Goal: Task Accomplishment & Management: Complete application form

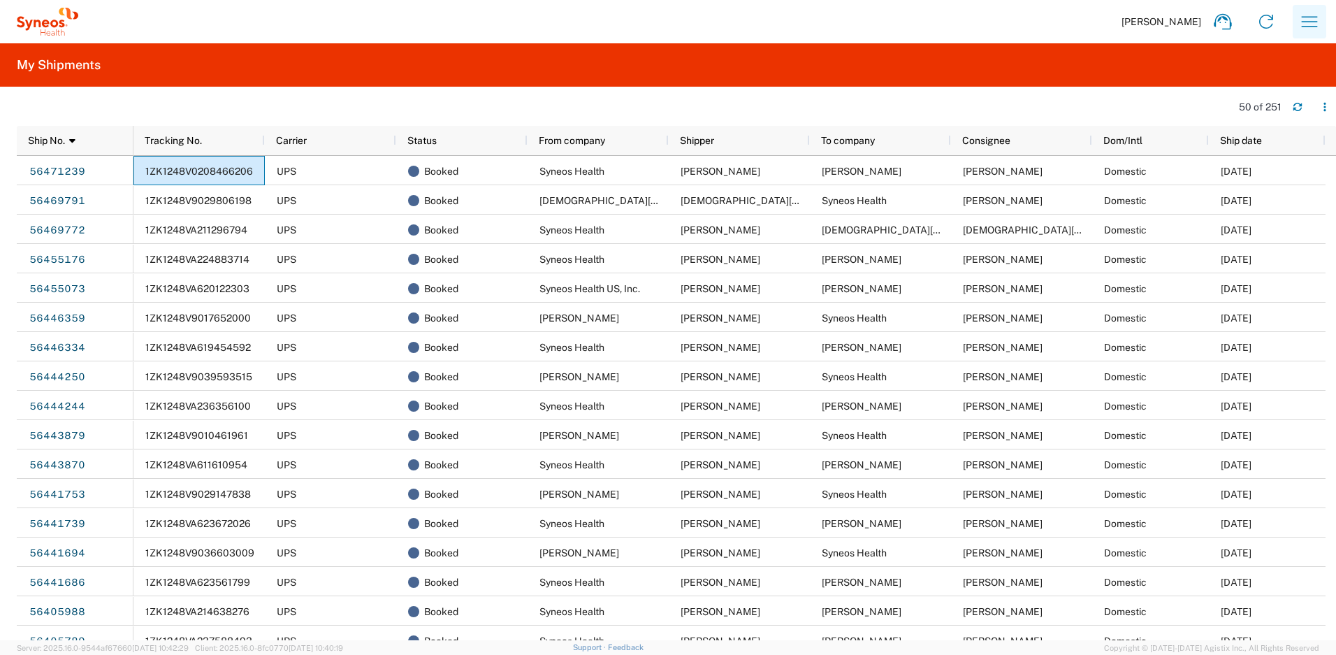
click at [1320, 22] on icon "button" at bounding box center [1309, 21] width 22 height 22
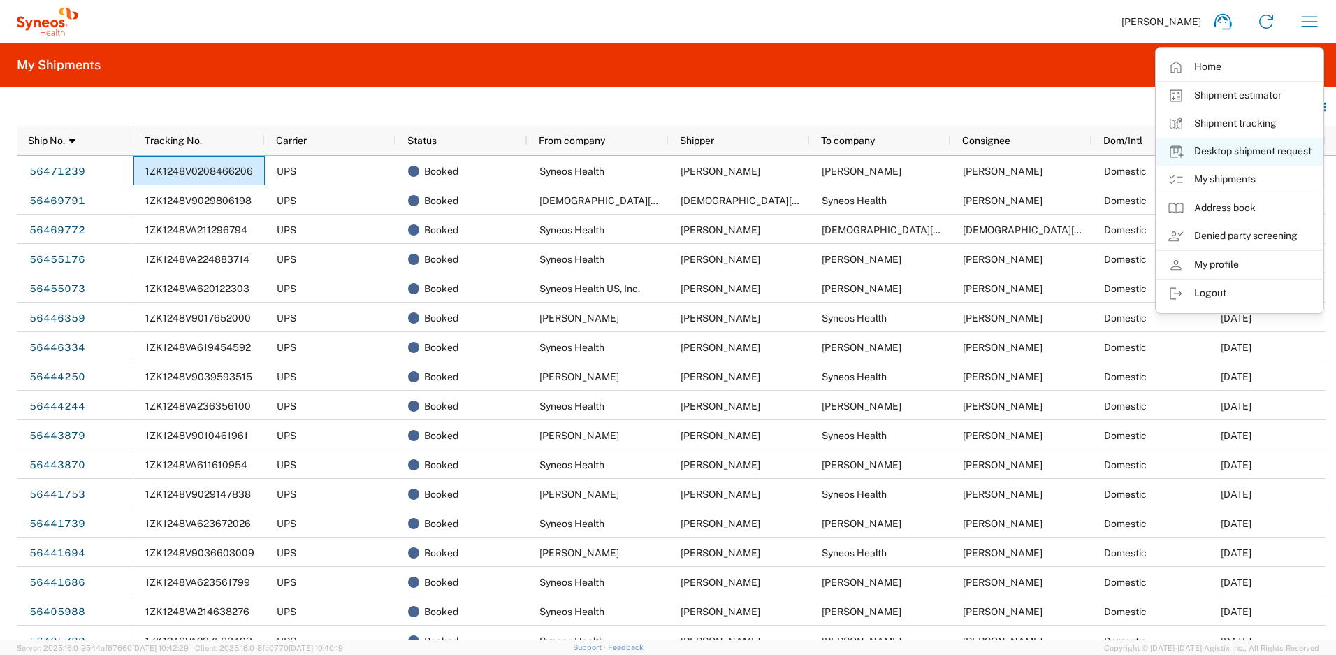
click at [1211, 152] on link "Desktop shipment request" at bounding box center [1239, 152] width 166 height 28
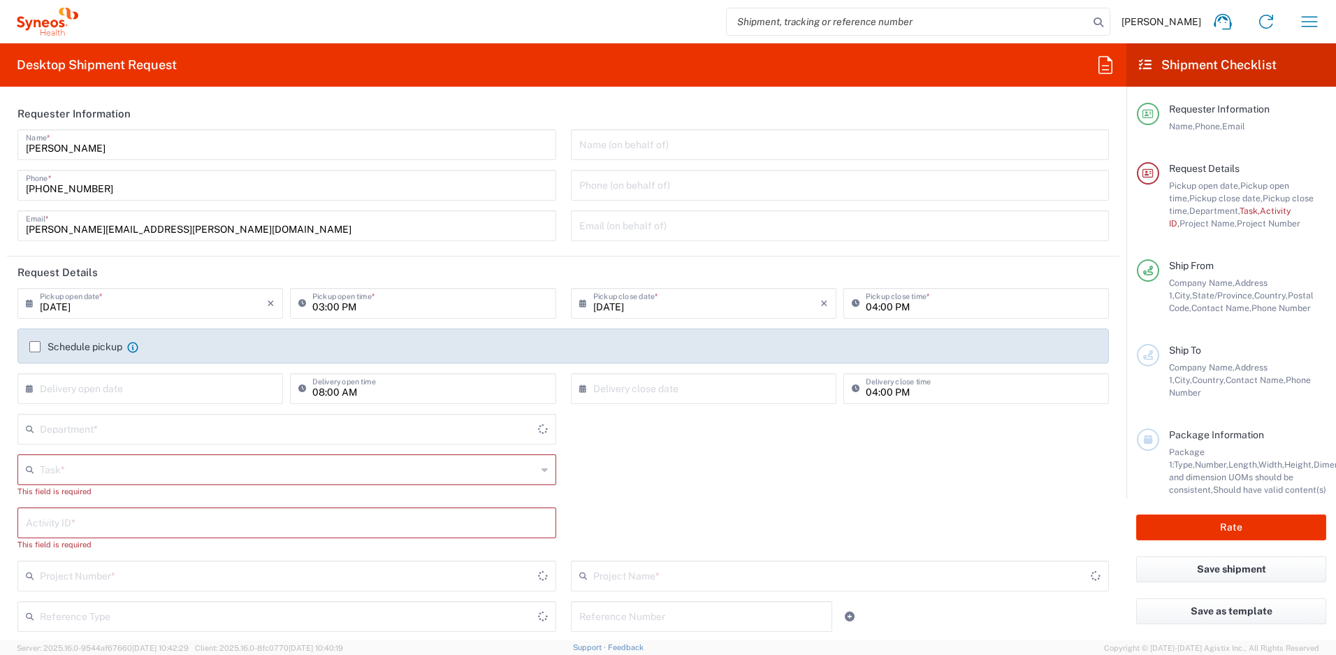
type input "[US_STATE]"
type input "[GEOGRAPHIC_DATA]"
type input "4510"
type input "Syneos Health, LLC-[GEOGRAPHIC_DATA] [GEOGRAPHIC_DATA] [GEOGRAPHIC_DATA]"
click at [104, 462] on input "text" at bounding box center [288, 468] width 497 height 24
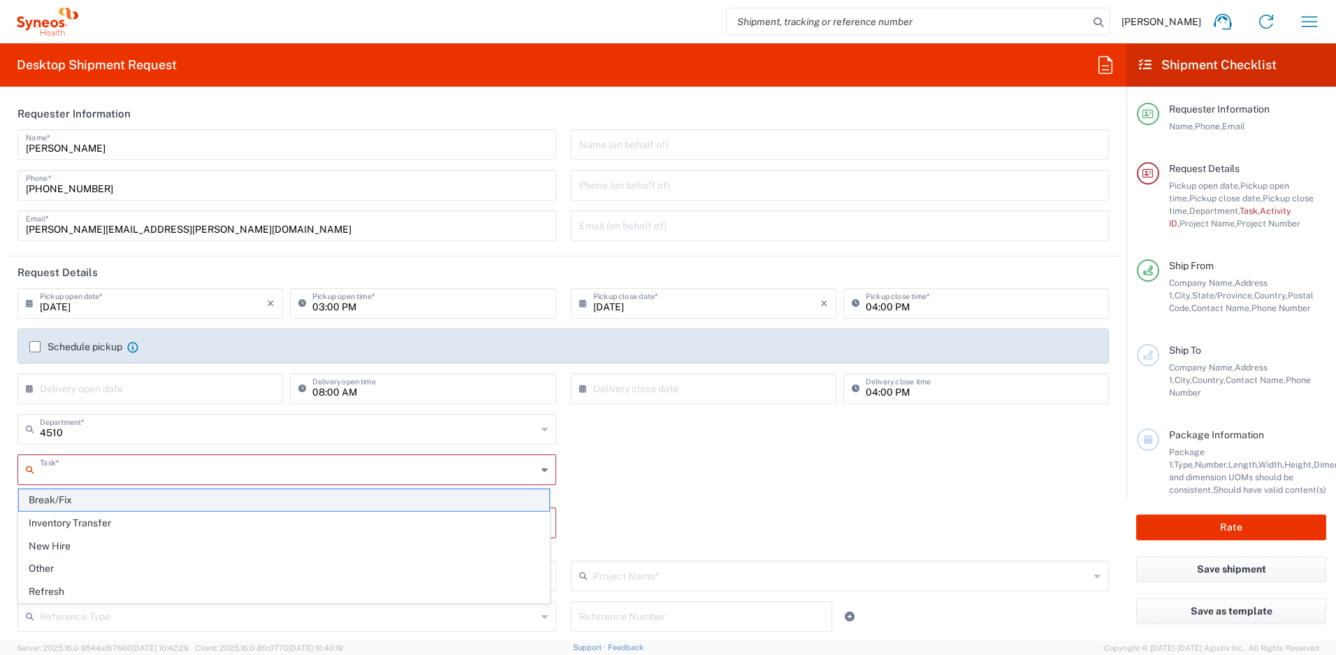
click at [74, 496] on span "Break/Fix" at bounding box center [284, 500] width 530 height 22
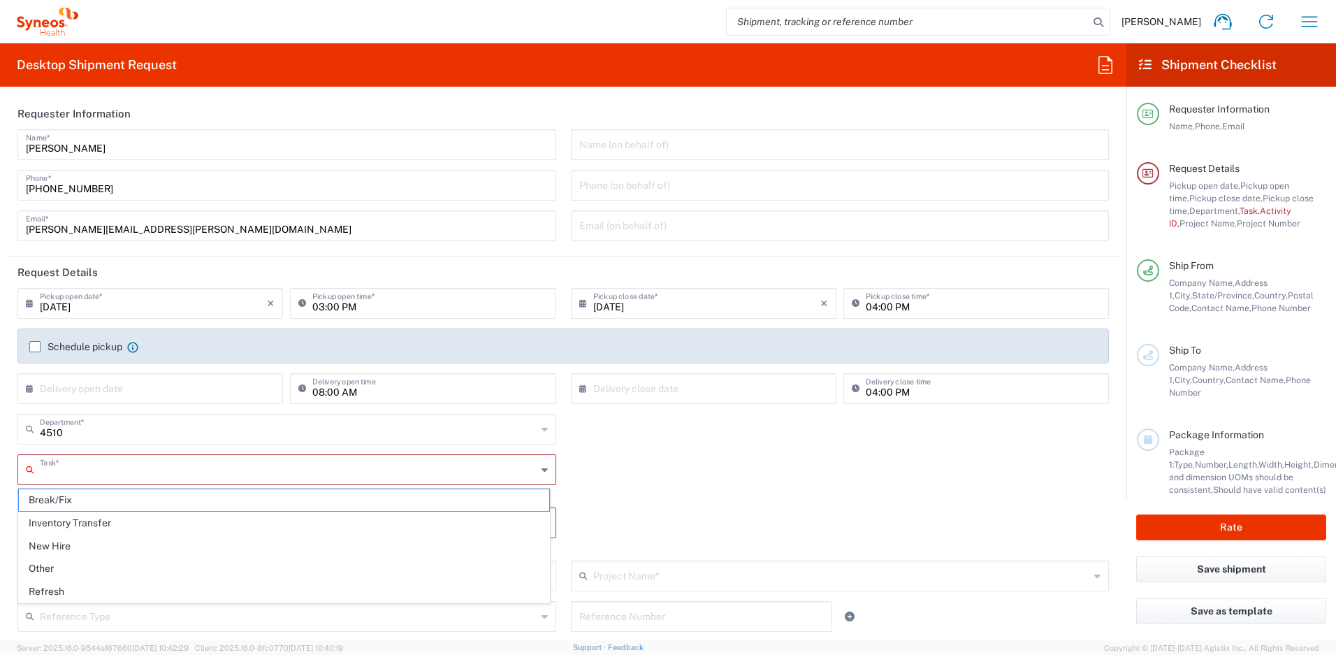
type input "Break/Fix"
click at [79, 505] on input "text" at bounding box center [287, 509] width 522 height 24
paste input "INC2618219"
type input "INC2618219"
click at [106, 553] on input "text" at bounding box center [288, 549] width 497 height 24
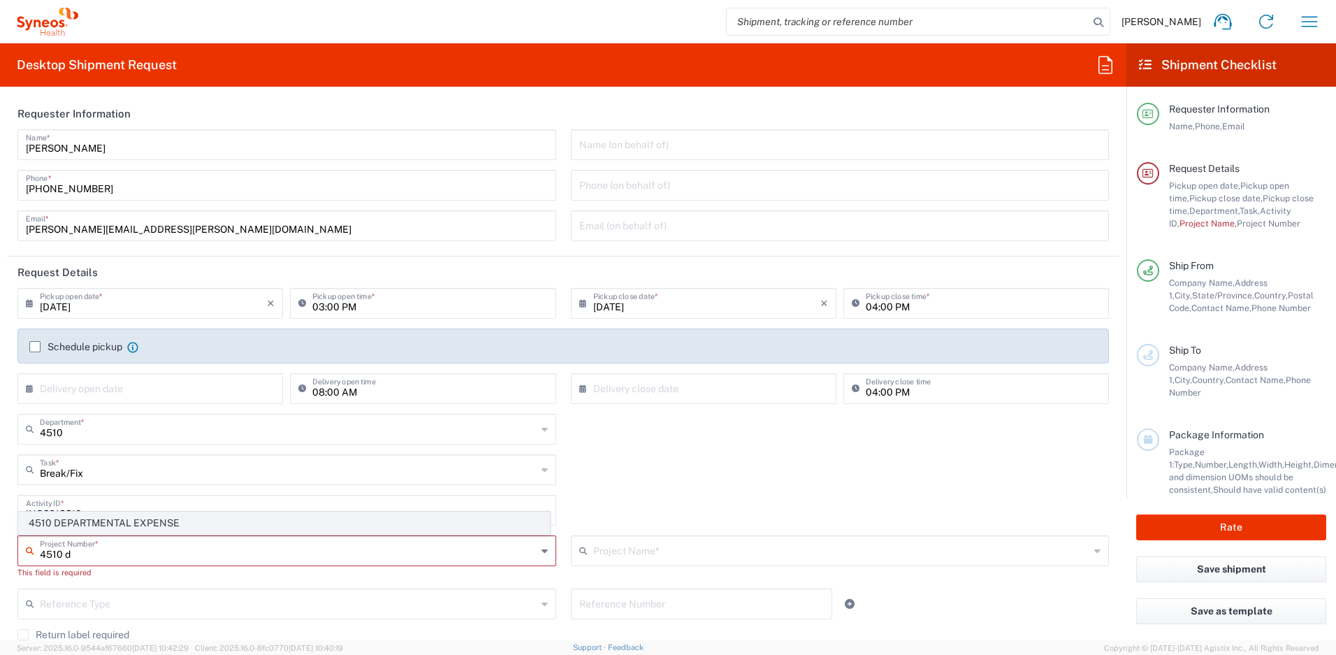
click at [109, 530] on span "4510 DEPARTMENTAL EXPENSE" at bounding box center [284, 523] width 530 height 22
type input "4510 DEPARTMENTAL EXPENSE"
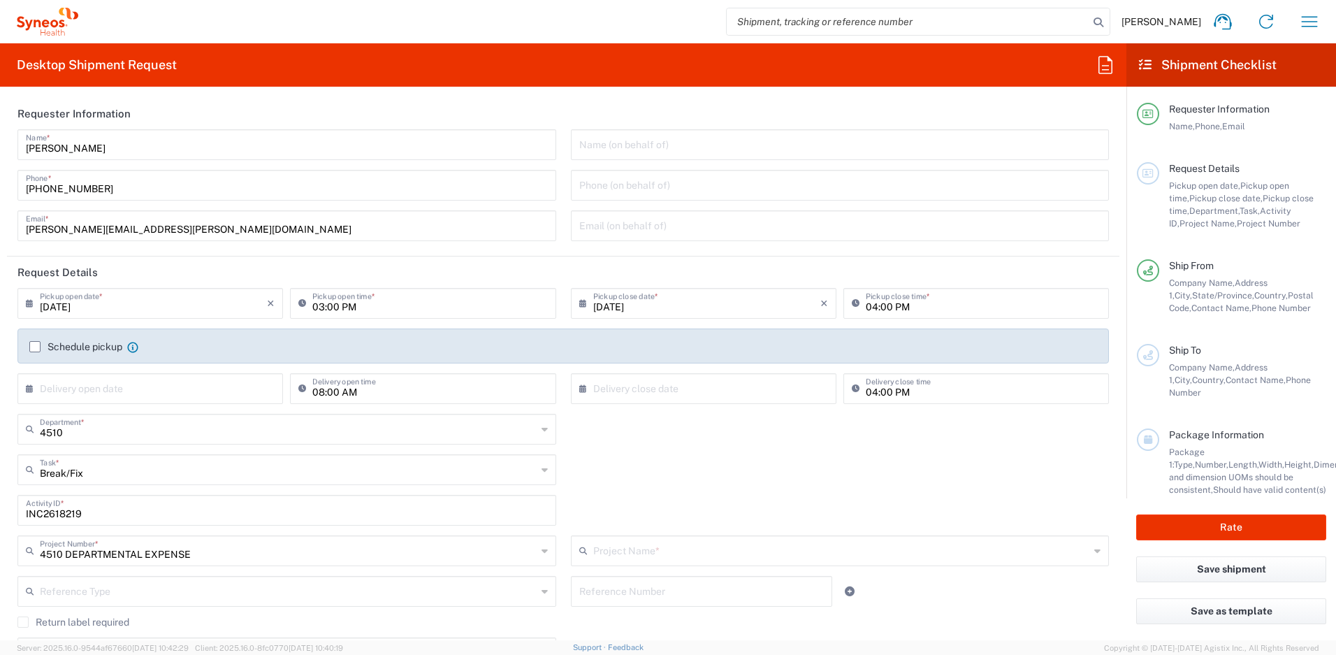
type input "4510 DEPARTMENTAL EXPENSE"
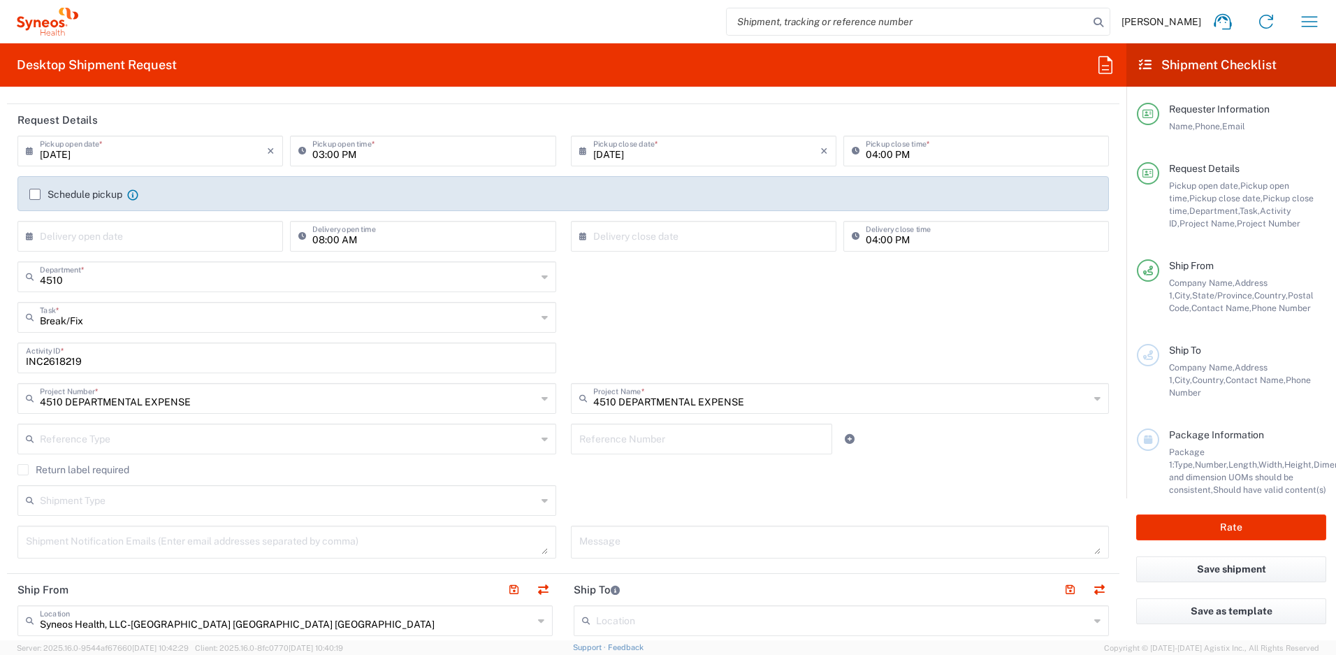
scroll to position [165, 0]
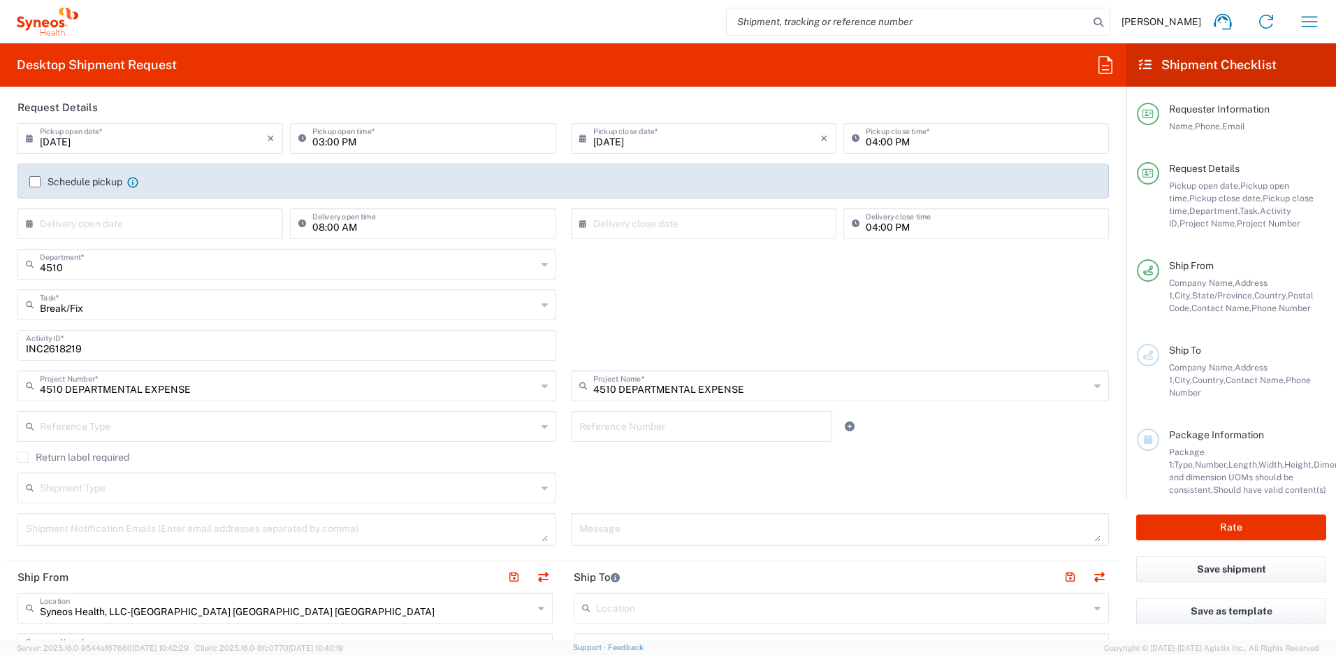
click at [27, 456] on label "Return label required" at bounding box center [73, 456] width 112 height 11
click at [23, 457] on input "Return label required" at bounding box center [23, 457] width 0 height 0
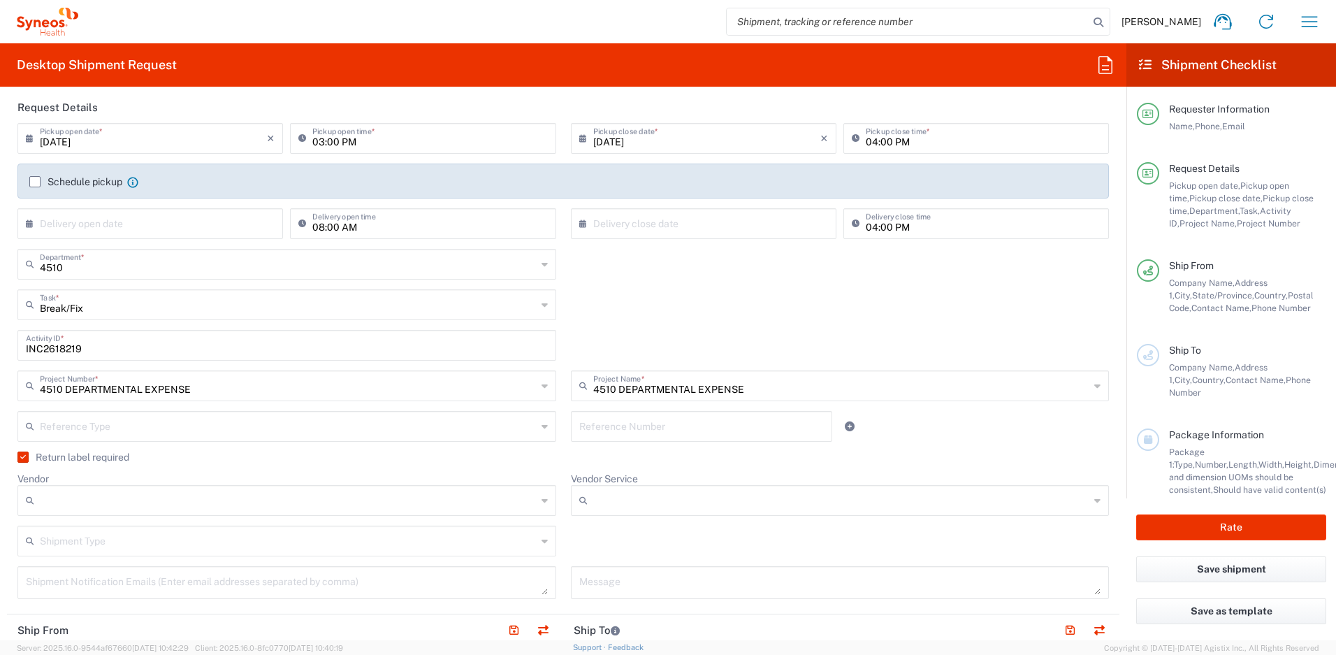
click at [70, 490] on input "Vendor" at bounding box center [288, 500] width 497 height 22
click at [71, 574] on span "UPS" at bounding box center [284, 576] width 530 height 22
type input "UPS"
click at [608, 502] on input "Vendor Service" at bounding box center [841, 500] width 497 height 22
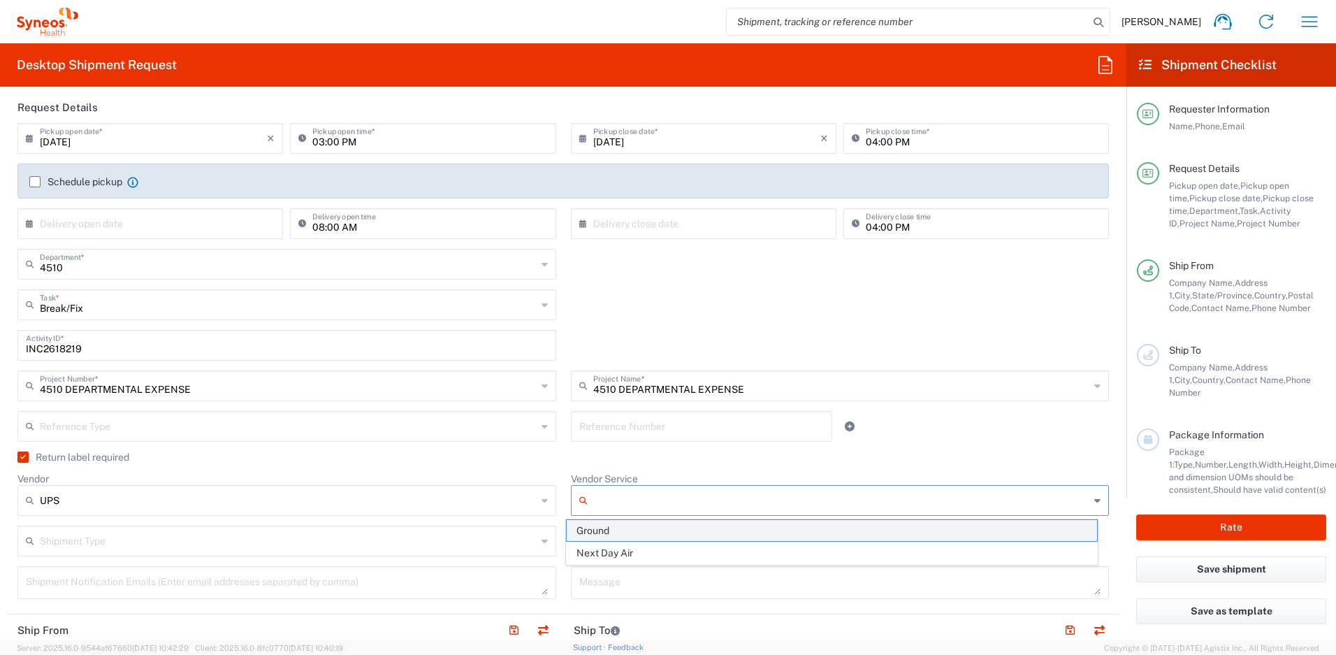
click at [602, 530] on span "Ground" at bounding box center [832, 531] width 530 height 22
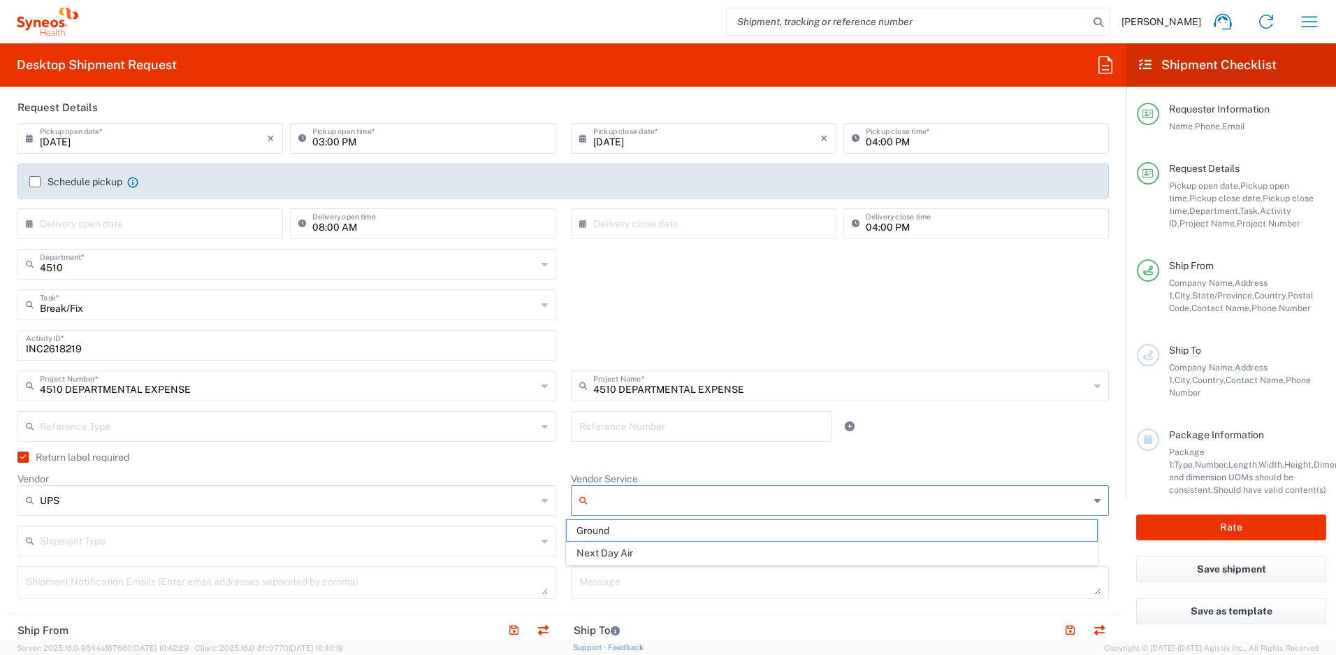
type input "Ground"
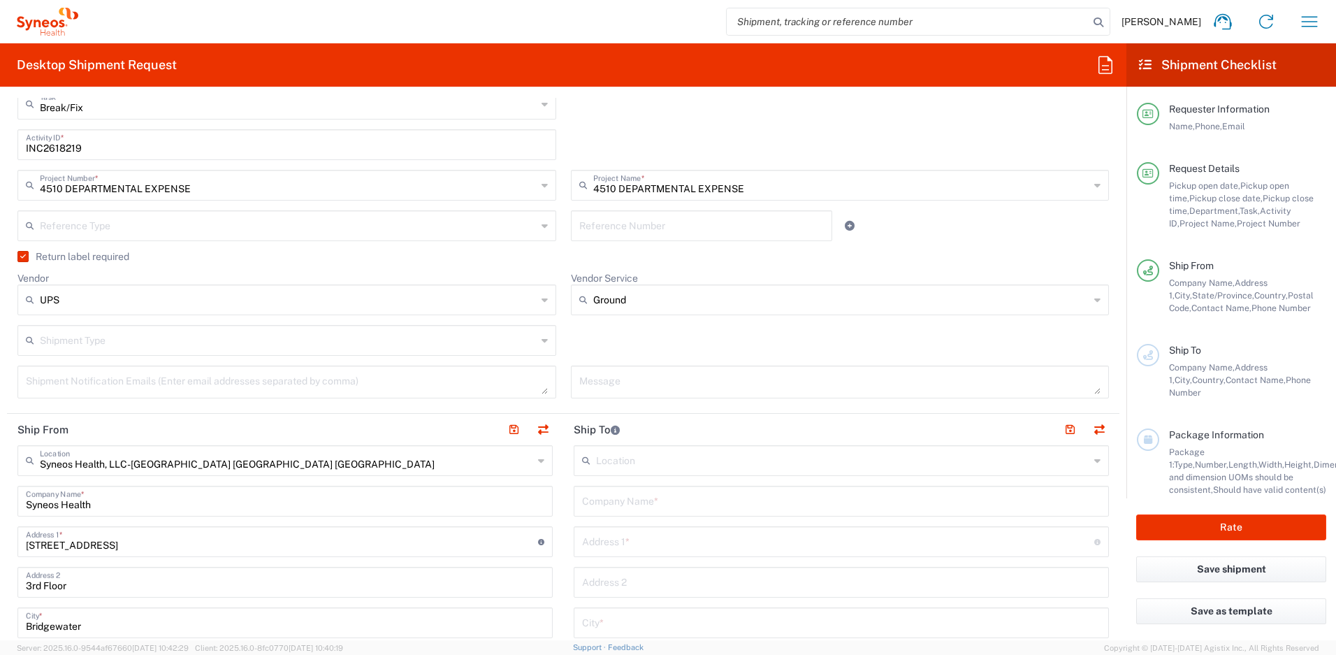
scroll to position [515, 0]
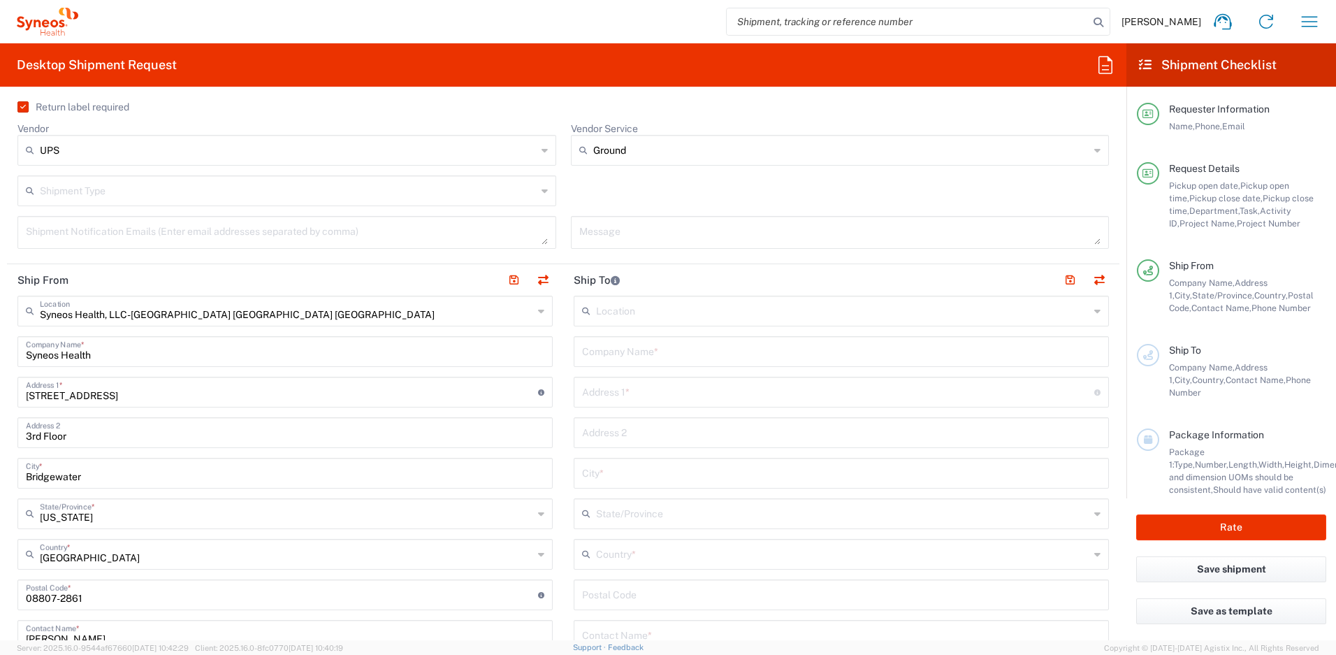
click at [632, 352] on input "text" at bounding box center [841, 350] width 518 height 24
drag, startPoint x: 657, startPoint y: 346, endPoint x: 529, endPoint y: 351, distance: 128.7
click at [529, 351] on div "Ship From Syneos Health, LLC-[GEOGRAPHIC_DATA] [GEOGRAPHIC_DATA] [GEOGRAPHIC_DA…" at bounding box center [563, 576] width 1112 height 624
drag, startPoint x: 656, startPoint y: 350, endPoint x: 548, endPoint y: 344, distance: 108.5
click at [548, 344] on div "Ship From Syneos Health, LLC-[GEOGRAPHIC_DATA] [GEOGRAPHIC_DATA] [GEOGRAPHIC_DA…" at bounding box center [563, 576] width 1112 height 624
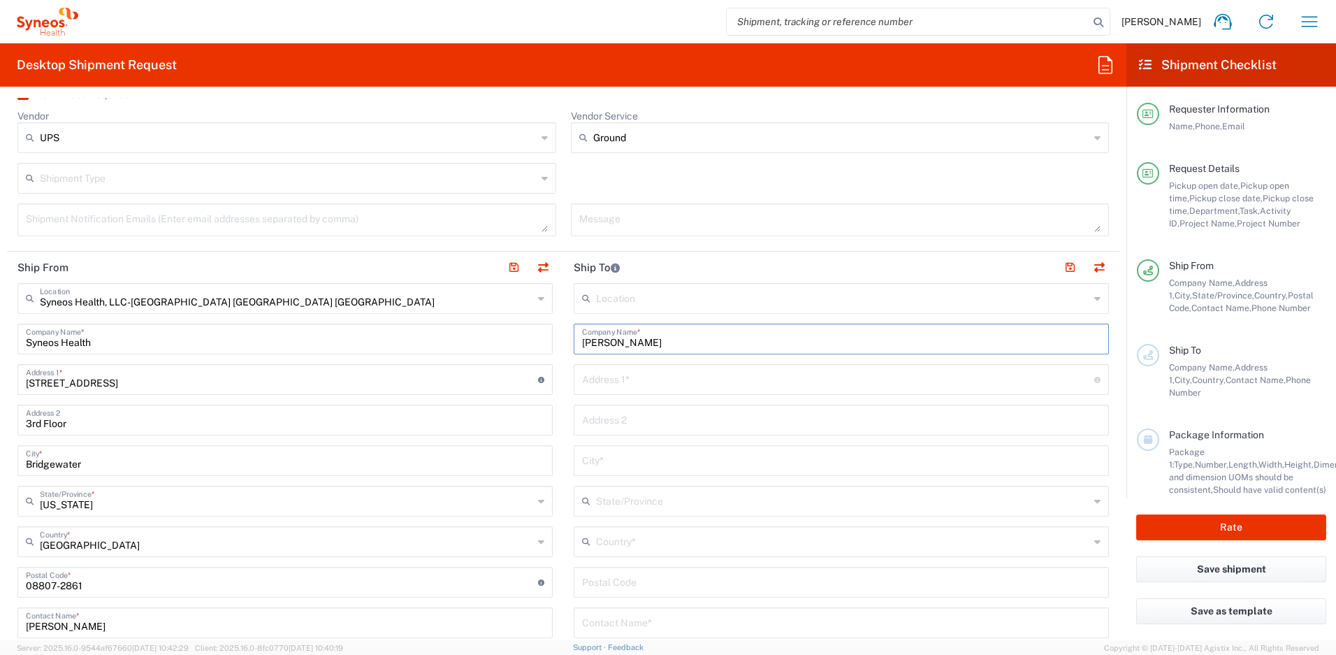
scroll to position [532, 0]
type input "[PERSON_NAME]"
click at [642, 611] on input "text" at bounding box center [841, 617] width 518 height 24
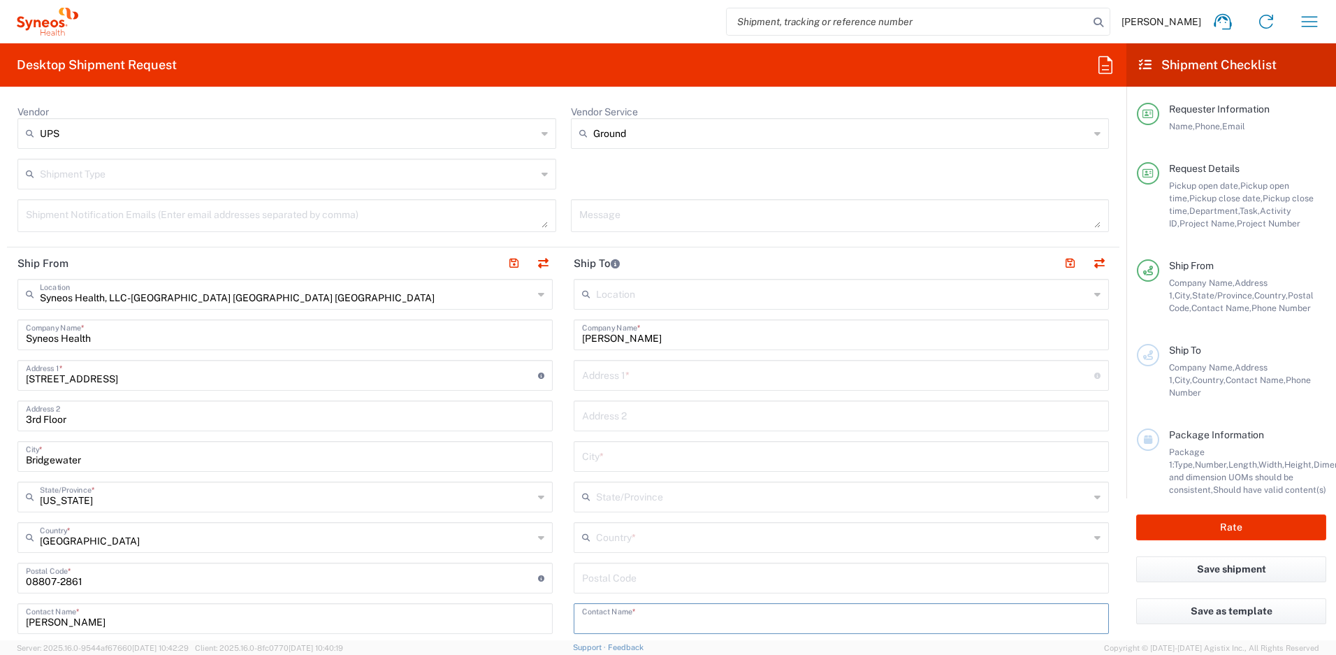
paste input "[PERSON_NAME]"
type input "[PERSON_NAME]"
click at [634, 540] on input "text" at bounding box center [842, 536] width 493 height 24
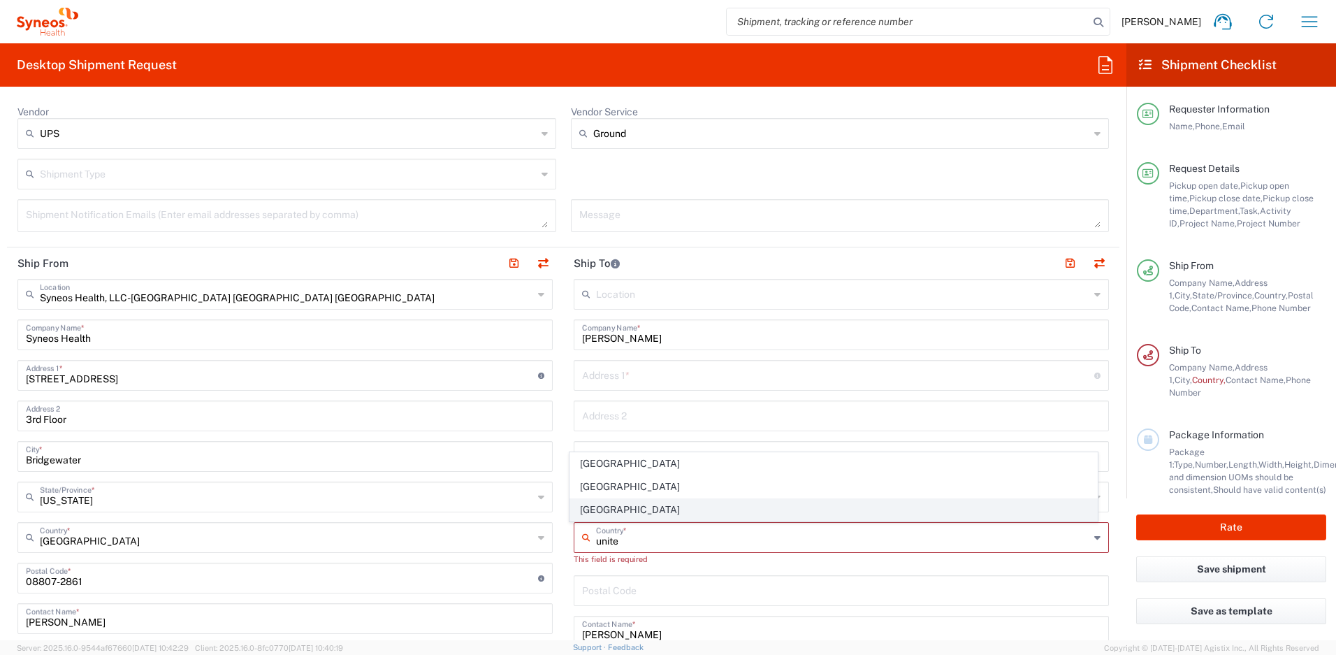
click at [611, 511] on span "[GEOGRAPHIC_DATA]" at bounding box center [833, 510] width 527 height 22
type input "[GEOGRAPHIC_DATA]"
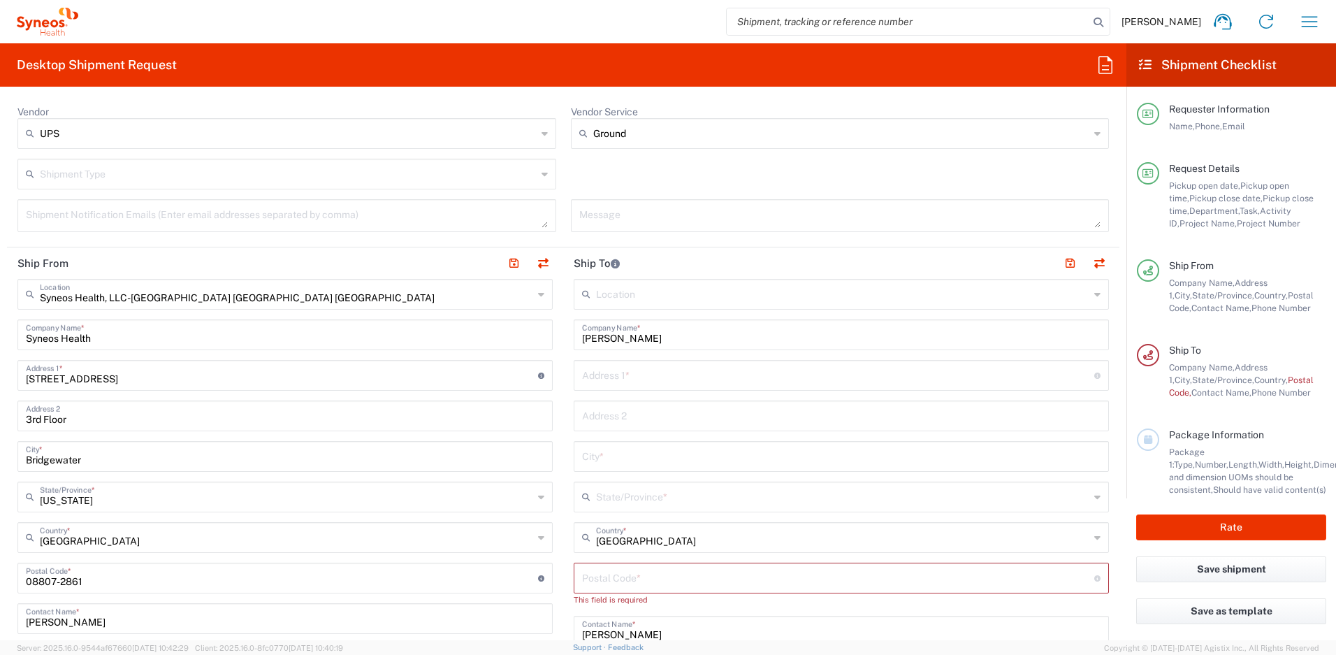
click at [703, 375] on input "text" at bounding box center [838, 374] width 512 height 24
paste input "[STREET_ADDRESS]"
type input "[STREET_ADDRESS]"
click at [626, 458] on input "text" at bounding box center [841, 455] width 518 height 24
paste input "[GEOGRAPHIC_DATA]"
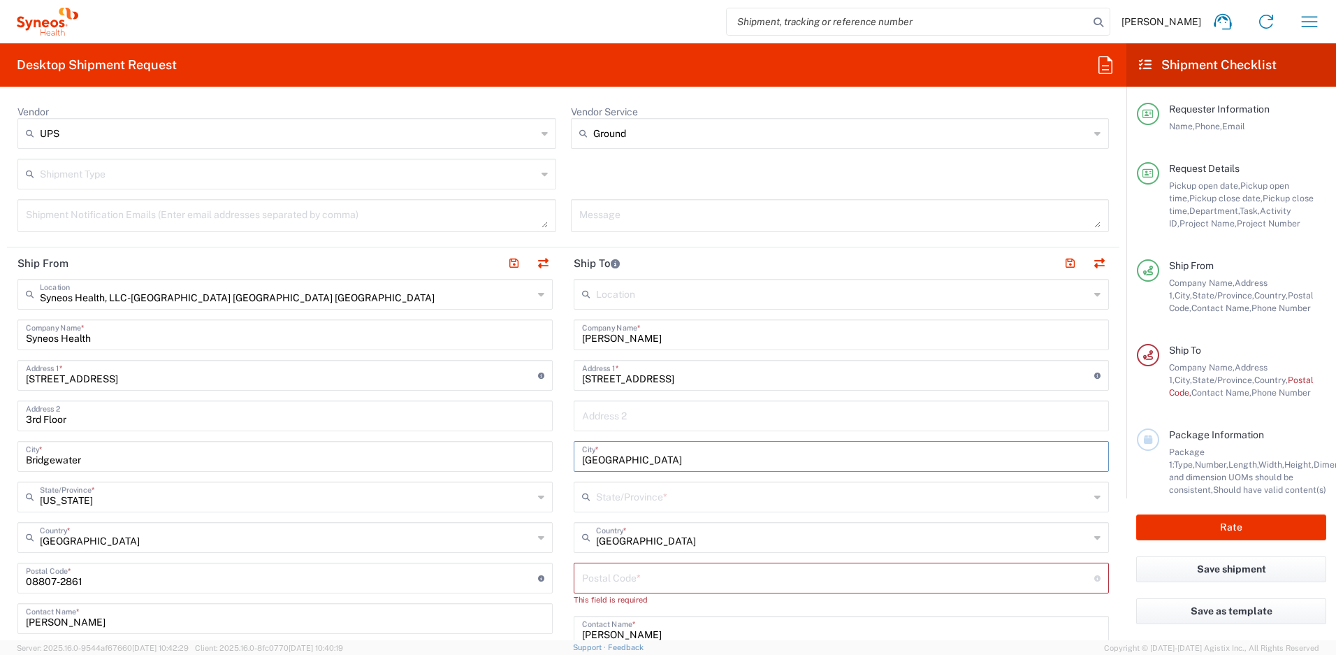
type input "[GEOGRAPHIC_DATA]"
click at [634, 500] on input "text" at bounding box center [842, 495] width 493 height 24
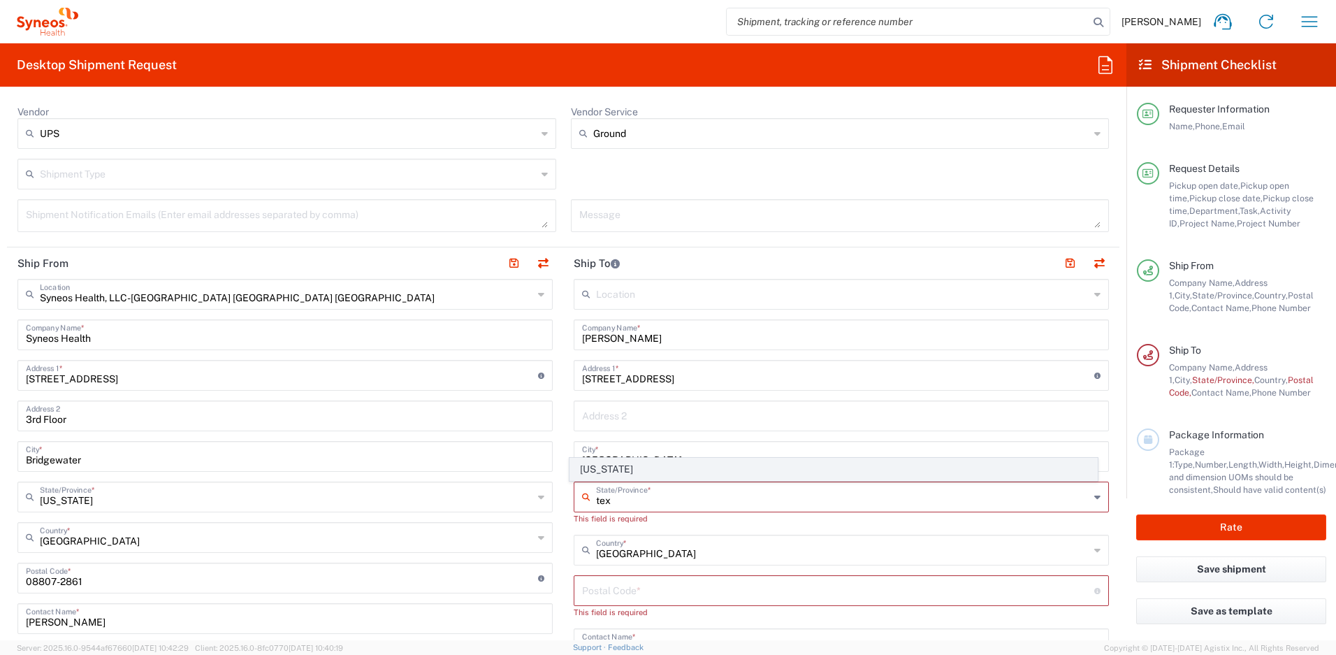
click at [615, 470] on span "[US_STATE]" at bounding box center [833, 469] width 527 height 22
type input "[US_STATE]"
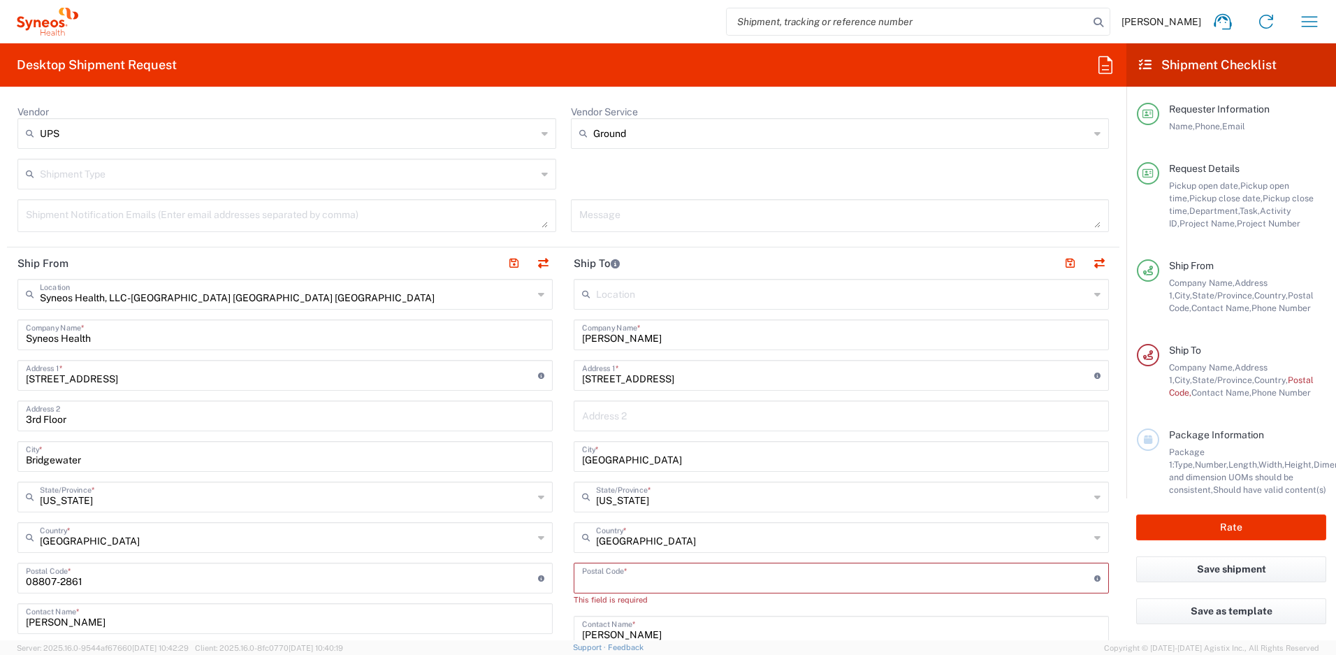
click at [604, 576] on input "undefined" at bounding box center [838, 576] width 512 height 24
paste input "75218"
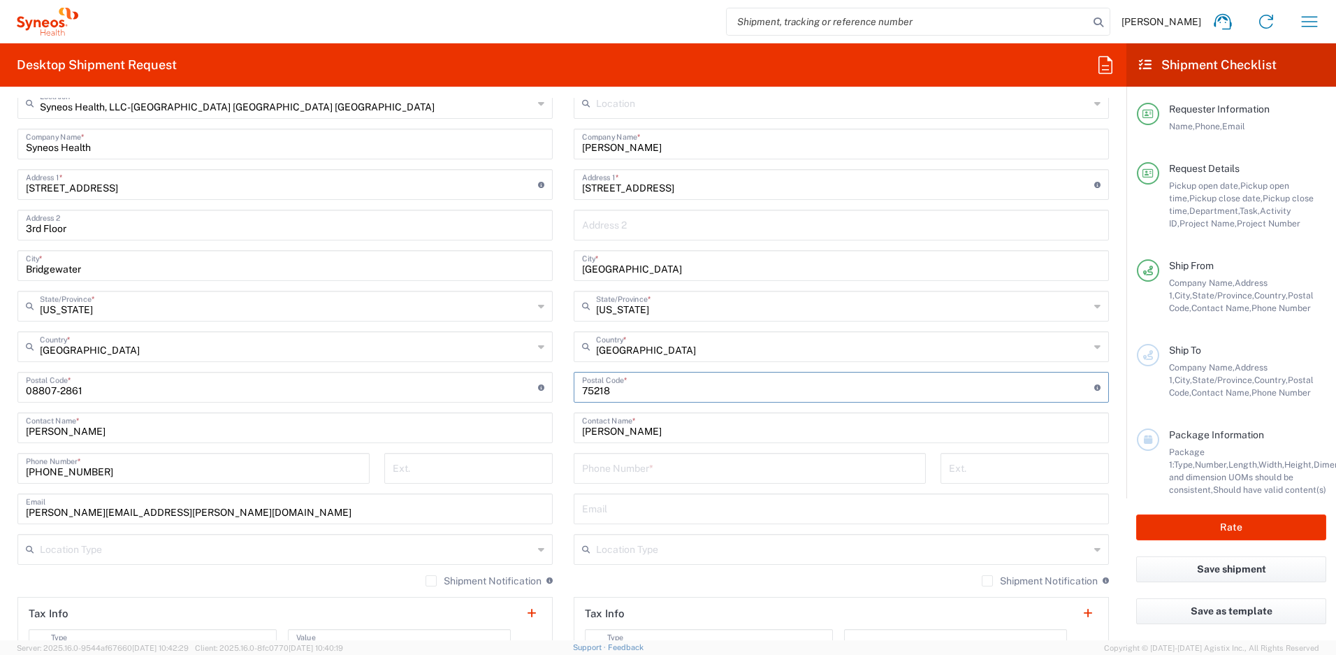
scroll to position [731, 0]
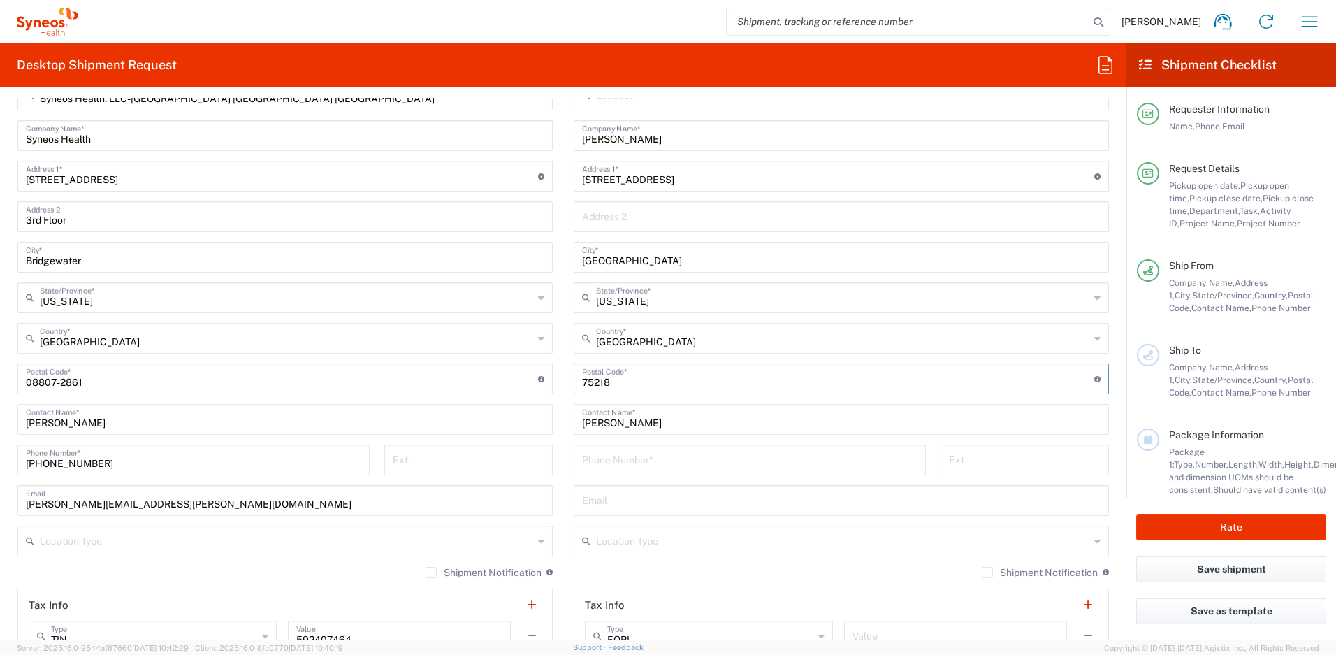
type input "75218"
click at [636, 457] on input "tel" at bounding box center [749, 458] width 335 height 24
paste input "[PHONE_NUMBER]"
type input "[PHONE_NUMBER]"
click at [602, 499] on input "text" at bounding box center [841, 499] width 518 height 24
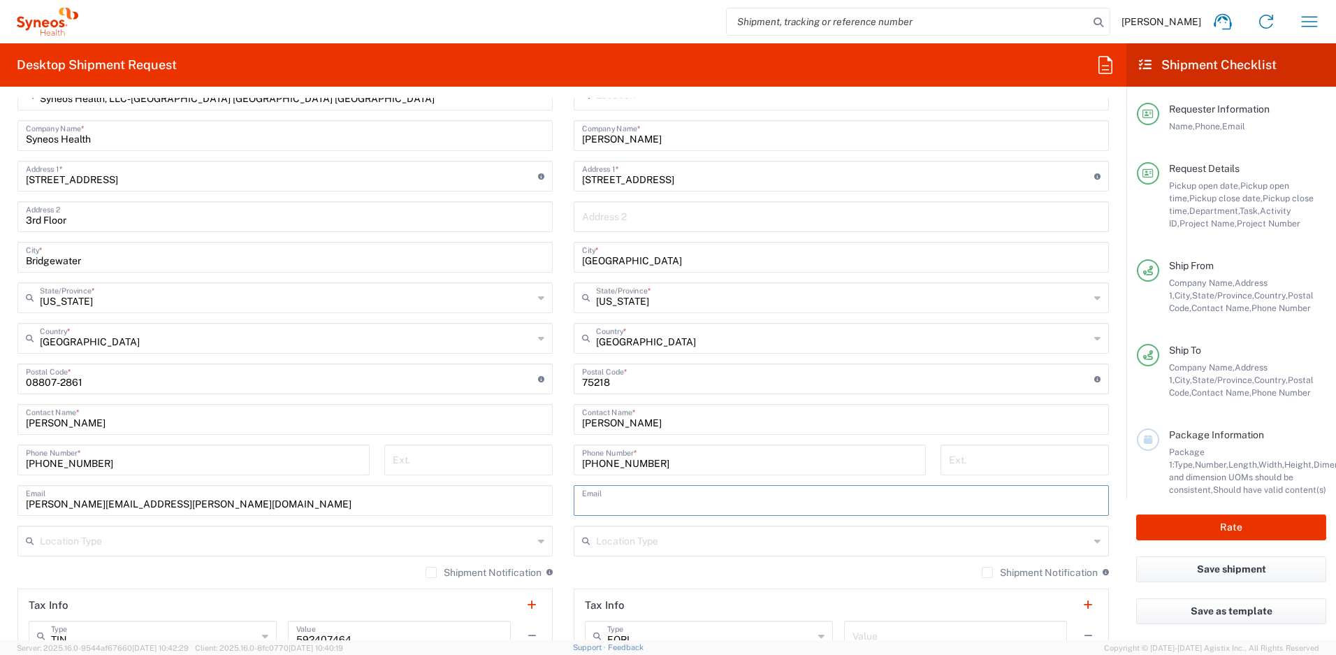
paste input "[PERSON_NAME][EMAIL_ADDRESS][PERSON_NAME][DOMAIN_NAME]"
type input "[PERSON_NAME][EMAIL_ADDRESS][PERSON_NAME][DOMAIN_NAME]"
click at [982, 574] on label "Shipment Notification" at bounding box center [1040, 572] width 116 height 11
click at [987, 572] on input "Shipment Notification" at bounding box center [987, 572] width 0 height 0
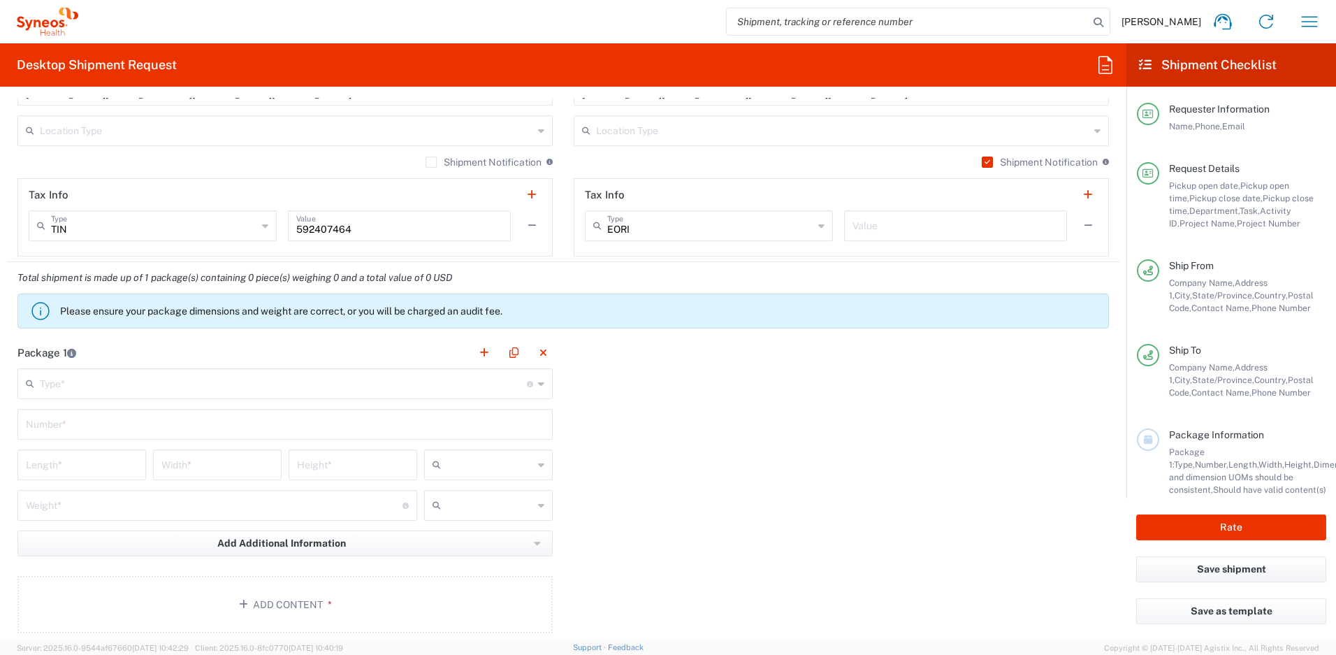
scroll to position [1142, 0]
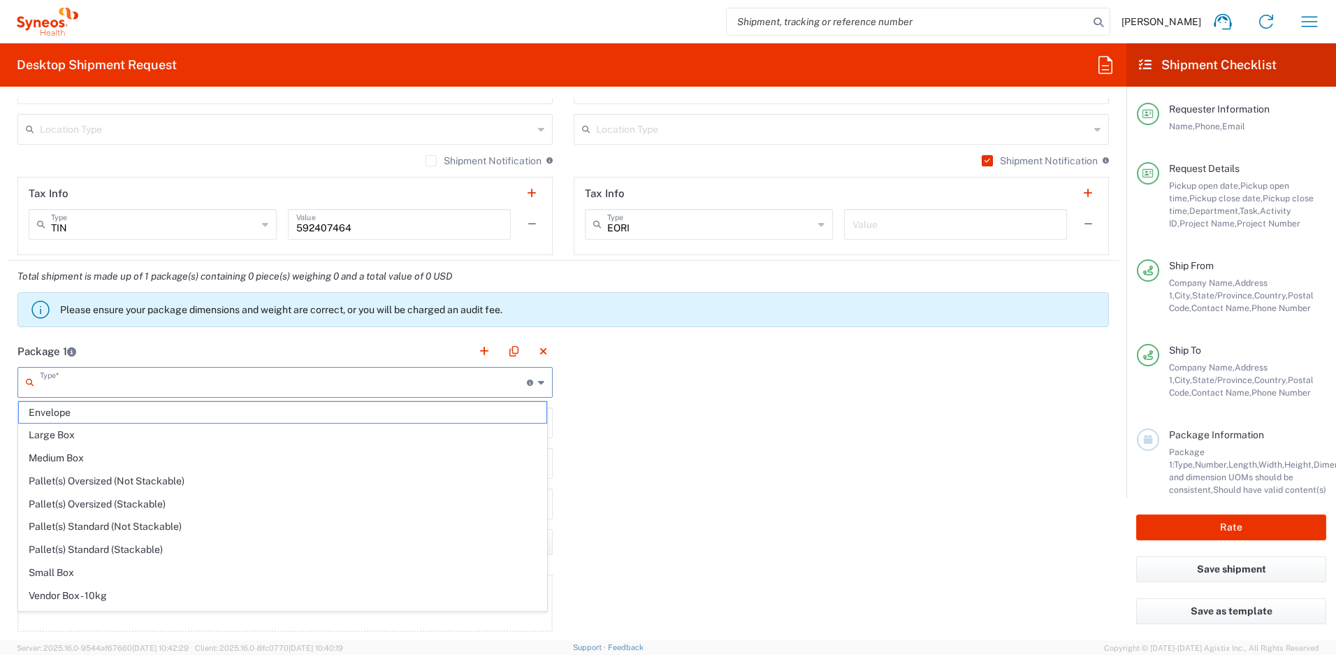
click at [147, 381] on input "text" at bounding box center [283, 381] width 487 height 24
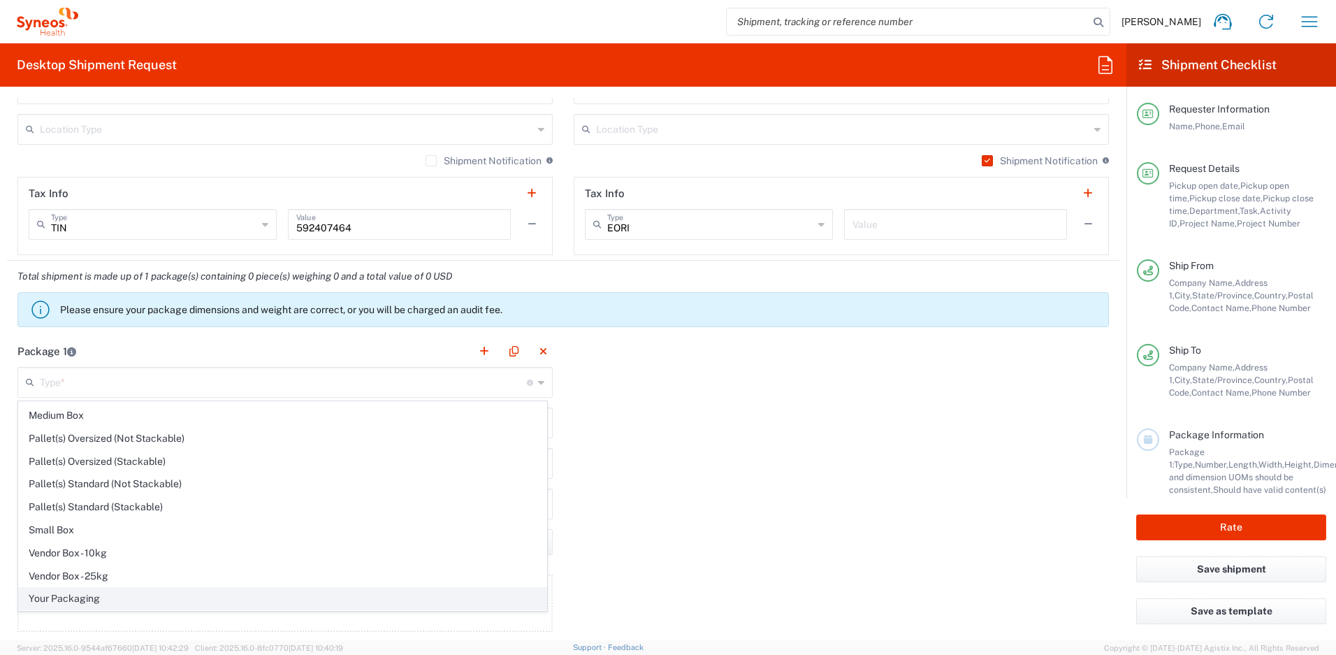
click at [238, 595] on span "Your Packaging" at bounding box center [282, 599] width 527 height 22
type input "Your Packaging"
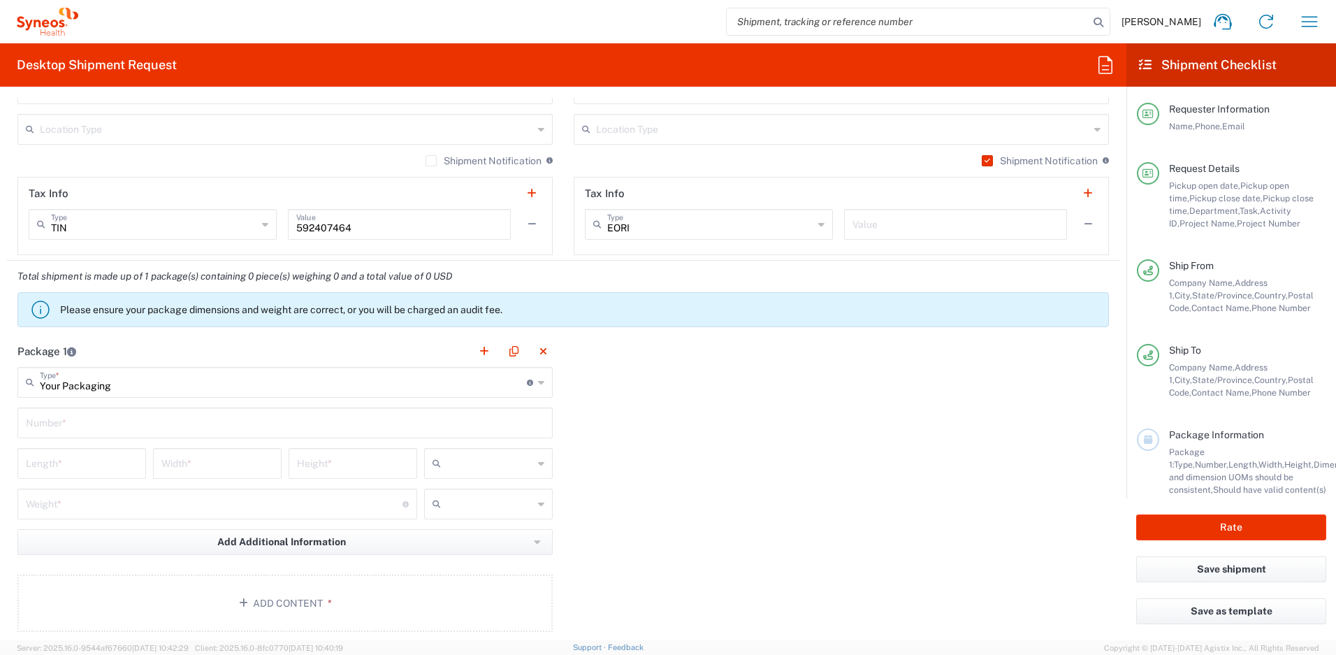
click at [126, 427] on input "text" at bounding box center [285, 421] width 518 height 24
type input "1"
click at [113, 458] on input "number" at bounding box center [82, 462] width 112 height 24
type input "16"
type input "12"
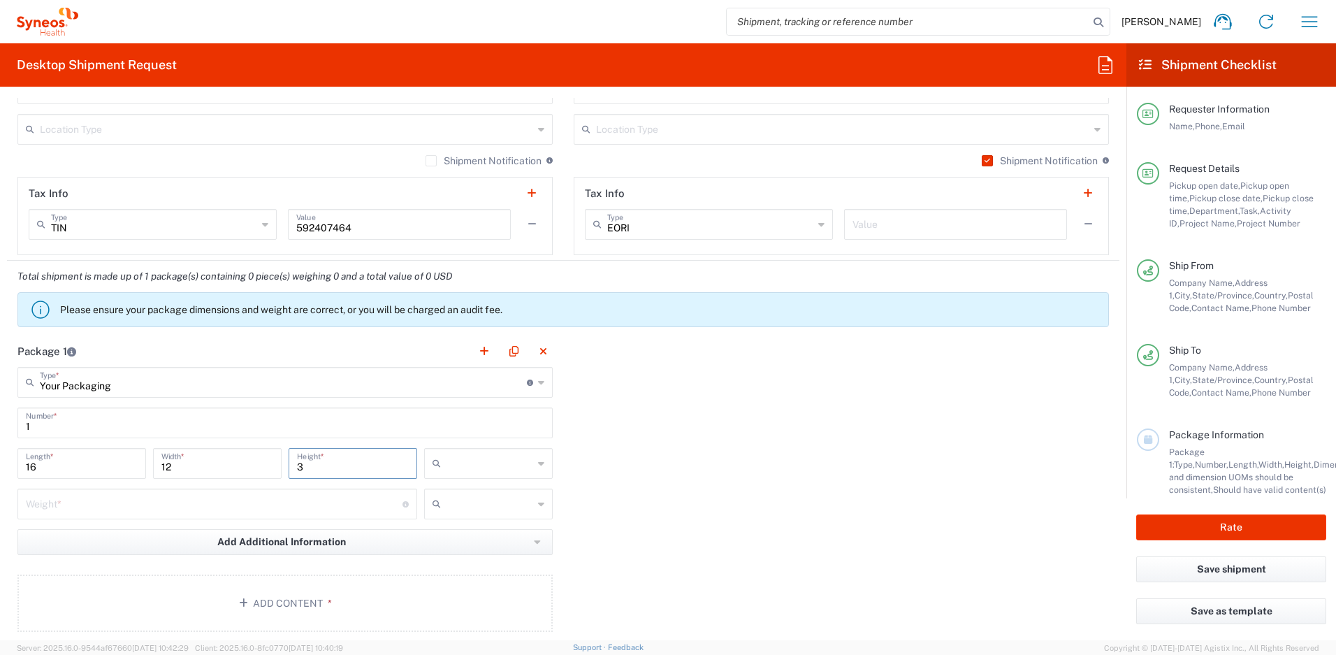
type input "3"
click at [367, 502] on input "number" at bounding box center [214, 502] width 377 height 24
type input "5"
click at [592, 458] on div "Package 1 Your Packaging Type * Material used to package goods Envelope Large B…" at bounding box center [563, 488] width 1112 height 307
click at [526, 463] on input "text" at bounding box center [489, 463] width 87 height 22
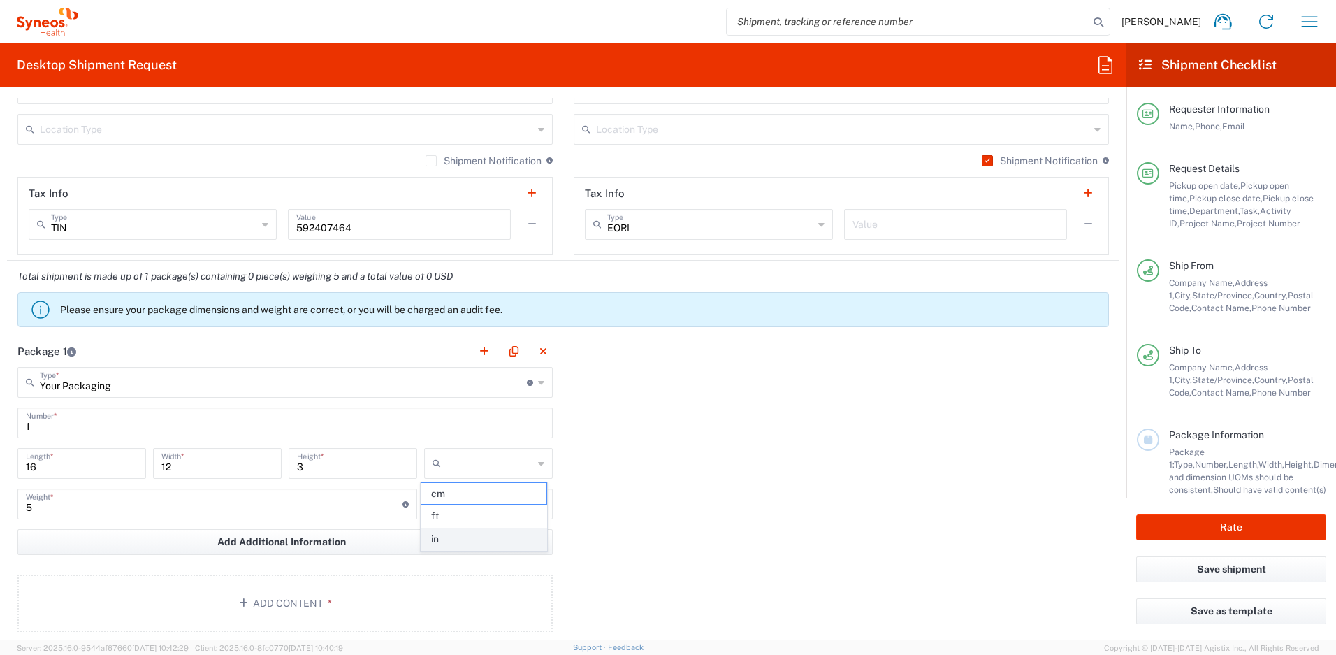
click at [480, 537] on span "in" at bounding box center [483, 539] width 124 height 22
type input "in"
click at [486, 508] on input "text" at bounding box center [489, 504] width 87 height 22
click at [468, 554] on span "lbs" at bounding box center [483, 557] width 124 height 22
type input "lbs"
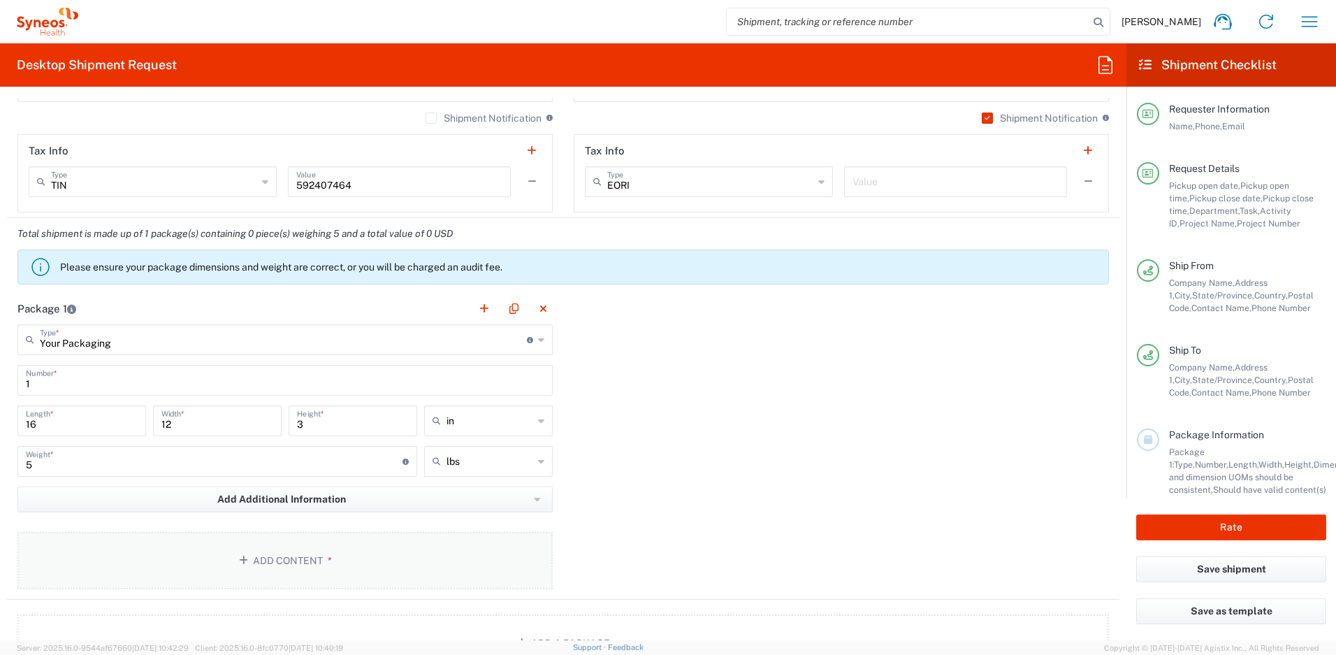
scroll to position [1186, 0]
click at [372, 579] on button "Add Content *" at bounding box center [284, 559] width 535 height 57
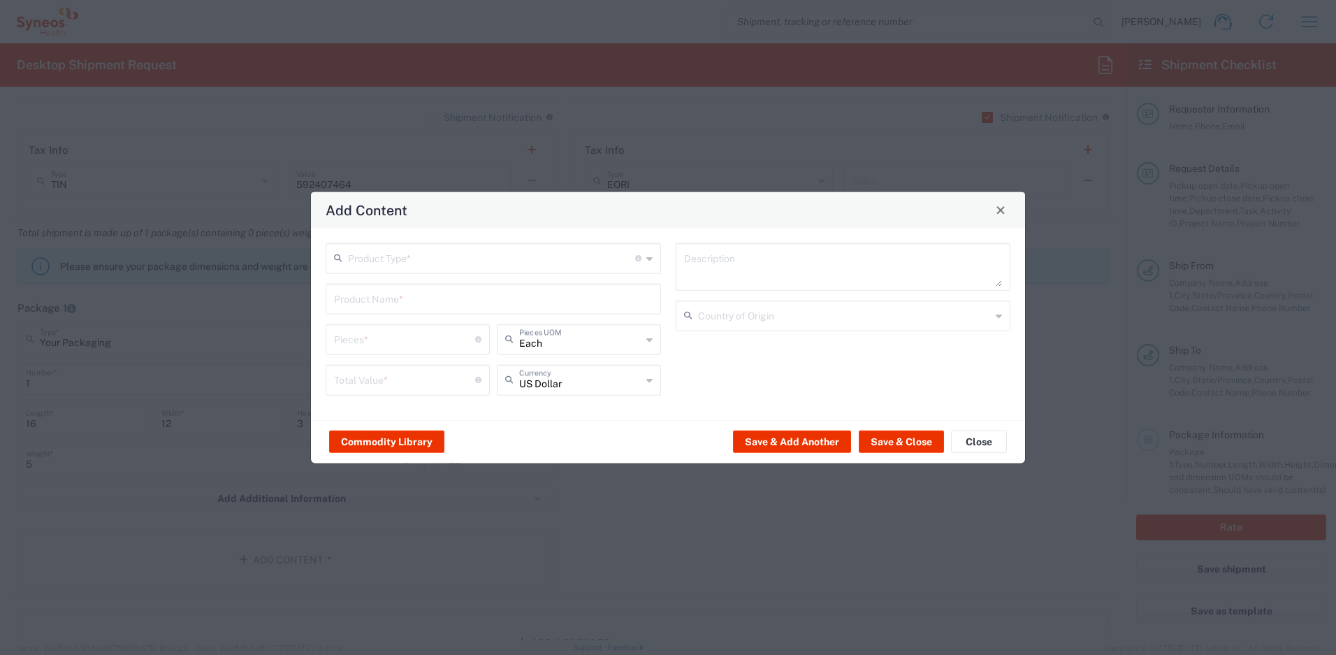
click at [462, 256] on input "text" at bounding box center [491, 257] width 287 height 24
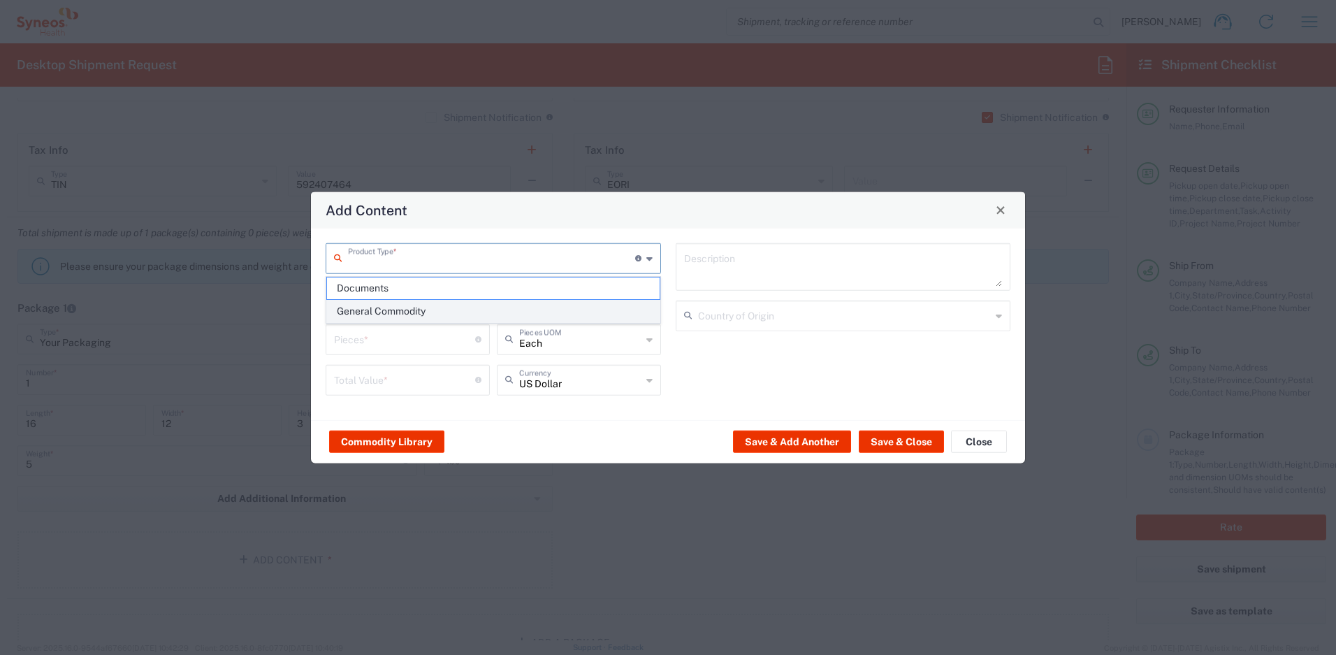
click at [420, 309] on span "General Commodity" at bounding box center [493, 311] width 333 height 22
type input "General Commodity"
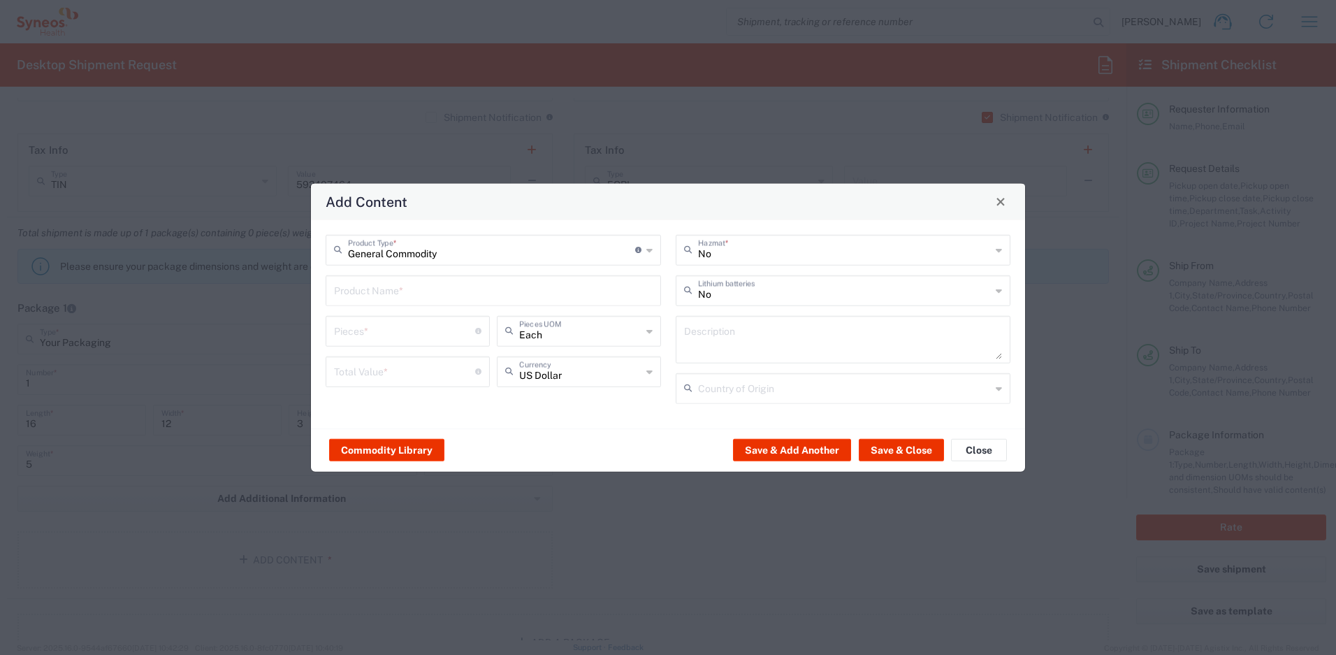
click at [430, 290] on input "text" at bounding box center [493, 289] width 319 height 24
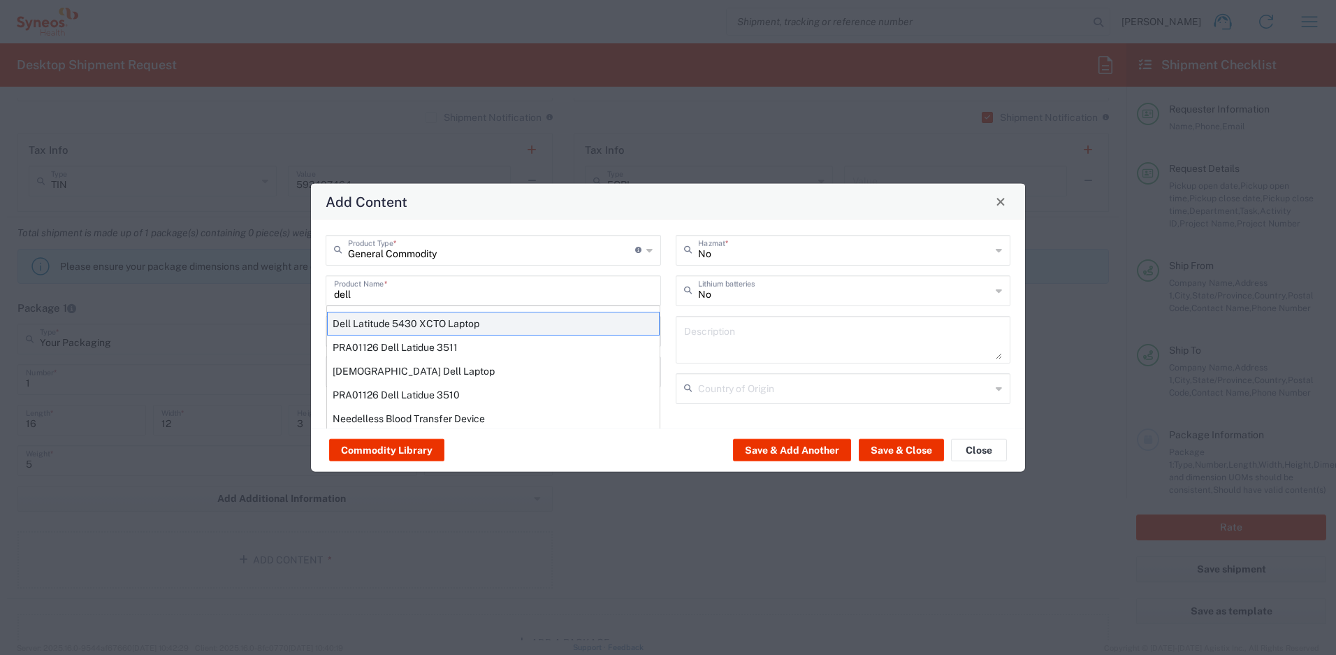
click at [423, 321] on div "Dell Latitude 5430 XCTO Laptop" at bounding box center [493, 323] width 333 height 24
type input "Dell Latitude 5430 XCTO Laptop"
type input "1"
type textarea "BaseIntel Core i7-1265U vProÂ® Processor - 14" 16 GB RAM - 512 GB SSD"
type input "[GEOGRAPHIC_DATA]"
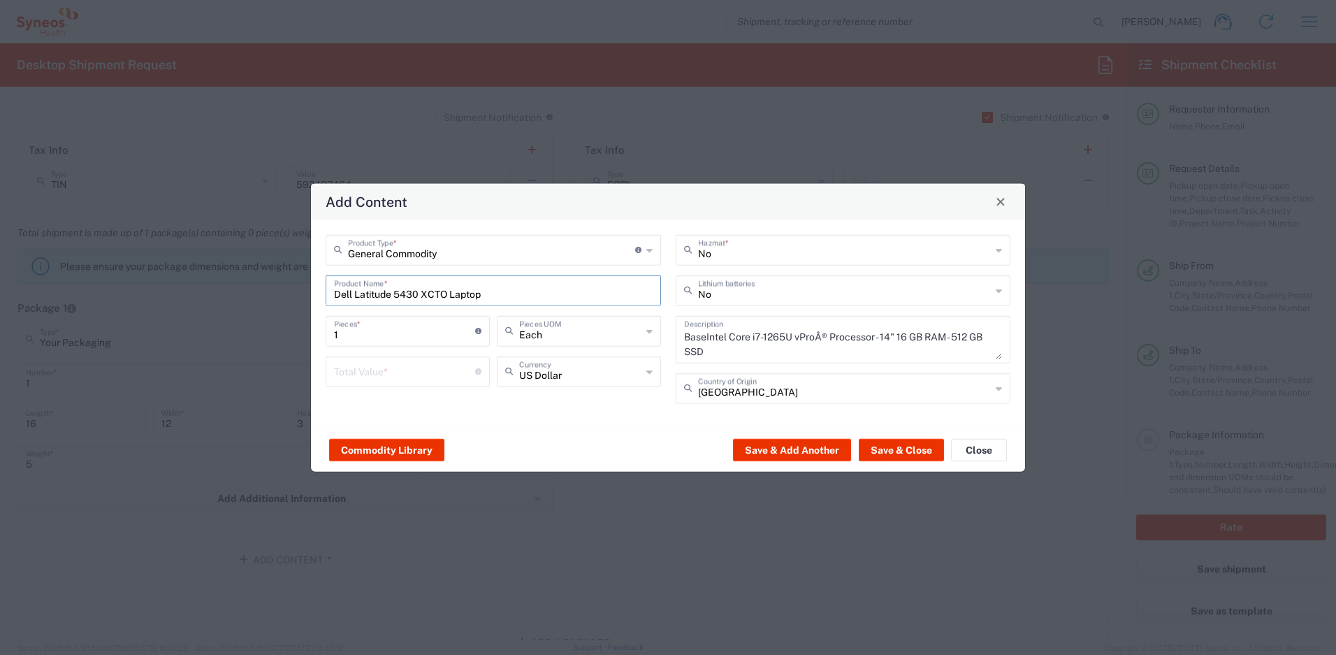
click at [413, 367] on input "number" at bounding box center [404, 370] width 141 height 24
type input "1000"
click at [770, 288] on input "text" at bounding box center [844, 289] width 293 height 24
click at [731, 340] on span "Yes" at bounding box center [843, 344] width 333 height 22
type input "Yes"
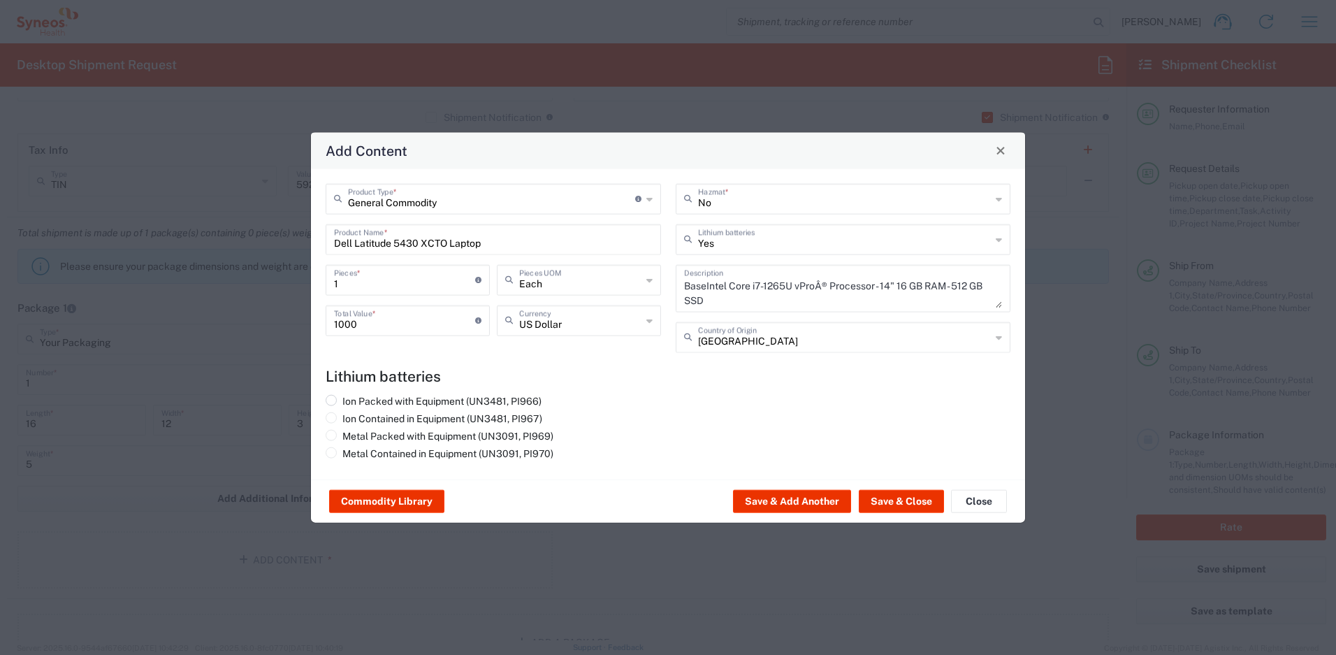
click at [478, 398] on label "Ion Packed with Equipment (UN3481, PI966)" at bounding box center [434, 400] width 216 height 13
click at [351, 398] on input "Ion Packed with Equipment (UN3481, PI966)" at bounding box center [346, 398] width 9 height 9
radio input "true"
click at [910, 507] on button "Save & Close" at bounding box center [901, 501] width 85 height 22
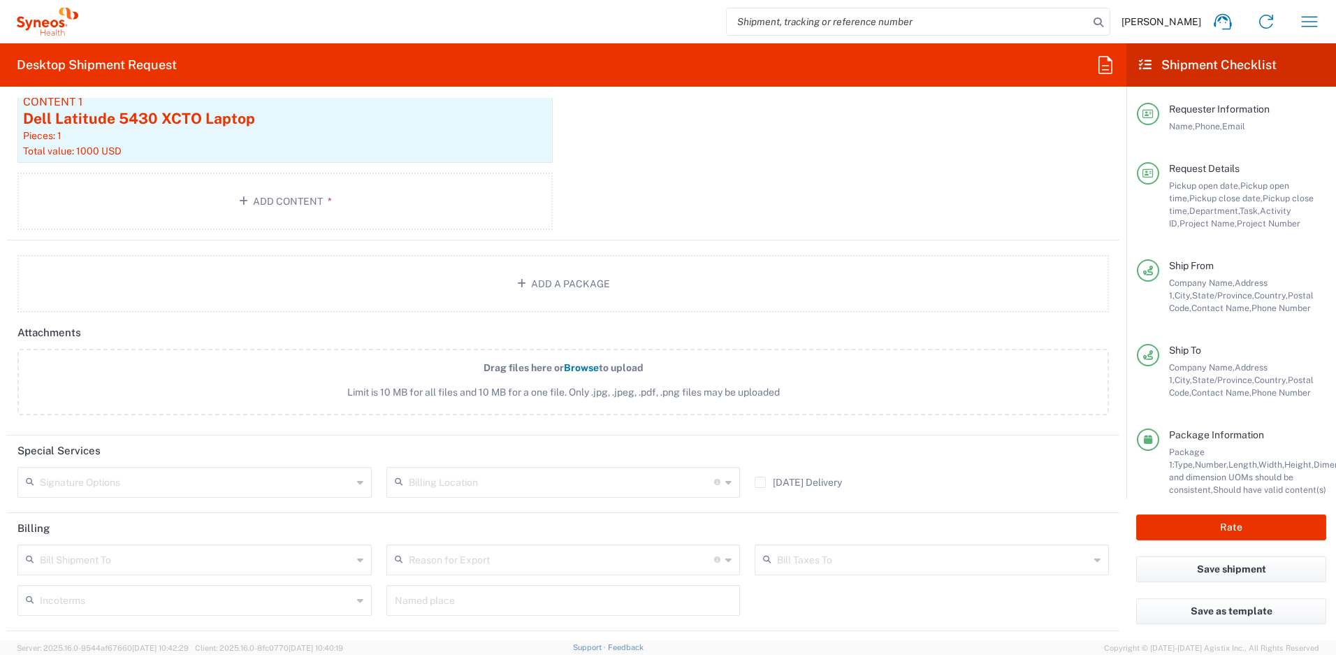
scroll to position [1633, 0]
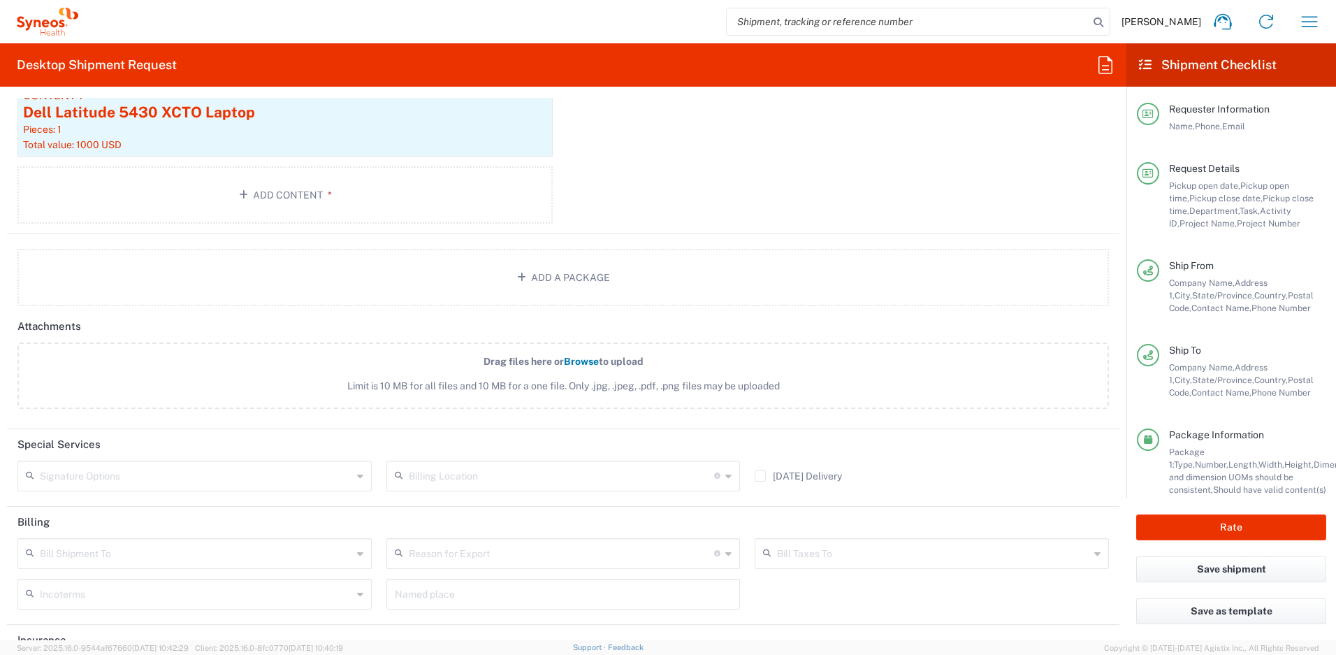
click at [232, 469] on input "text" at bounding box center [196, 474] width 312 height 24
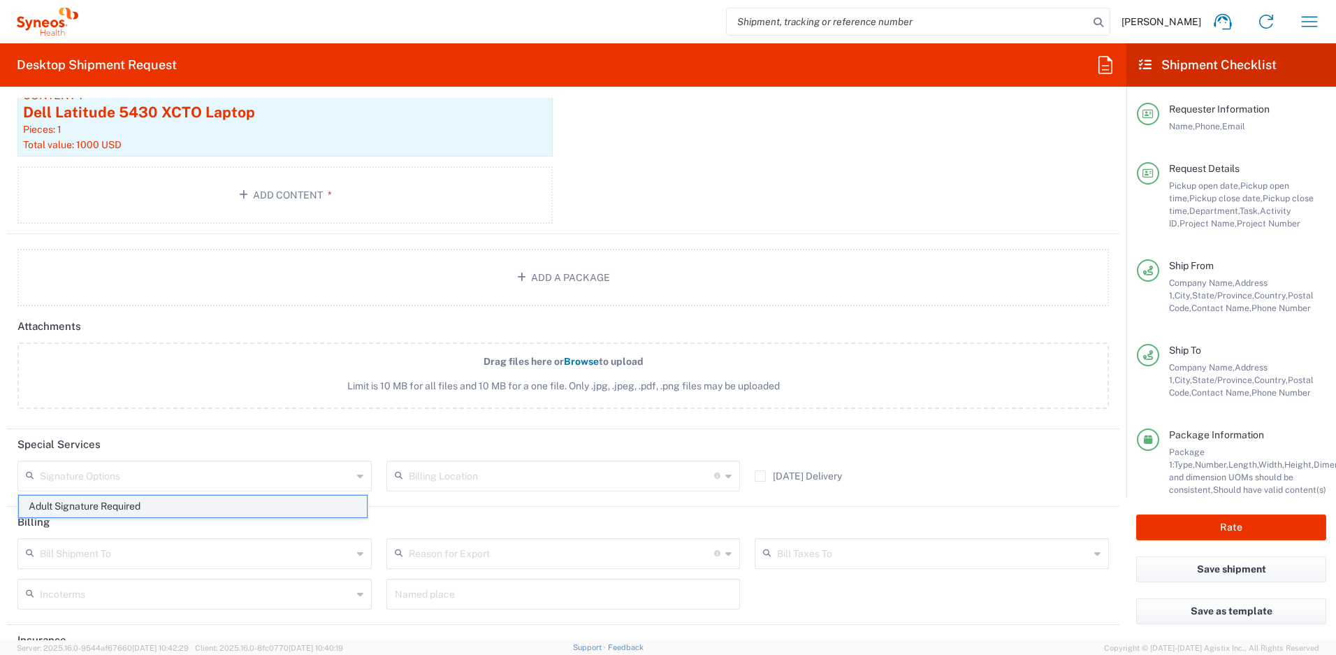
click at [167, 499] on span "Adult Signature Required" at bounding box center [193, 506] width 348 height 22
type input "Adult Signature Required"
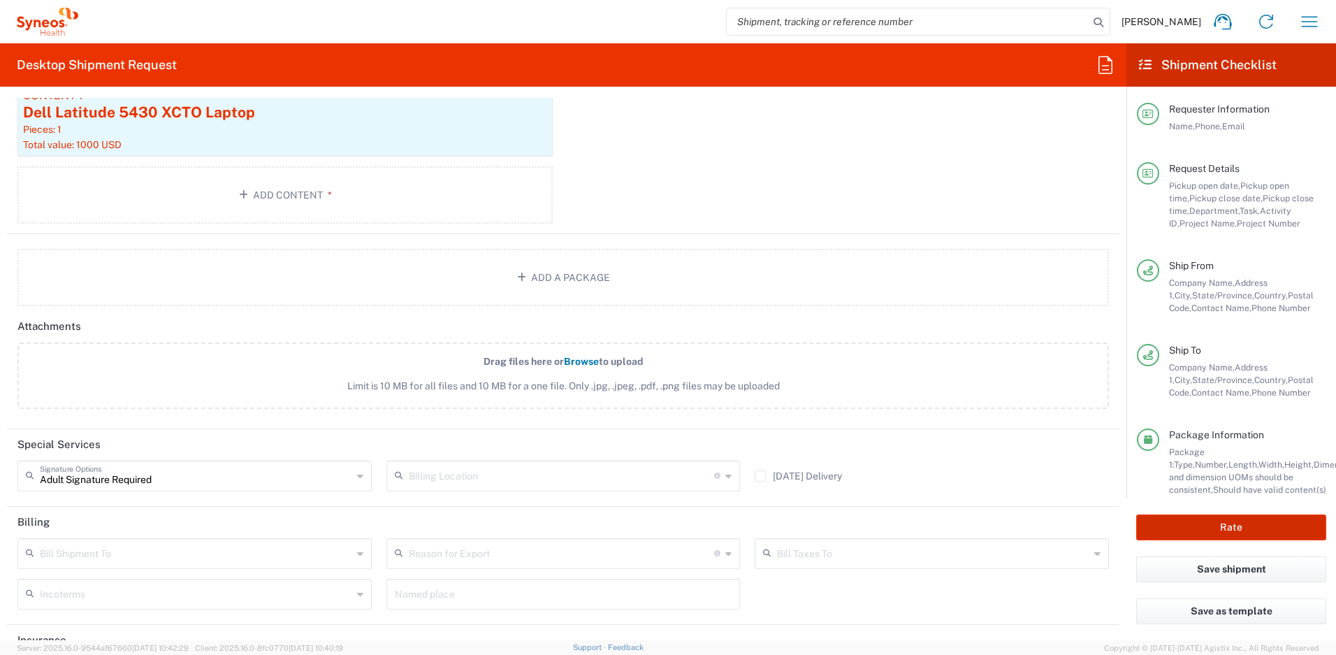
click at [1179, 520] on button "Rate" at bounding box center [1231, 527] width 190 height 26
type input "4510 DEPARTMENTAL EXPENSE"
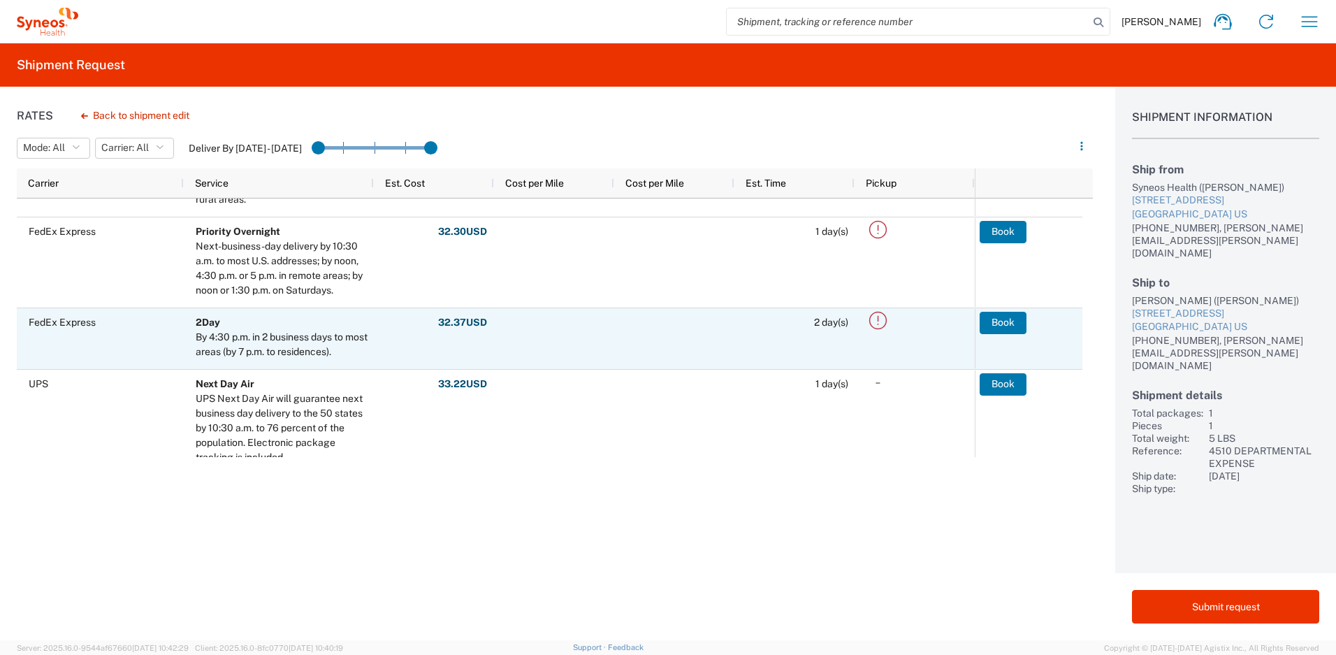
scroll to position [407, 0]
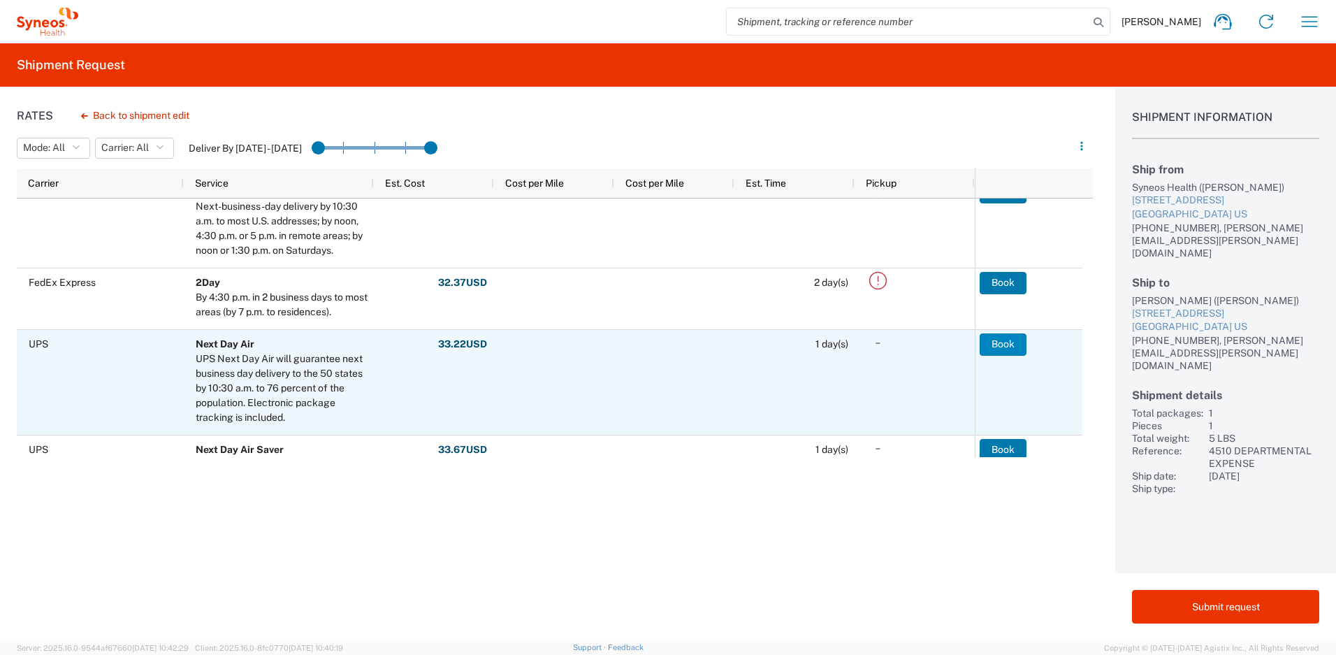
click at [1004, 342] on button "Book" at bounding box center [1002, 344] width 47 height 22
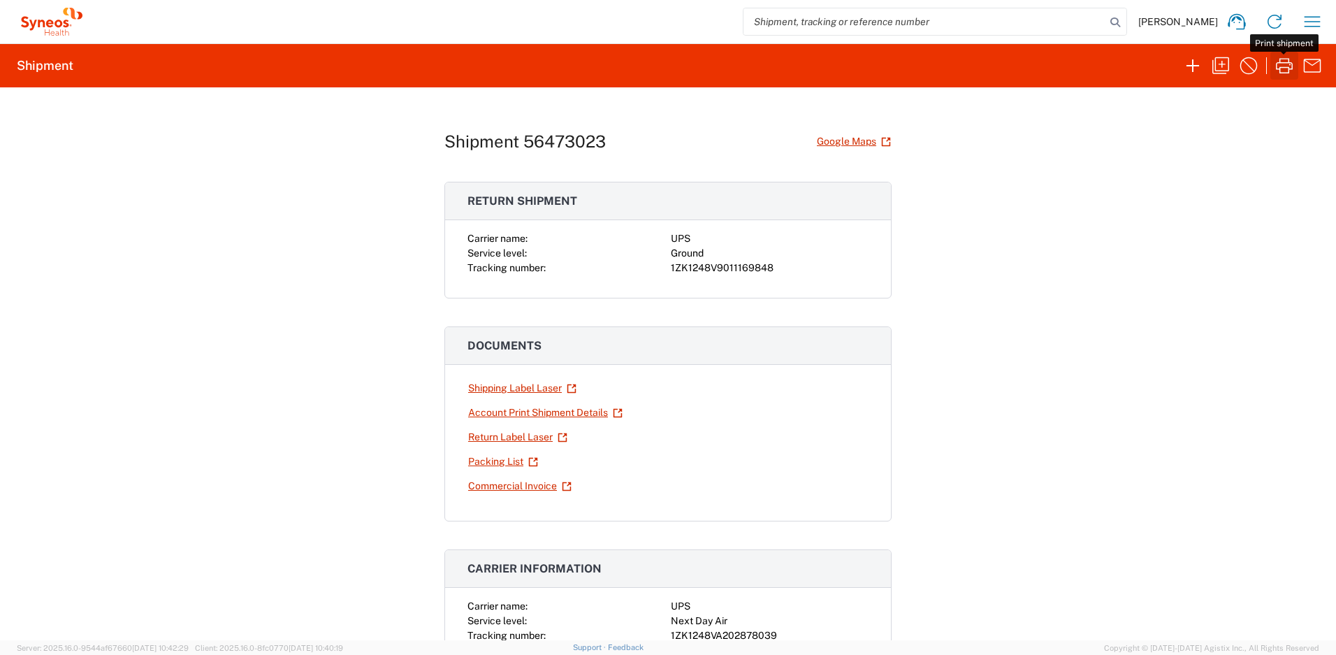
click at [1283, 65] on icon "button" at bounding box center [1284, 65] width 22 height 22
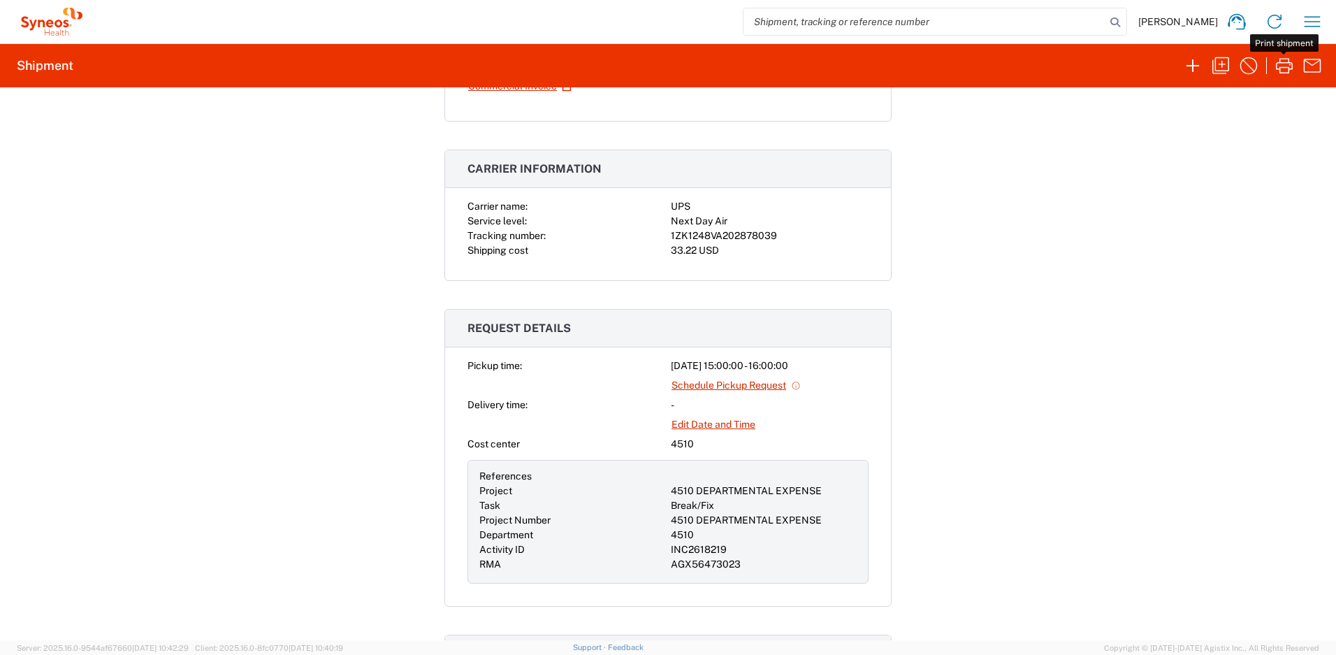
scroll to position [386, 0]
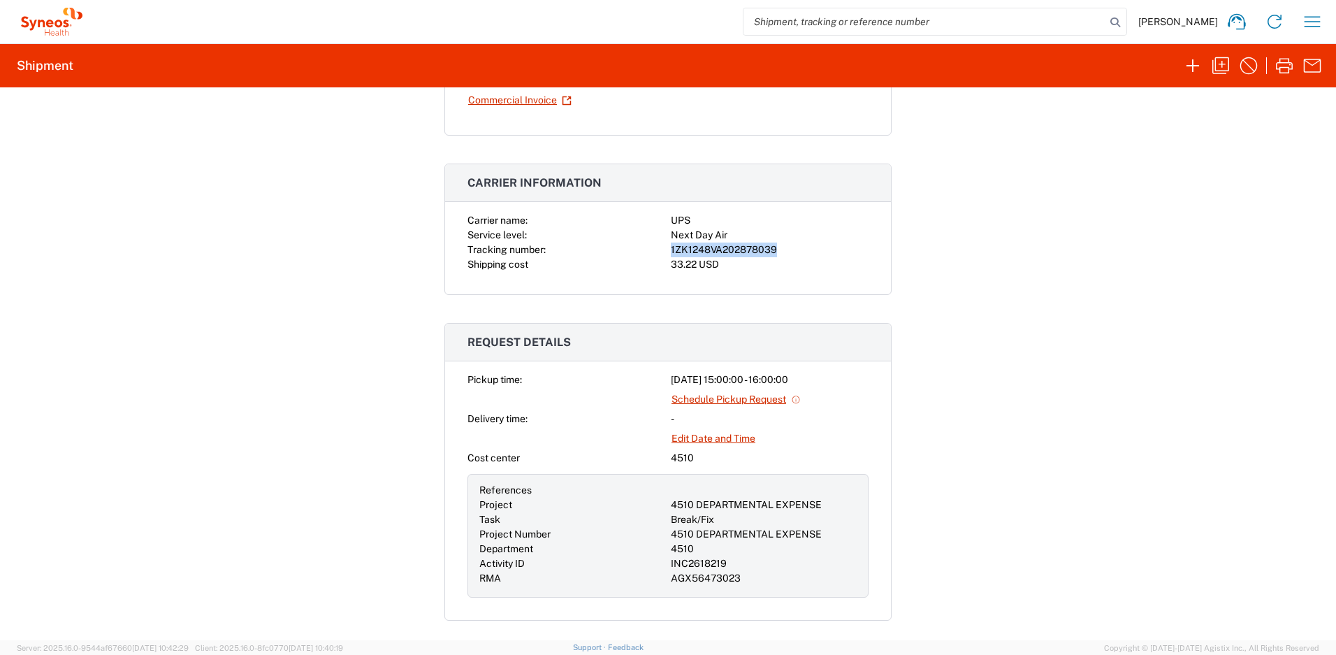
drag, startPoint x: 771, startPoint y: 247, endPoint x: 667, endPoint y: 254, distance: 104.3
click at [671, 254] on div "1ZK1248VA202878039" at bounding box center [770, 249] width 198 height 15
copy div "1ZK1248VA202878039"
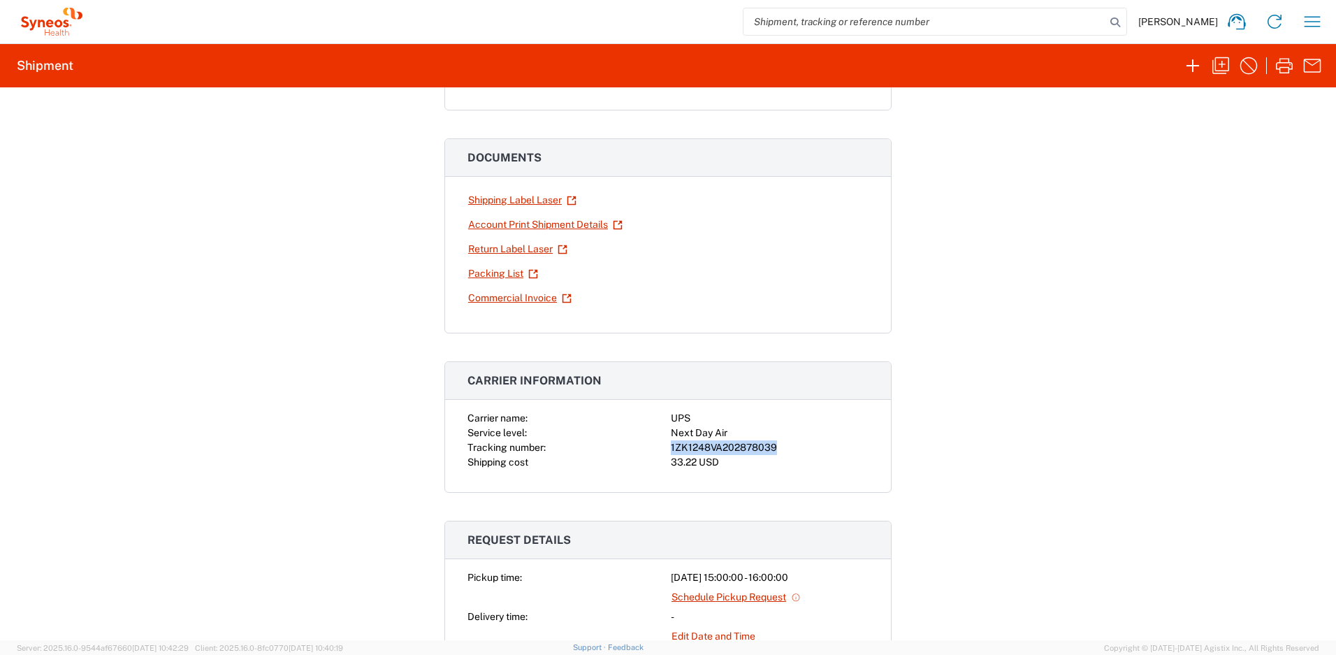
scroll to position [159, 0]
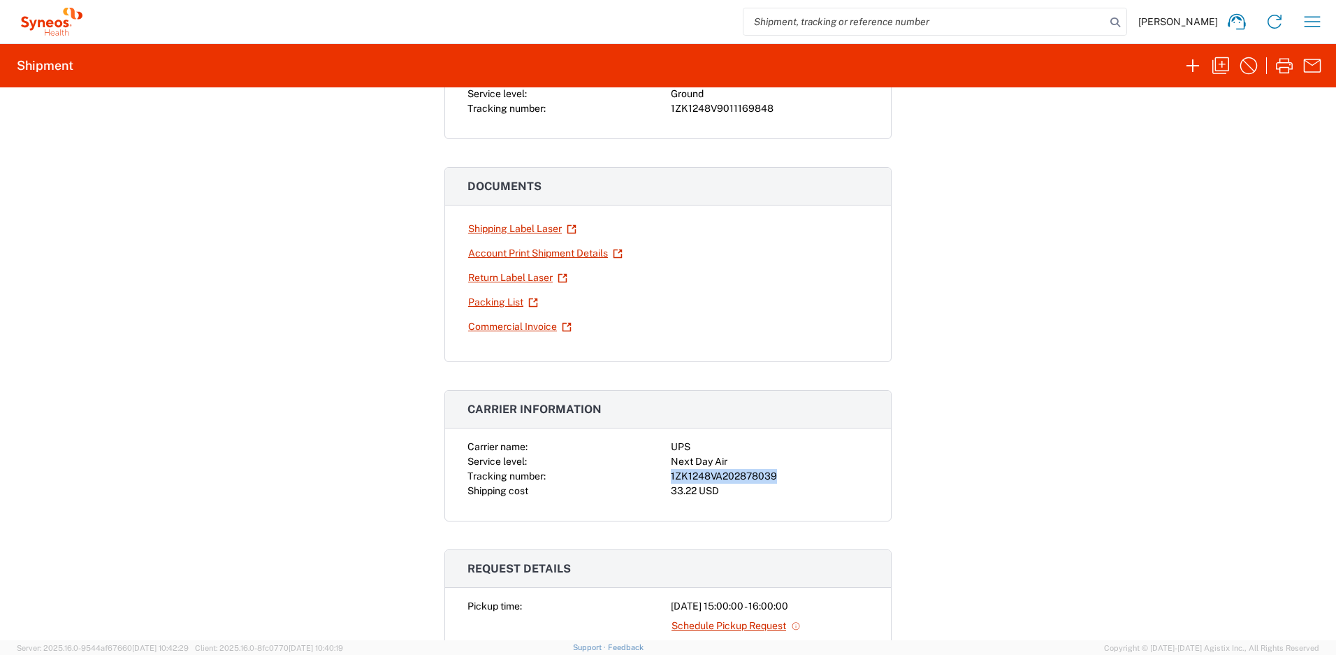
copy div "1ZK1248VA202878039"
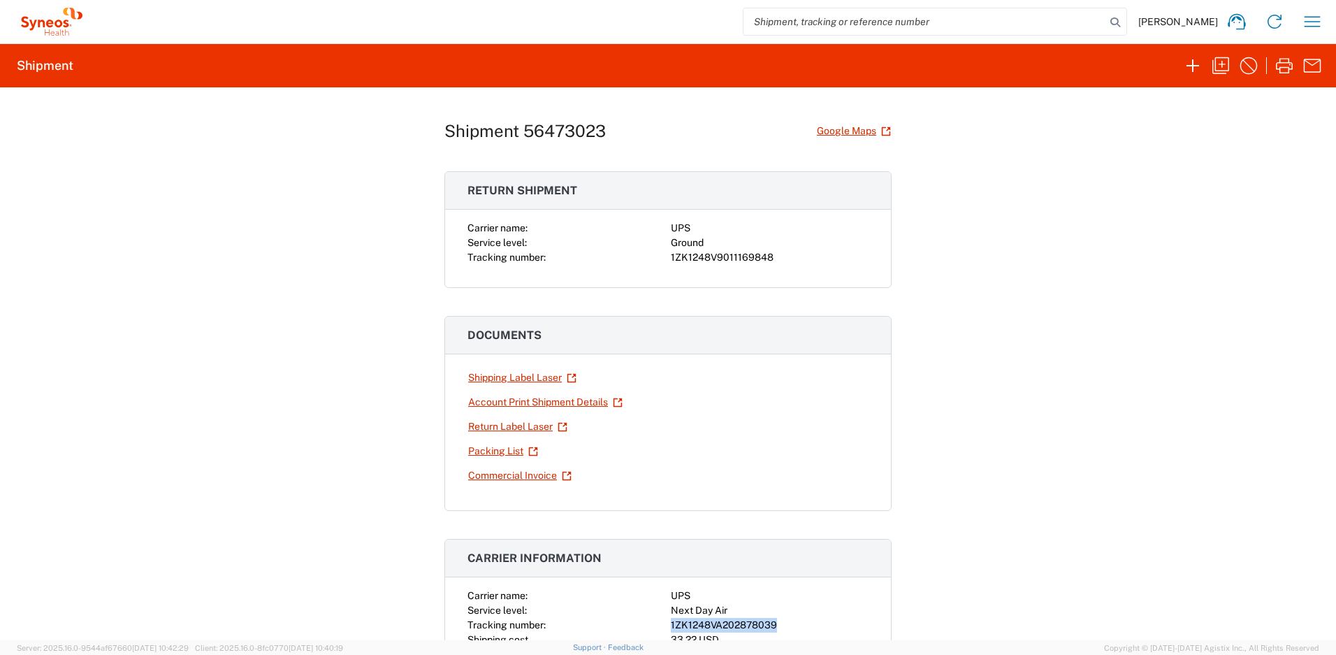
scroll to position [5, 0]
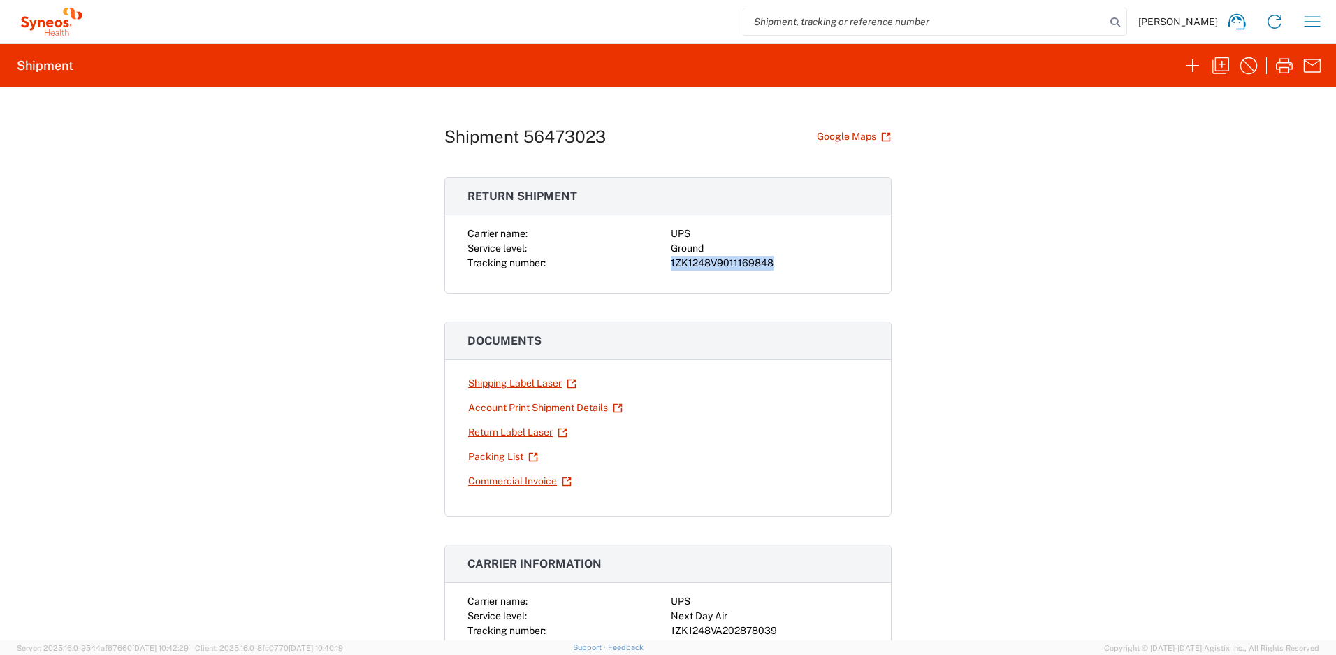
drag, startPoint x: 766, startPoint y: 263, endPoint x: 666, endPoint y: 266, distance: 100.0
click at [671, 266] on div "1ZK1248V9011169848" at bounding box center [770, 263] width 198 height 15
copy div "1ZK1248V9011169848"
click at [1311, 18] on icon "button" at bounding box center [1312, 21] width 22 height 22
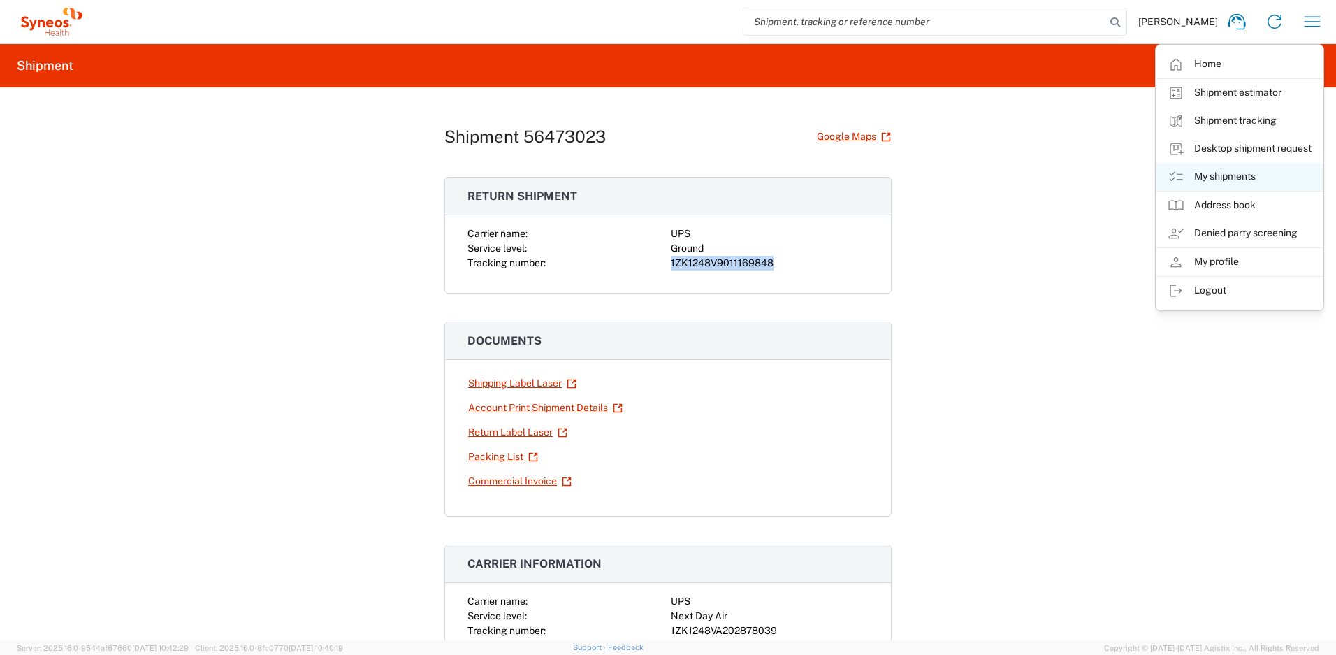
click at [1209, 171] on link "My shipments" at bounding box center [1239, 177] width 166 height 28
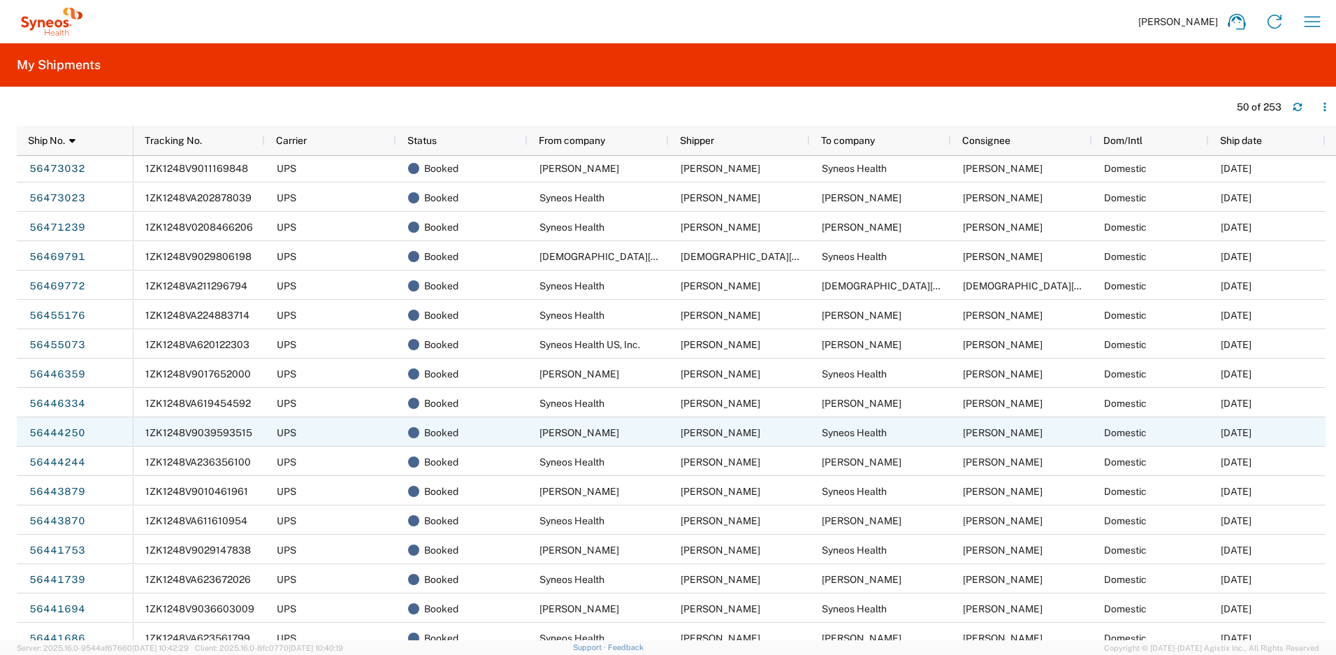
scroll to position [7, 0]
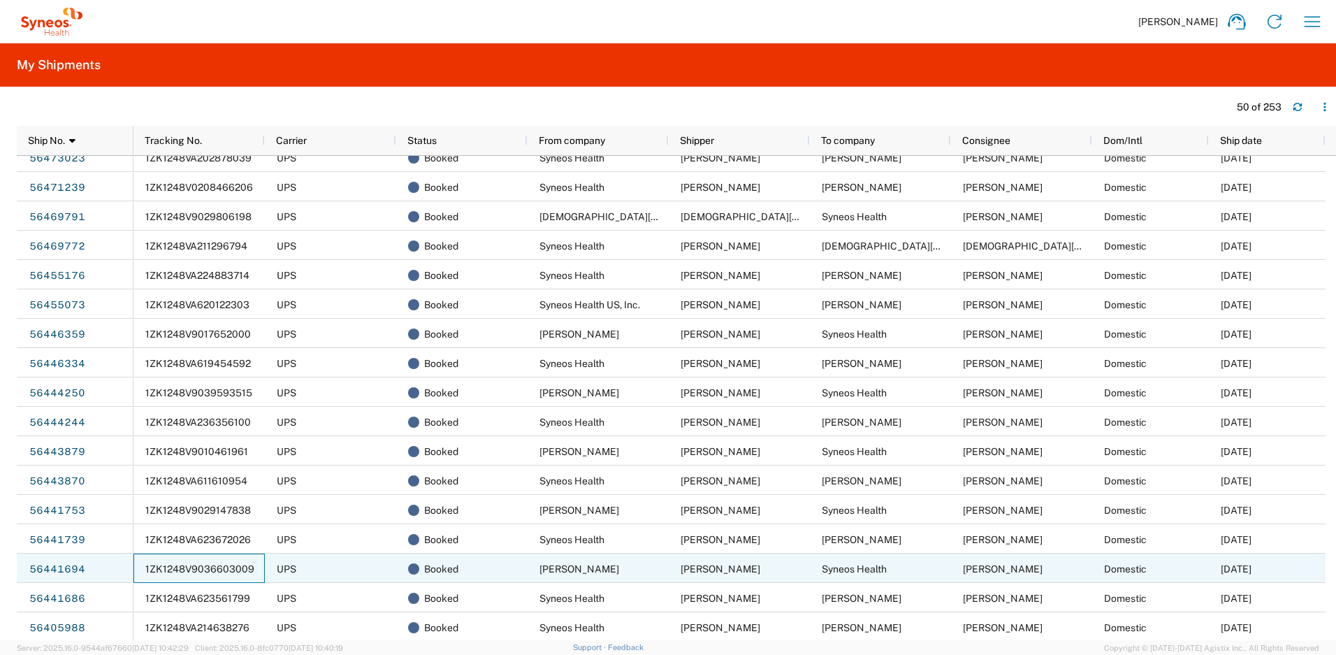
click at [187, 574] on div "1ZK1248V9036603009" at bounding box center [198, 567] width 131 height 29
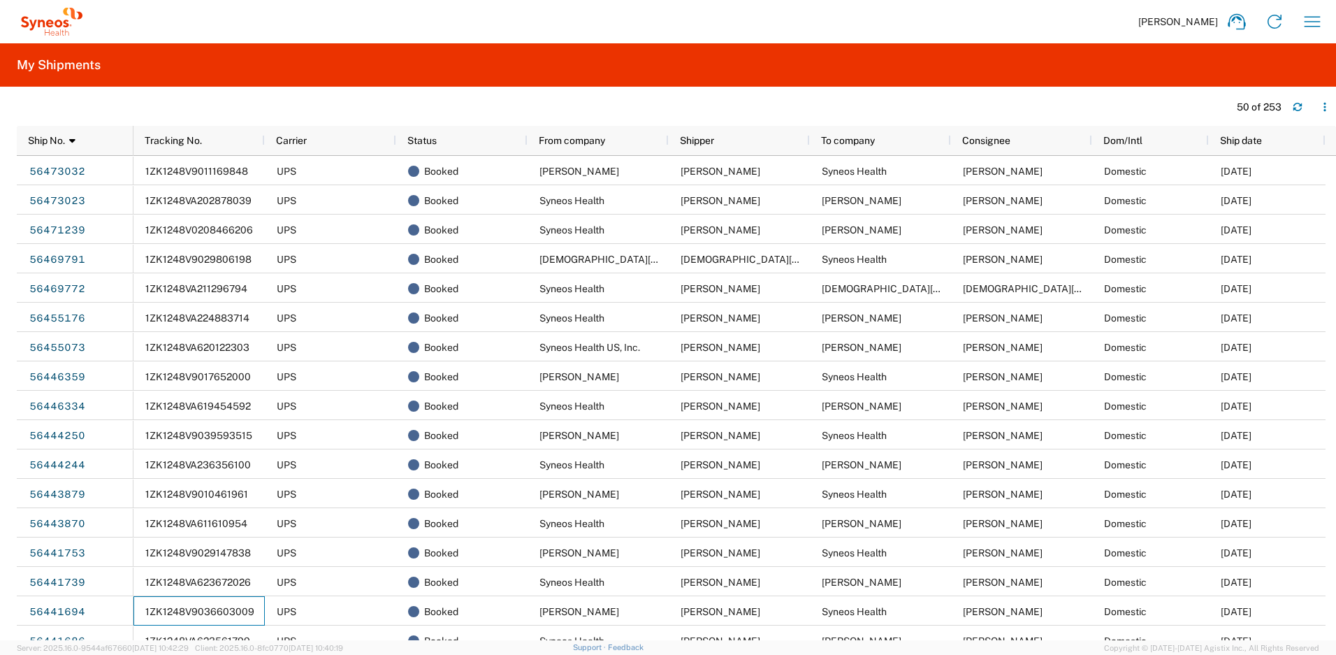
scroll to position [91, 0]
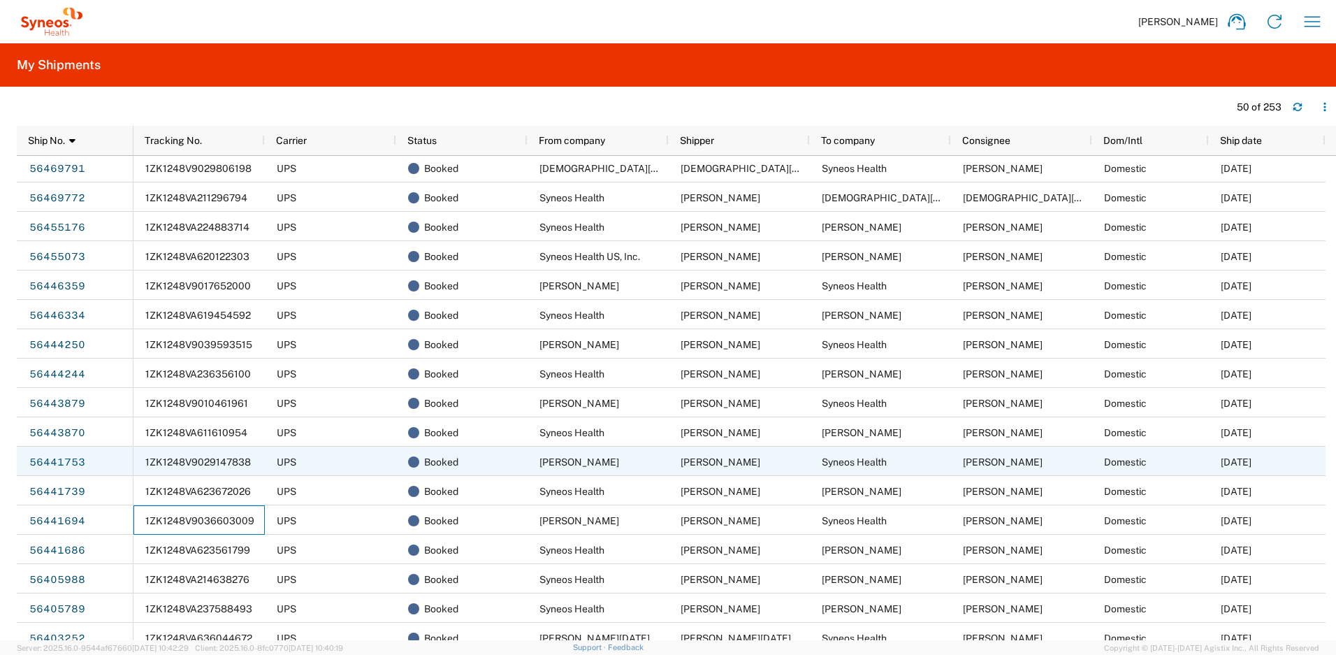
click at [228, 460] on span "1ZK1248V9029147838" at bounding box center [197, 461] width 105 height 11
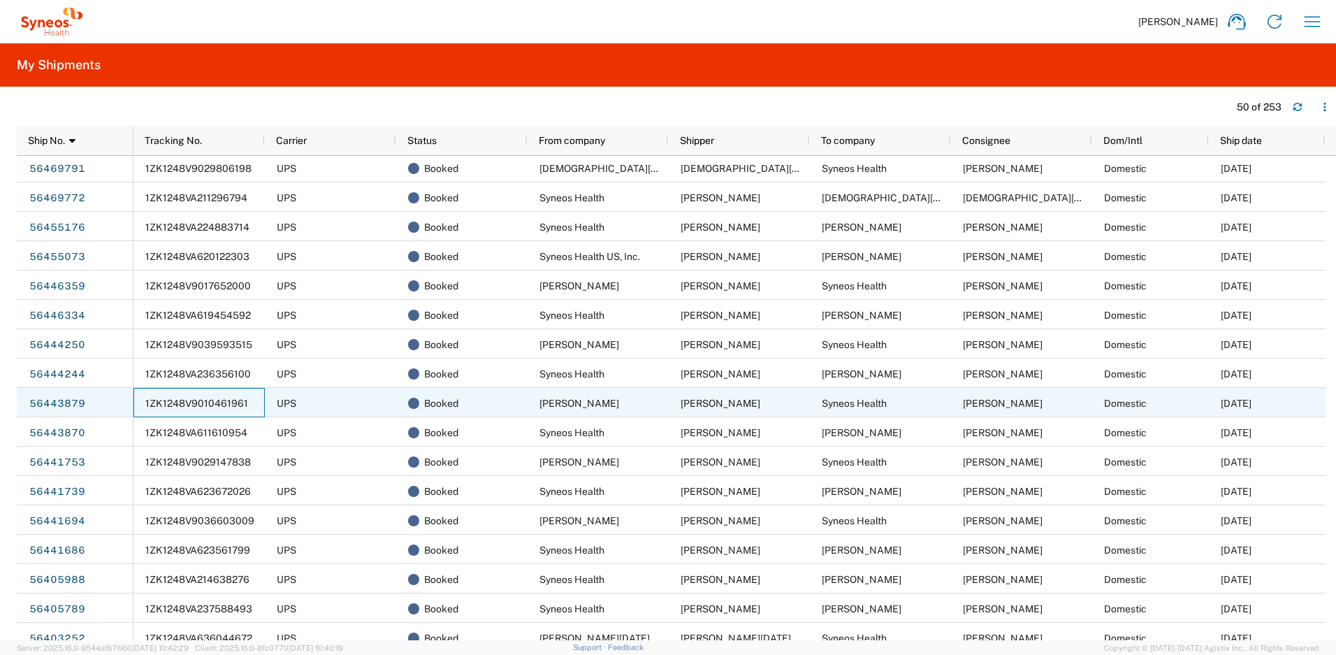
click at [242, 399] on span "1ZK1248V9010461961" at bounding box center [196, 403] width 103 height 11
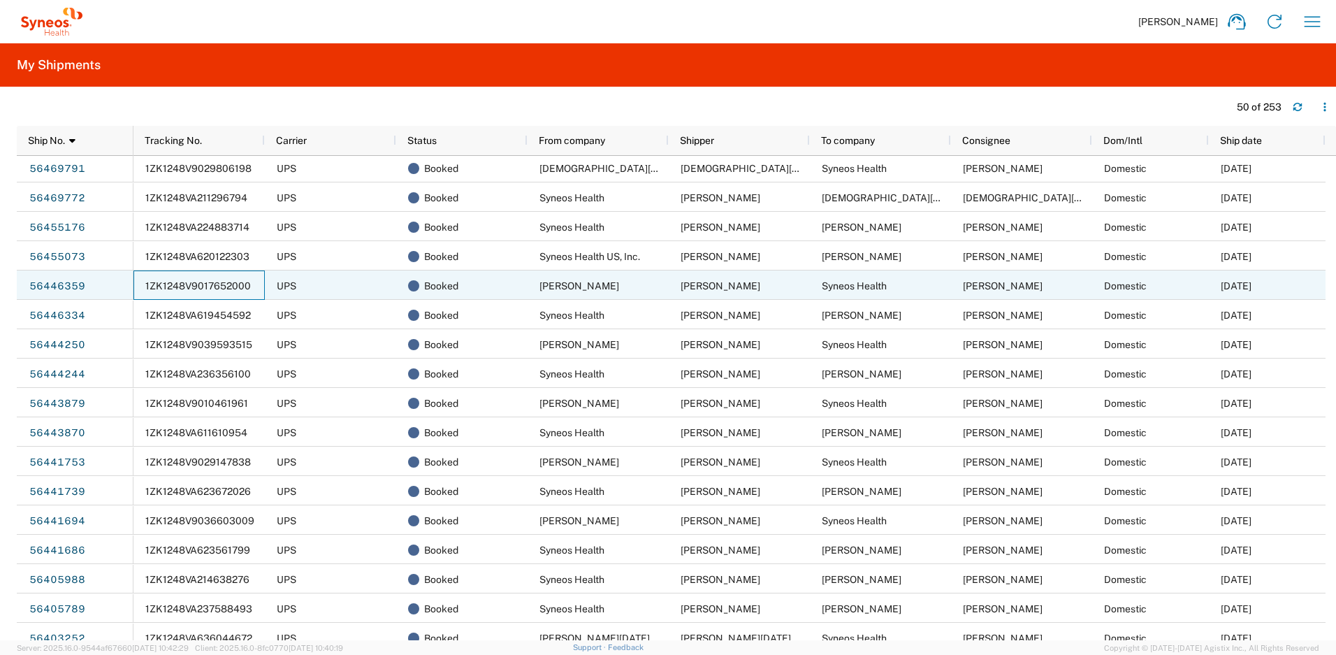
click at [228, 287] on span "1ZK1248V9017652000" at bounding box center [197, 285] width 105 height 11
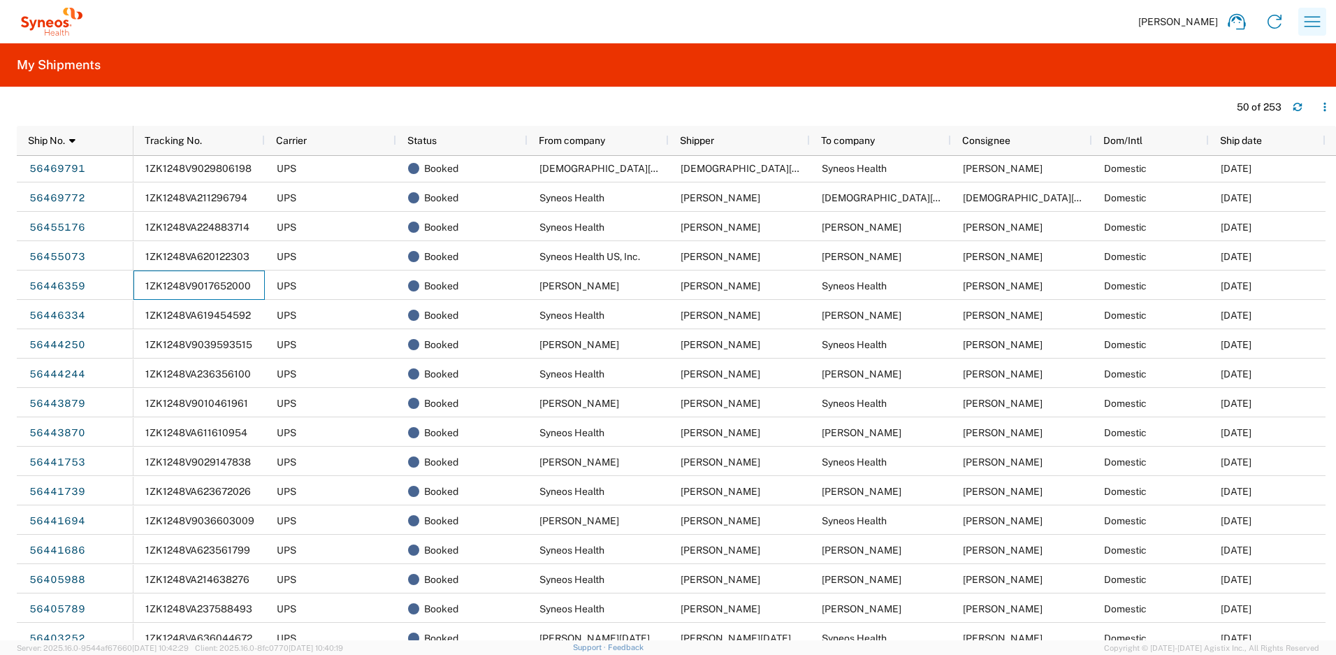
click at [1305, 22] on icon "button" at bounding box center [1312, 21] width 16 height 10
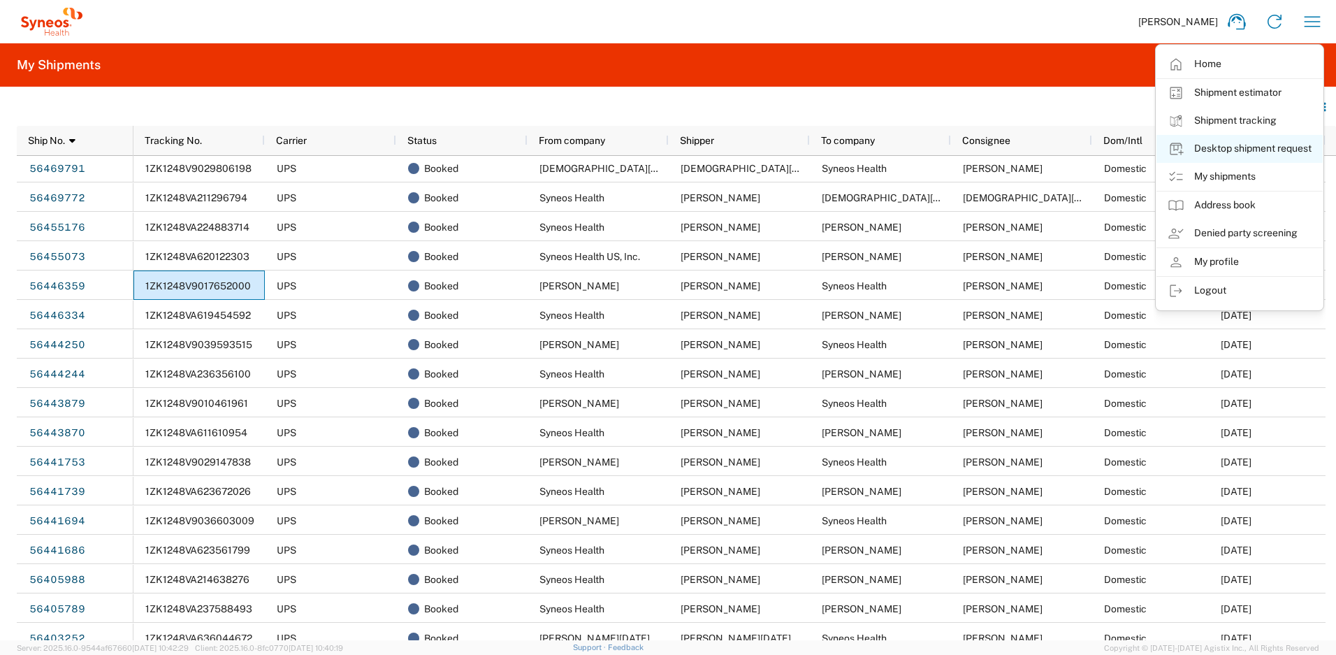
click at [1206, 152] on link "Desktop shipment request" at bounding box center [1239, 149] width 166 height 28
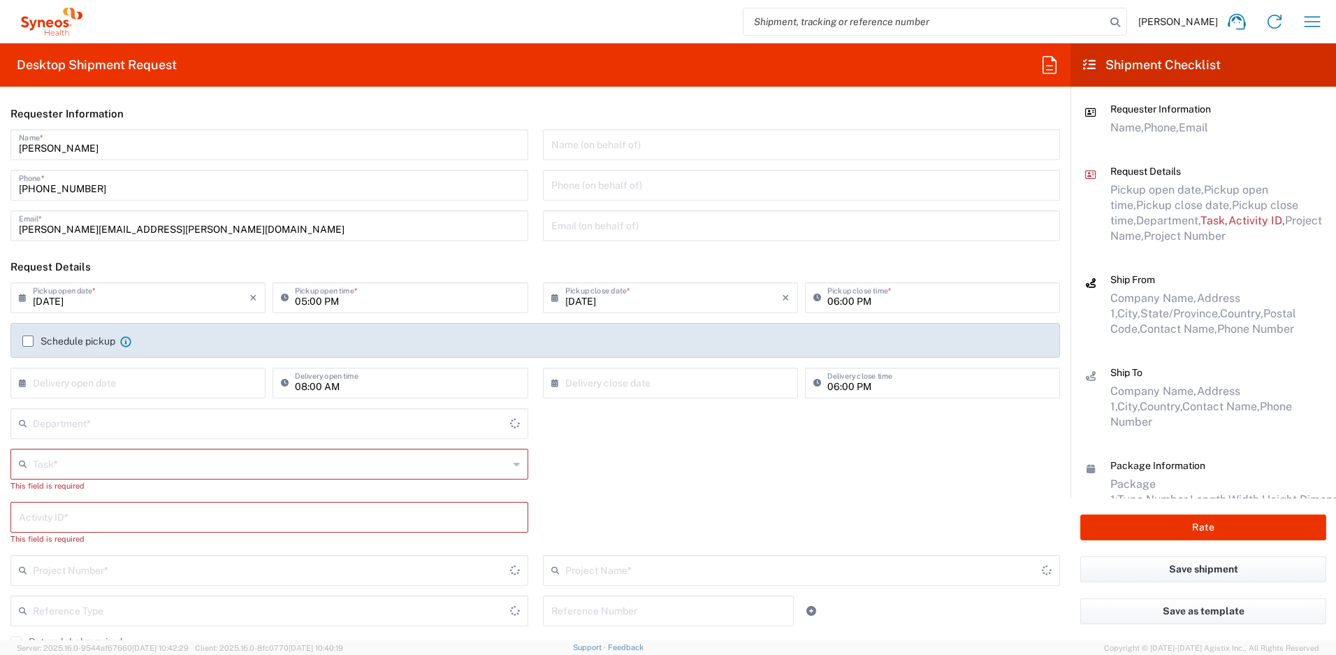
type input "[US_STATE]"
type input "[GEOGRAPHIC_DATA]"
click at [151, 296] on input "[DATE]" at bounding box center [141, 294] width 217 height 24
type input "4510"
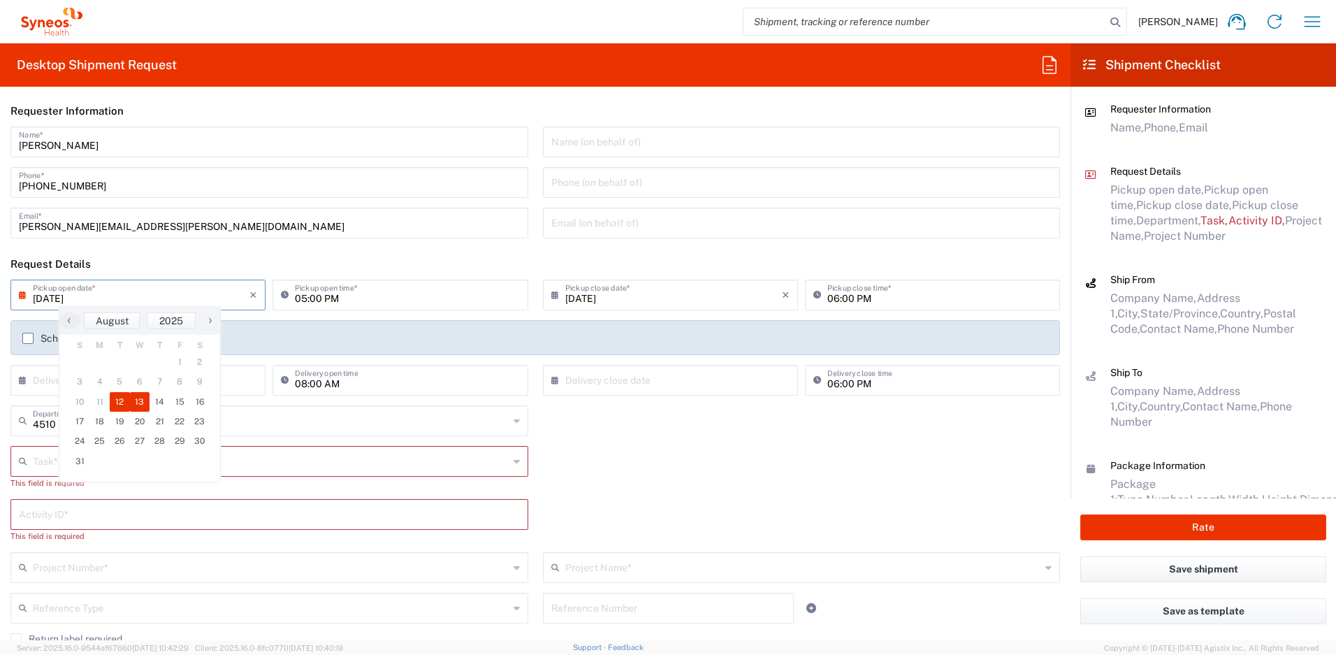
click at [141, 400] on span "13" at bounding box center [140, 402] width 20 height 20
type input "[DATE]"
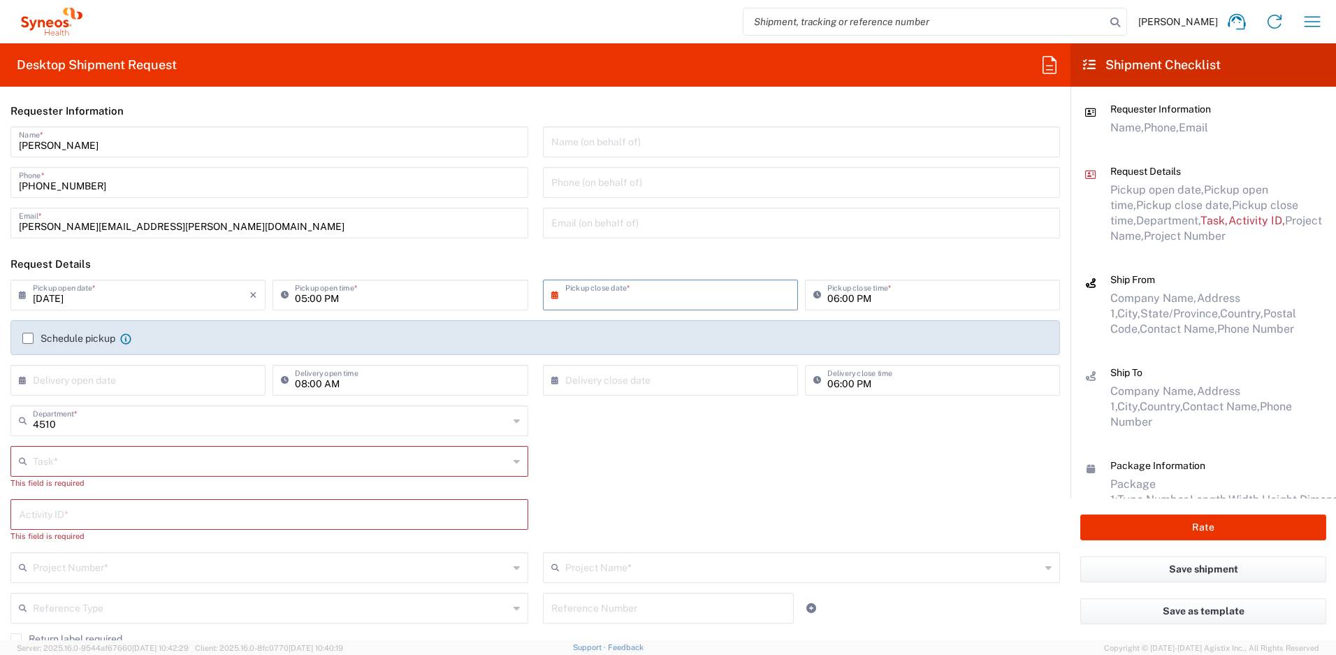
click at [624, 296] on input "text" at bounding box center [673, 294] width 217 height 24
click at [666, 398] on span "13" at bounding box center [667, 402] width 20 height 20
type input "[DATE]"
click at [227, 463] on input "text" at bounding box center [271, 460] width 476 height 24
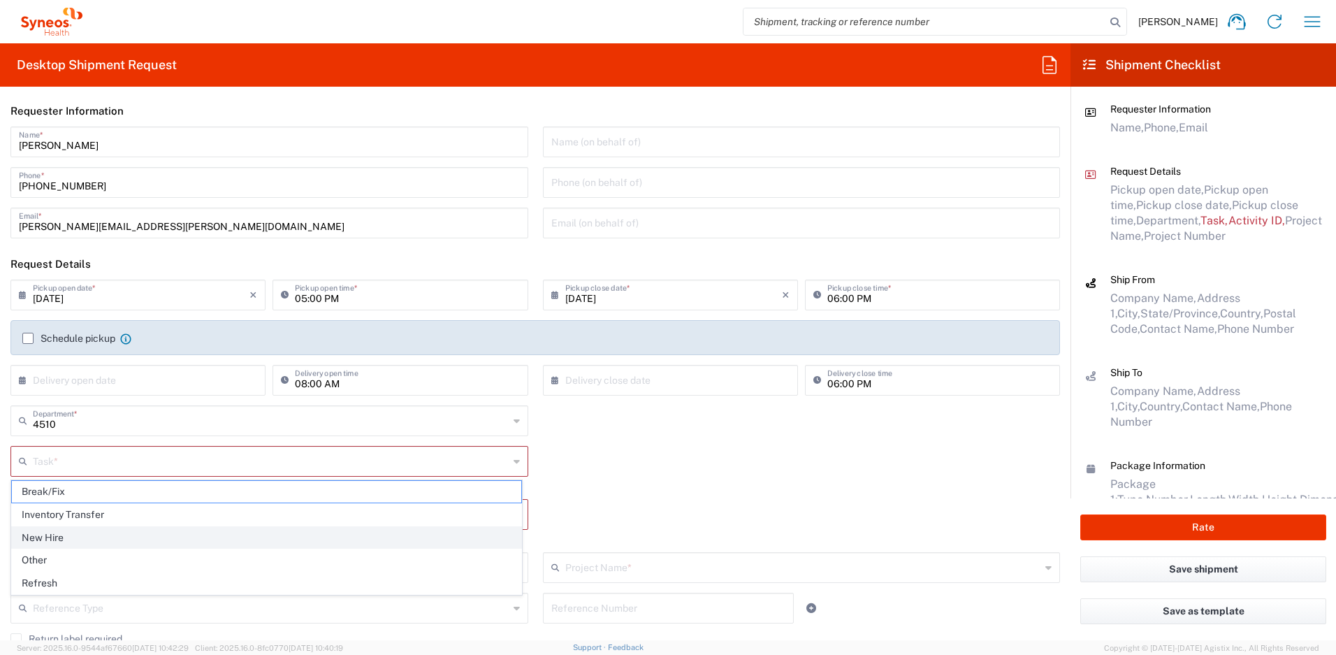
click at [90, 539] on span "New Hire" at bounding box center [266, 538] width 509 height 22
type input "New Hire"
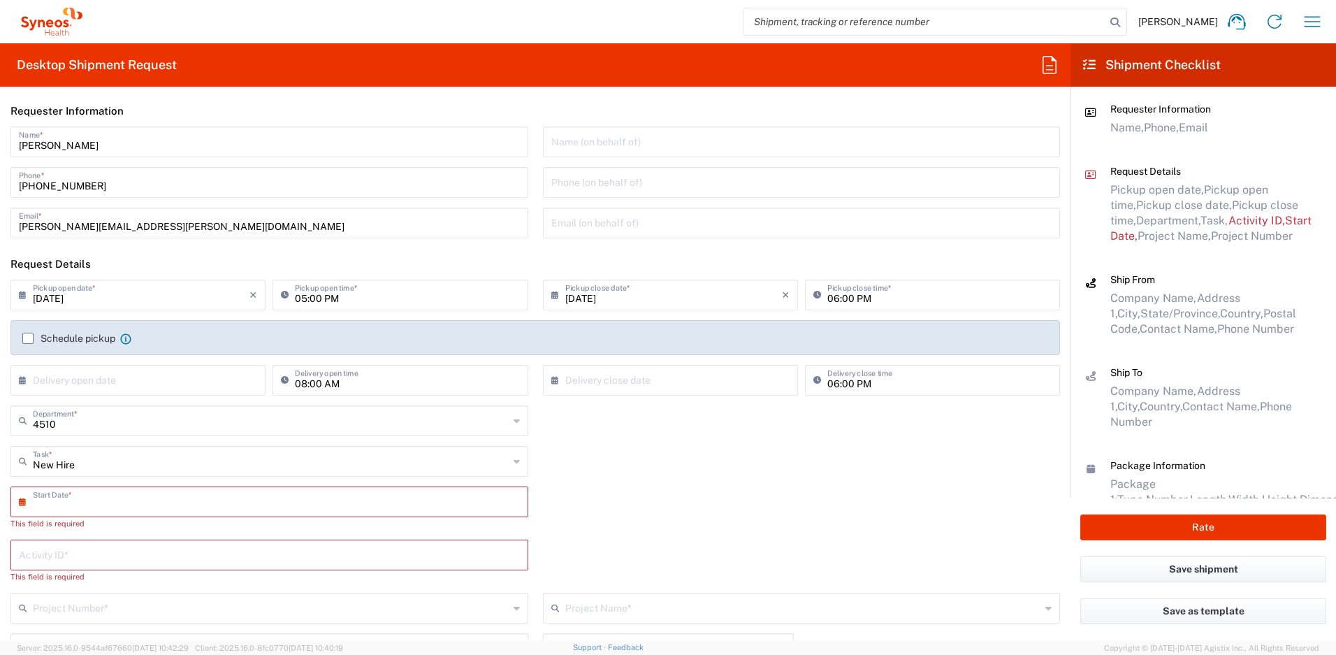
click at [99, 505] on input "text" at bounding box center [272, 500] width 479 height 24
click at [231, 625] on span "18" at bounding box center [230, 628] width 20 height 20
type input "[DATE]"
click at [95, 544] on input "text" at bounding box center [269, 541] width 501 height 24
paste input "SCTASK2667377"
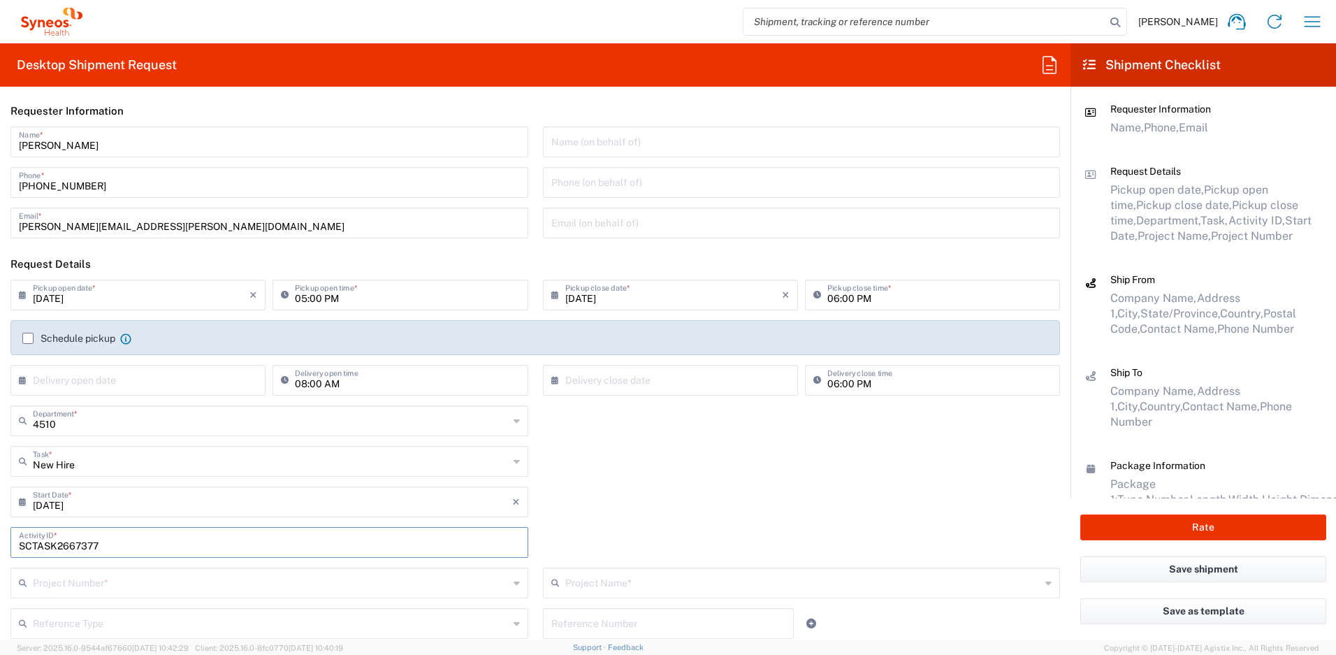
type input "SCTASK2667377"
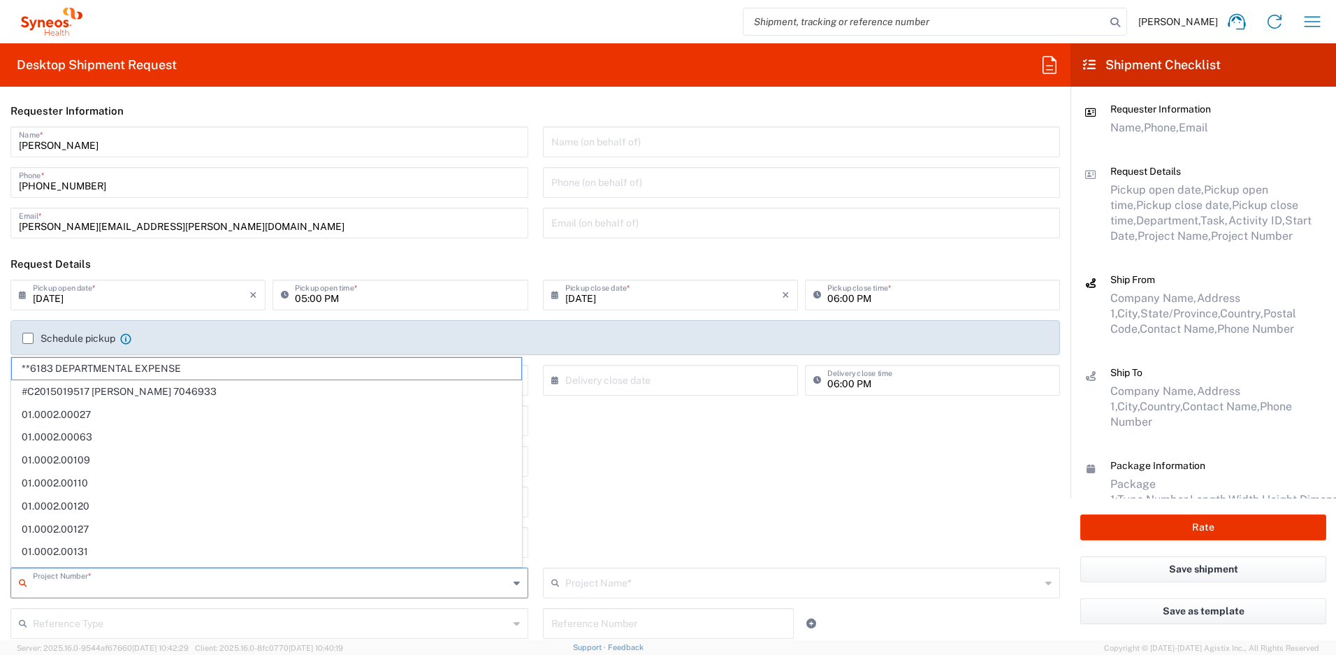
click at [94, 585] on input "text" at bounding box center [271, 581] width 476 height 24
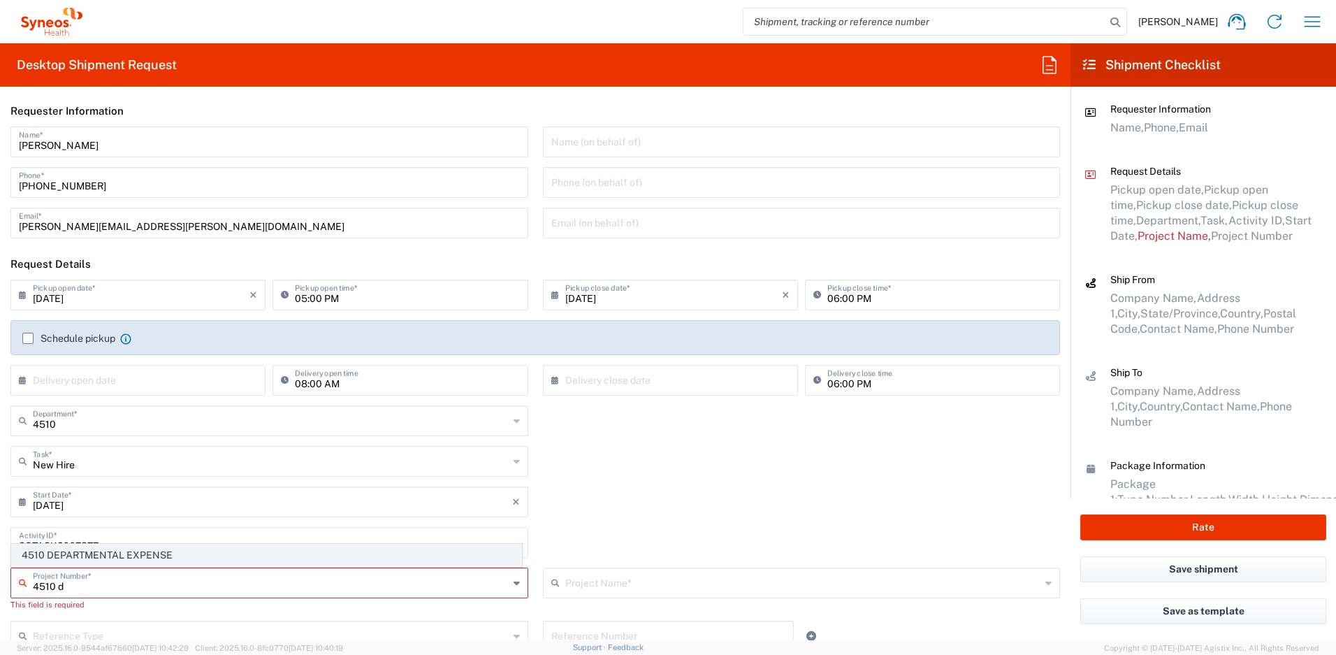
click at [98, 562] on span "4510 DEPARTMENTAL EXPENSE" at bounding box center [266, 555] width 509 height 22
type input "4510 DEPARTMENTAL EXPENSE"
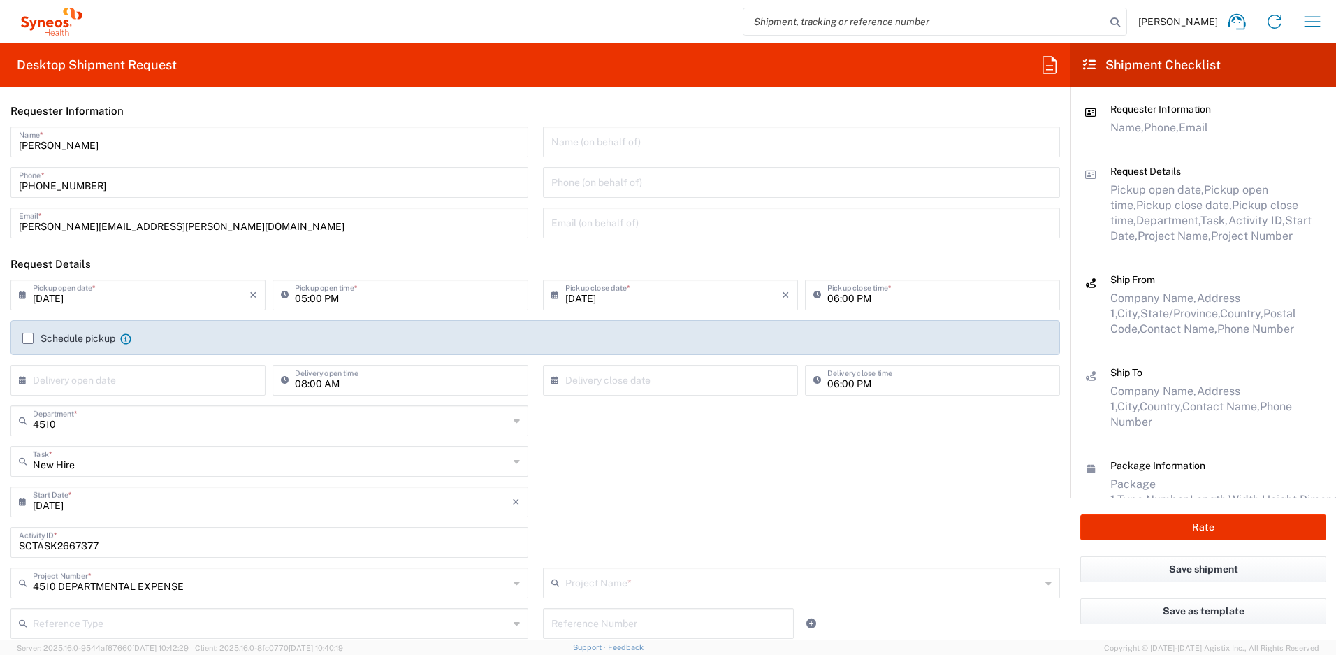
type input "4510 DEPARTMENTAL EXPENSE"
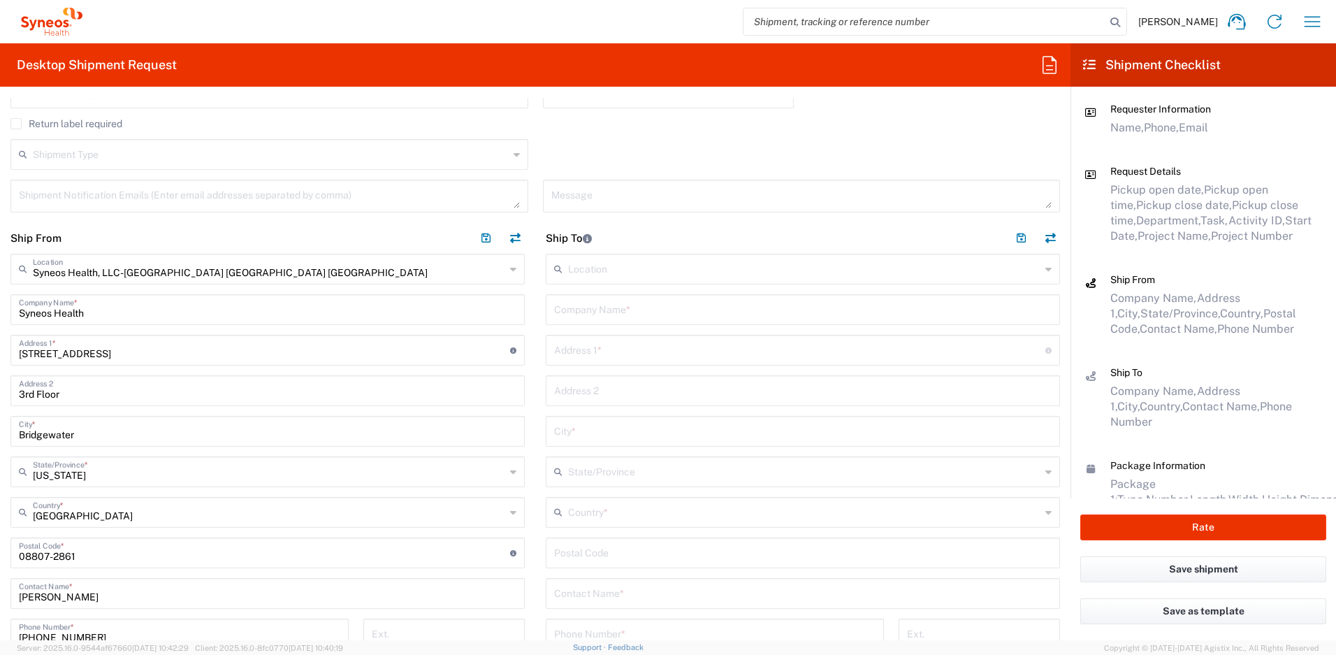
scroll to position [546, 0]
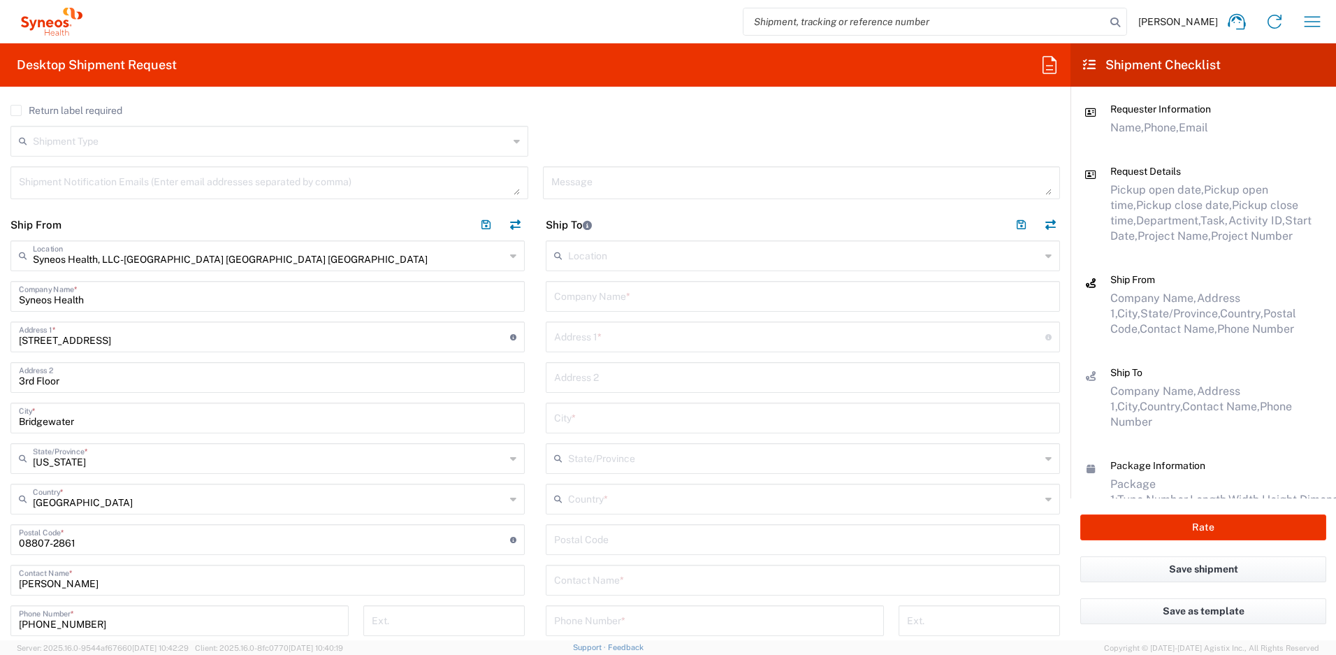
click at [591, 502] on input "text" at bounding box center [804, 498] width 472 height 24
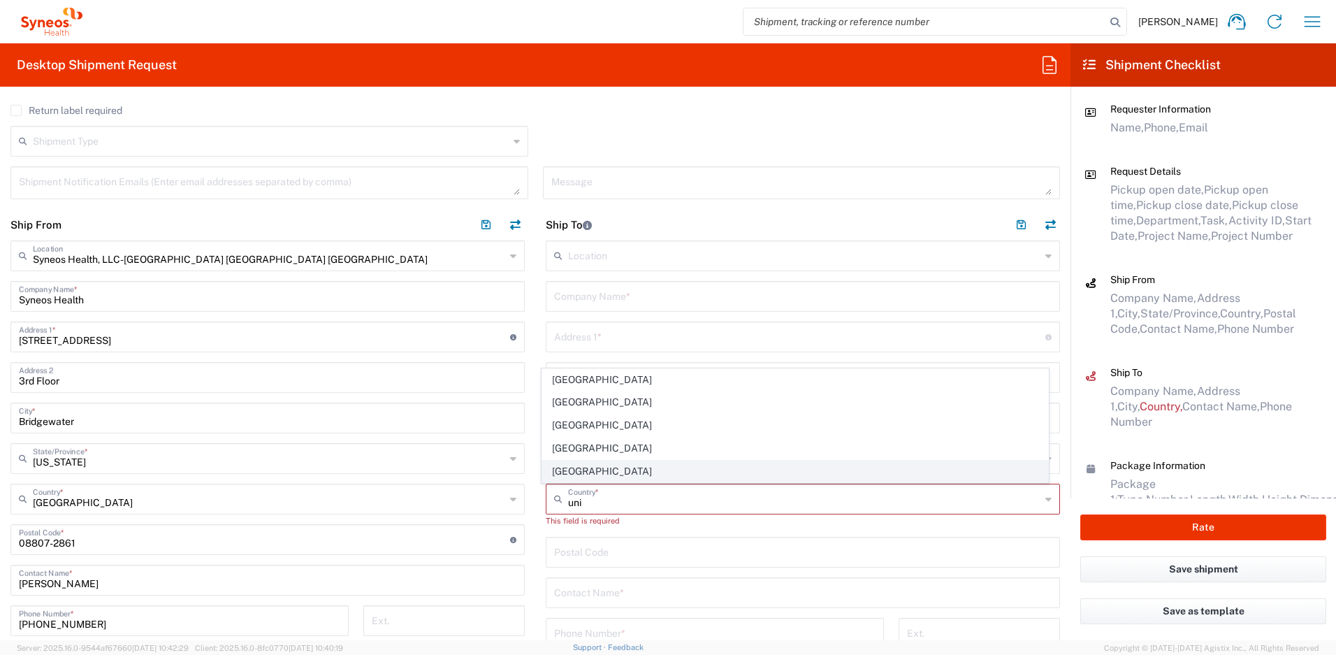
click at [583, 474] on span "[GEOGRAPHIC_DATA]" at bounding box center [795, 471] width 507 height 22
type input "[GEOGRAPHIC_DATA]"
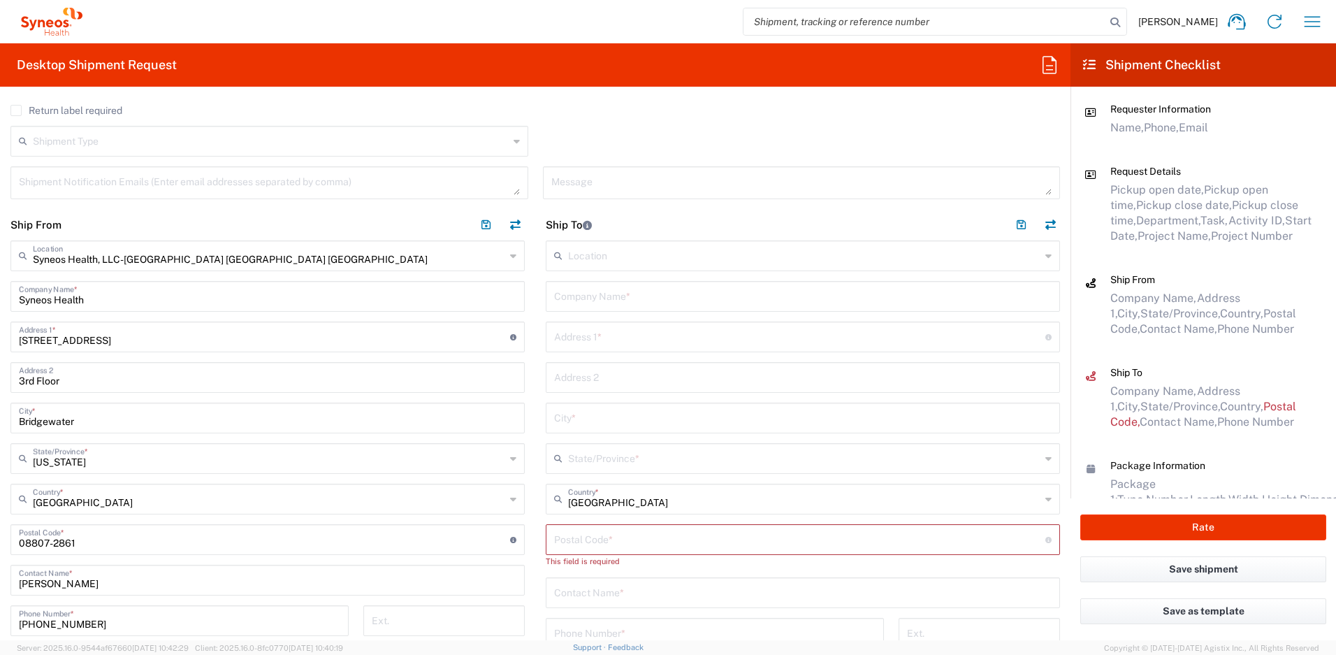
click at [623, 293] on input "text" at bounding box center [802, 295] width 497 height 24
paste input "[PERSON_NAME]"
type input "[PERSON_NAME]"
click at [629, 591] on input "text" at bounding box center [802, 591] width 497 height 24
paste input "[PERSON_NAME]"
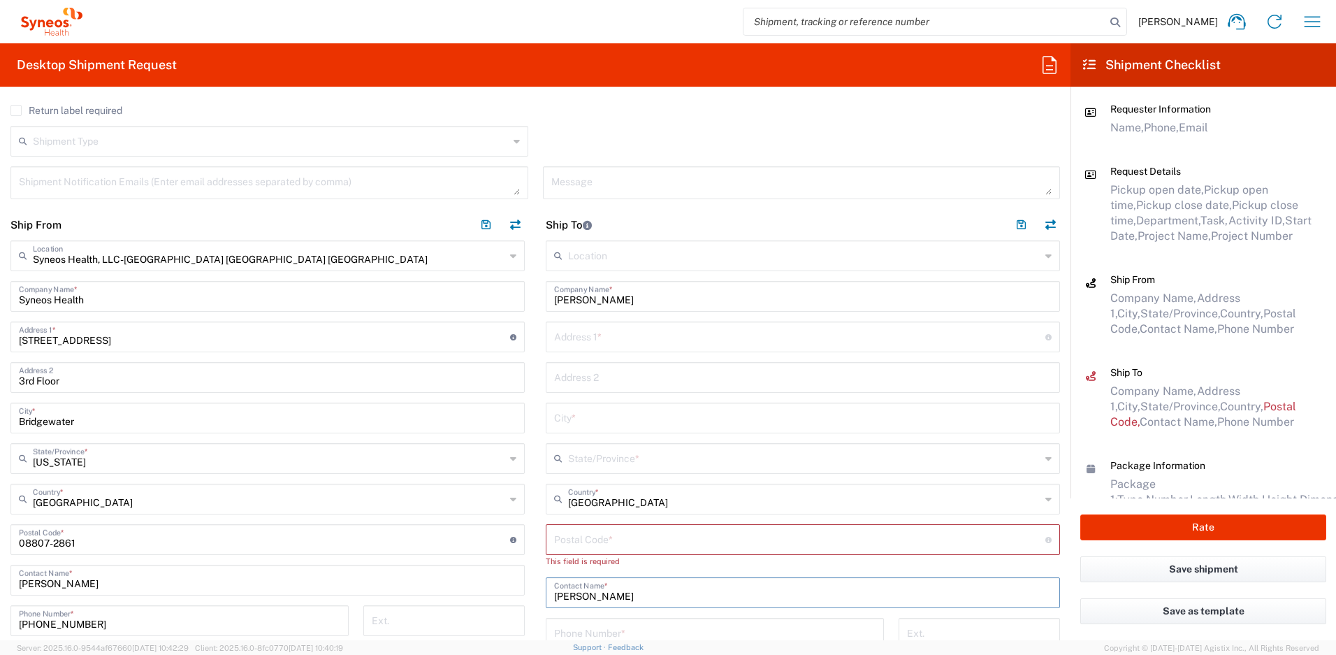
type input "[PERSON_NAME]"
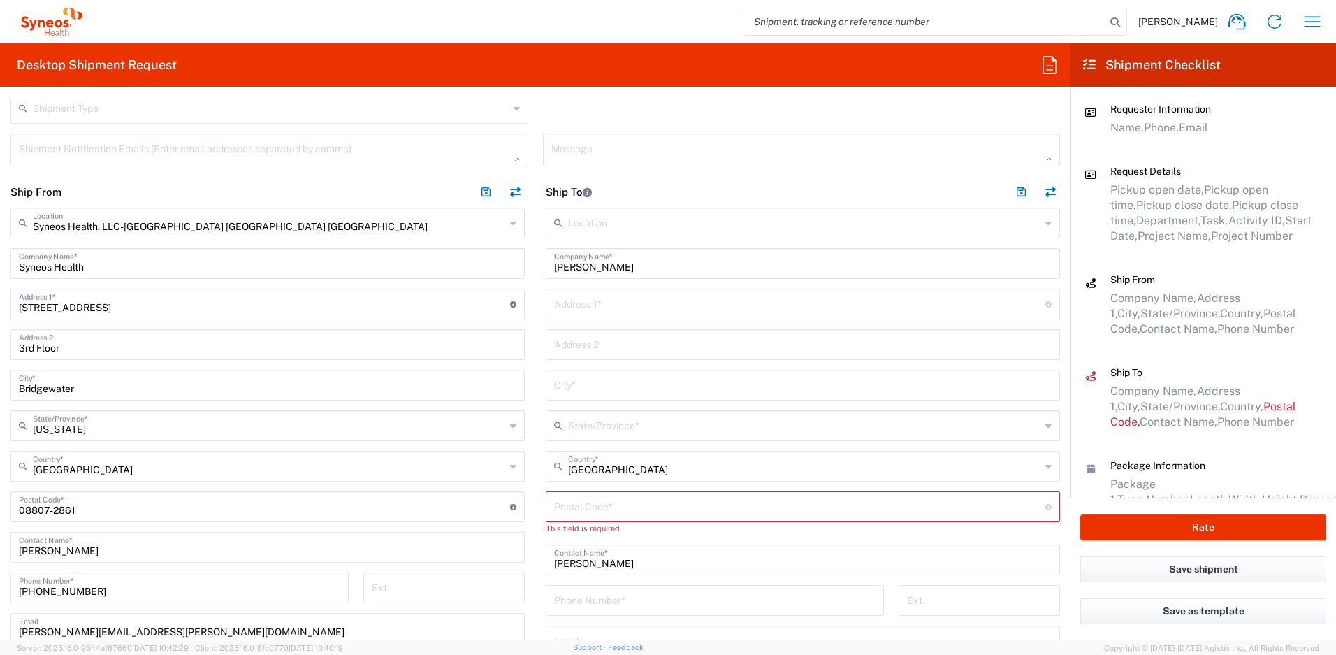
scroll to position [599, 0]
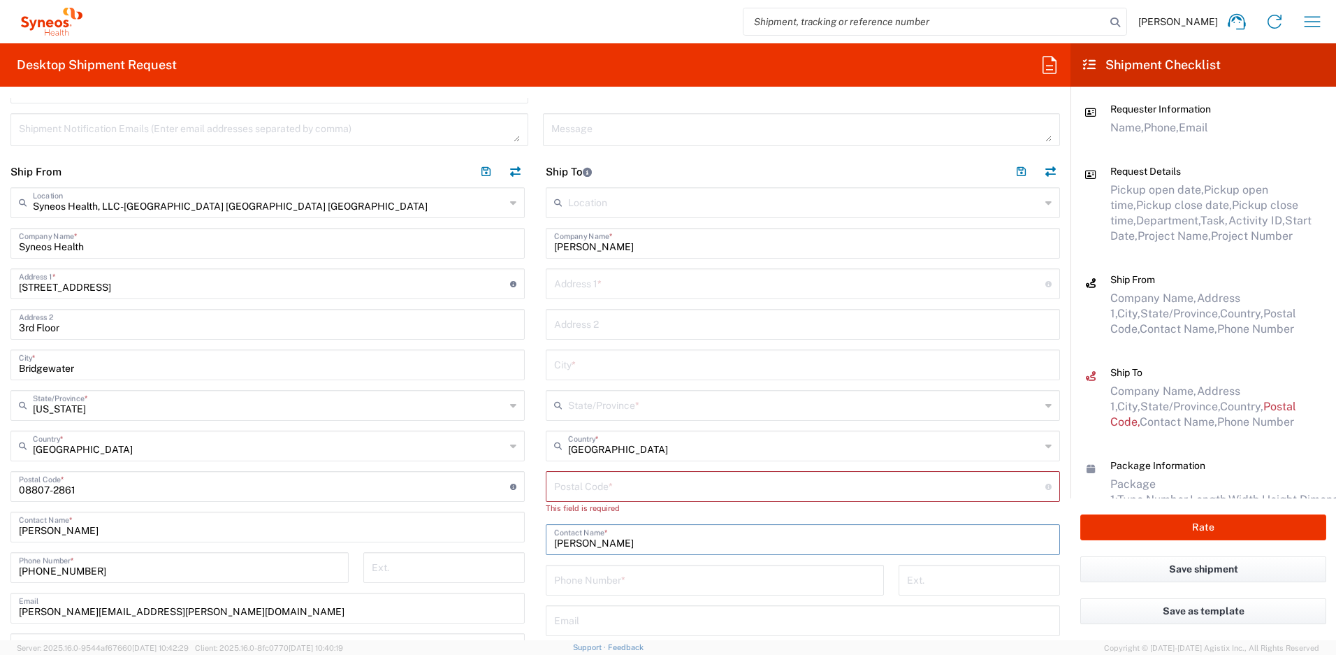
click at [597, 581] on input "tel" at bounding box center [714, 579] width 321 height 24
paste input "[PHONE_NUMBER]"
click at [562, 583] on input "[PHONE_NUMBER]" at bounding box center [714, 579] width 321 height 24
type input "[PHONE_NUMBER]"
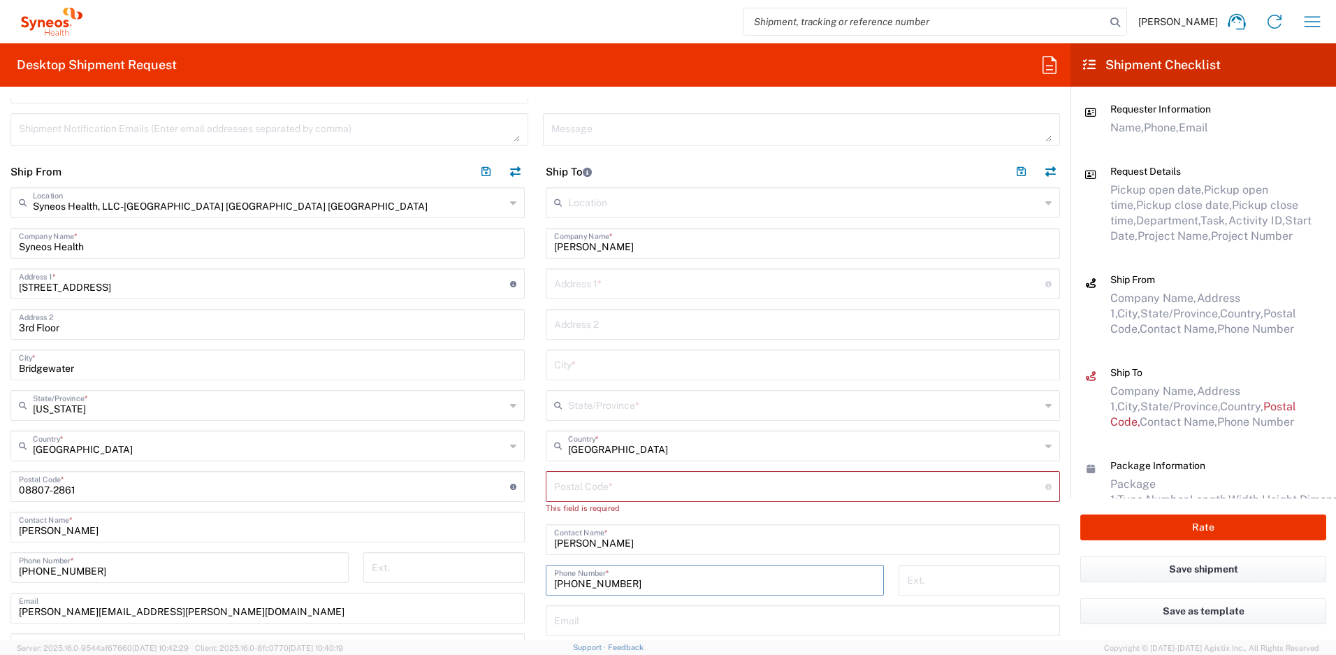
click at [608, 615] on input "text" at bounding box center [802, 619] width 497 height 24
paste input "[EMAIL_ADDRESS][DOMAIN_NAME]"
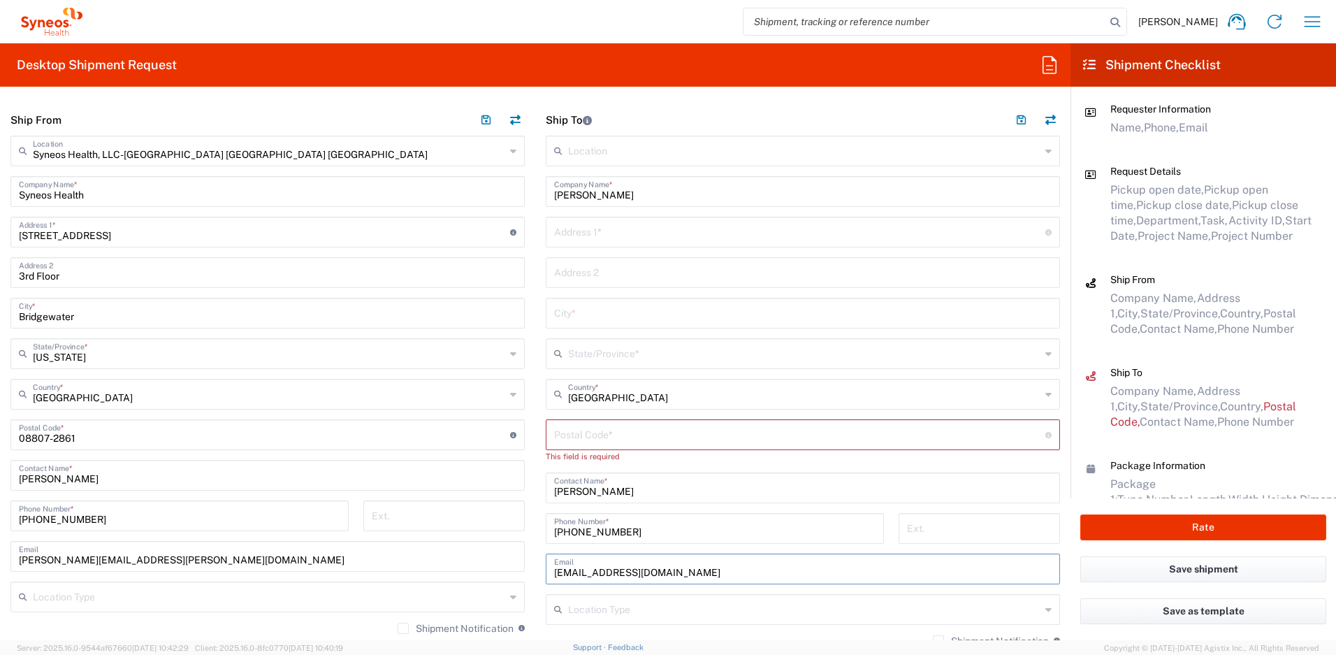
scroll to position [747, 0]
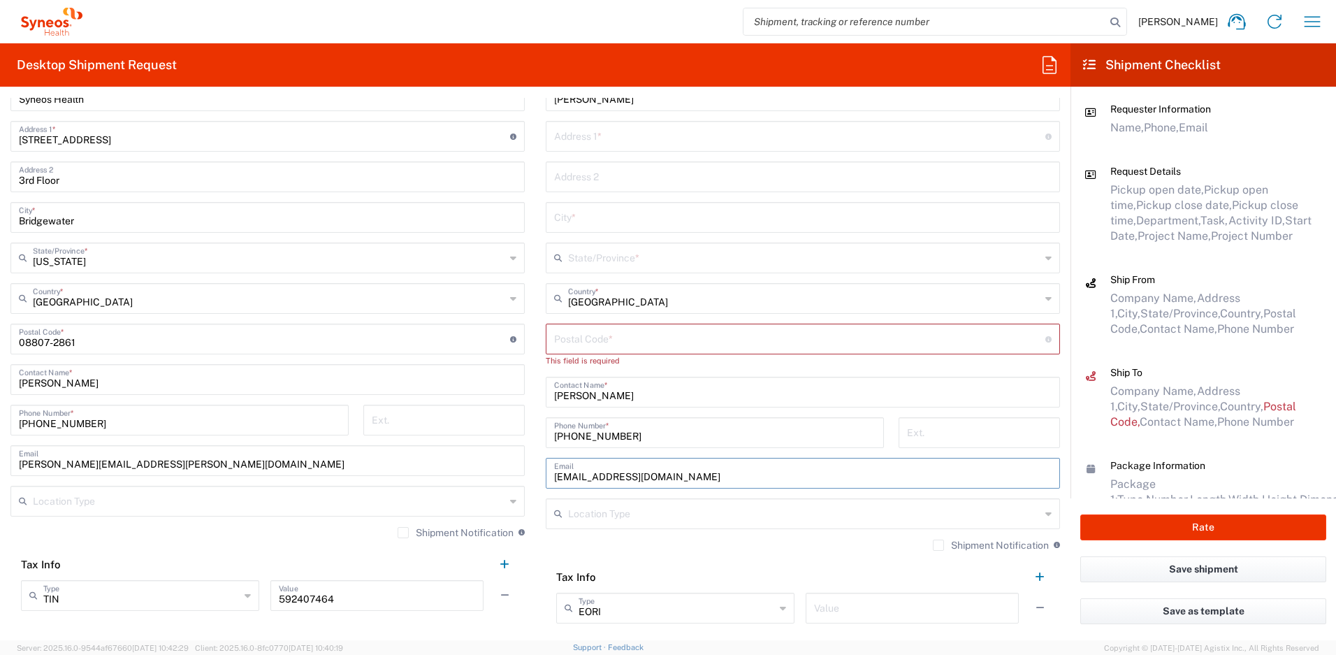
type input "[EMAIL_ADDRESS][DOMAIN_NAME]"
click at [933, 544] on label "Shipment Notification" at bounding box center [991, 544] width 116 height 11
click at [938, 545] on input "Shipment Notification" at bounding box center [938, 545] width 0 height 0
drag, startPoint x: 213, startPoint y: 467, endPoint x: 6, endPoint y: 453, distance: 207.3
click at [6, 453] on main "Syneos Health, LLC-[GEOGRAPHIC_DATA] [GEOGRAPHIC_DATA] [GEOGRAPHIC_DATA] Locati…" at bounding box center [267, 330] width 535 height 581
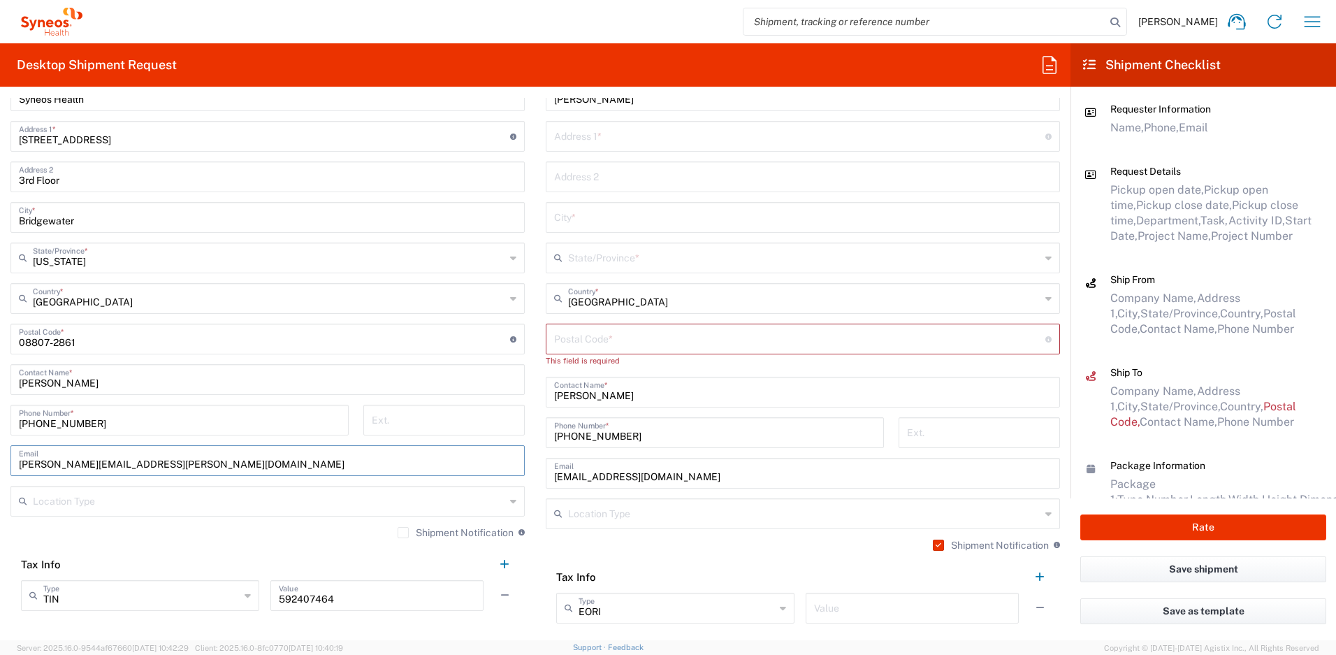
paste input "[PERSON_NAME].pastor"
type input "[PERSON_NAME][EMAIL_ADDRESS][DOMAIN_NAME]"
click at [398, 529] on label "Shipment Notification" at bounding box center [456, 532] width 116 height 11
click at [403, 532] on input "Shipment Notification" at bounding box center [403, 532] width 0 height 0
click at [633, 138] on input "text" at bounding box center [799, 135] width 491 height 24
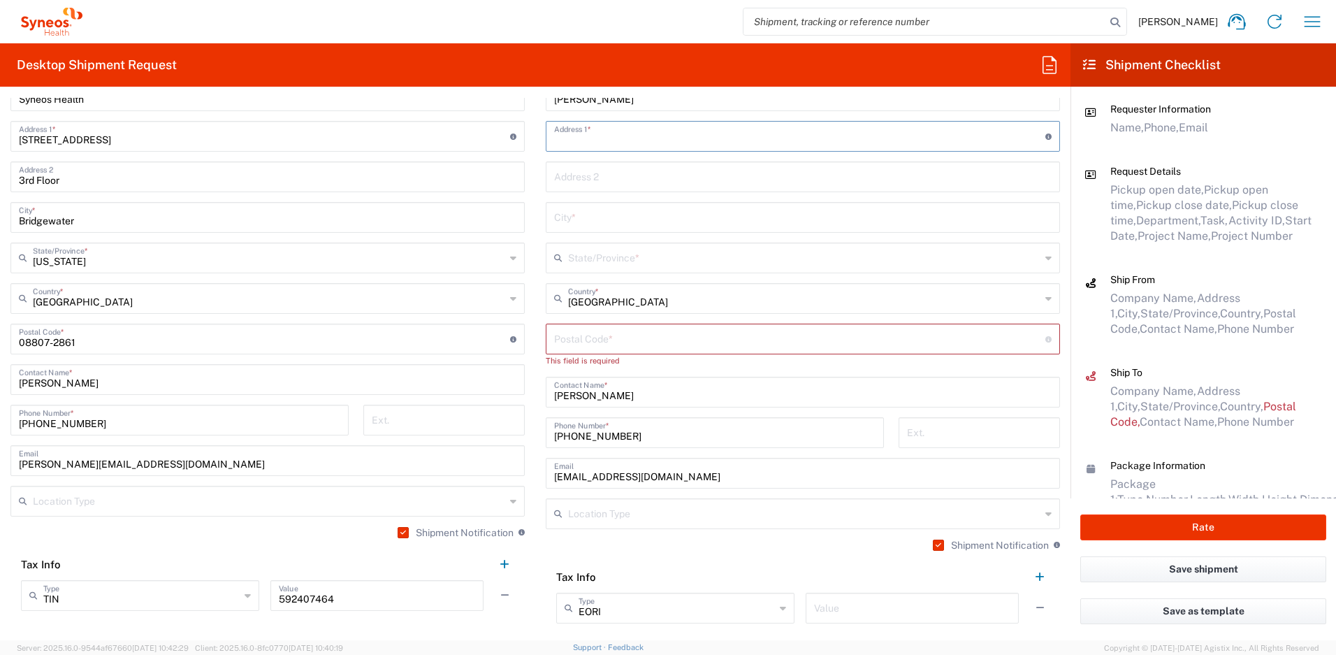
paste input "[STREET_ADDRESS]"
type input "[STREET_ADDRESS]"
click at [602, 223] on input "text" at bounding box center [802, 216] width 497 height 24
paste input "[GEOGRAPHIC_DATA]"
type input "[GEOGRAPHIC_DATA]"
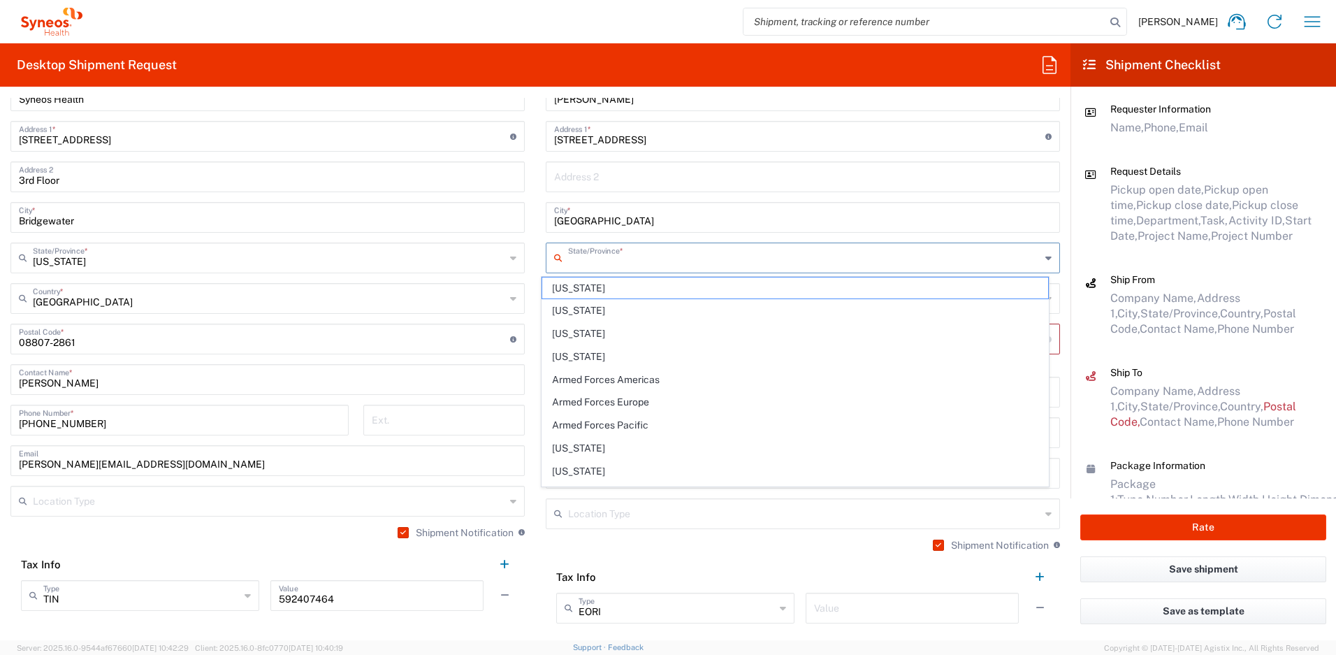
click at [627, 263] on input "text" at bounding box center [804, 257] width 472 height 24
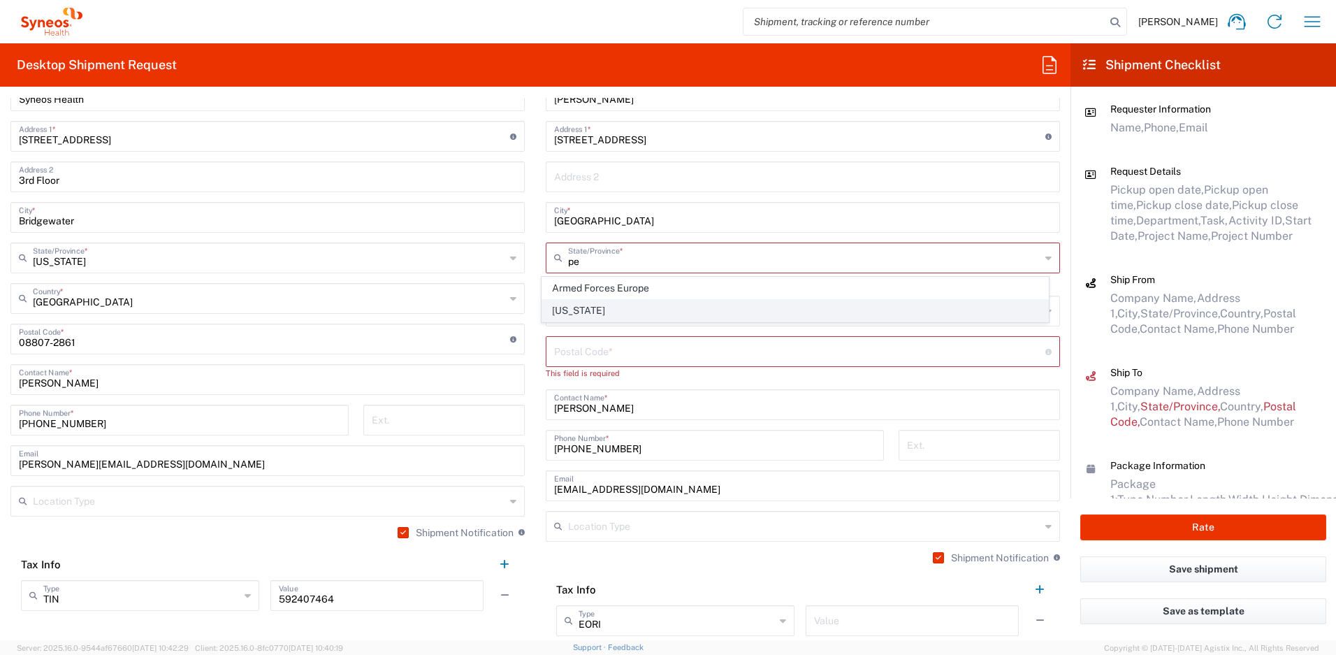
click at [579, 307] on span "[US_STATE]" at bounding box center [795, 311] width 507 height 22
type input "[US_STATE]"
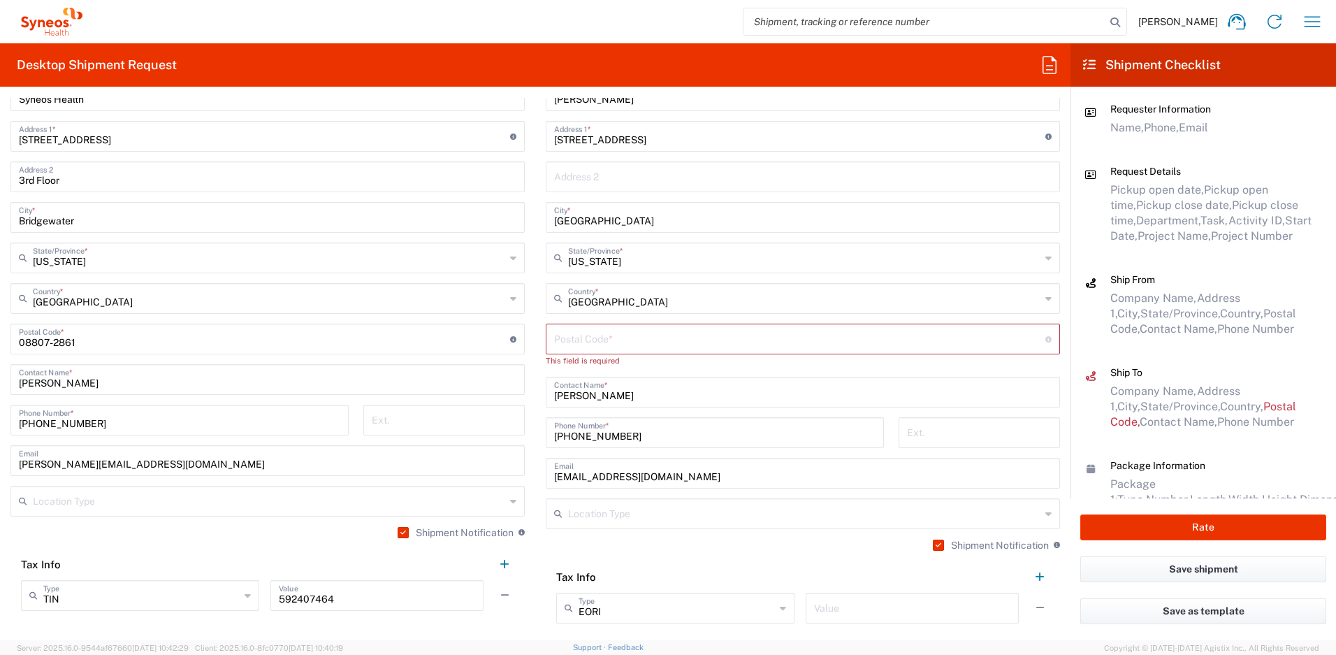
click at [562, 339] on input "undefined" at bounding box center [799, 338] width 491 height 24
paste input "19460"
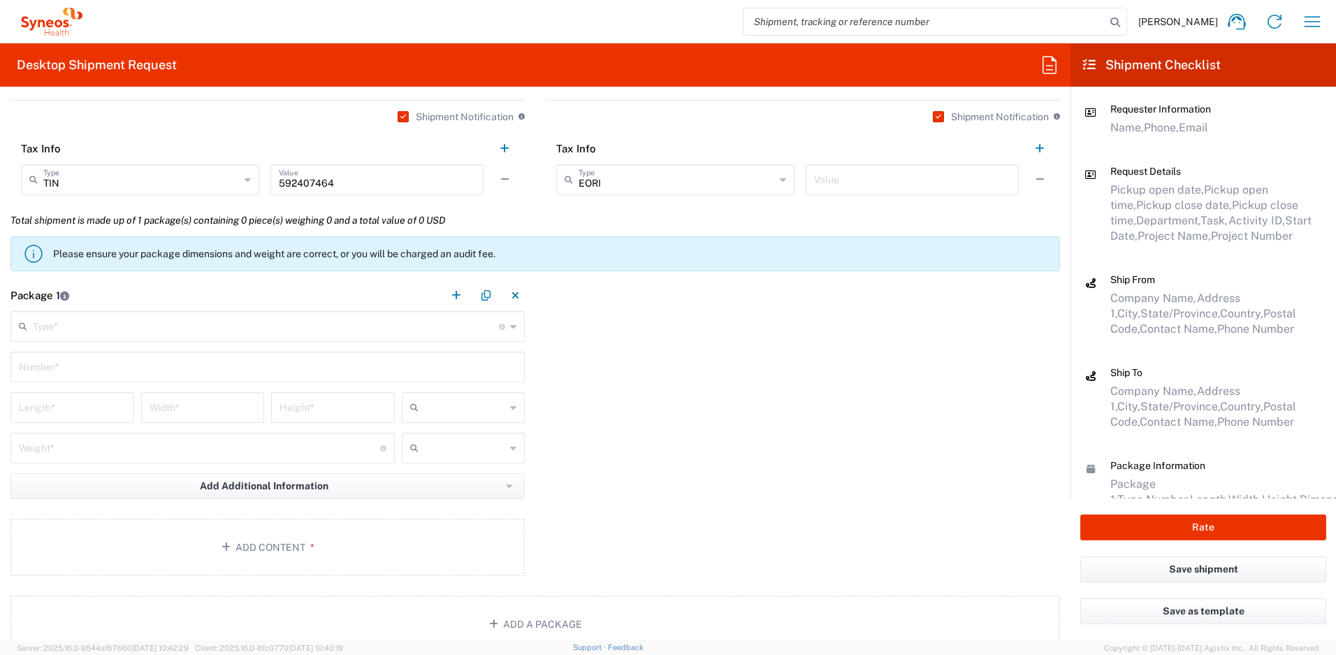
scroll to position [1158, 0]
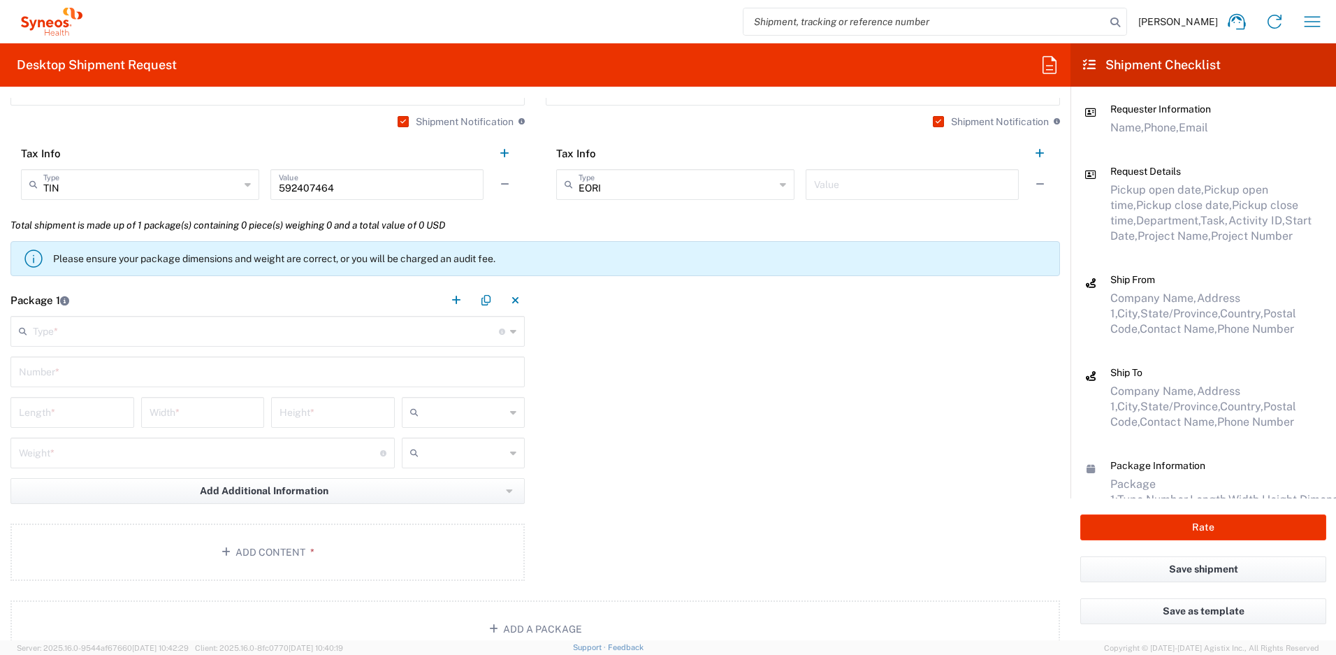
type input "19460"
click at [199, 323] on input "text" at bounding box center [266, 330] width 466 height 24
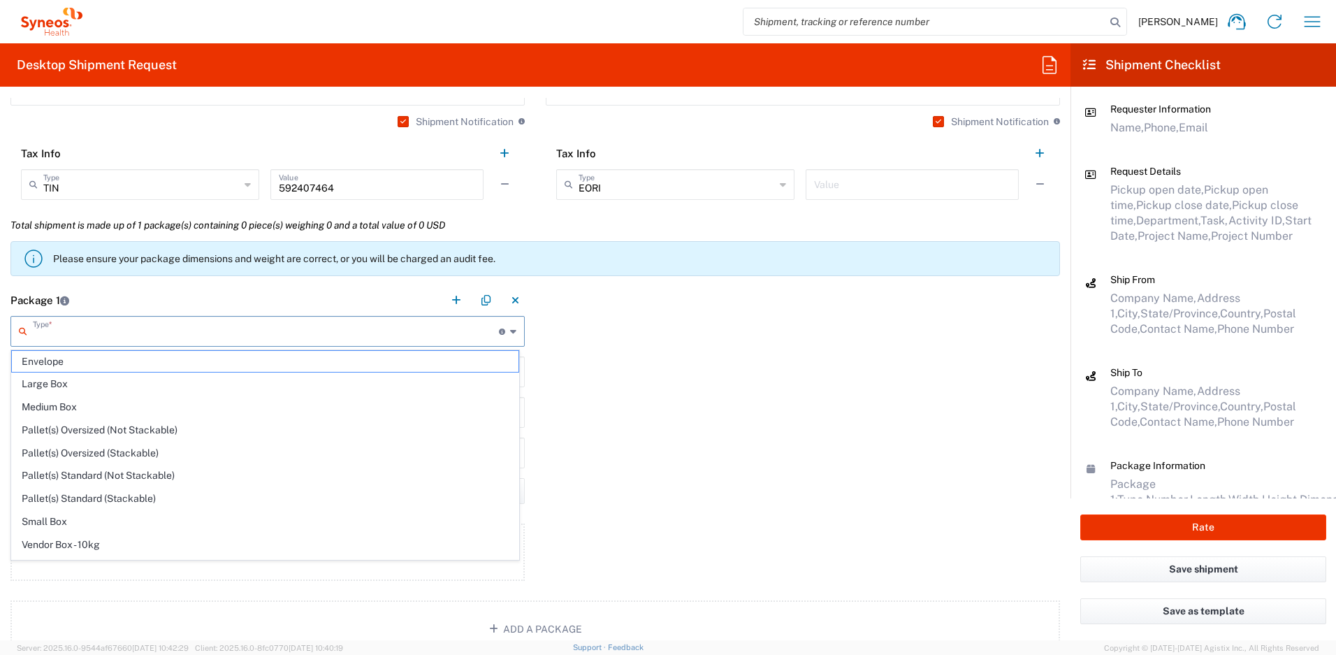
scroll to position [43, 0]
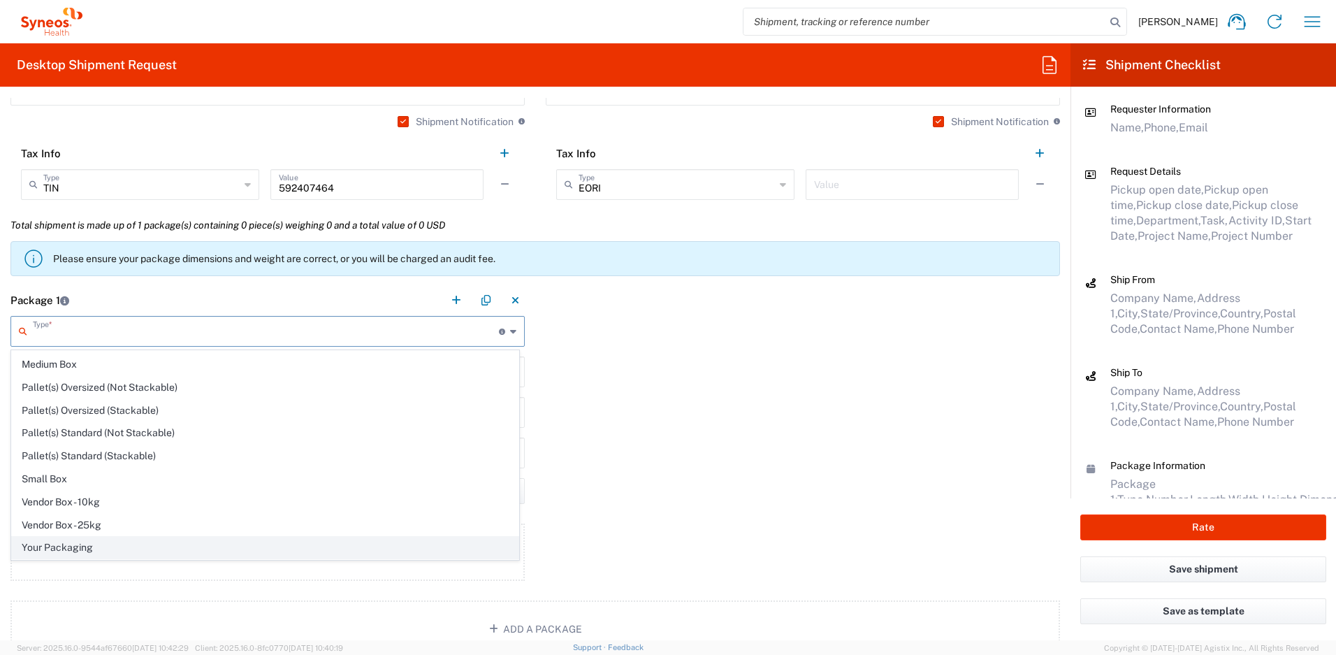
click at [179, 543] on span "Your Packaging" at bounding box center [265, 548] width 507 height 22
type input "Your Packaging"
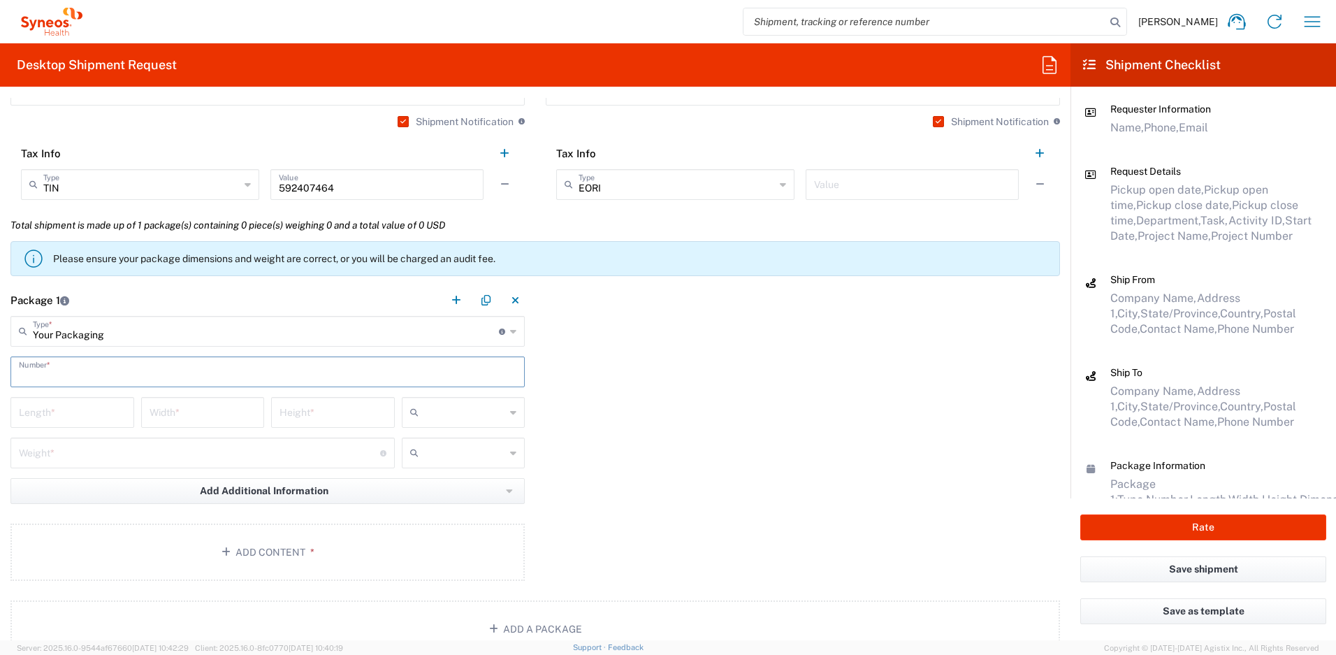
click at [136, 370] on input "text" at bounding box center [267, 370] width 497 height 24
type input "1"
click at [114, 414] on input "number" at bounding box center [72, 411] width 107 height 24
type input "16"
type input "12"
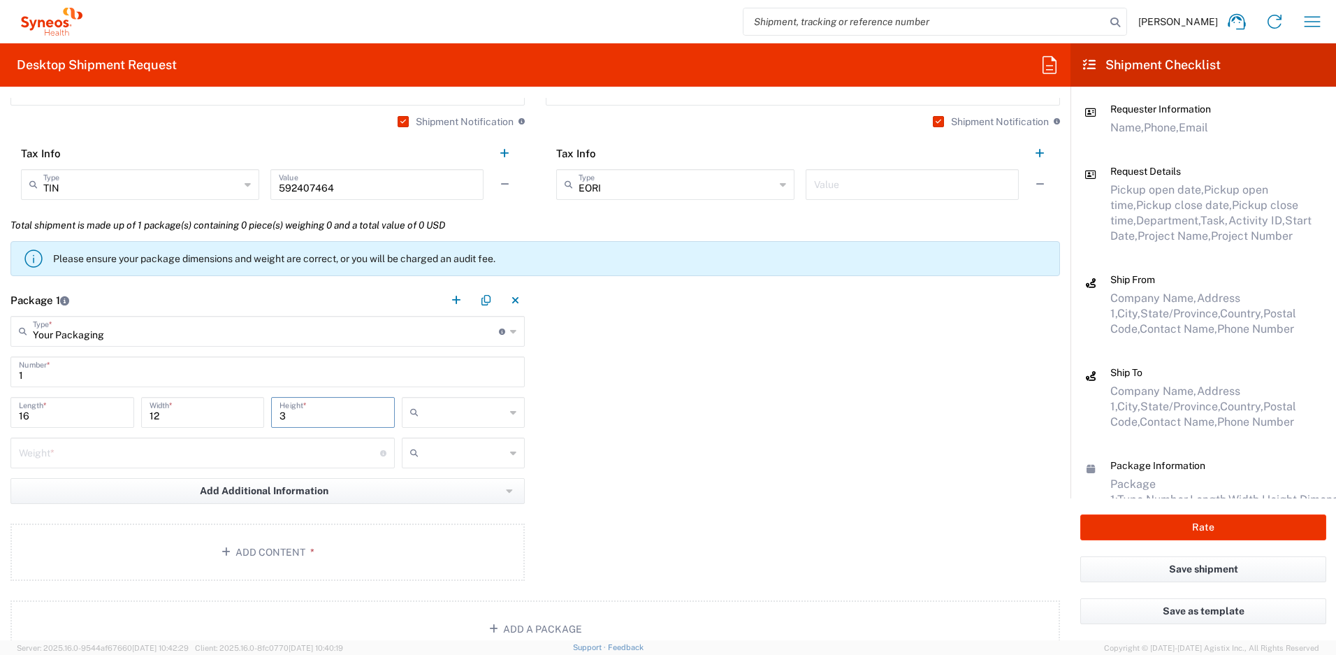
type input "3"
click at [127, 460] on input "number" at bounding box center [199, 451] width 361 height 24
type input "5"
click at [448, 412] on input "text" at bounding box center [465, 412] width 82 height 22
click at [433, 489] on span "in" at bounding box center [458, 488] width 119 height 22
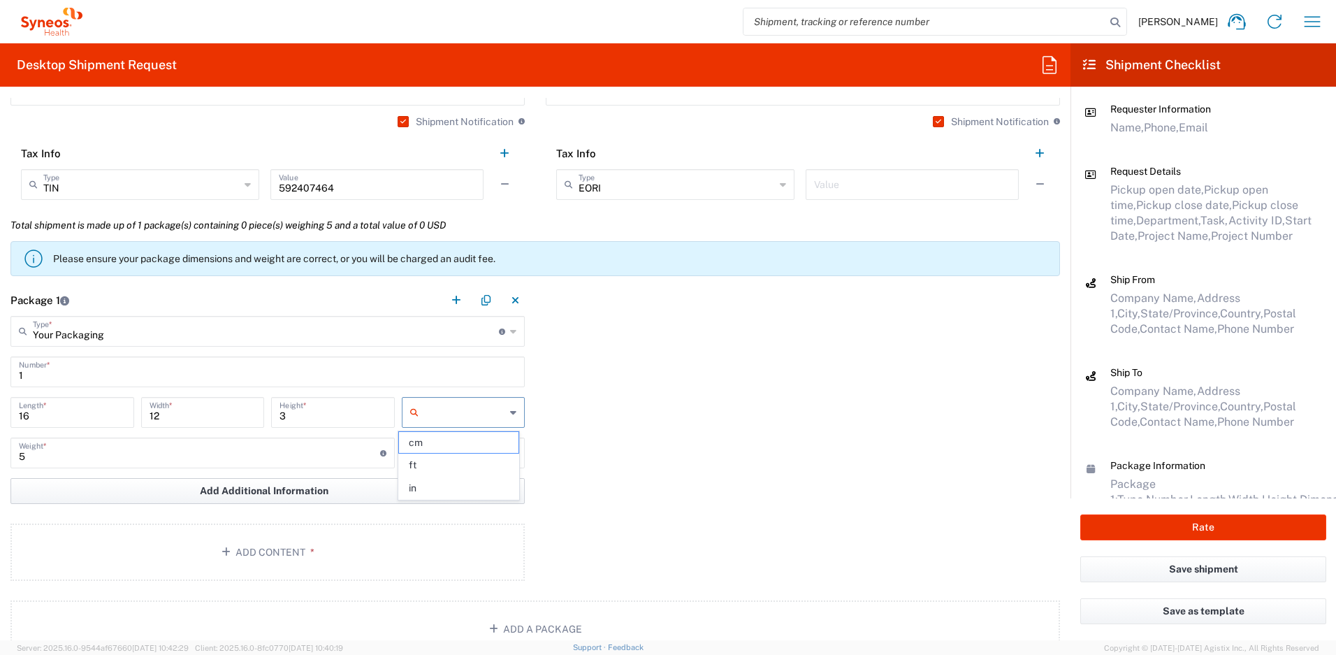
type input "in"
click at [487, 452] on input "text" at bounding box center [465, 453] width 82 height 22
click at [451, 507] on span "lbs" at bounding box center [458, 506] width 119 height 22
type input "lbs"
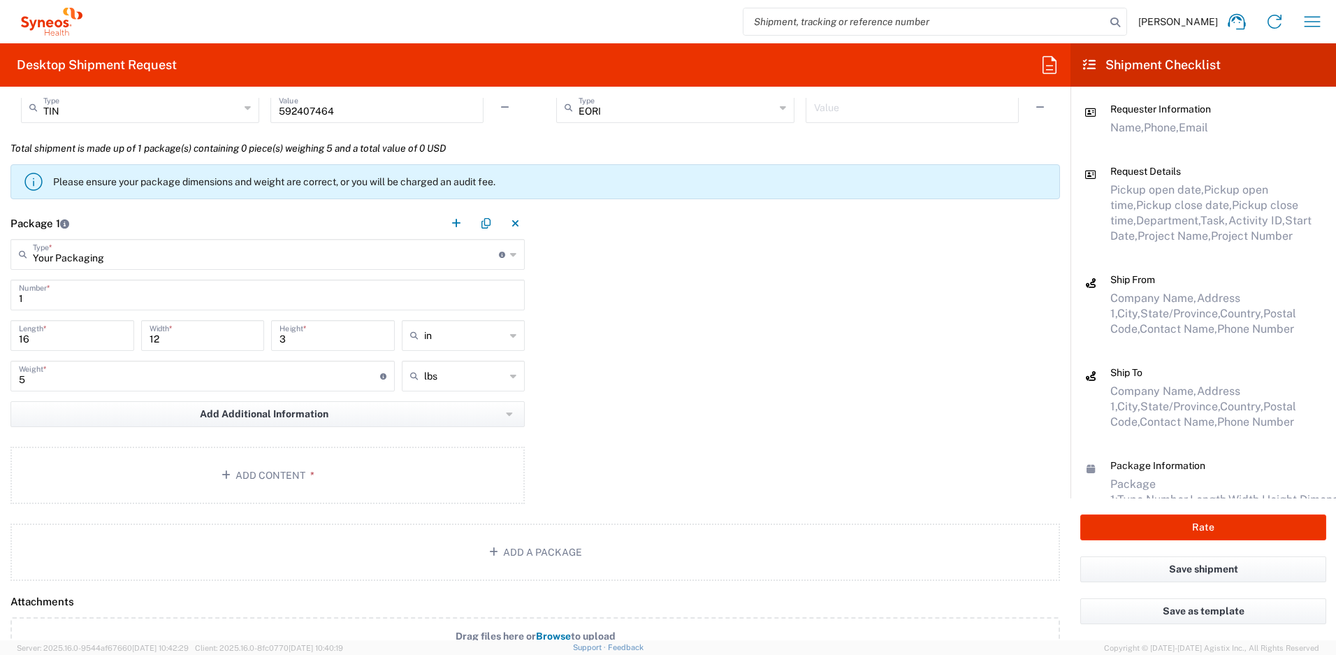
scroll to position [1240, 0]
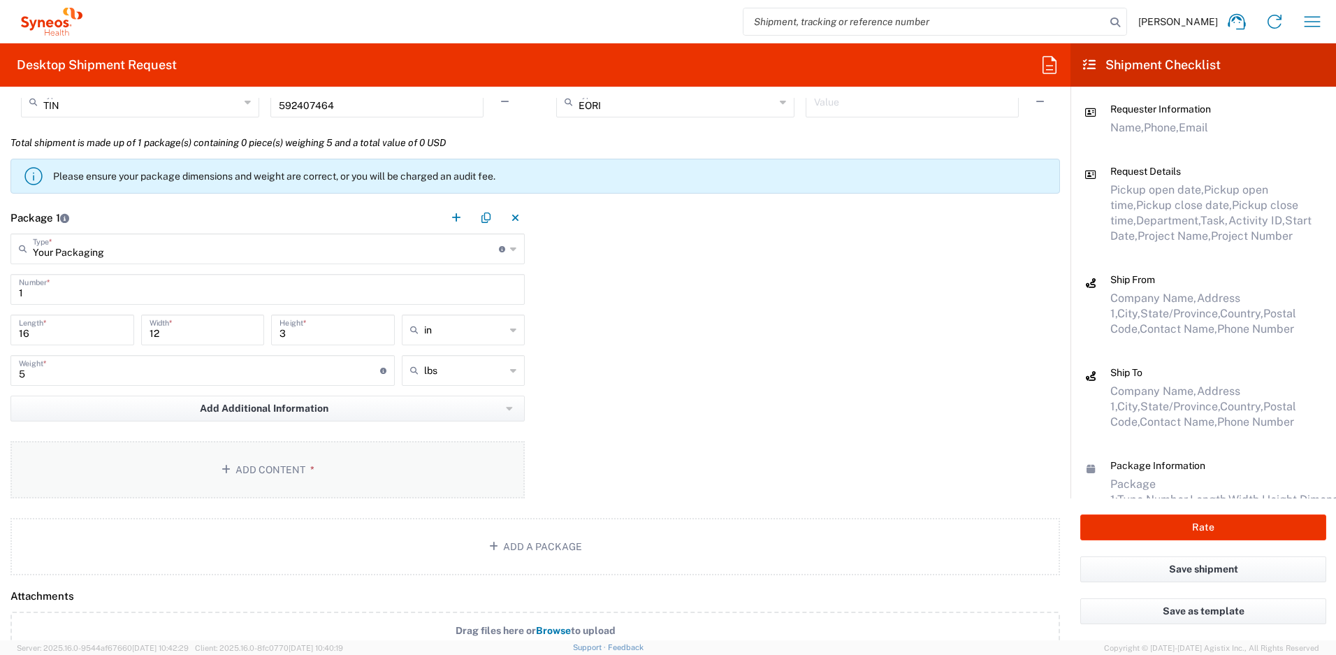
click at [287, 455] on button "Add Content *" at bounding box center [267, 469] width 514 height 57
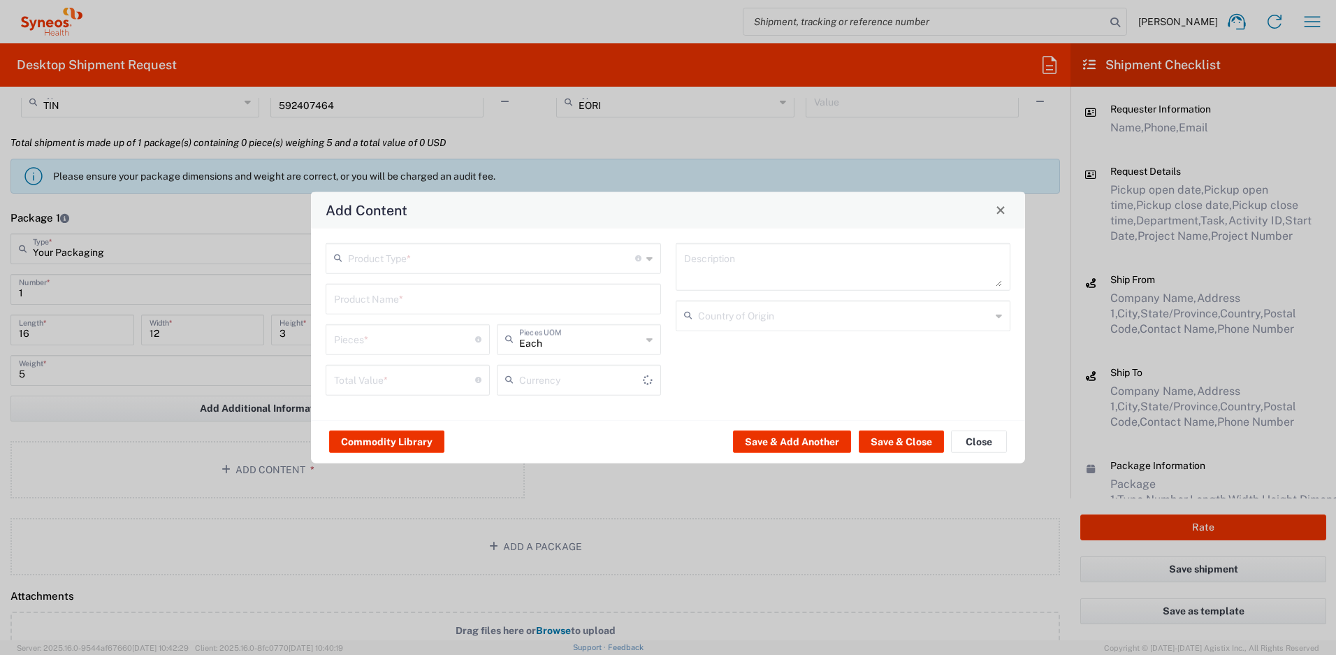
type input "US Dollar"
click at [407, 261] on input "text" at bounding box center [491, 257] width 287 height 24
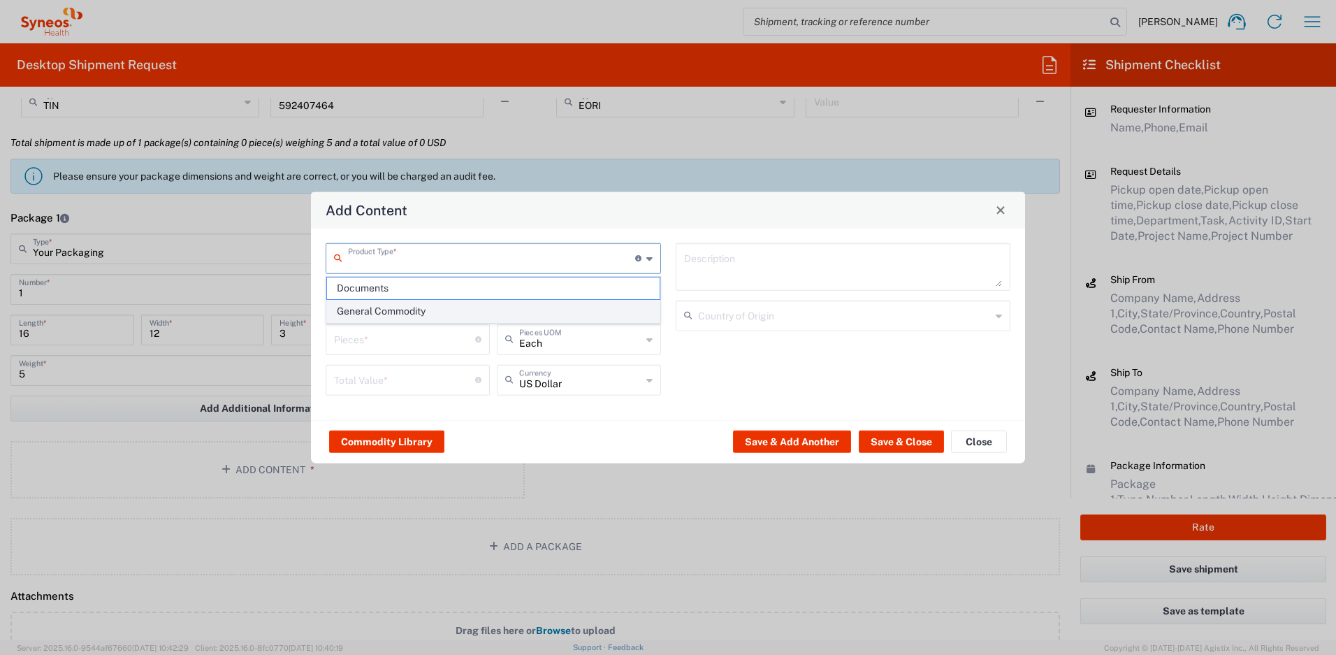
click at [393, 309] on span "General Commodity" at bounding box center [493, 311] width 333 height 22
type input "General Commodity"
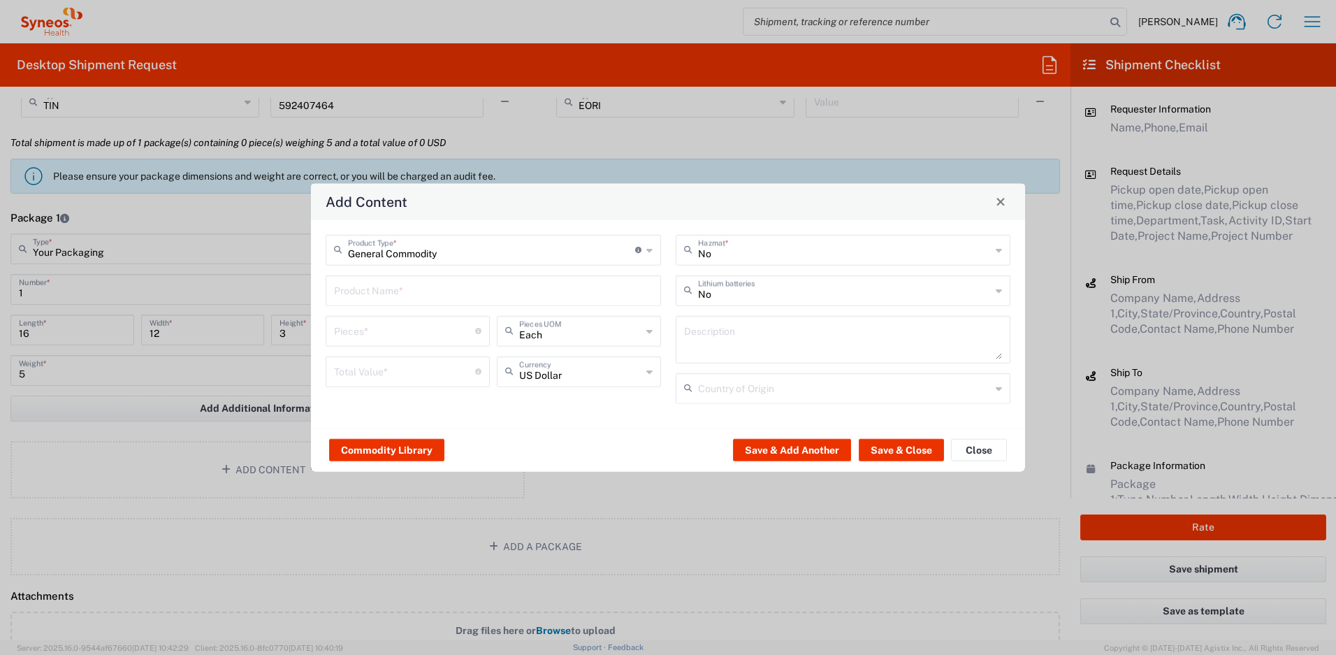
click at [389, 295] on input "text" at bounding box center [493, 289] width 319 height 24
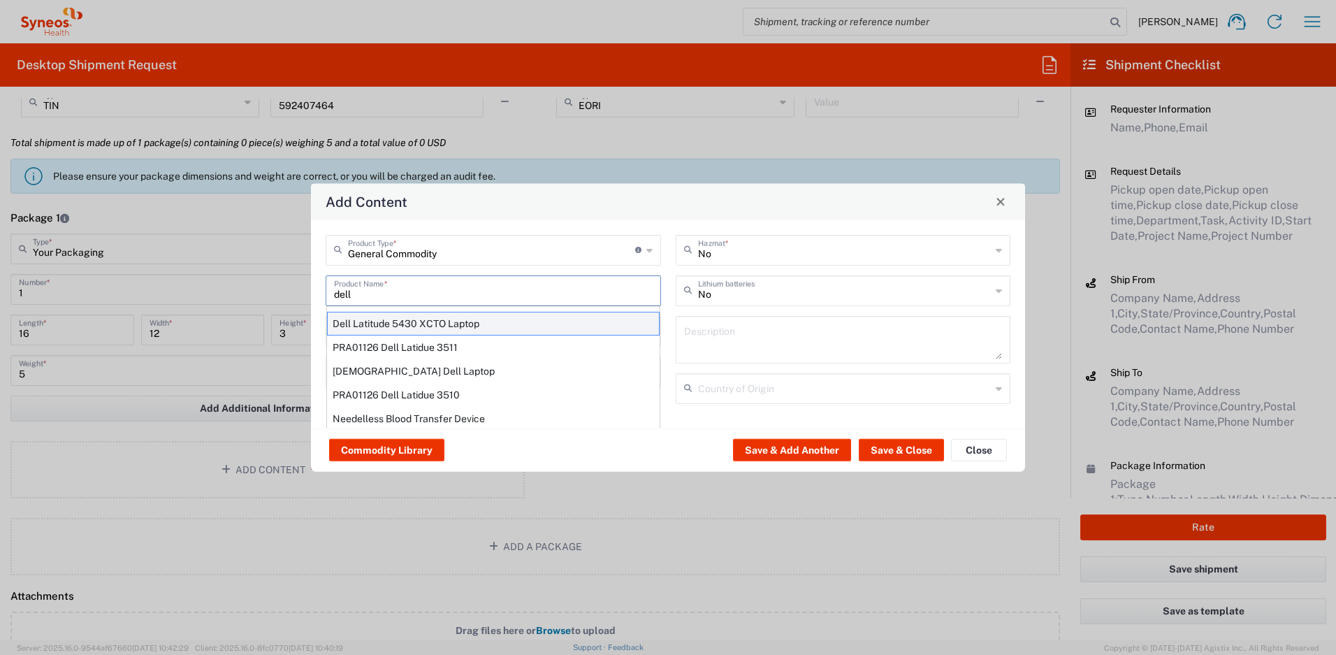
click at [389, 321] on div "Dell Latitude 5430 XCTO Laptop" at bounding box center [493, 323] width 333 height 24
type input "Dell Latitude 5430 XCTO Laptop"
type input "1"
type textarea "BaseIntel Core i7-1265U vProÂ® Processor - 14" 16 GB RAM - 512 GB SSD"
type input "[GEOGRAPHIC_DATA]"
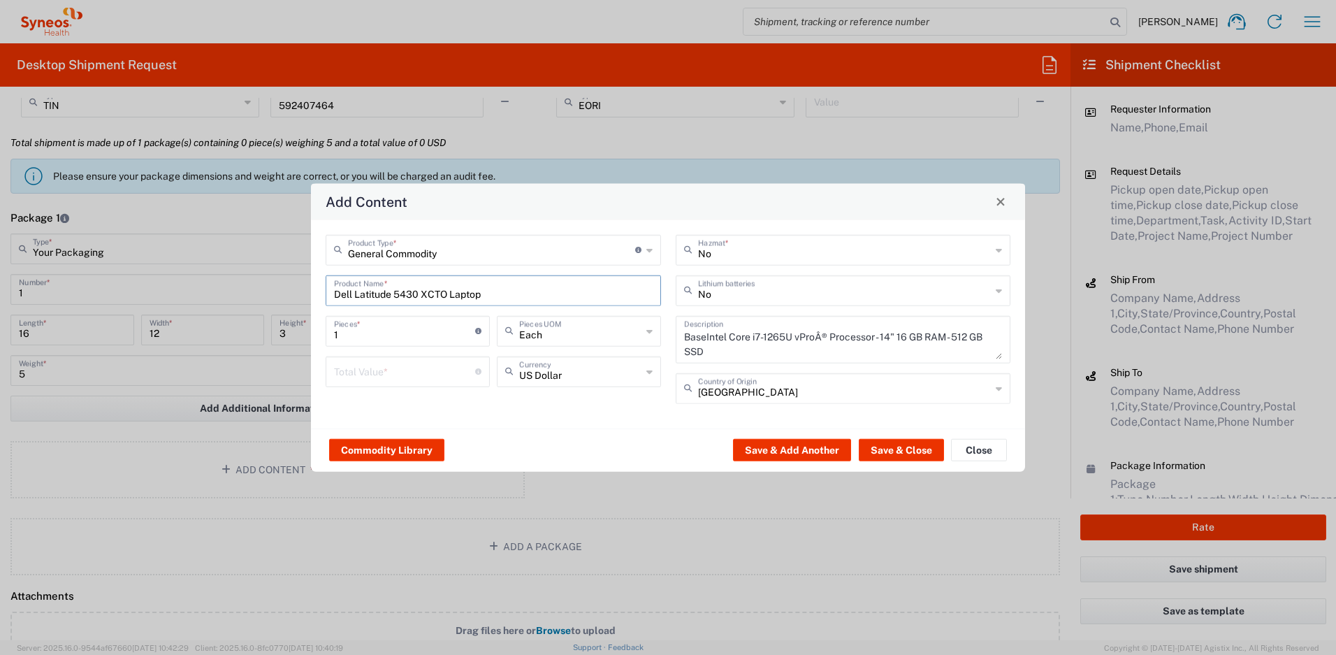
click at [385, 365] on input "number" at bounding box center [404, 370] width 141 height 24
type input "500"
click at [785, 284] on input "text" at bounding box center [844, 289] width 293 height 24
click at [748, 340] on span "Yes" at bounding box center [843, 344] width 333 height 22
type input "Yes"
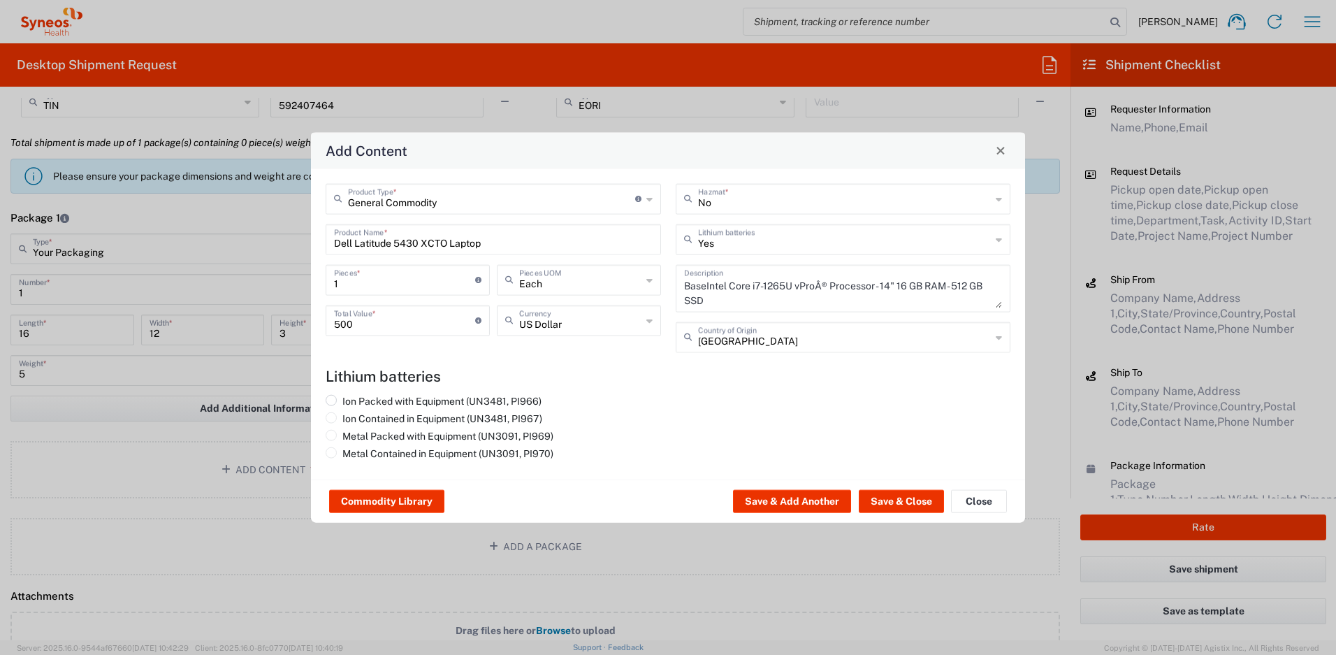
click at [535, 397] on label "Ion Packed with Equipment (UN3481, PI966)" at bounding box center [434, 400] width 216 height 13
click at [351, 397] on input "Ion Packed with Equipment (UN3481, PI966)" at bounding box center [346, 398] width 9 height 9
radio input "true"
click at [875, 500] on button "Save & Close" at bounding box center [901, 501] width 85 height 22
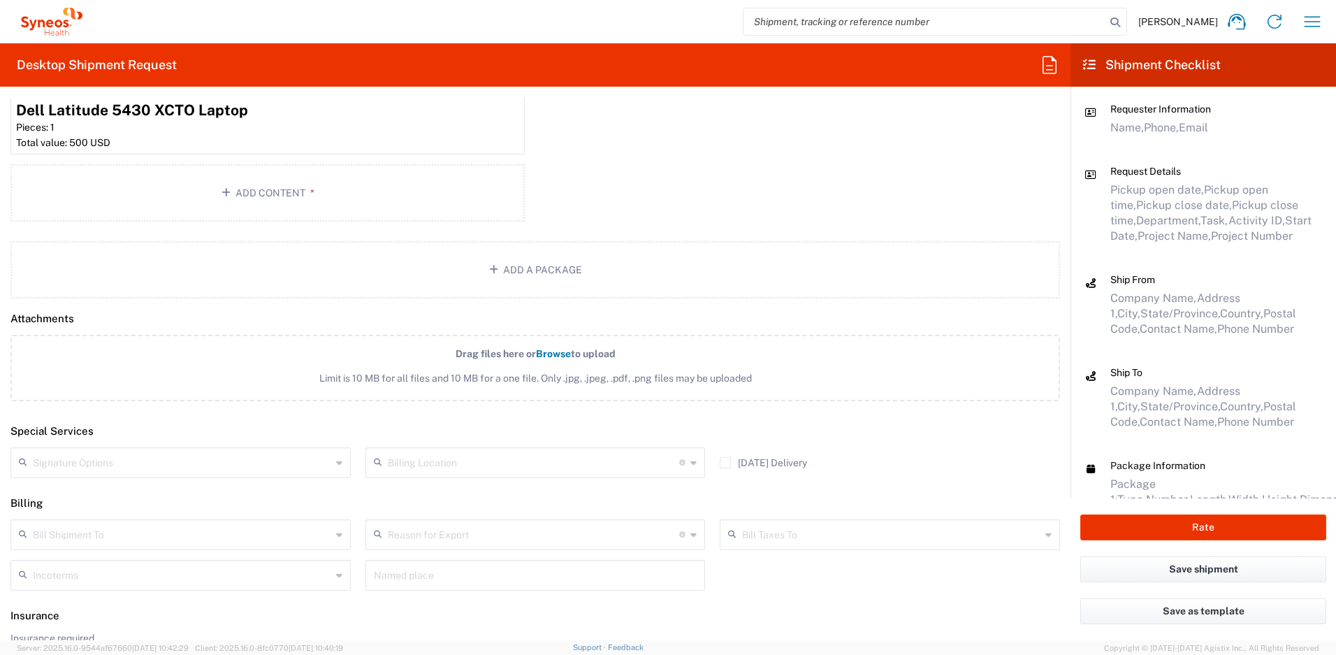
scroll to position [1611, 0]
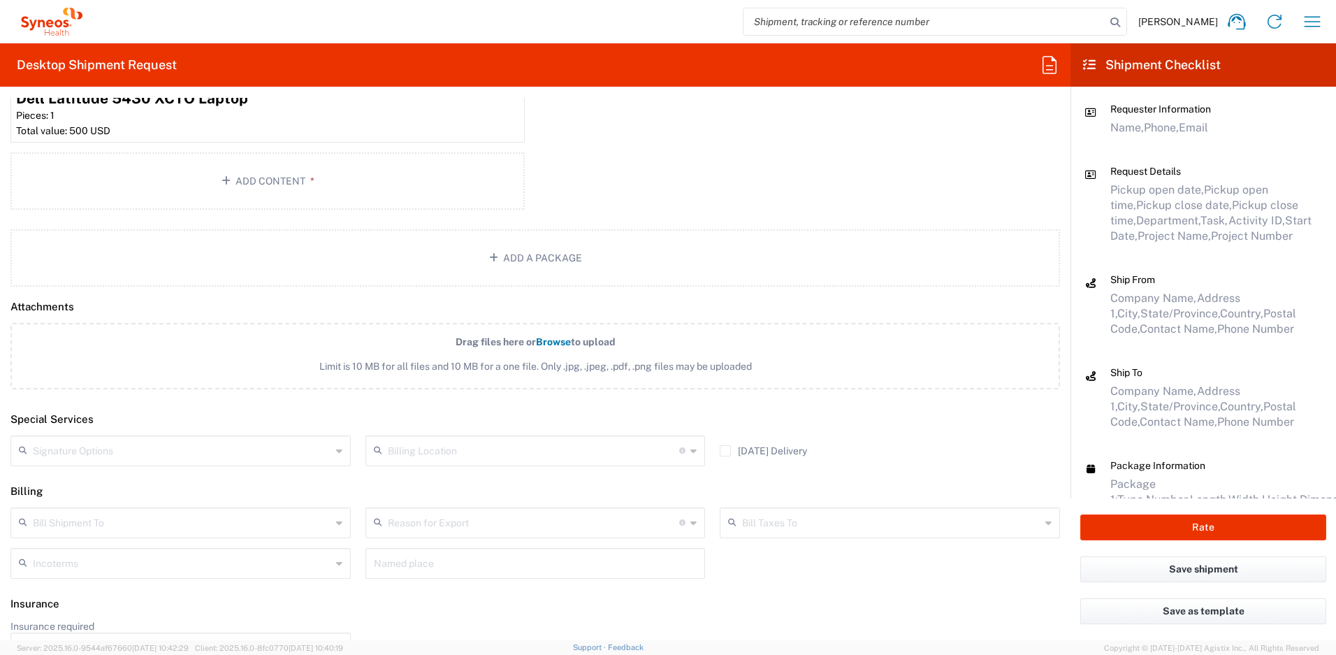
click at [311, 454] on input "text" at bounding box center [182, 449] width 298 height 24
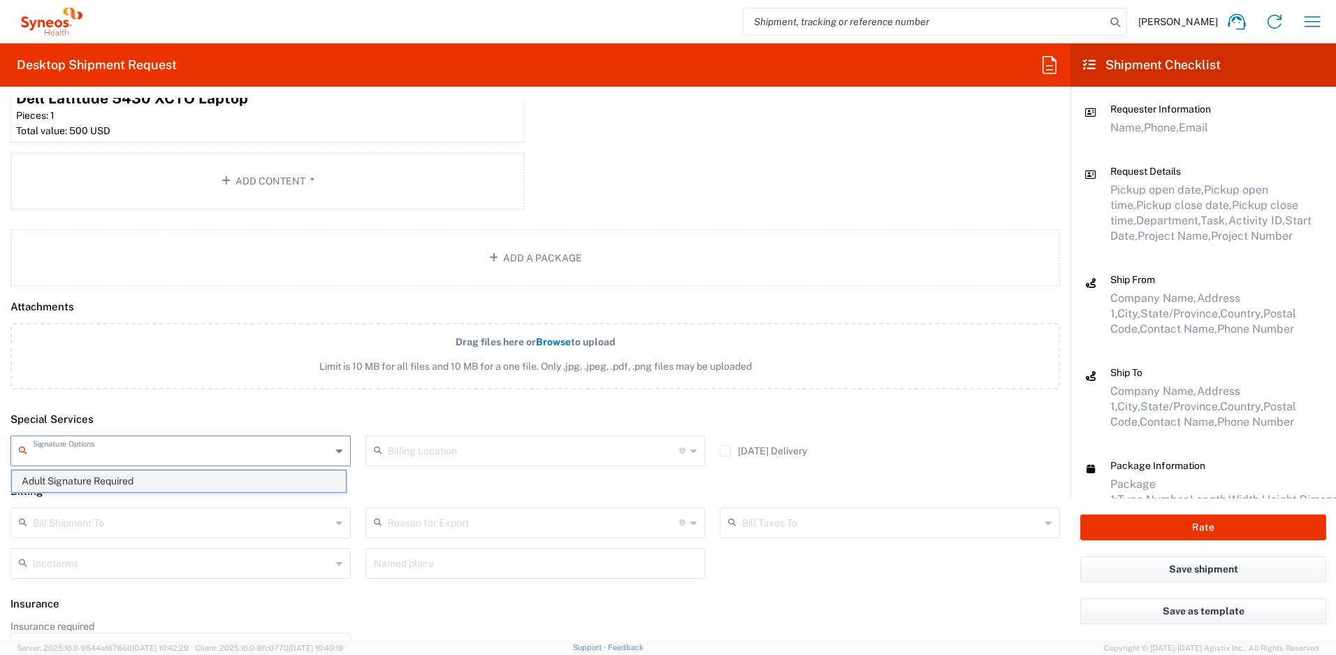
click at [246, 479] on span "Adult Signature Required" at bounding box center [179, 481] width 334 height 22
type input "Adult Signature Required"
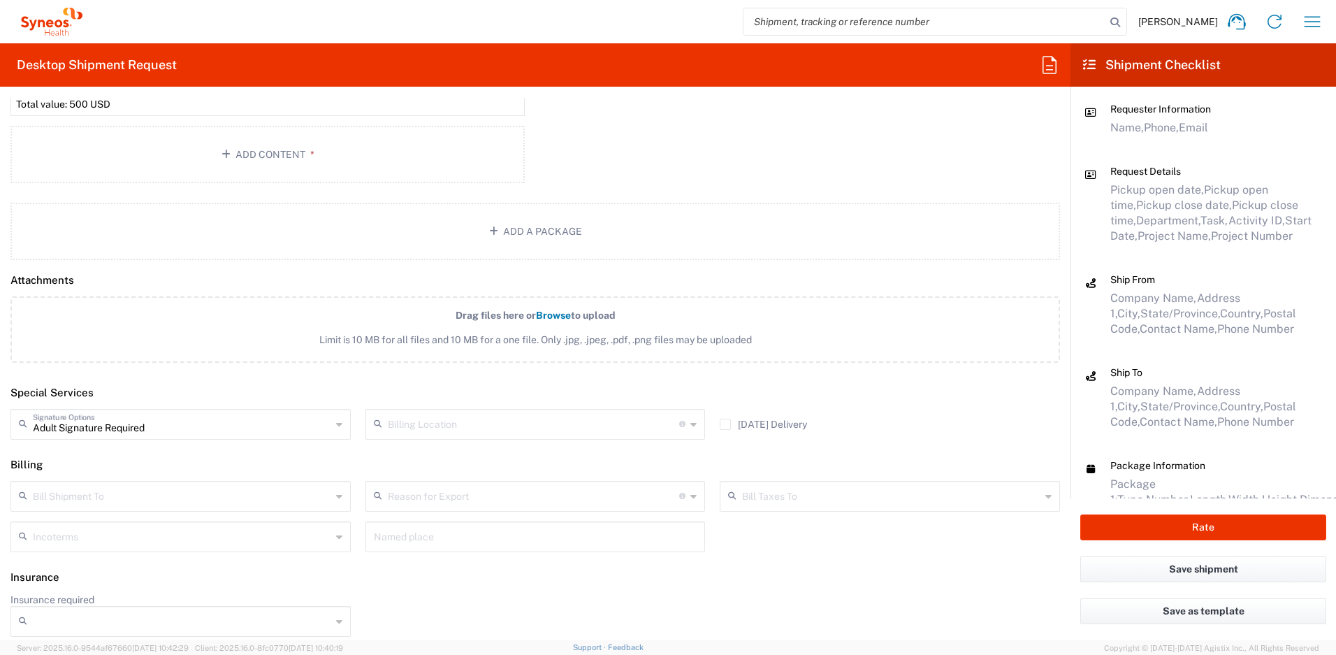
scroll to position [1644, 0]
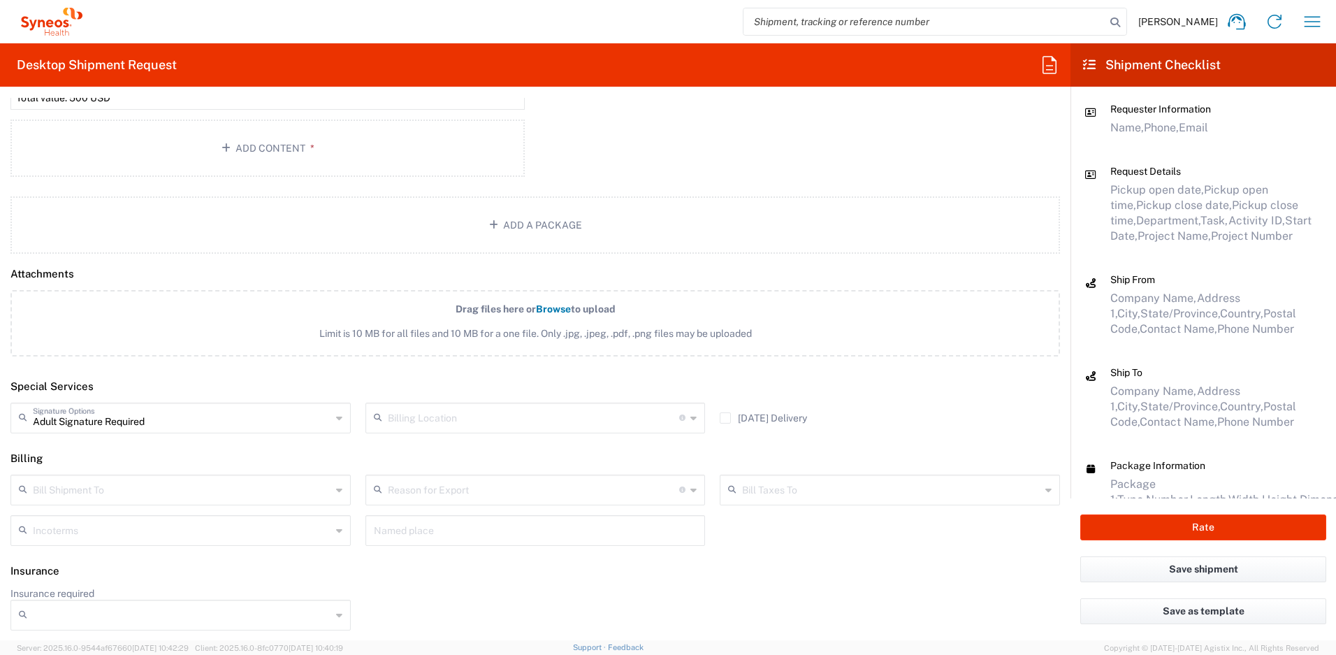
click at [296, 608] on input "Insurance required" at bounding box center [182, 615] width 298 height 22
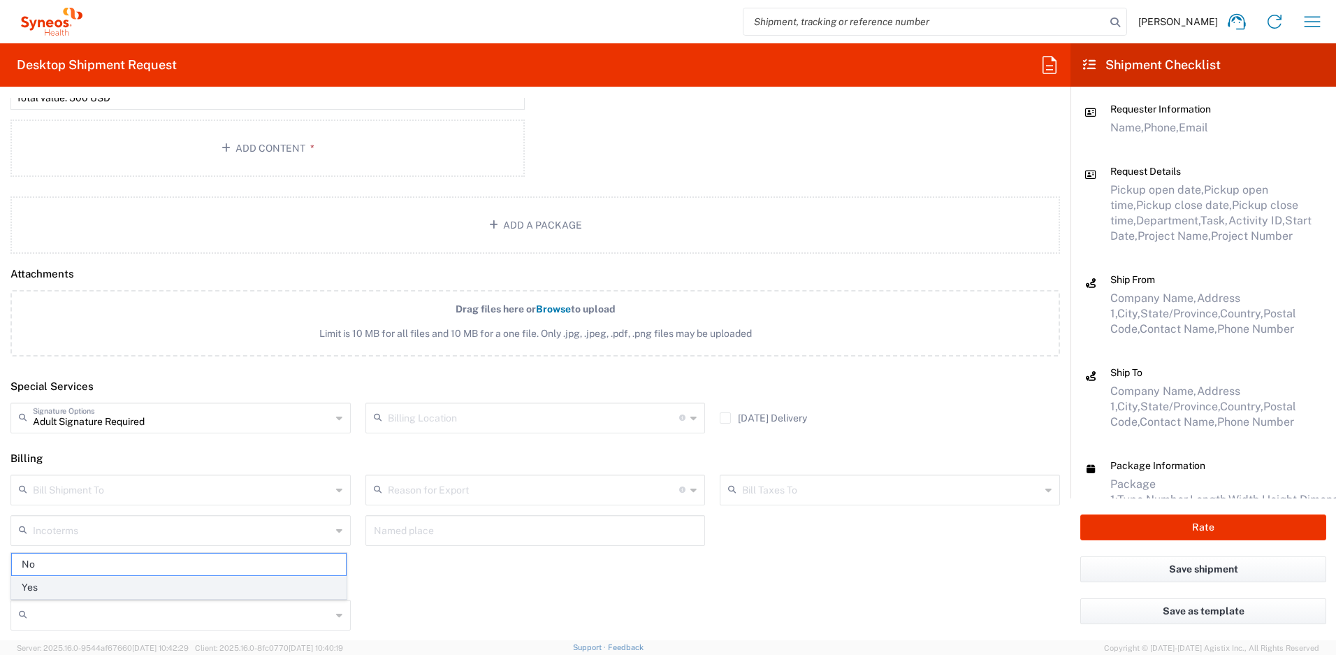
click at [258, 588] on span "Yes" at bounding box center [179, 587] width 334 height 22
type input "Yes"
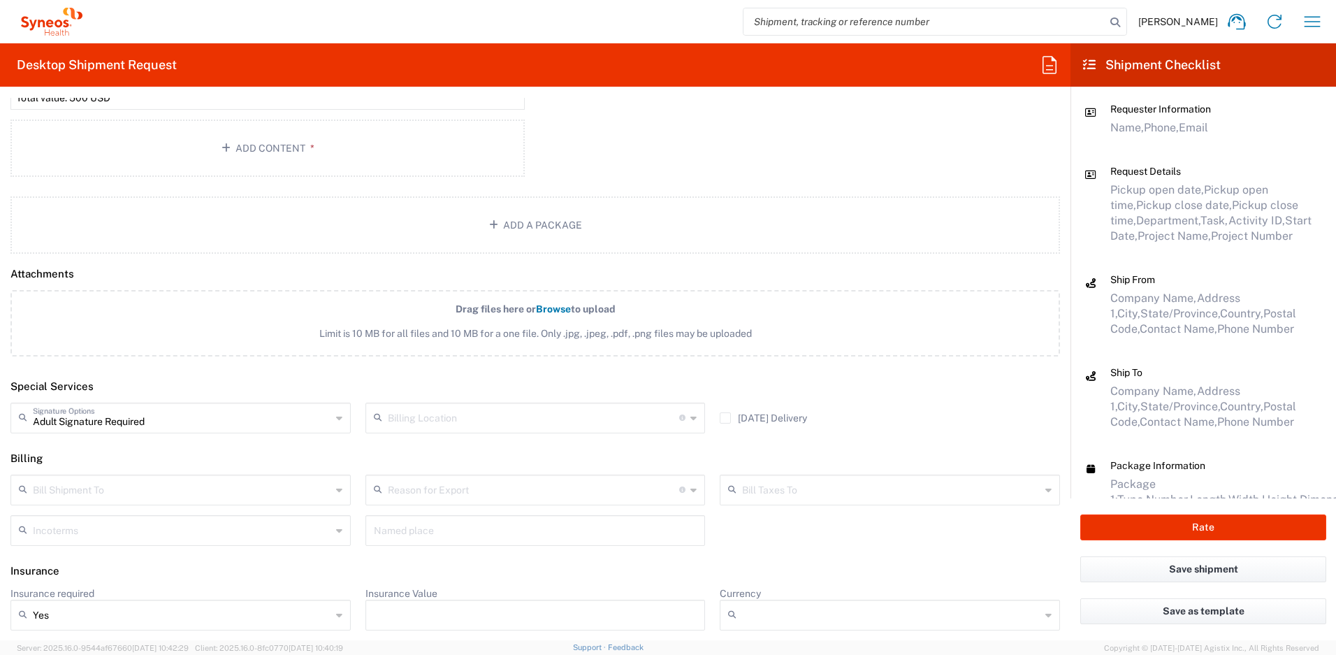
click at [426, 610] on input "Insurance Value" at bounding box center [535, 615] width 323 height 22
type input "500"
click at [773, 606] on input "Currency" at bounding box center [891, 615] width 298 height 22
click at [778, 592] on span "USD" at bounding box center [881, 587] width 334 height 22
type input "USD"
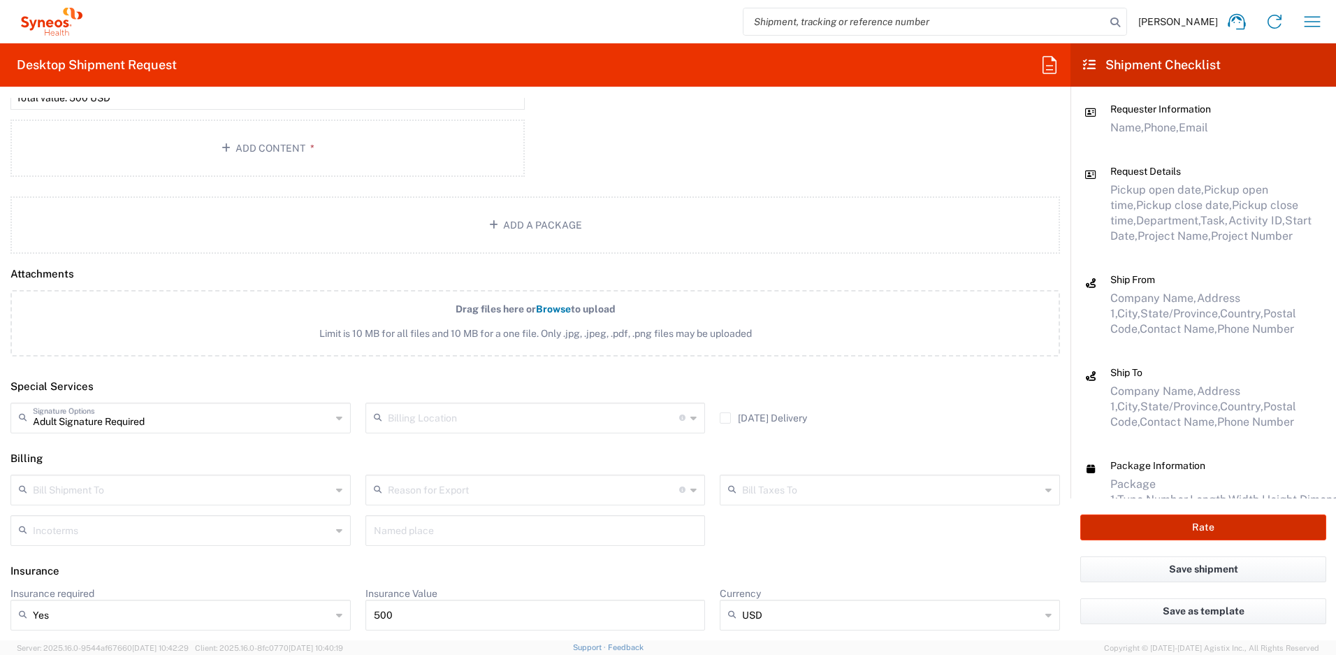
click at [1097, 524] on button "Rate" at bounding box center [1203, 527] width 246 height 26
type input "4510 DEPARTMENTAL EXPENSE"
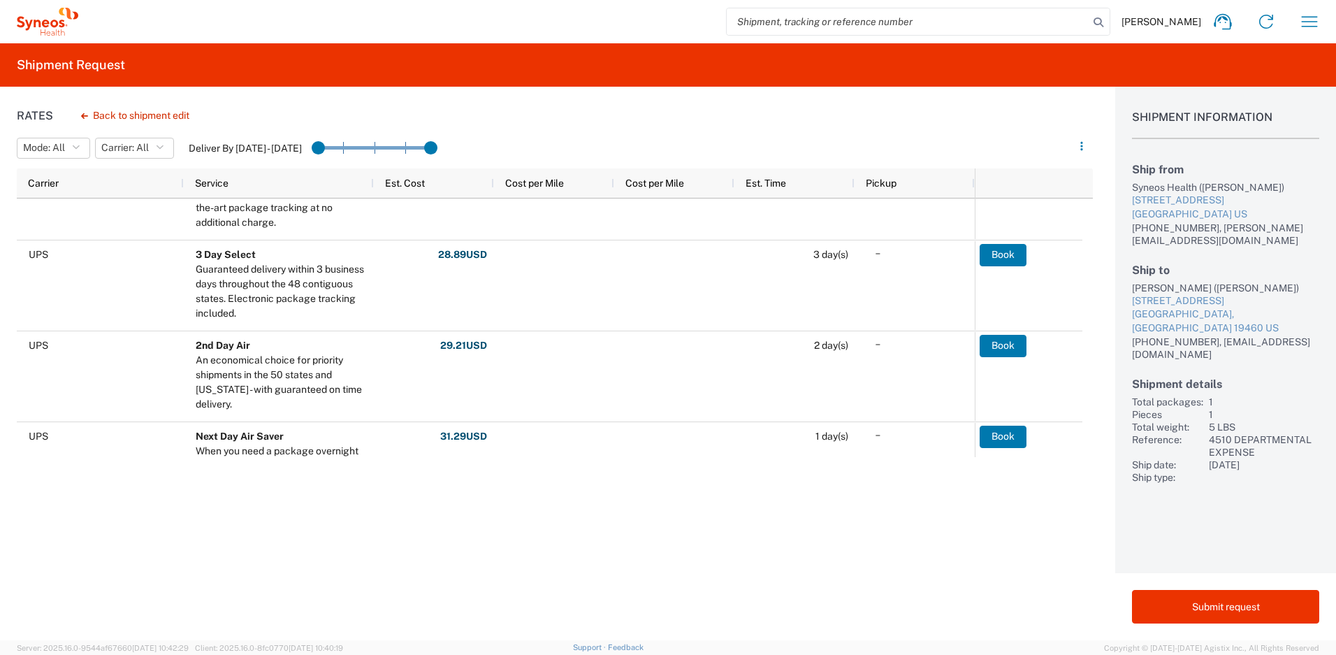
scroll to position [370, 0]
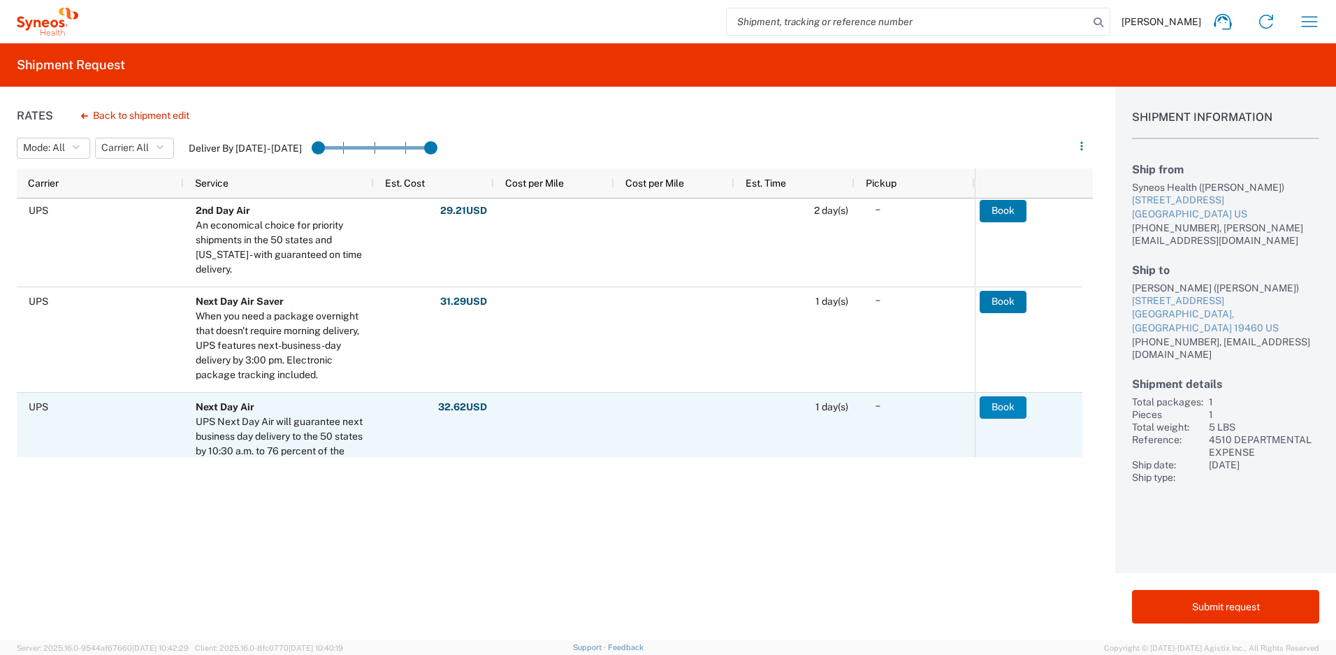
click at [993, 408] on button "Book" at bounding box center [1002, 407] width 47 height 22
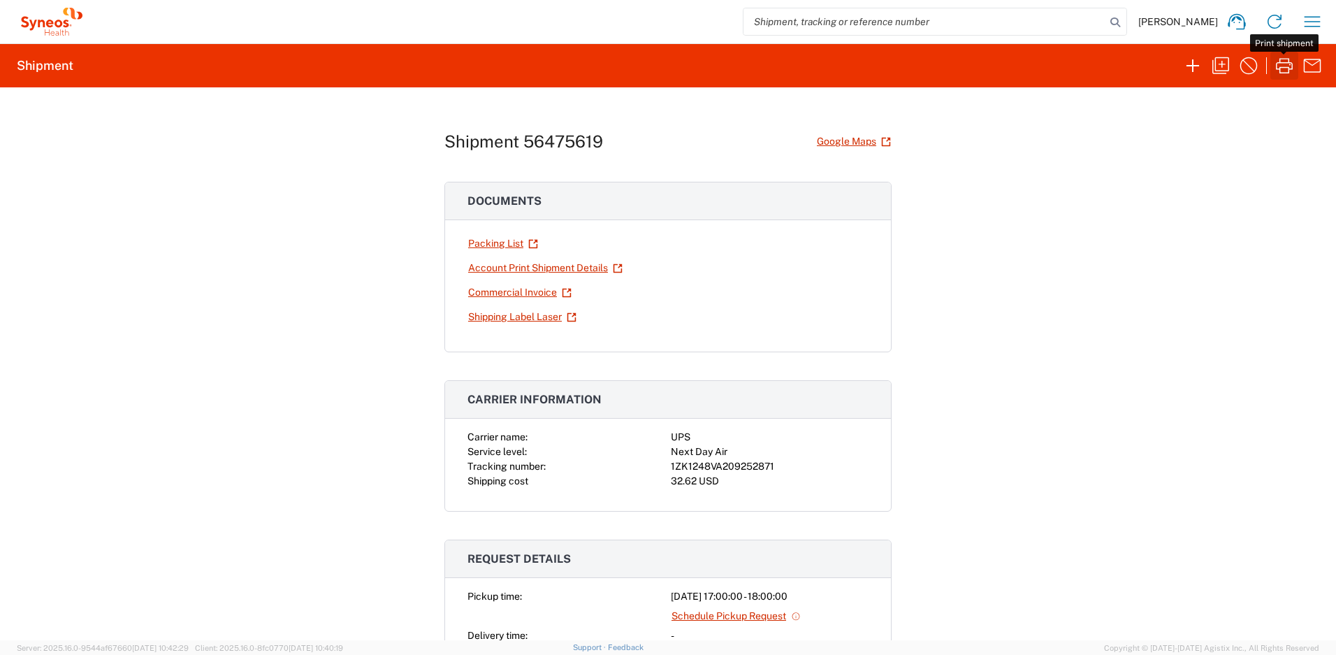
click at [1285, 66] on icon "button" at bounding box center [1284, 65] width 22 height 22
drag, startPoint x: 768, startPoint y: 467, endPoint x: 667, endPoint y: 472, distance: 100.7
click at [671, 472] on div "1ZK1248VA209252871" at bounding box center [770, 466] width 198 height 15
copy div "1ZK1248VA209252871"
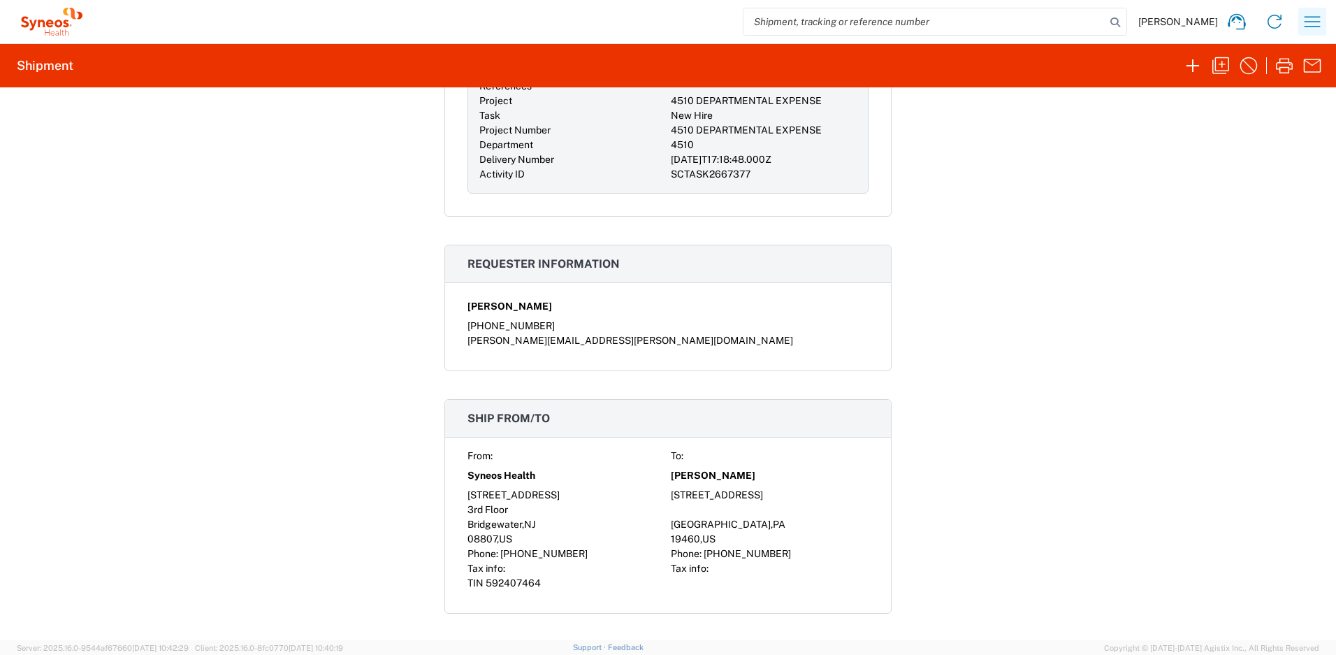
click at [1313, 25] on icon "button" at bounding box center [1312, 21] width 22 height 22
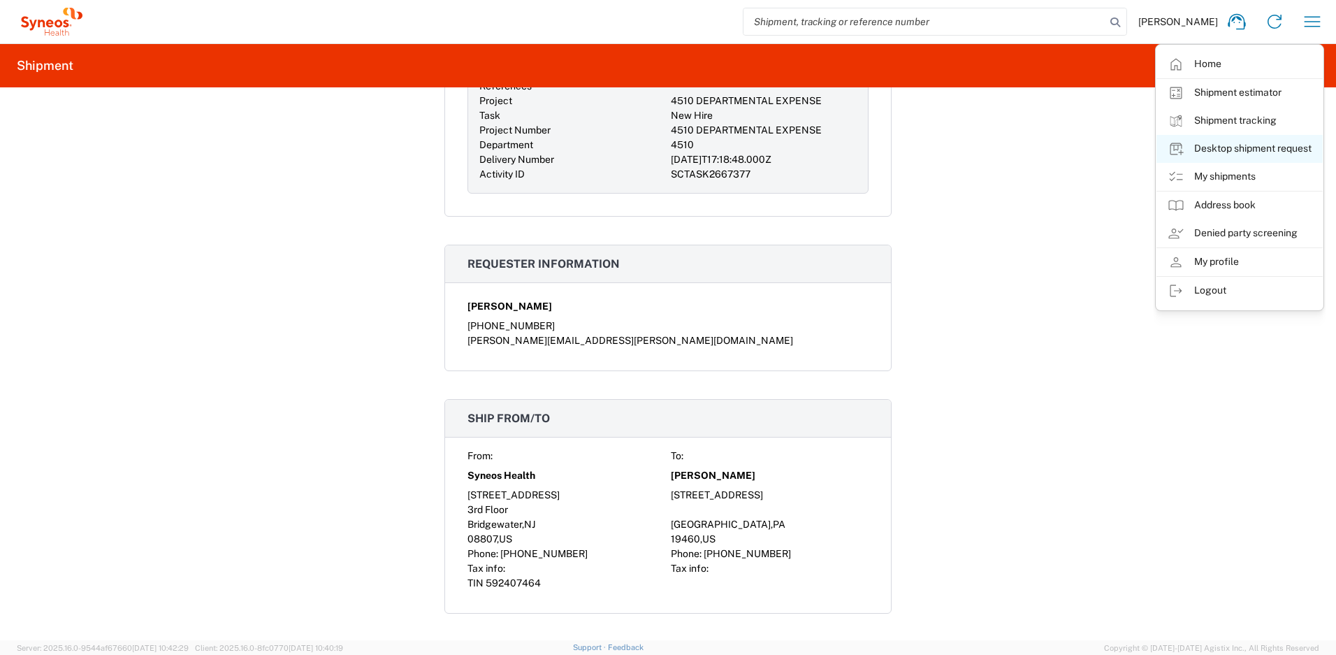
click at [1216, 147] on link "Desktop shipment request" at bounding box center [1239, 149] width 166 height 28
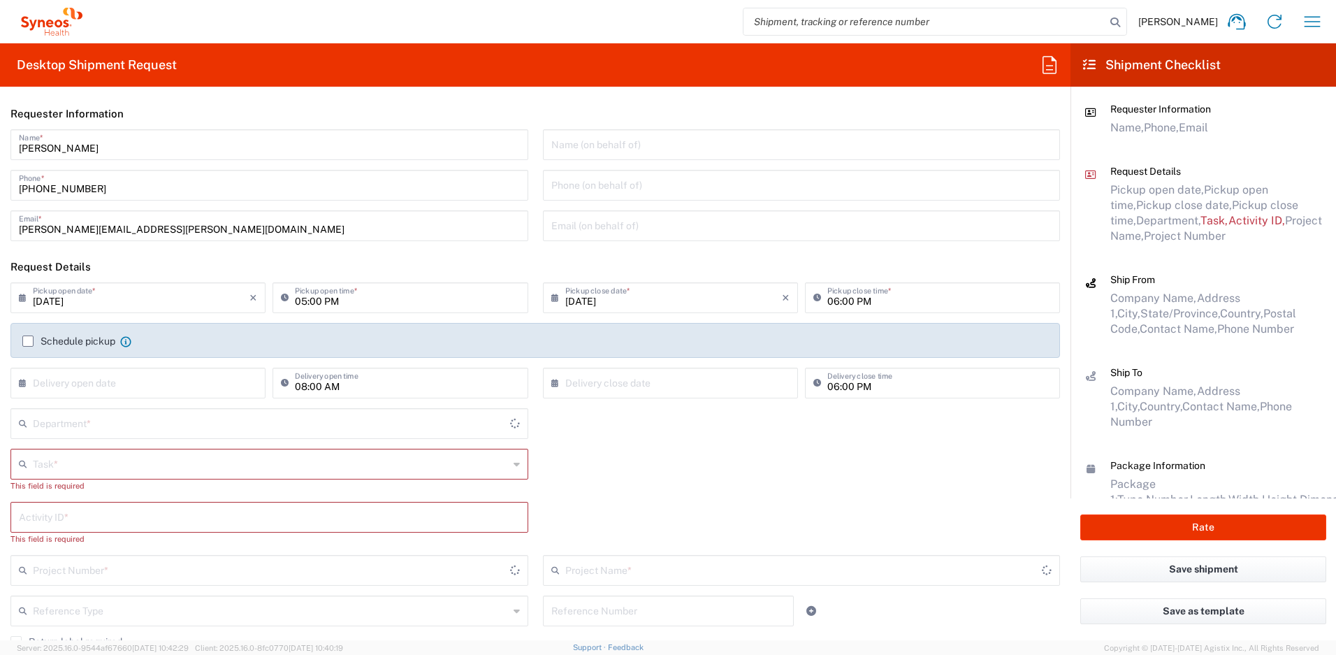
type input "[US_STATE]"
type input "4510"
click at [198, 298] on input "[DATE]" at bounding box center [141, 296] width 217 height 24
click at [144, 403] on span "13" at bounding box center [140, 405] width 20 height 20
type input "[DATE]"
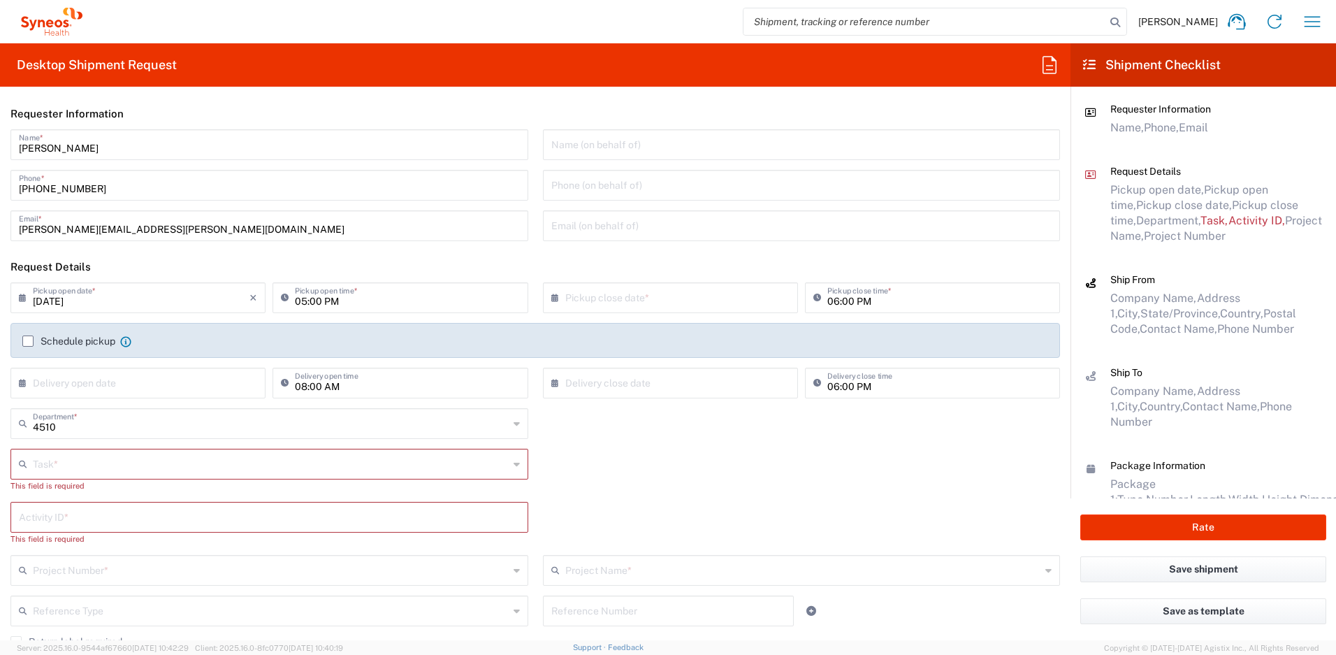
click at [606, 303] on input "text" at bounding box center [673, 296] width 217 height 24
click at [664, 404] on span "13" at bounding box center [667, 405] width 20 height 20
type input "[DATE]"
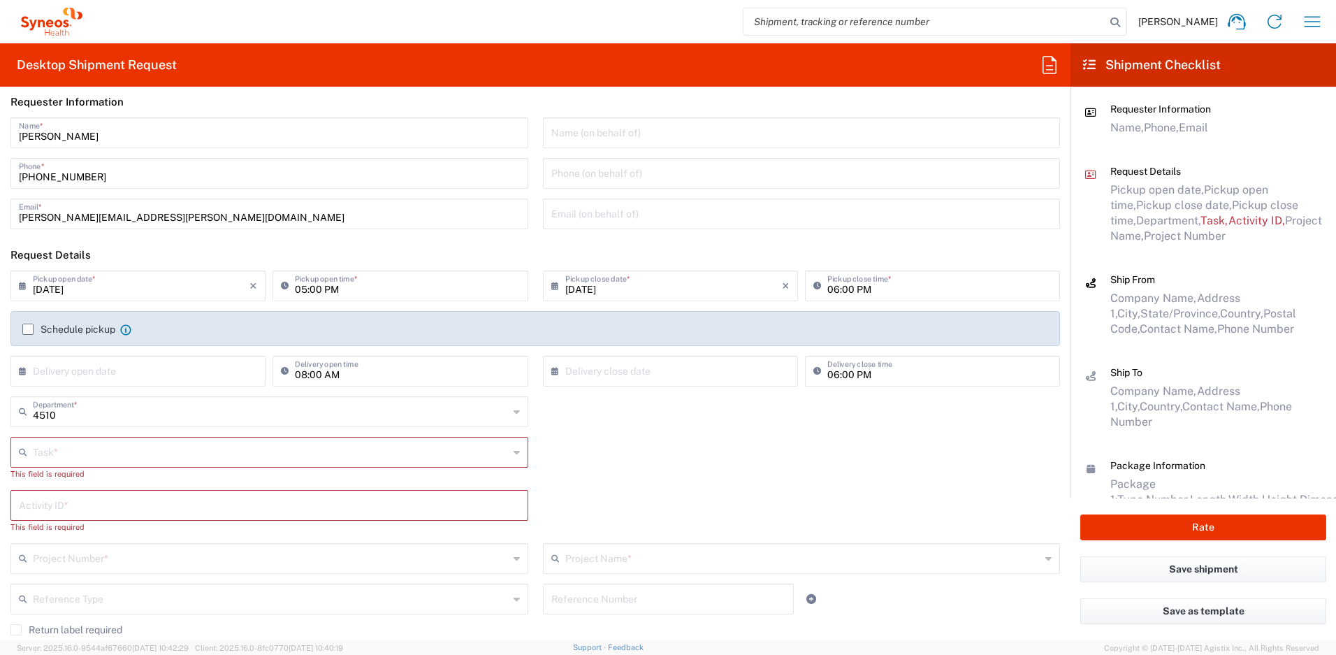
scroll to position [13, 0]
click at [453, 456] on input "text" at bounding box center [271, 450] width 476 height 24
click at [134, 529] on span "New Hire" at bounding box center [266, 527] width 509 height 22
type input "New Hire"
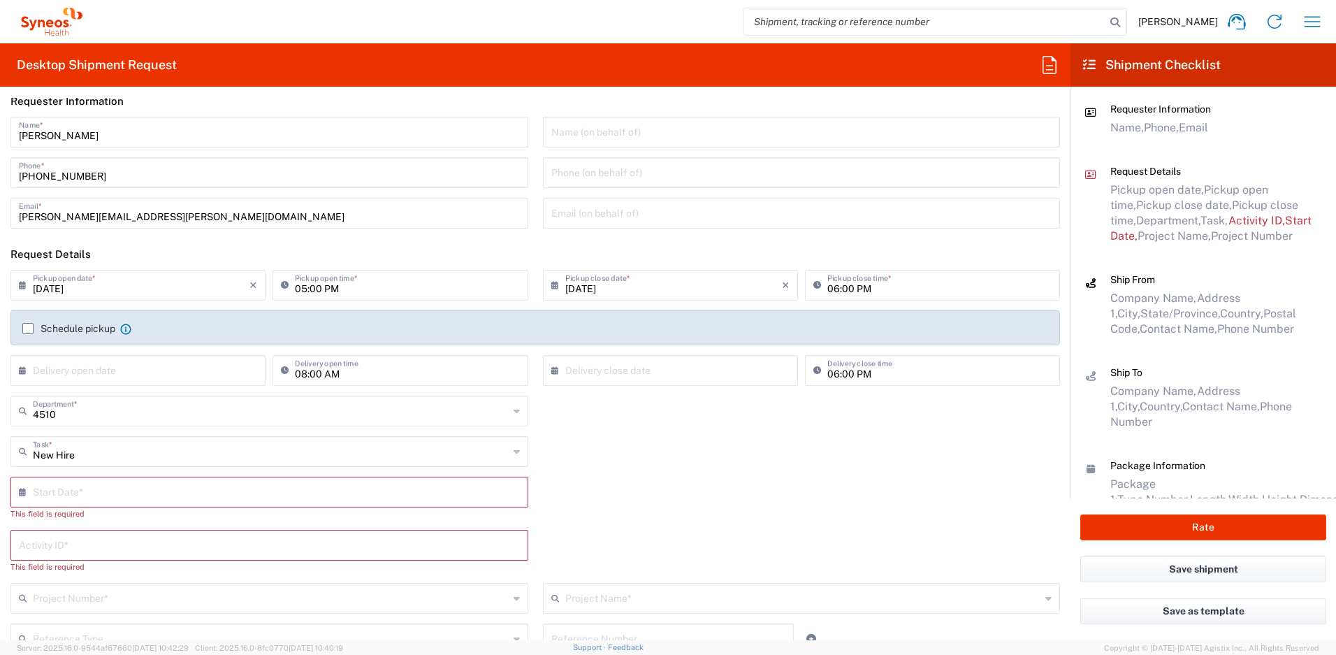
click at [124, 487] on input "text" at bounding box center [272, 491] width 479 height 24
click at [231, 615] on span "18" at bounding box center [230, 618] width 20 height 20
type input "[DATE]"
click at [89, 524] on input "text" at bounding box center [269, 531] width 501 height 24
paste input "SCTASK2679808"
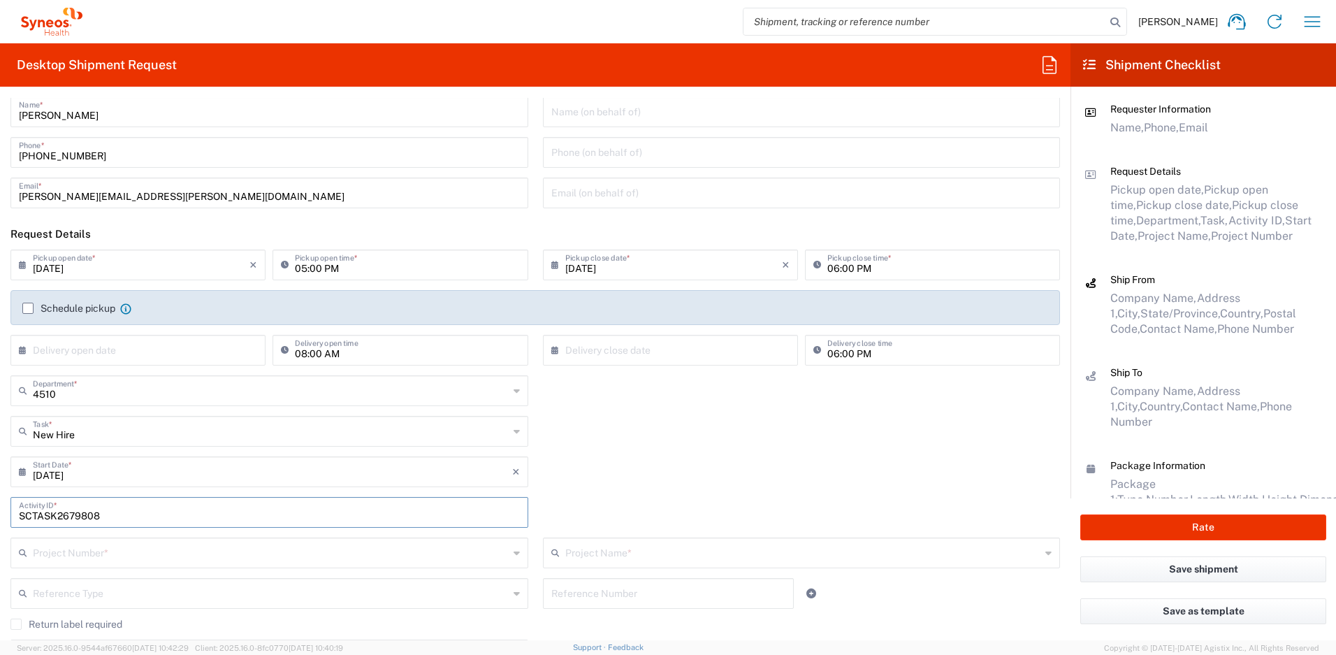
scroll to position [47, 0]
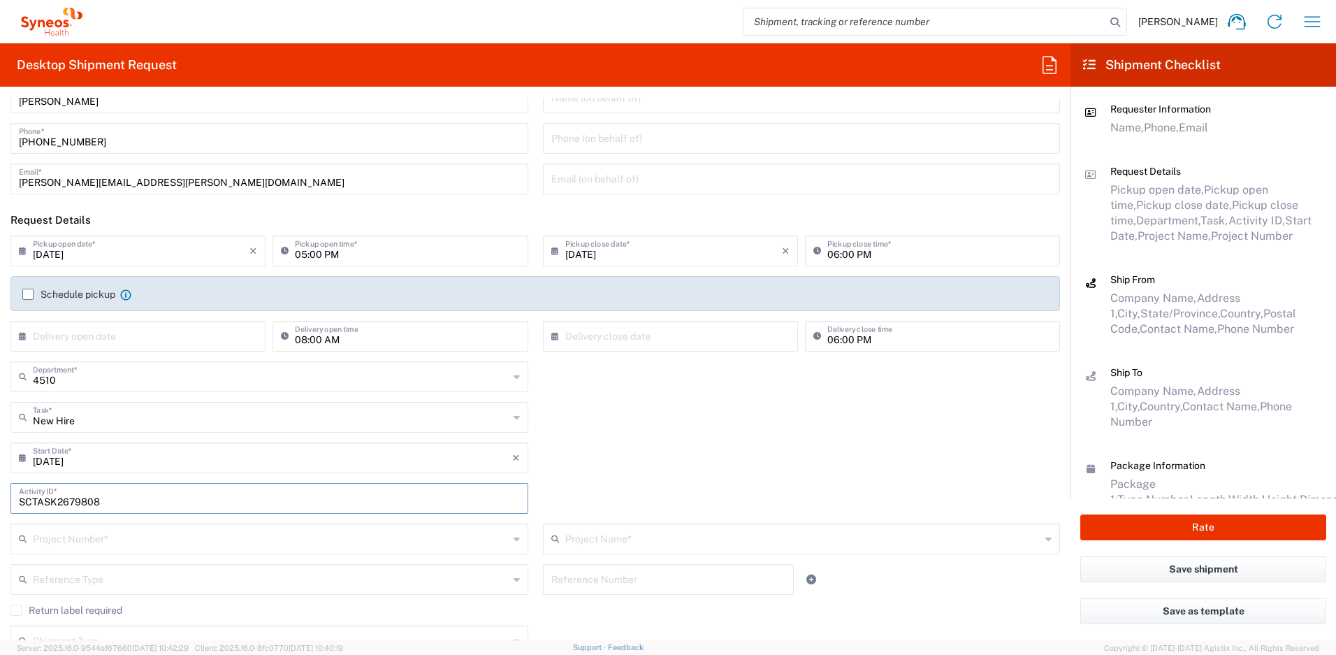
type input "SCTASK2679808"
click at [101, 539] on input "text" at bounding box center [271, 537] width 476 height 24
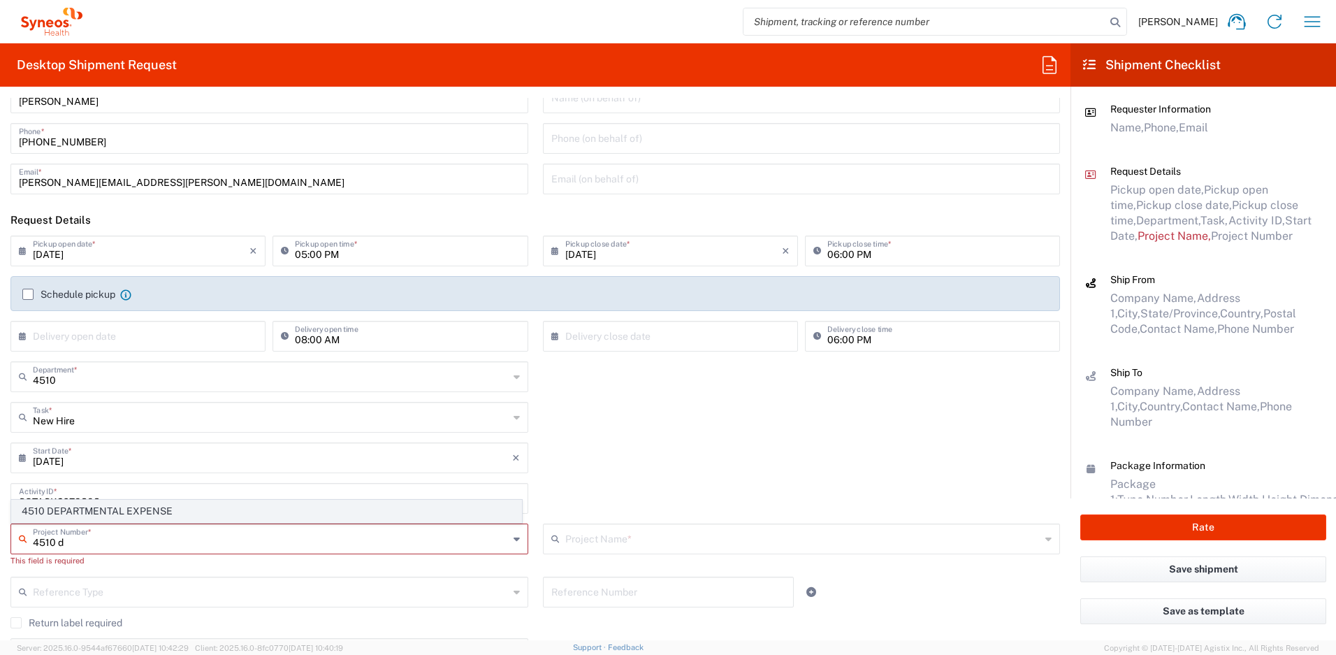
click at [177, 508] on span "4510 DEPARTMENTAL EXPENSE" at bounding box center [266, 511] width 509 height 22
type input "4510 DEPARTMENTAL EXPENSE"
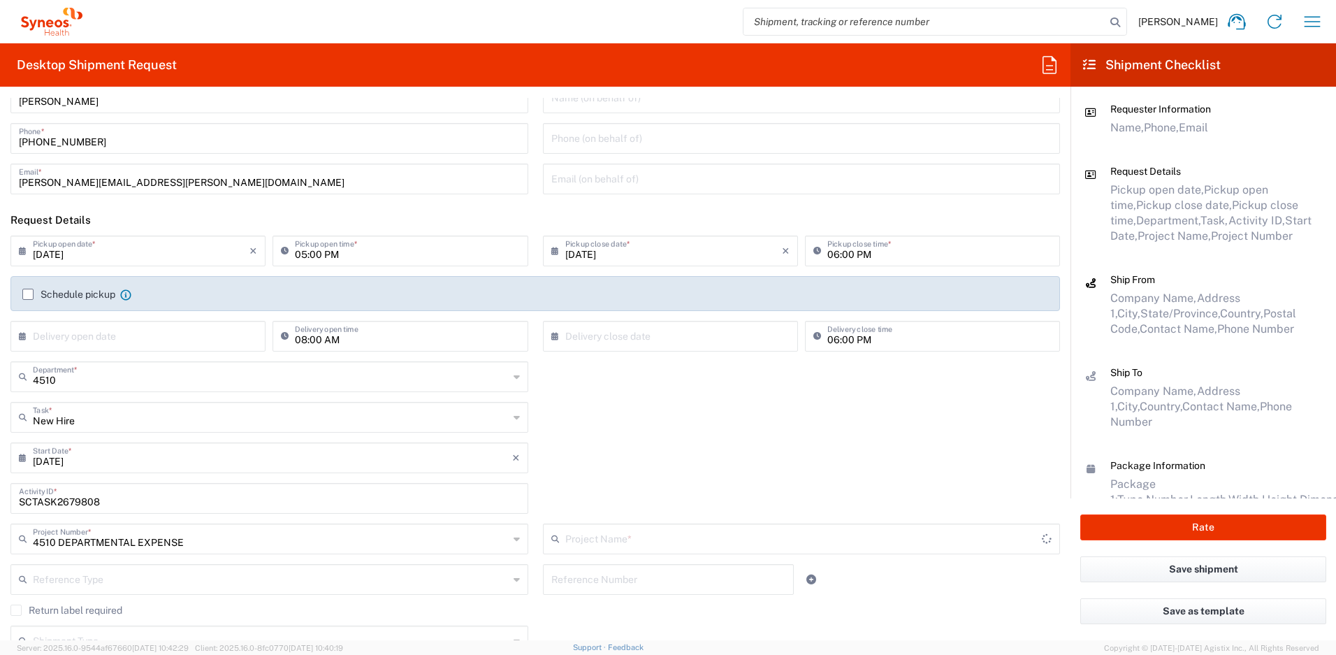
type input "4510 DEPARTMENTAL EXPENSE"
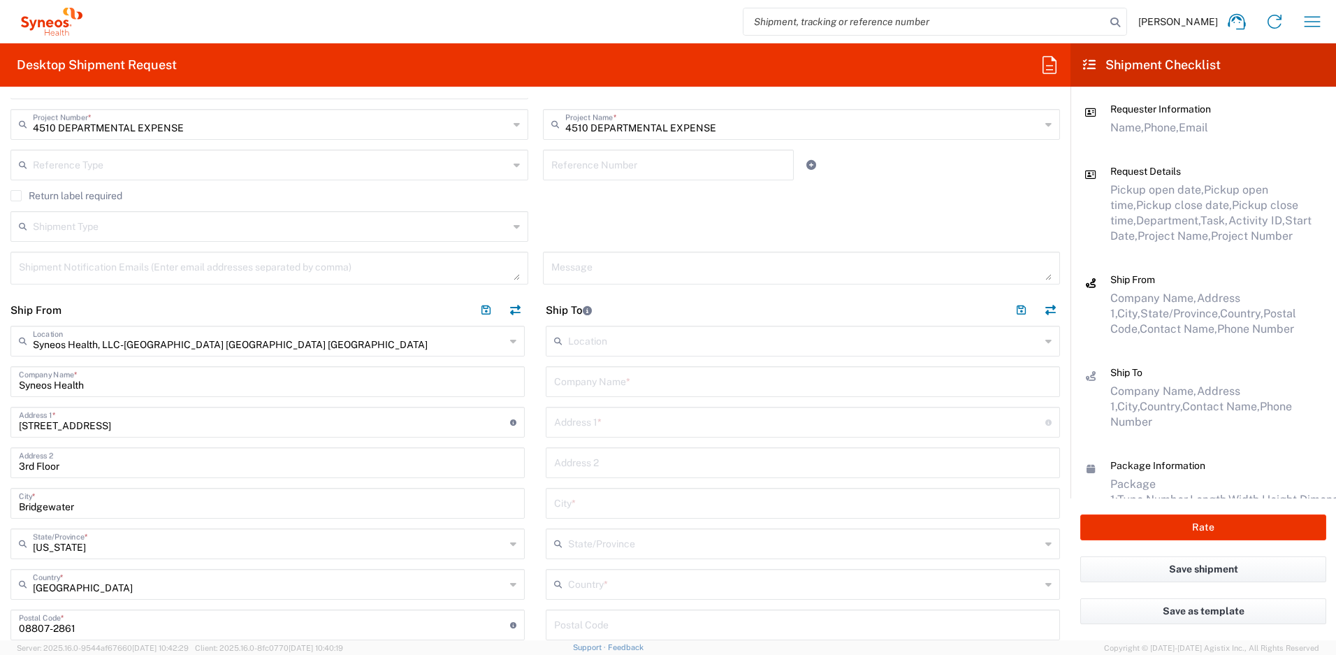
scroll to position [461, 0]
click at [568, 583] on input "text" at bounding box center [804, 583] width 472 height 24
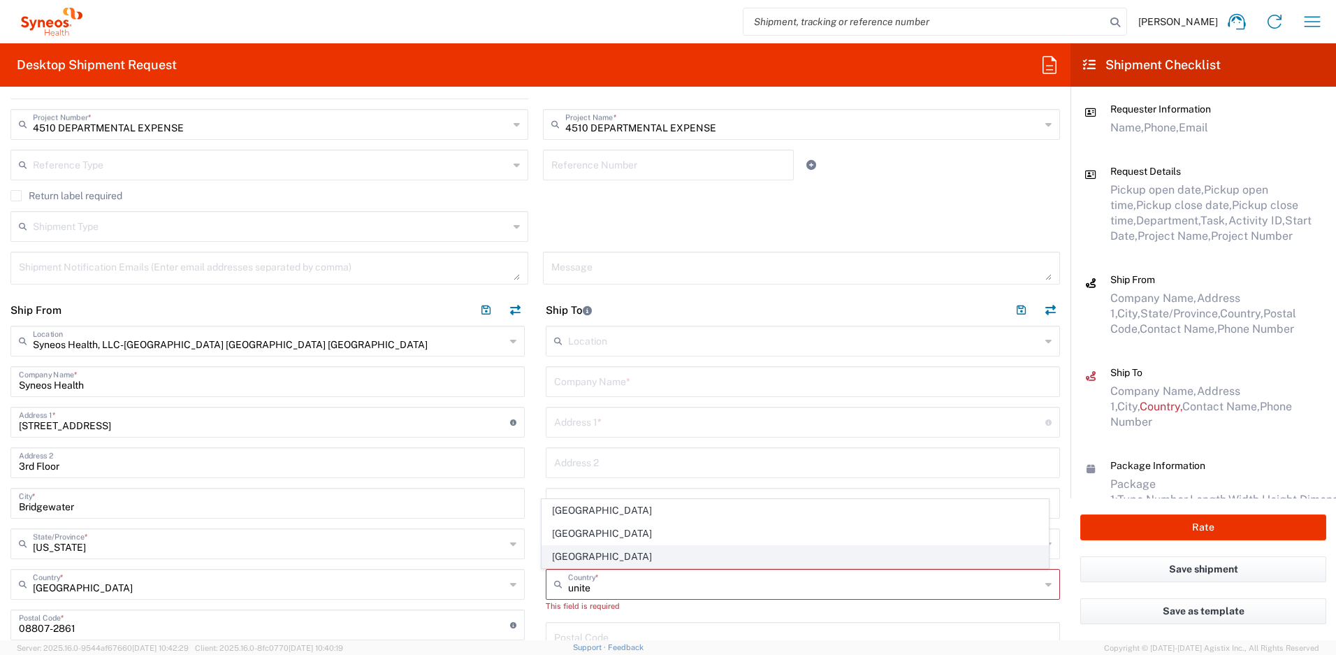
click at [573, 563] on span "[GEOGRAPHIC_DATA]" at bounding box center [795, 557] width 507 height 22
type input "[GEOGRAPHIC_DATA]"
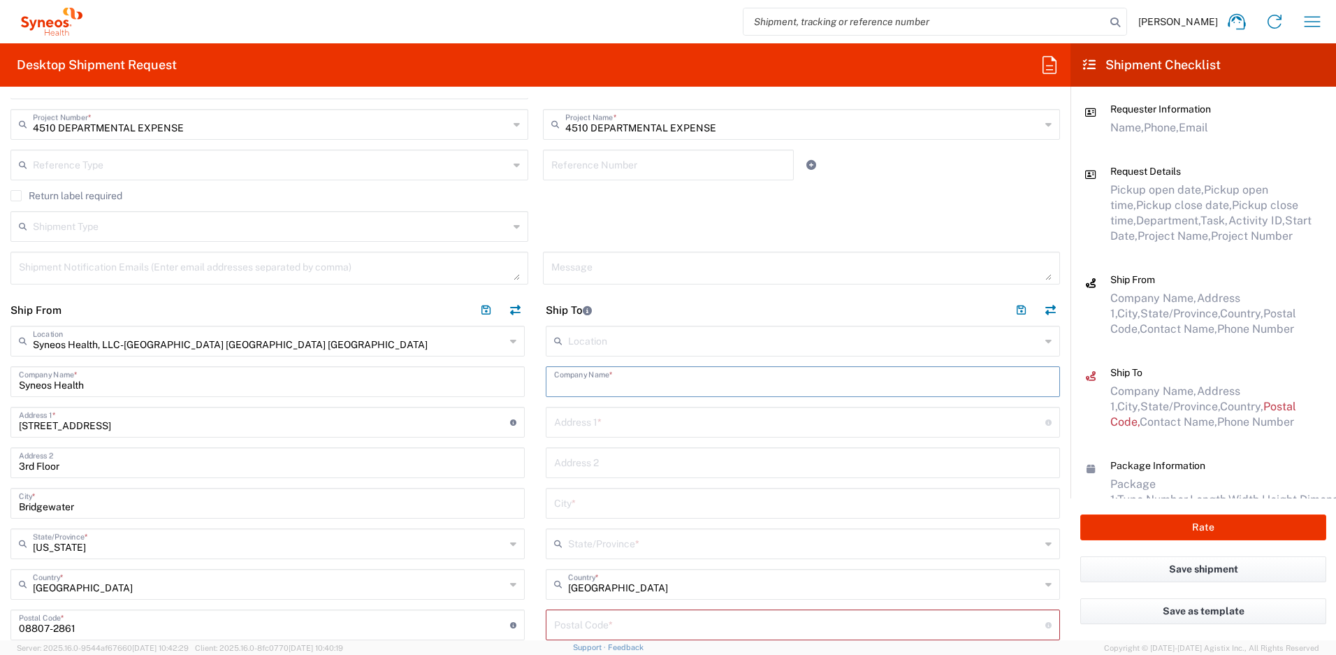
click at [618, 379] on input "text" at bounding box center [802, 380] width 497 height 24
paste input "[PERSON_NAME]"
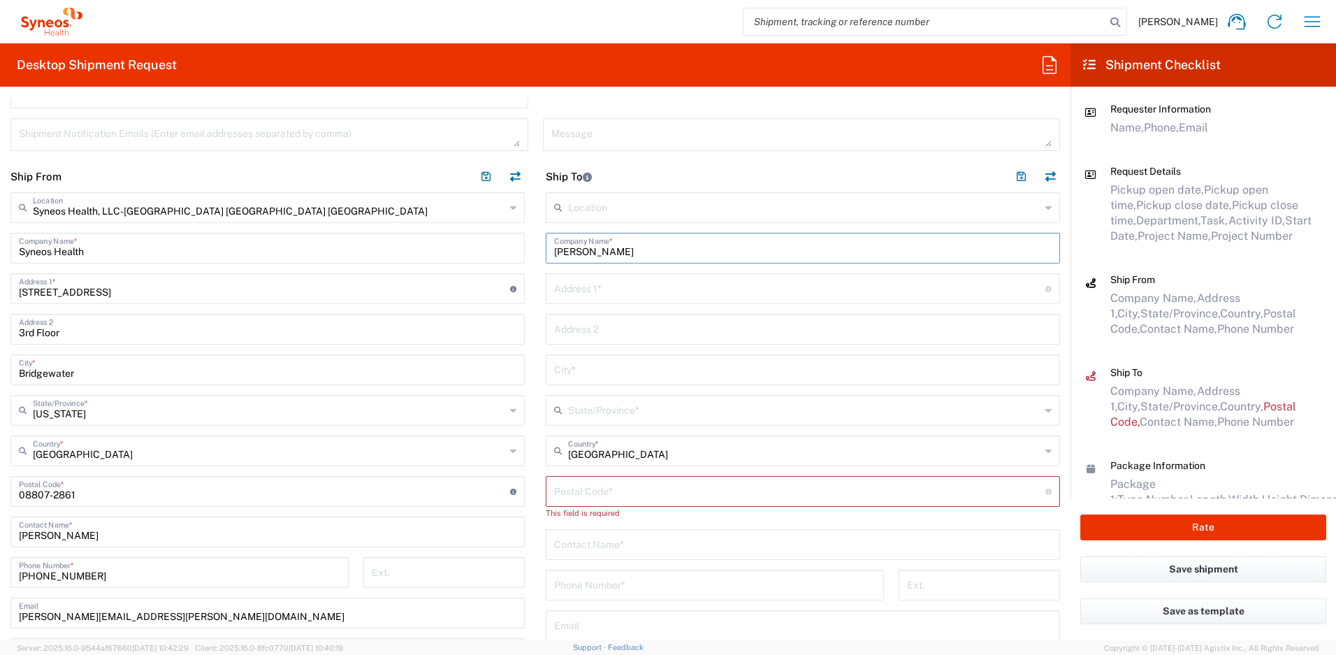
scroll to position [642, 0]
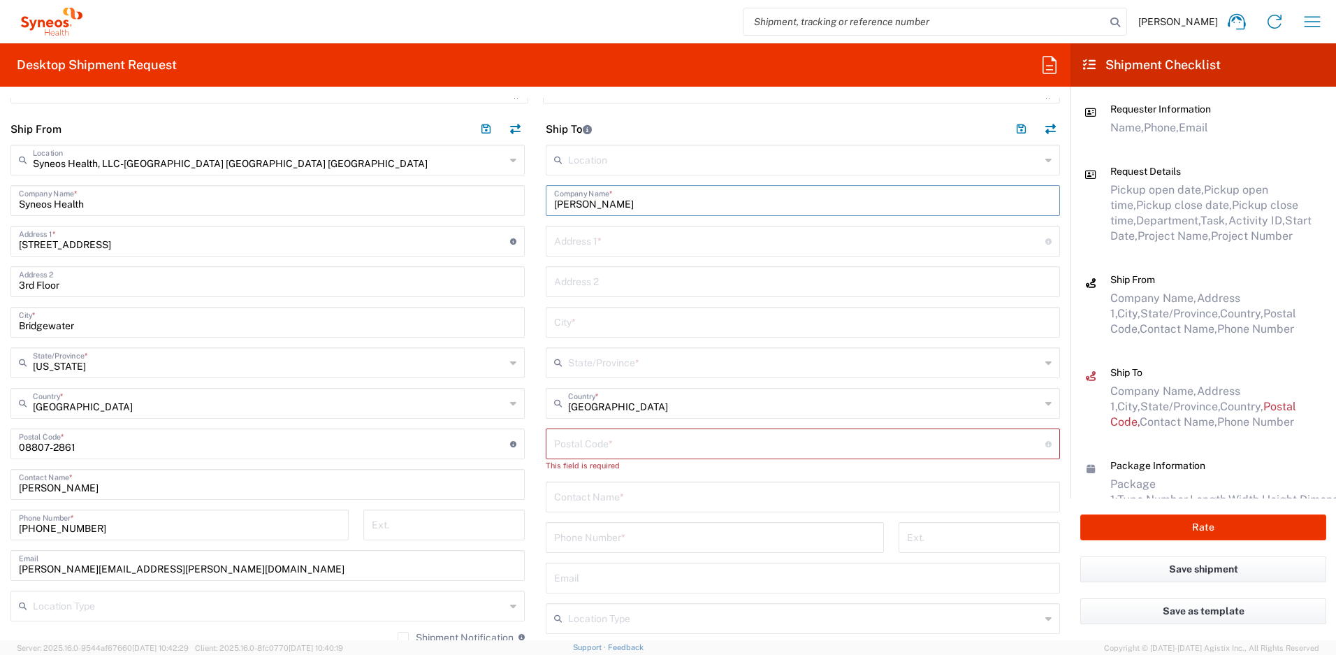
type input "[PERSON_NAME]"
click at [604, 495] on input "text" at bounding box center [802, 495] width 497 height 24
paste input "[PERSON_NAME]"
type input "[PERSON_NAME]"
click at [604, 576] on input "text" at bounding box center [802, 576] width 497 height 24
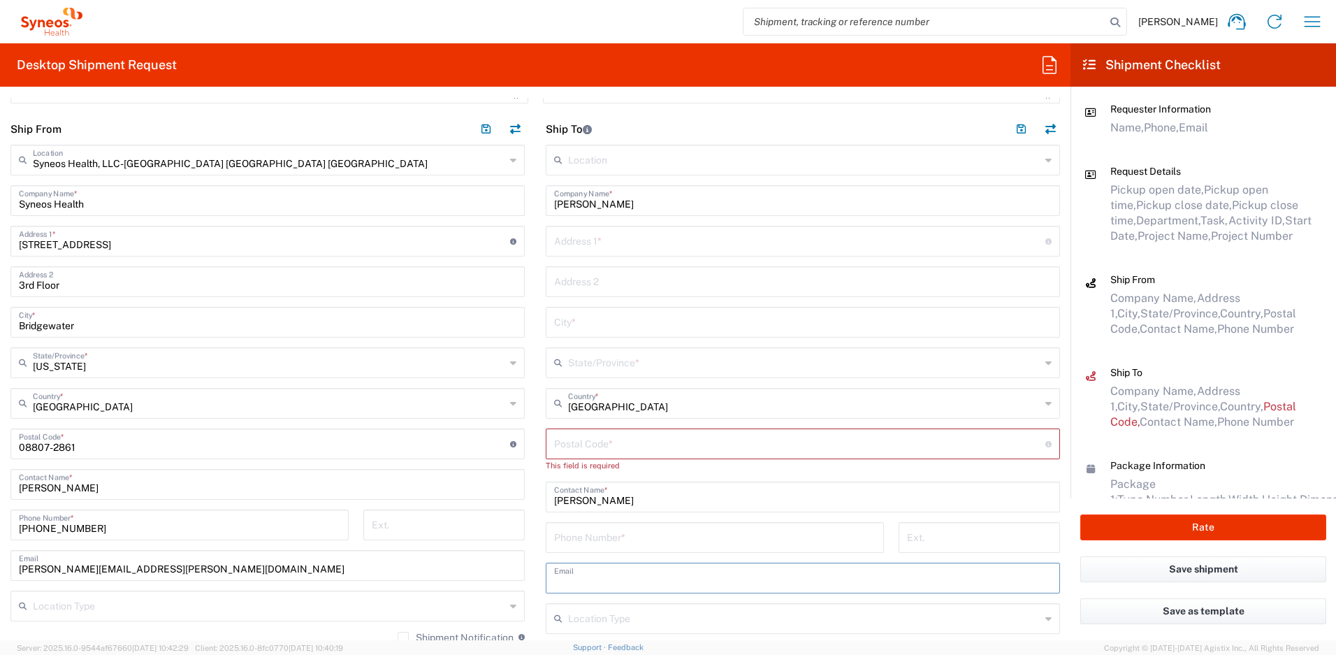
paste input "[PERSON_NAME][EMAIL_ADDRESS][DOMAIN_NAME]"
type input "[PERSON_NAME][EMAIL_ADDRESS][DOMAIN_NAME]"
click at [585, 538] on input "tel" at bounding box center [714, 536] width 321 height 24
paste input "+ 9739453561"
click at [562, 542] on input "+ 9739453561" at bounding box center [714, 536] width 321 height 24
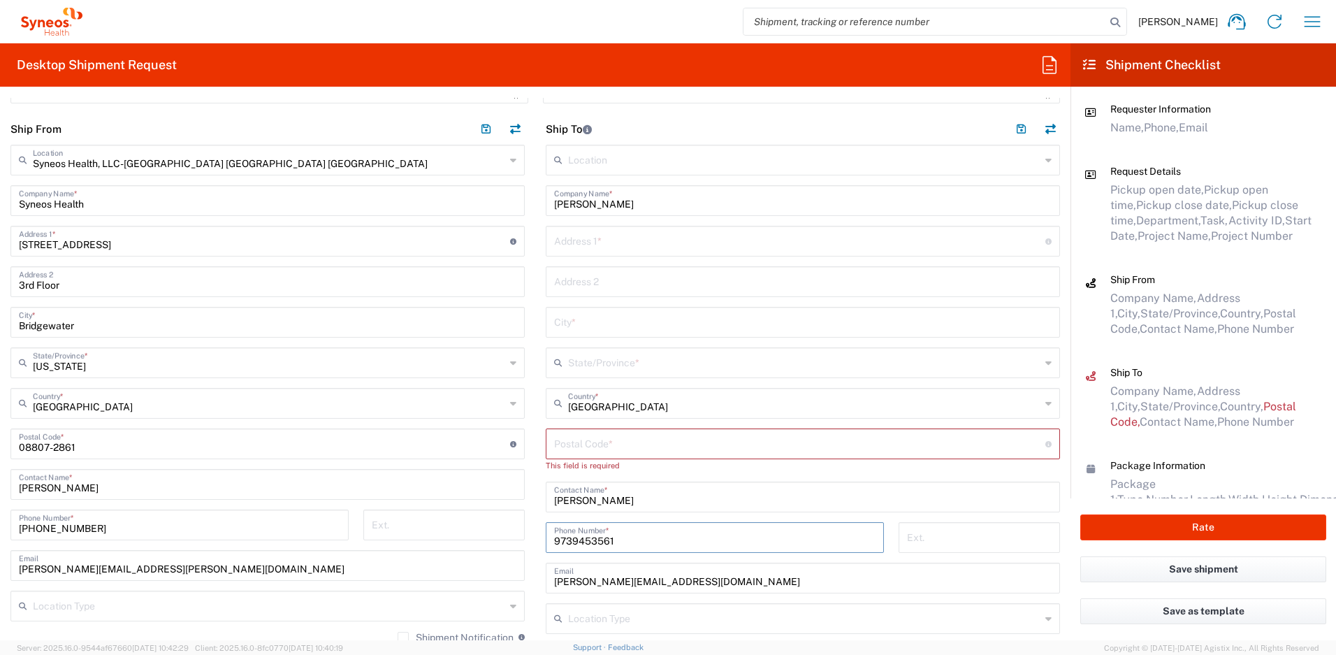
type input "9739453561"
drag, startPoint x: 192, startPoint y: 567, endPoint x: -47, endPoint y: 555, distance: 239.2
click at [0, 555] on html "[PERSON_NAME] Home Shipment estimator Shipment tracking Desktop shipment reques…" at bounding box center [668, 327] width 1336 height 655
paste input "[PERSON_NAME].brown"
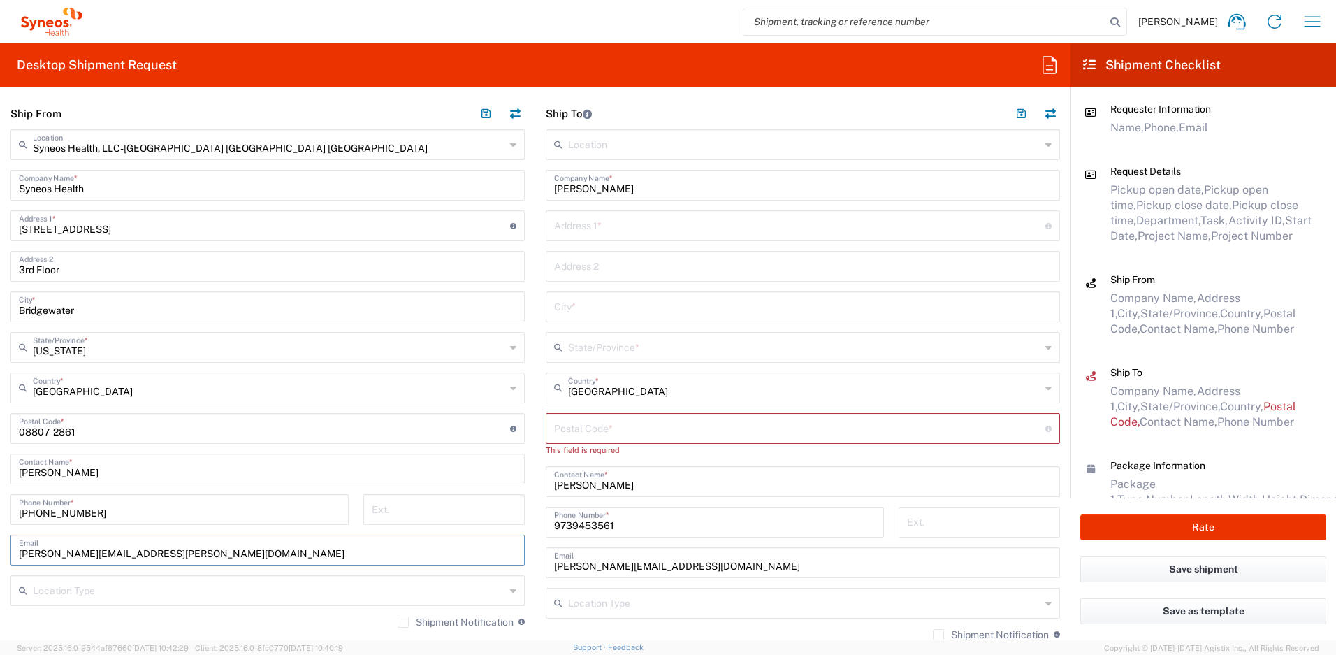
type input "[PERSON_NAME][EMAIL_ADDRESS][PERSON_NAME][DOMAIN_NAME]"
click at [398, 622] on label "Shipment Notification" at bounding box center [456, 621] width 116 height 11
click at [403, 622] on input "Shipment Notification" at bounding box center [403, 622] width 0 height 0
click at [625, 229] on input "text" at bounding box center [799, 224] width 491 height 24
paste input "[STREET_ADDRESS]"
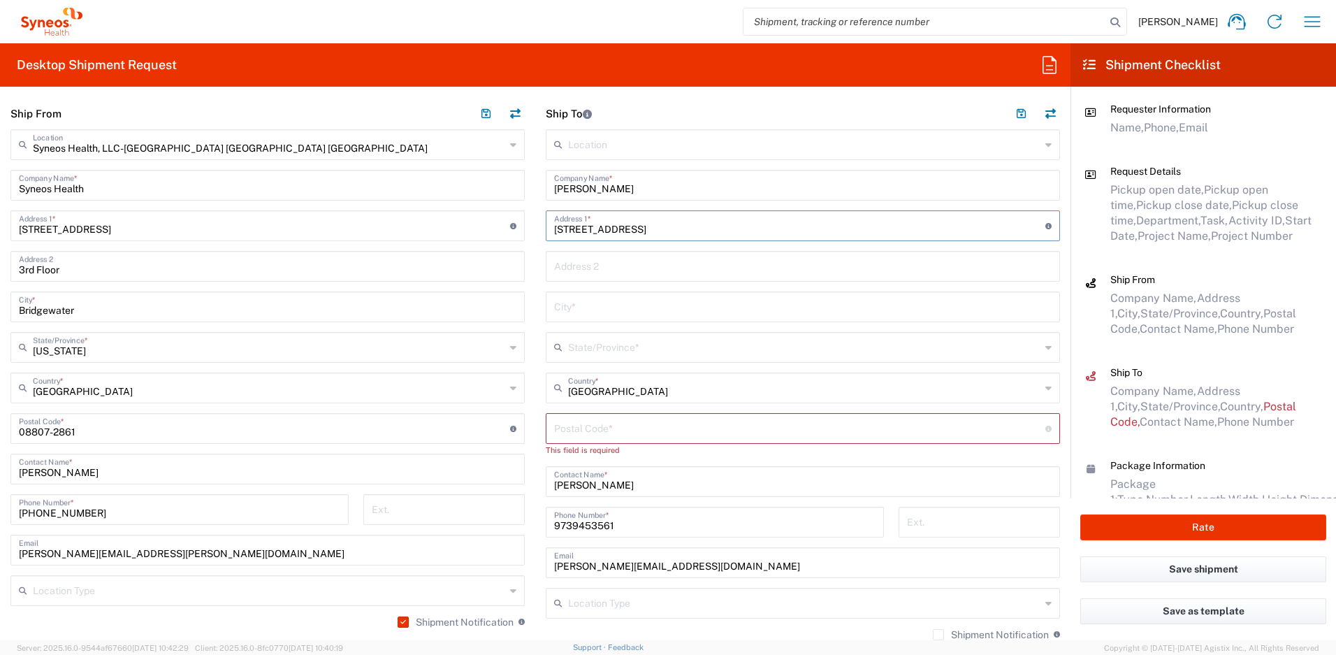
type input "[STREET_ADDRESS]"
click at [586, 301] on input "text" at bounding box center [802, 305] width 497 height 24
paste input "[GEOGRAPHIC_DATA]"
type input "[GEOGRAPHIC_DATA]"
click at [581, 432] on input "undefined" at bounding box center [799, 427] width 491 height 24
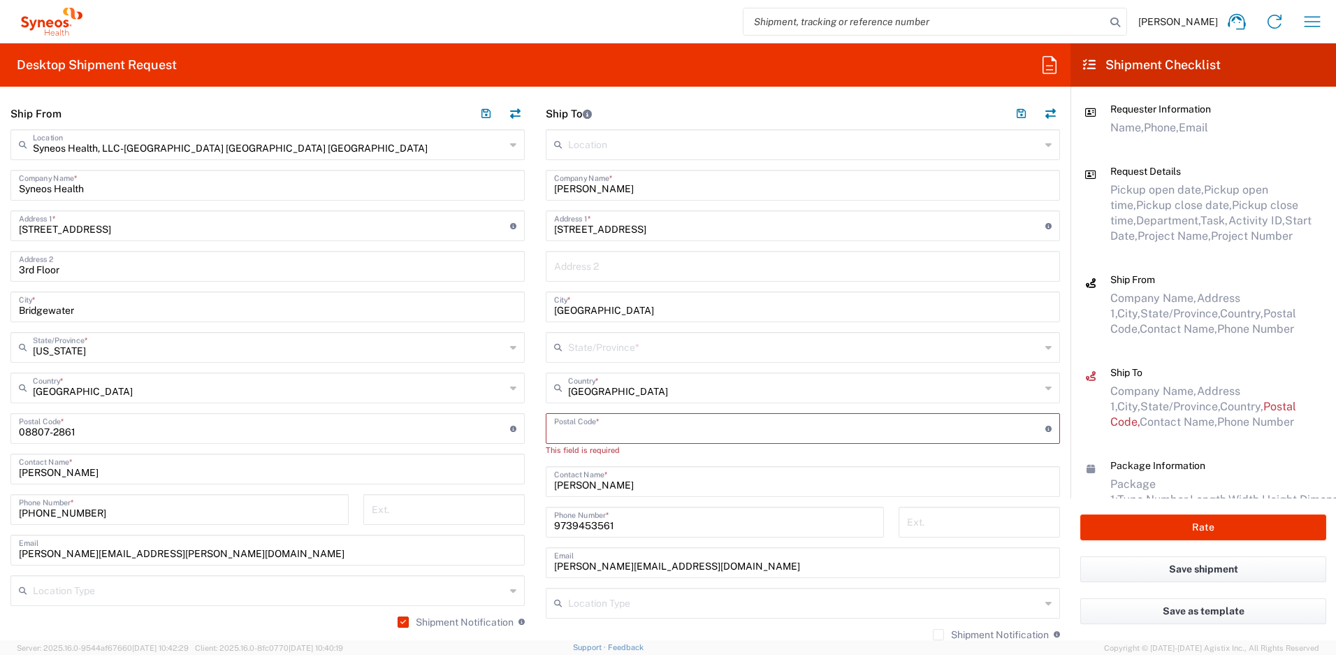
paste input "07840"
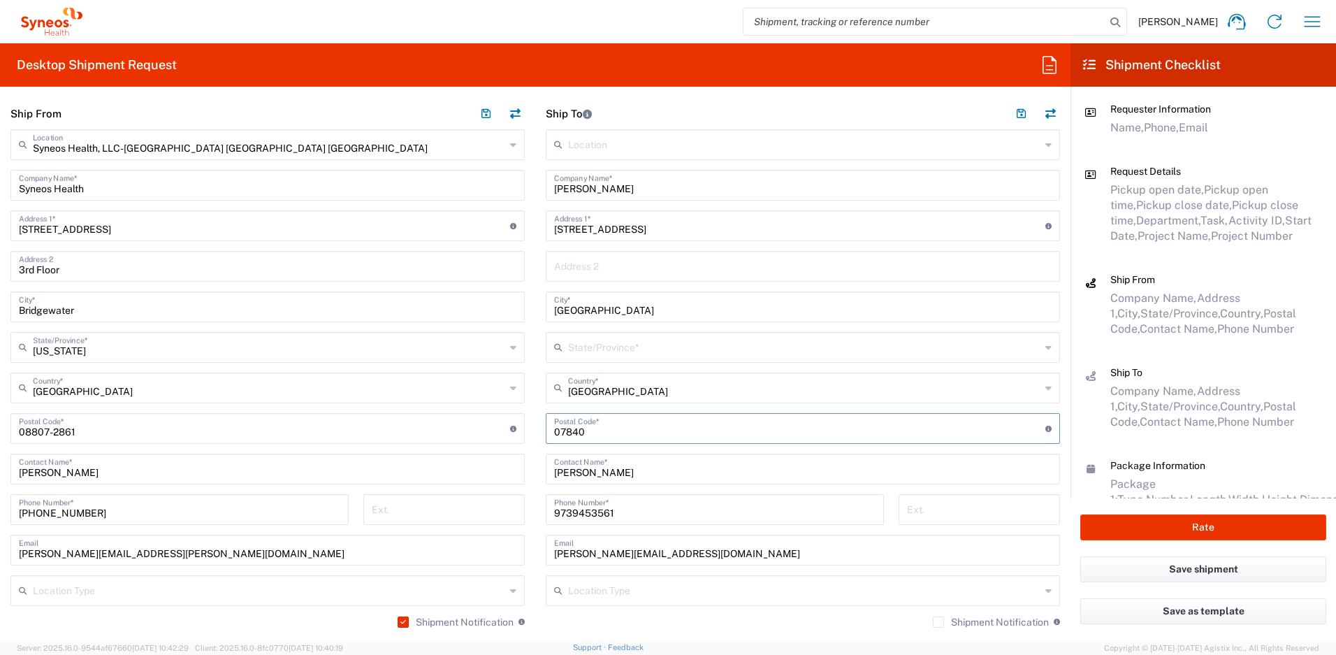
type input "07840"
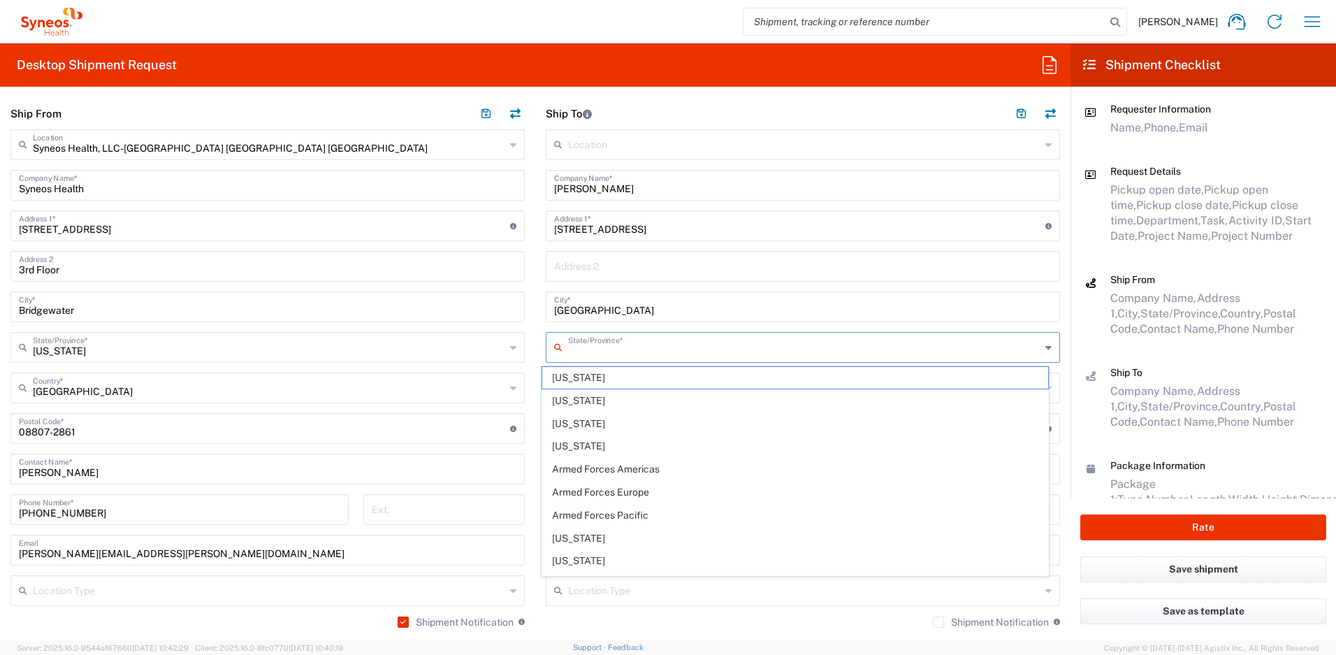
click at [635, 351] on input "text" at bounding box center [804, 346] width 472 height 24
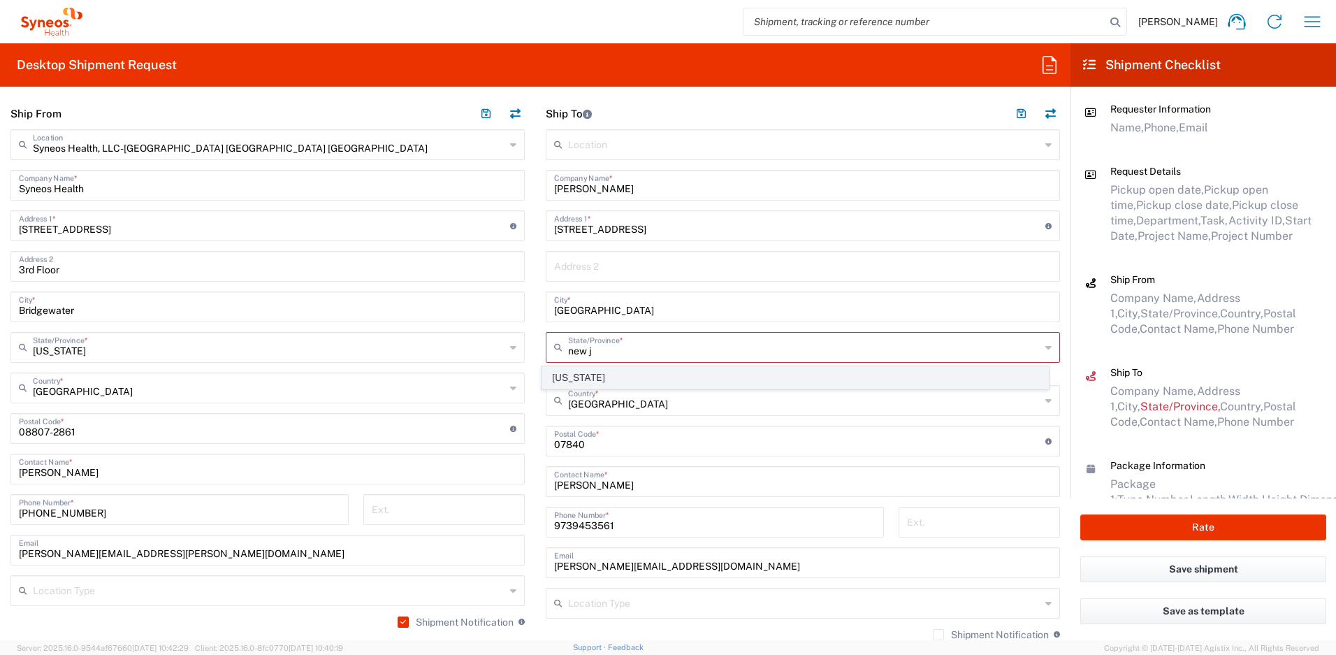
click at [569, 376] on span "[US_STATE]" at bounding box center [795, 378] width 507 height 22
type input "[US_STATE]"
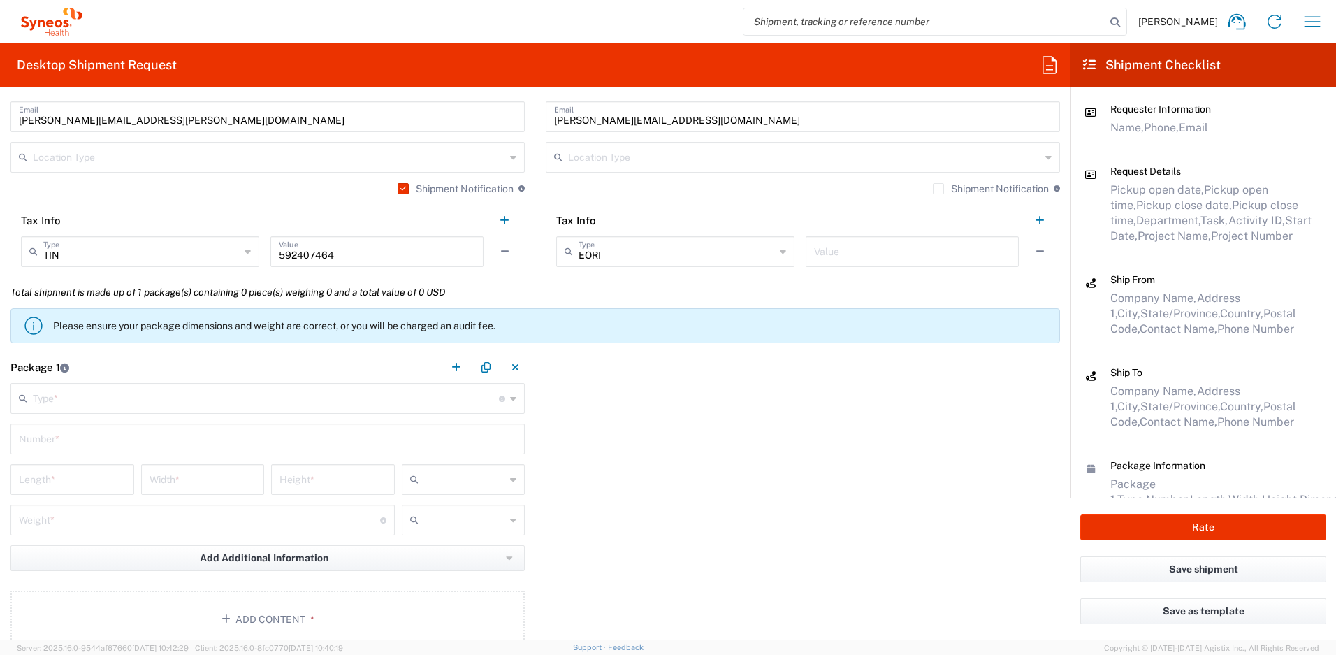
scroll to position [1097, 0]
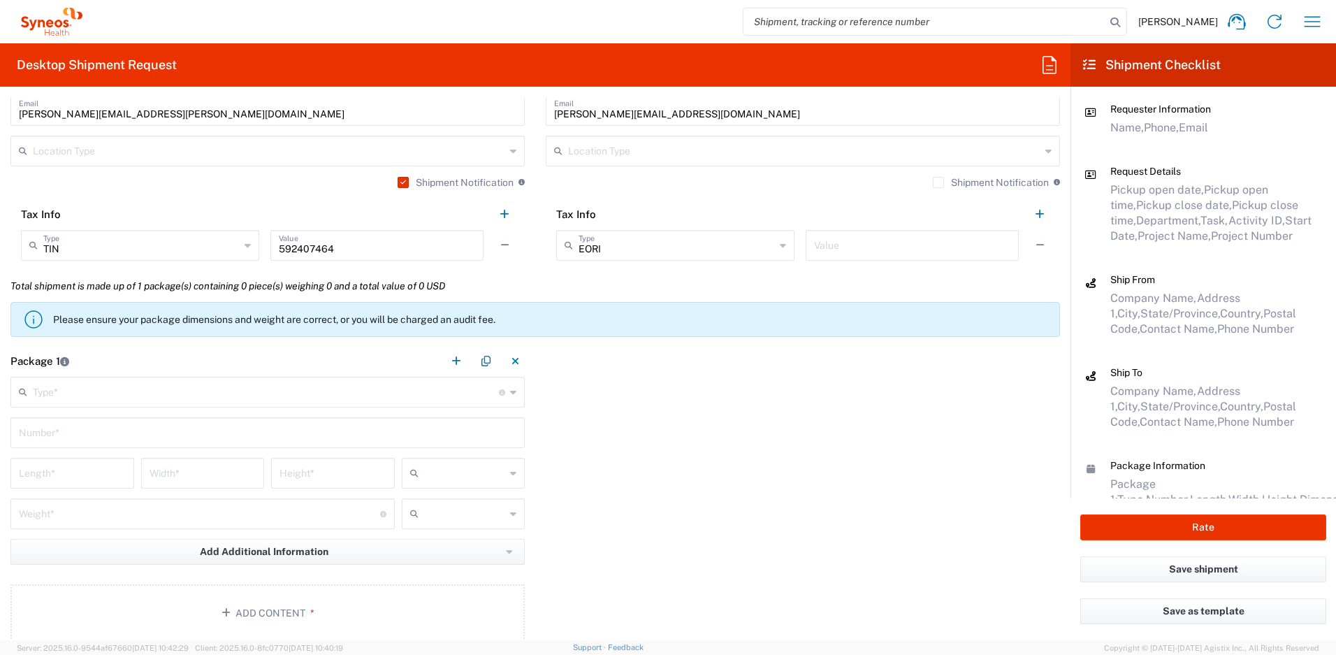
click at [156, 394] on input "text" at bounding box center [266, 391] width 466 height 24
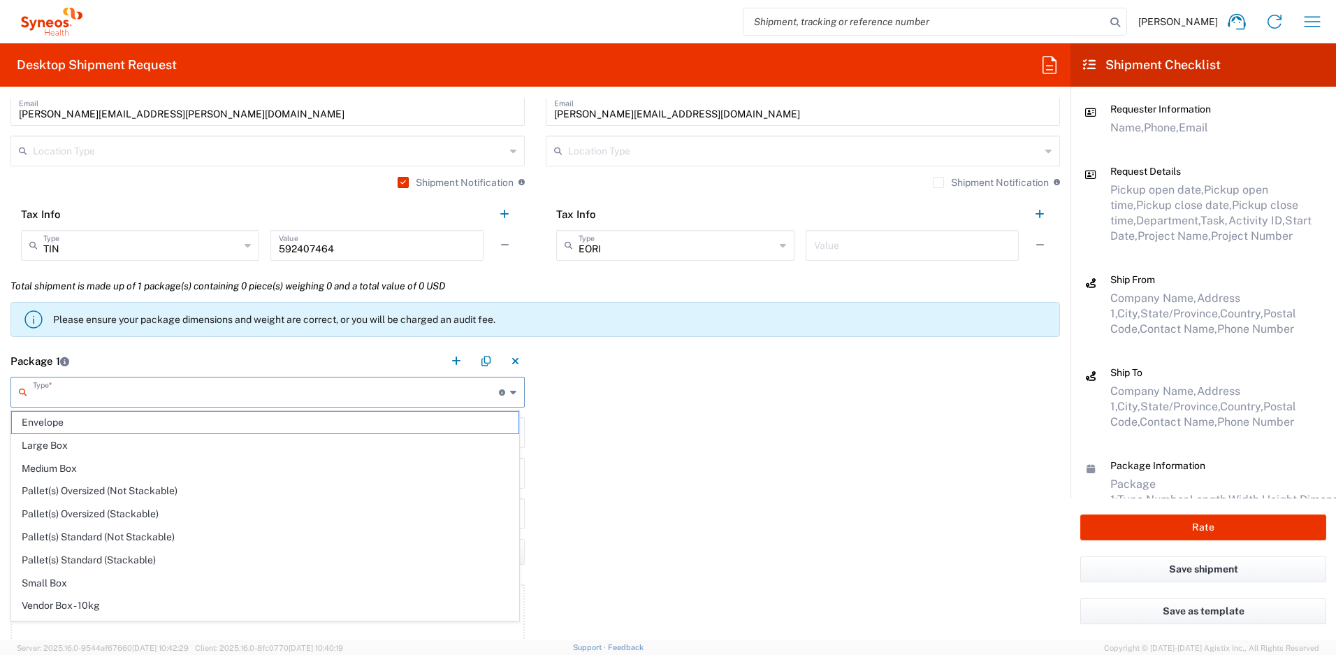
scroll to position [43, 0]
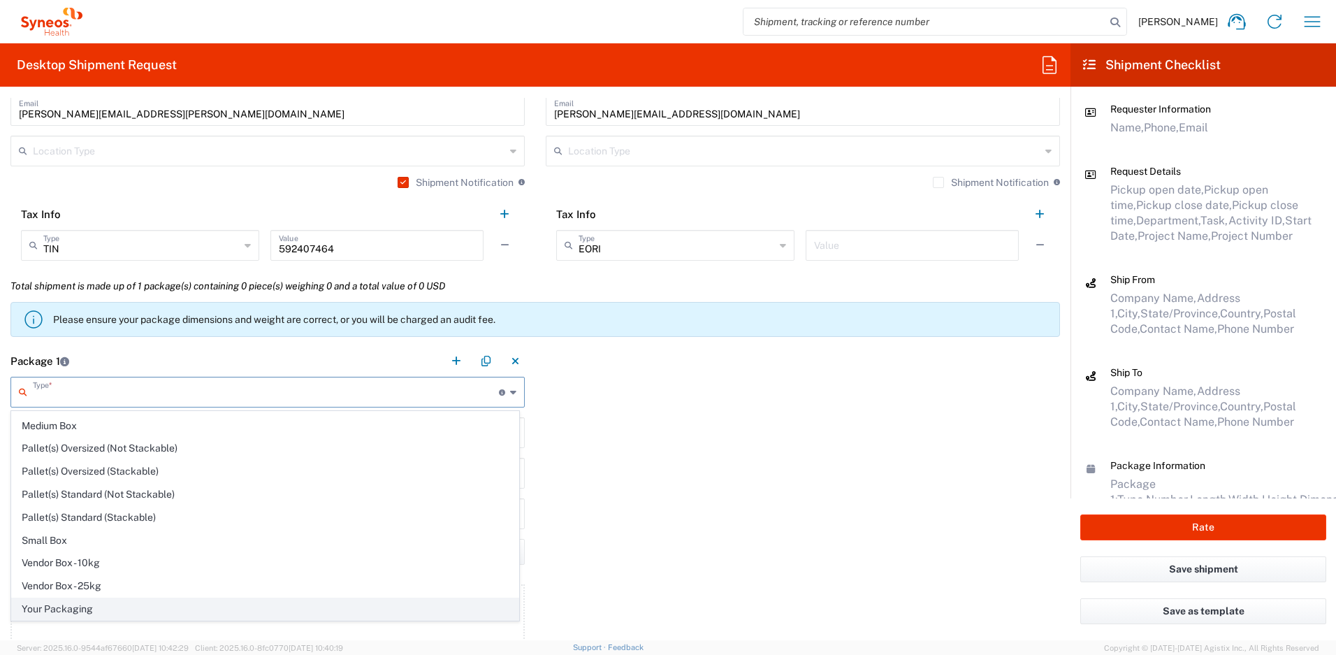
click at [207, 616] on span "Your Packaging" at bounding box center [265, 609] width 507 height 22
type input "Your Packaging"
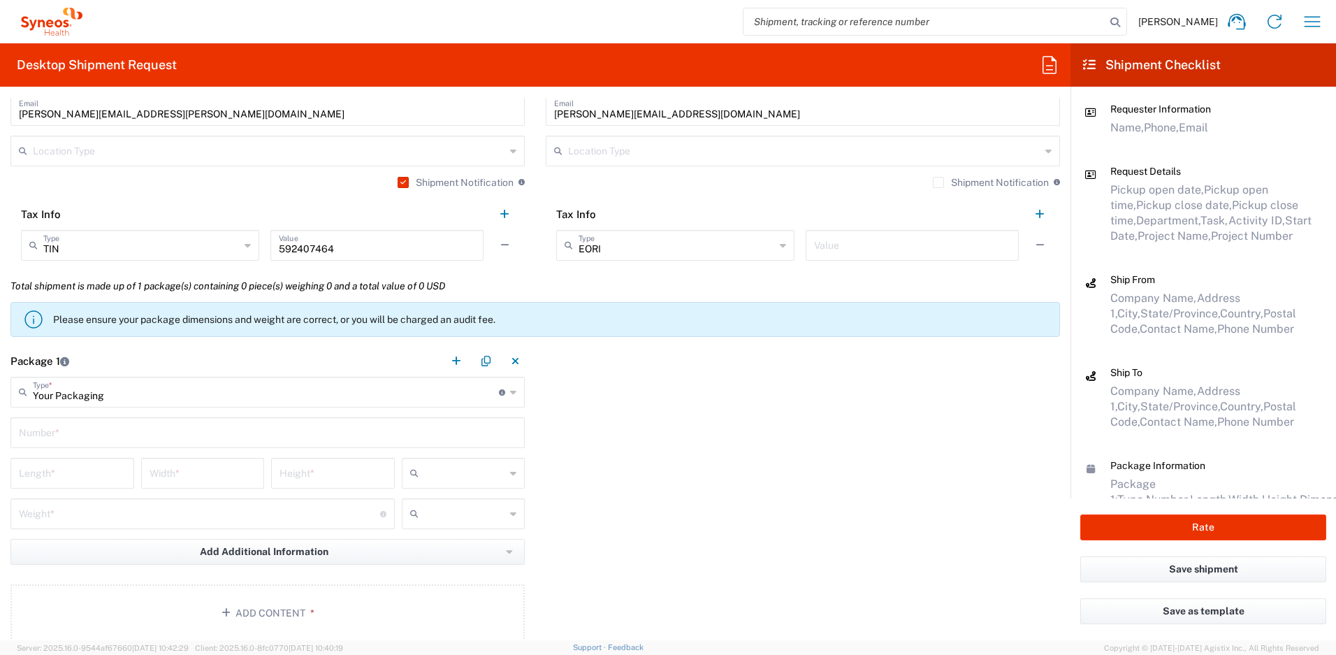
click at [114, 438] on input "text" at bounding box center [267, 431] width 497 height 24
type input "1"
click at [79, 478] on input "number" at bounding box center [72, 472] width 107 height 24
type input "16"
type input "12"
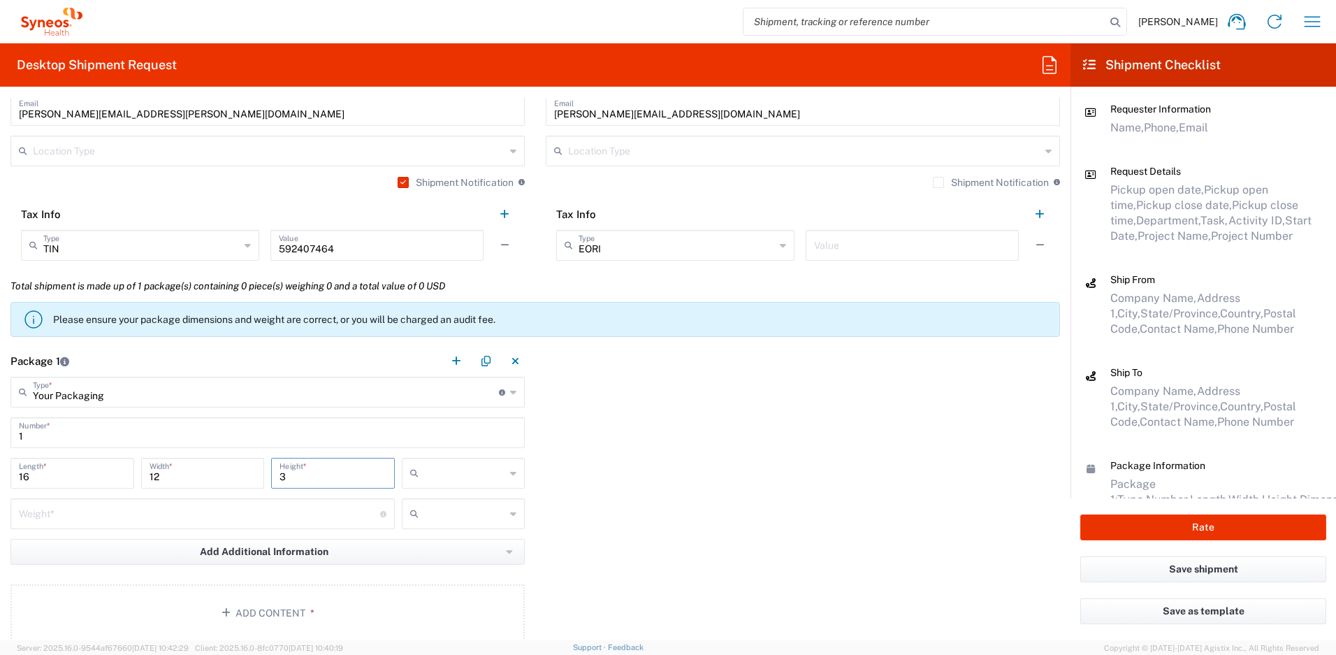
type input "3"
click at [77, 507] on input "number" at bounding box center [199, 512] width 361 height 24
type input "5"
click at [489, 474] on input "text" at bounding box center [465, 473] width 82 height 22
click at [436, 546] on span "in" at bounding box center [458, 550] width 119 height 22
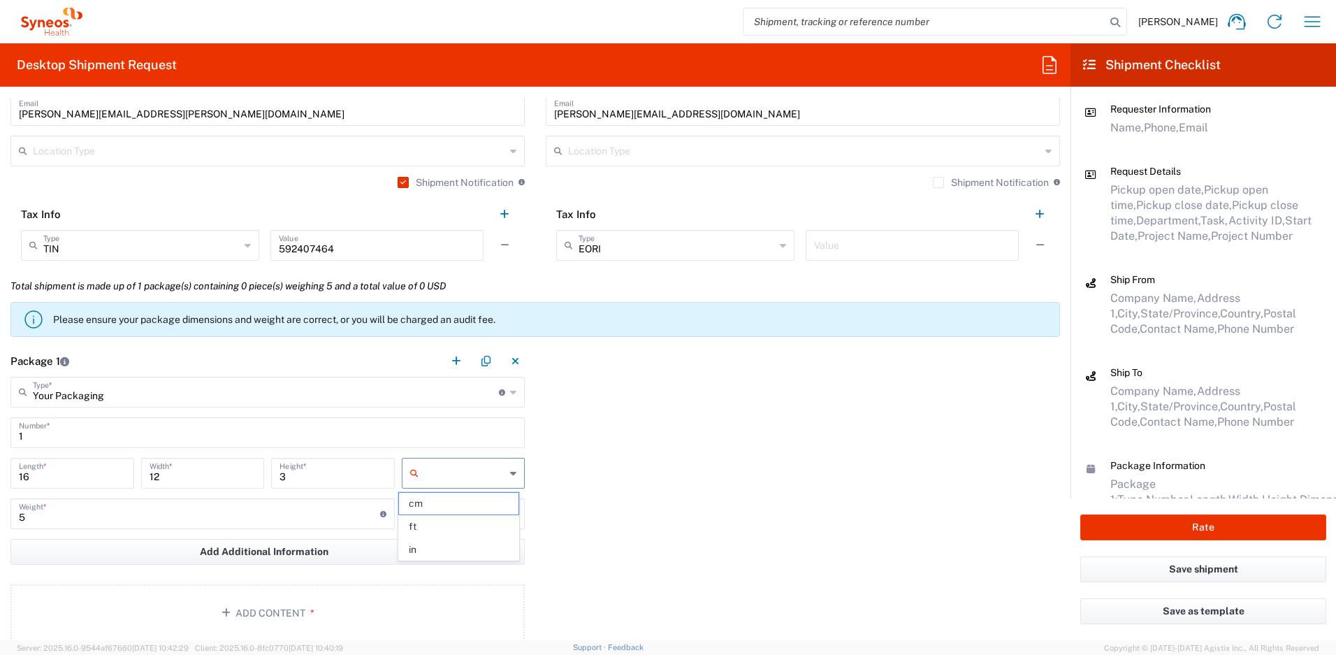
type input "in"
click at [463, 507] on input "text" at bounding box center [465, 513] width 82 height 22
click at [441, 565] on span "lbs" at bounding box center [458, 567] width 119 height 22
type input "lbs"
click at [398, 594] on button "Add Content *" at bounding box center [267, 612] width 514 height 57
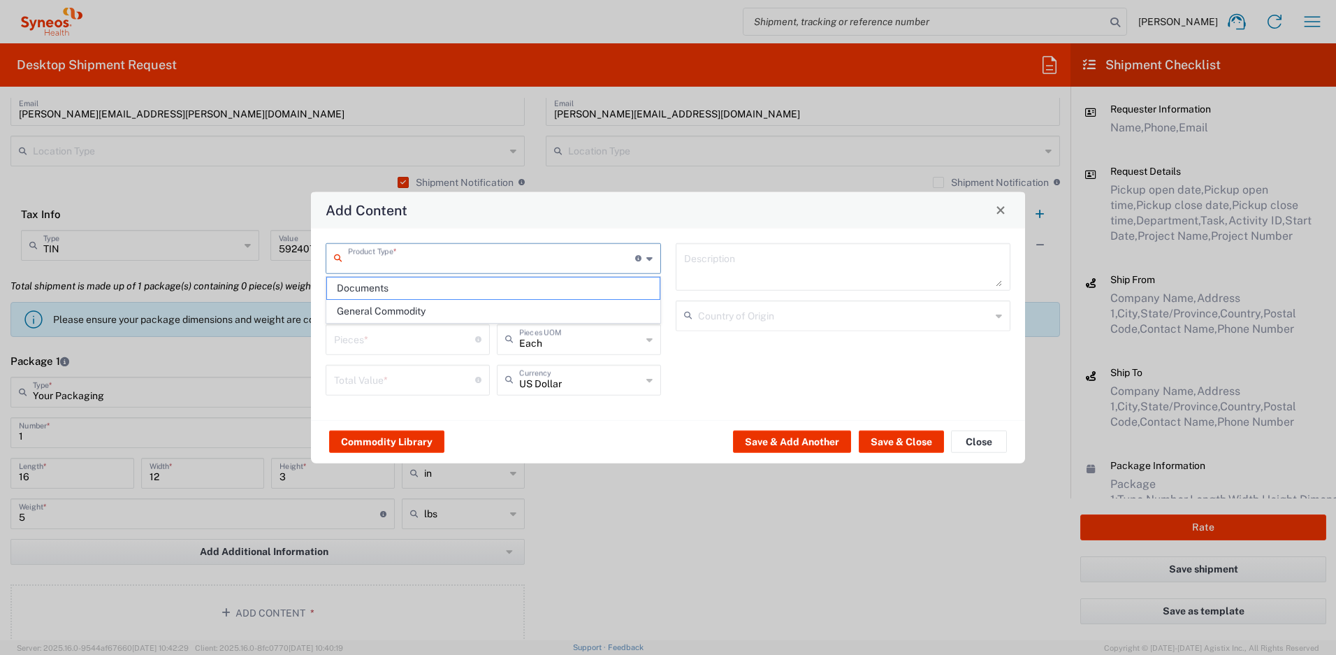
click at [425, 258] on input "text" at bounding box center [491, 257] width 287 height 24
click at [407, 315] on span "General Commodity" at bounding box center [493, 311] width 333 height 22
type input "General Commodity"
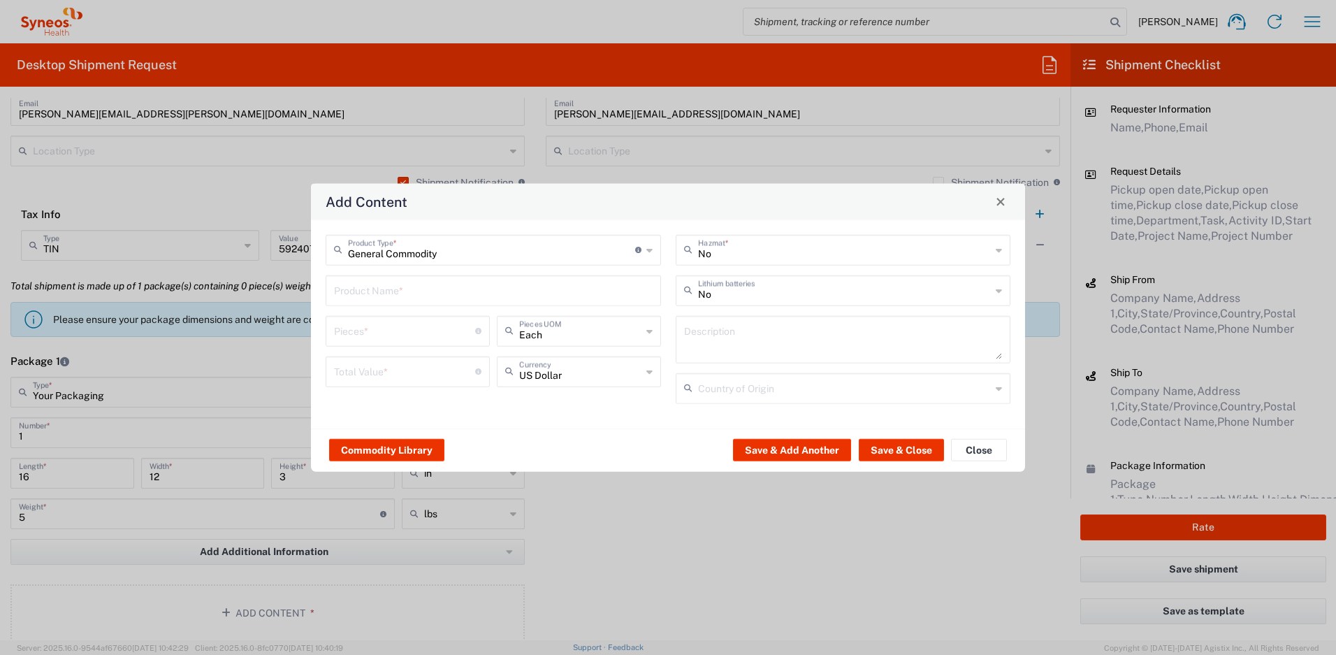
click at [401, 298] on input "text" at bounding box center [493, 289] width 319 height 24
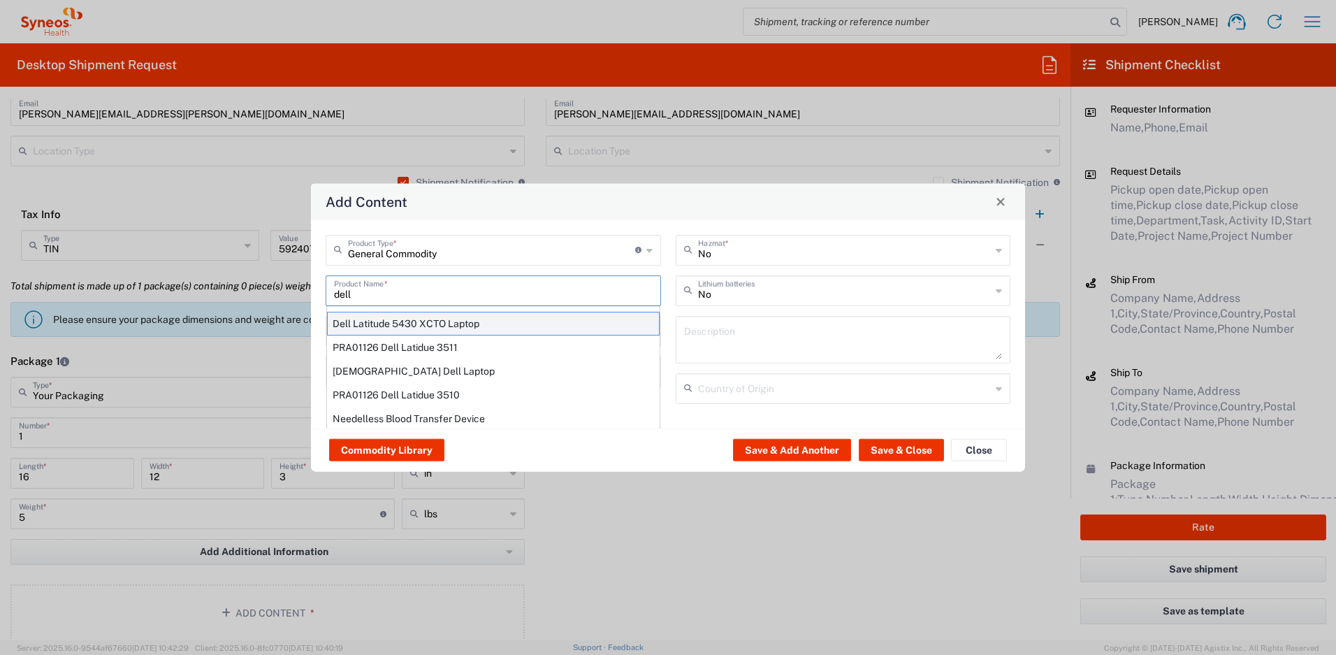
click at [388, 323] on div "Dell Latitude 5430 XCTO Laptop" at bounding box center [493, 323] width 333 height 24
type input "Dell Latitude 5430 XCTO Laptop"
type input "1"
type textarea "BaseIntel Core i7-1265U vProÂ® Processor - 14" 16 GB RAM - 512 GB SSD"
type input "[GEOGRAPHIC_DATA]"
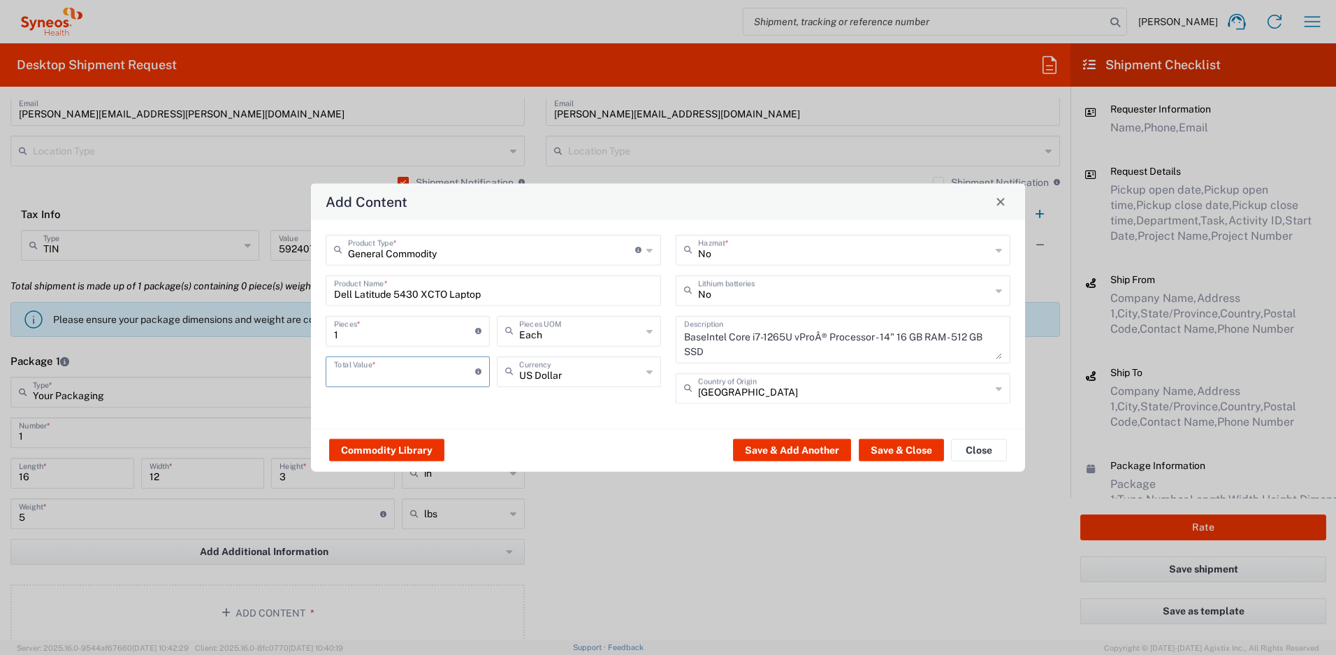
click at [437, 372] on input "number" at bounding box center [404, 370] width 141 height 24
type input "500"
click at [729, 288] on input "text" at bounding box center [844, 289] width 293 height 24
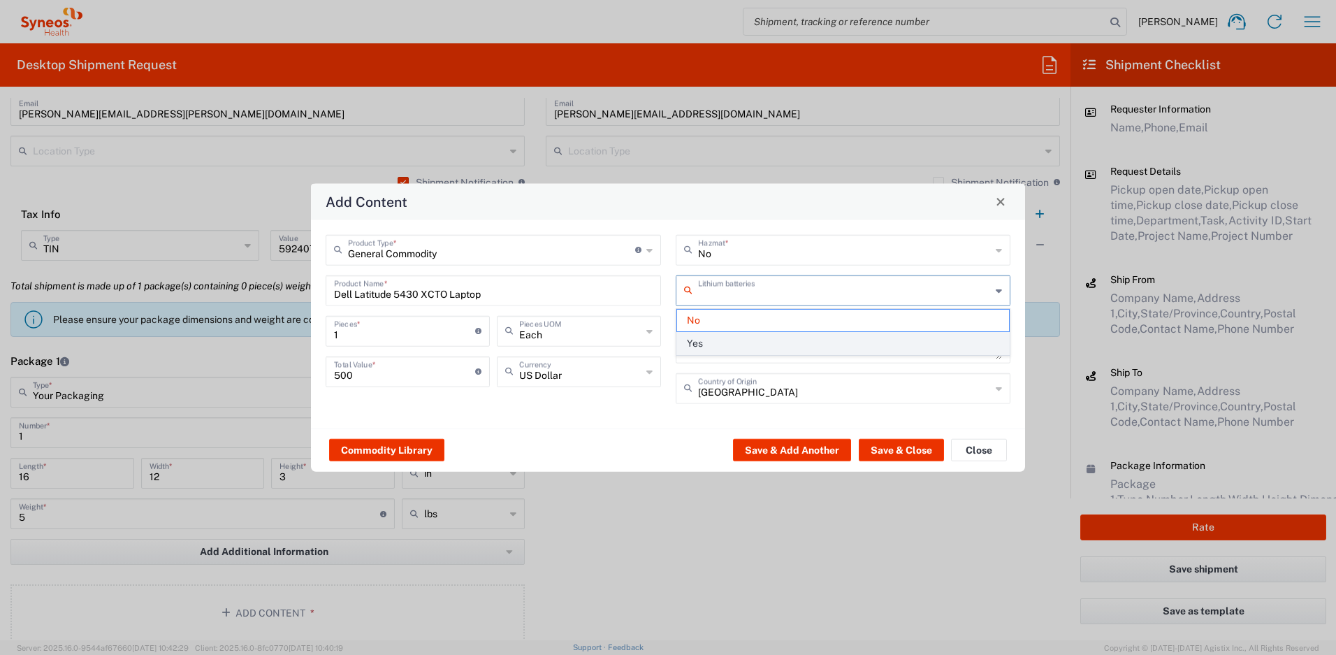
click at [702, 341] on span "Yes" at bounding box center [843, 344] width 333 height 22
type input "Yes"
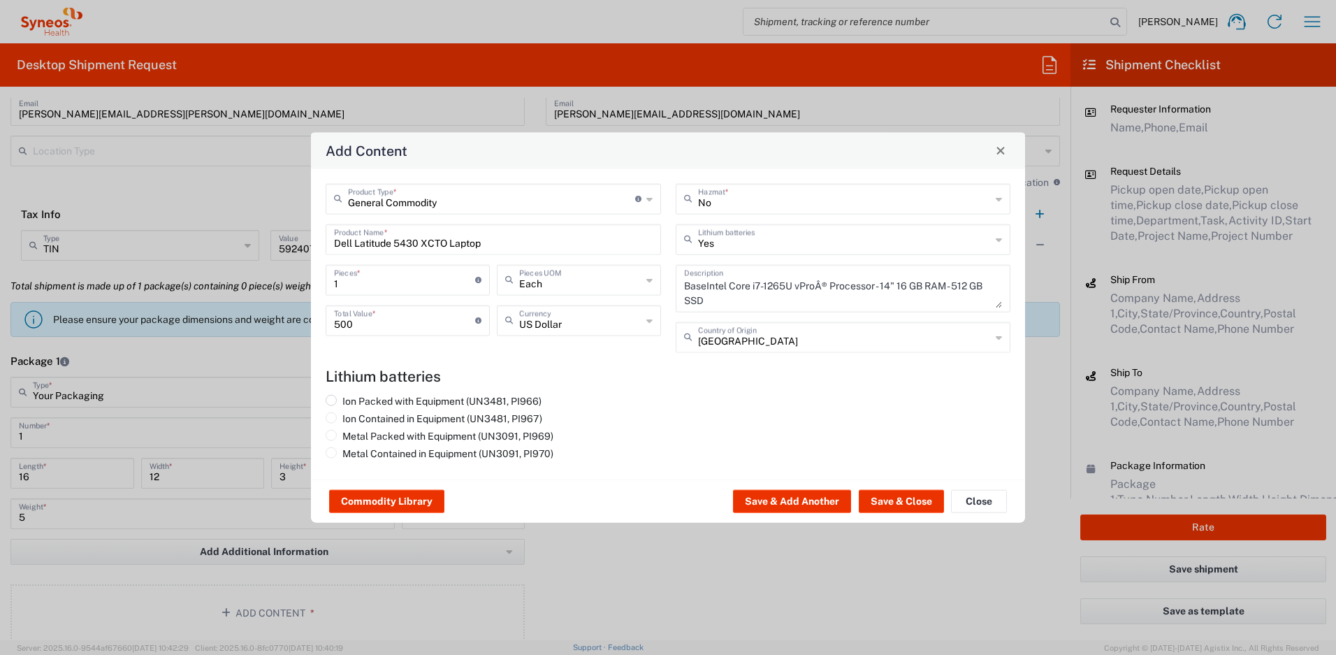
click at [494, 394] on label "Ion Packed with Equipment (UN3481, PI966)" at bounding box center [434, 400] width 216 height 13
click at [351, 394] on input "Ion Packed with Equipment (UN3481, PI966)" at bounding box center [346, 398] width 9 height 9
radio input "true"
click at [865, 498] on button "Save & Close" at bounding box center [901, 501] width 85 height 22
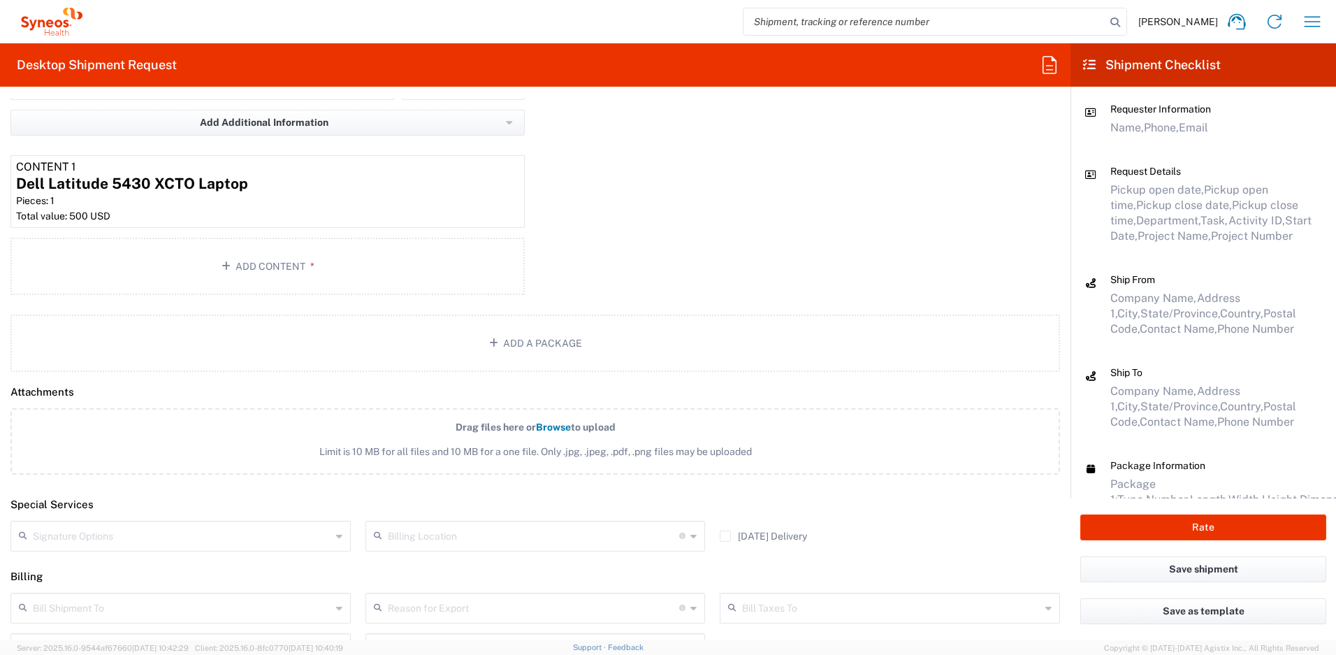
scroll to position [1527, 0]
click at [264, 538] on input "text" at bounding box center [182, 533] width 298 height 24
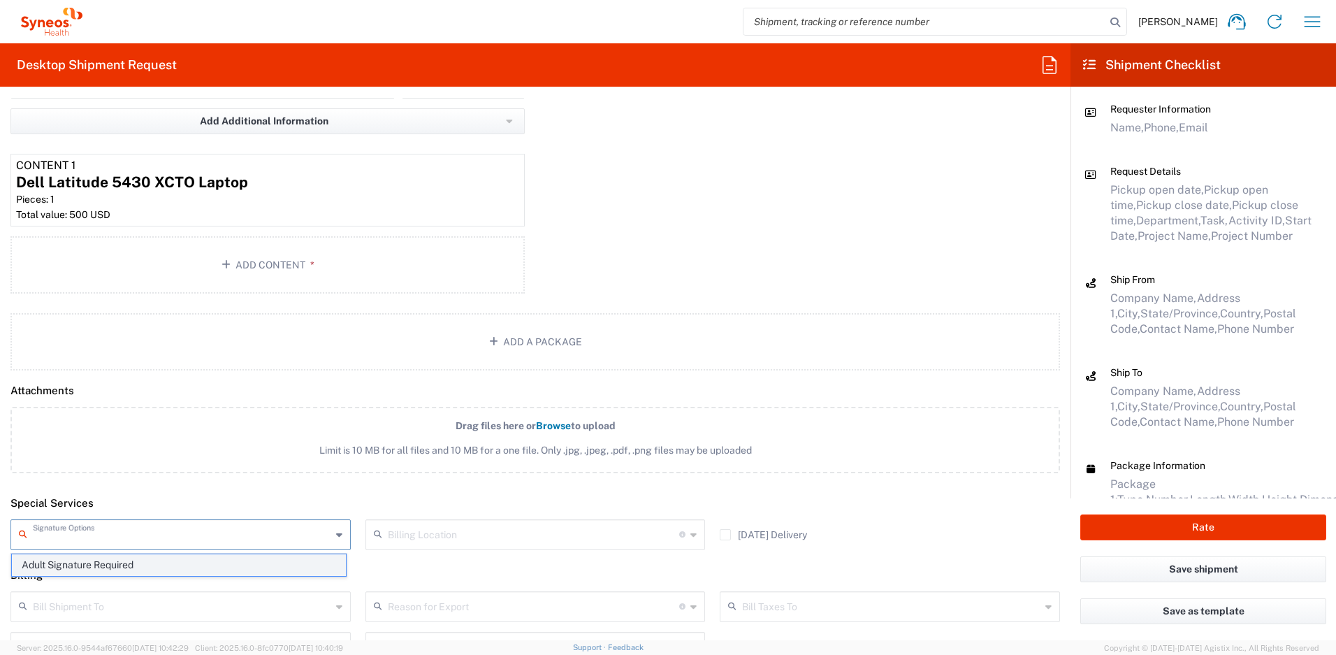
click at [132, 559] on span "Adult Signature Required" at bounding box center [179, 565] width 334 height 22
type input "Adult Signature Required"
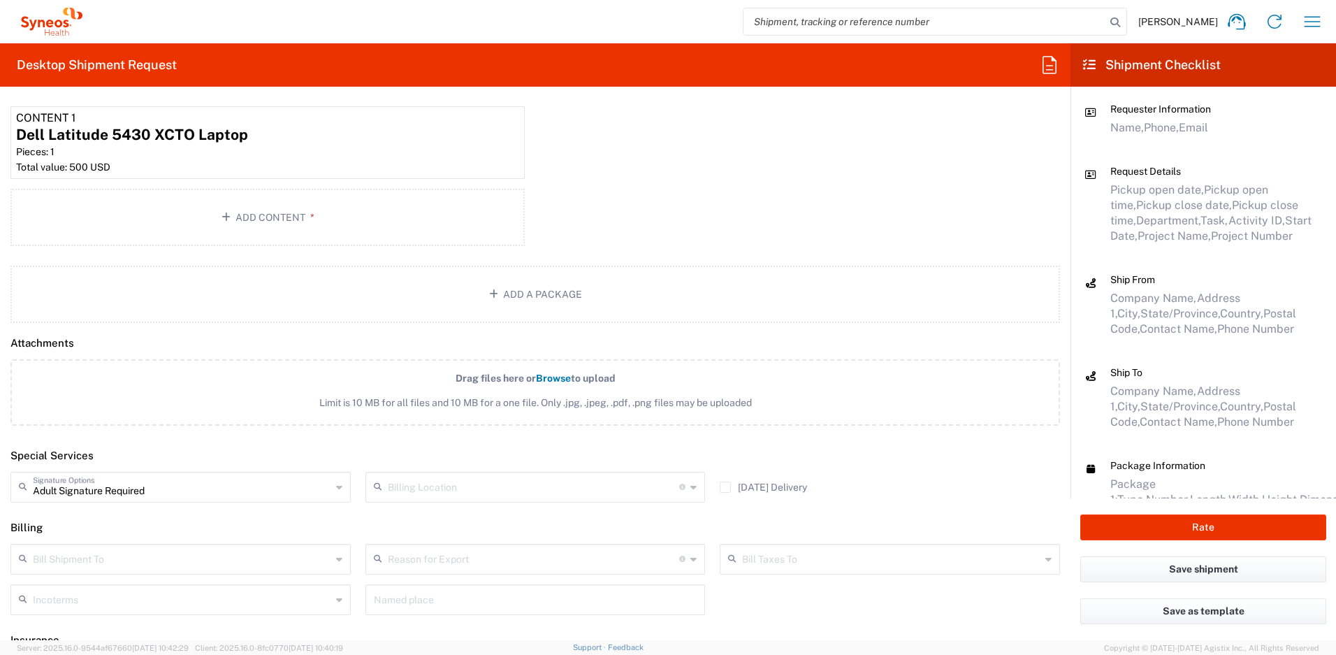
scroll to position [1644, 0]
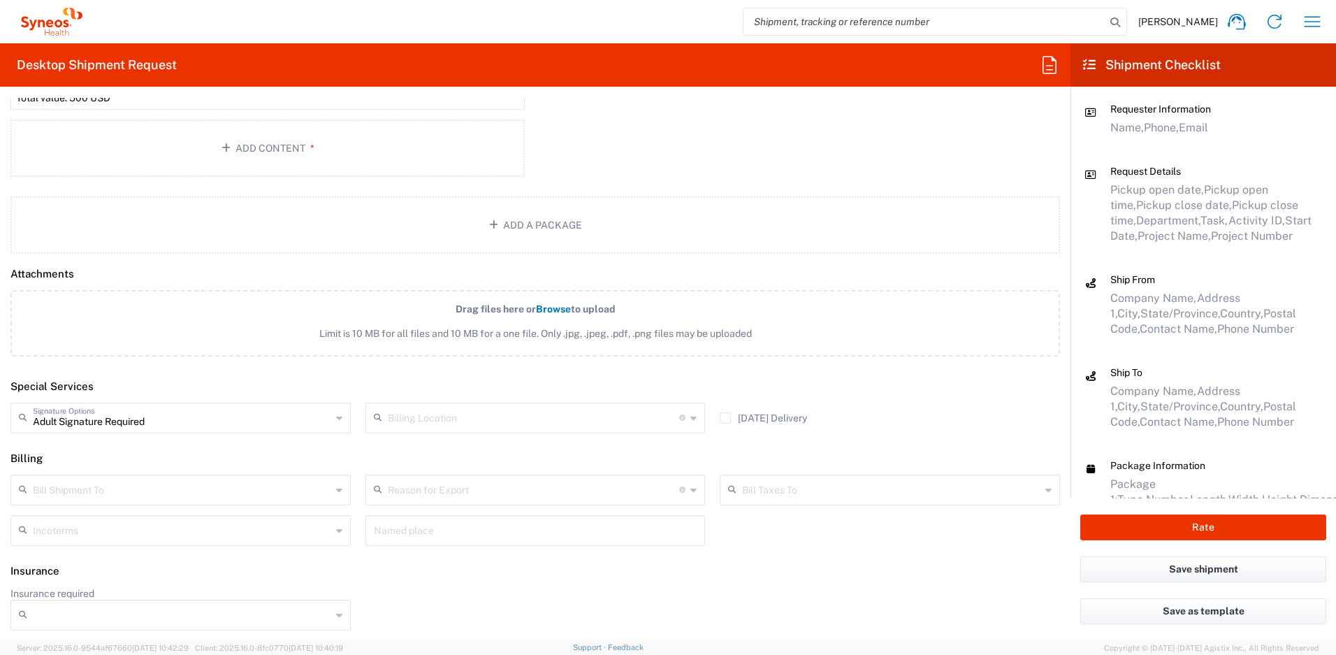
click at [169, 615] on input "Insurance required" at bounding box center [182, 615] width 298 height 22
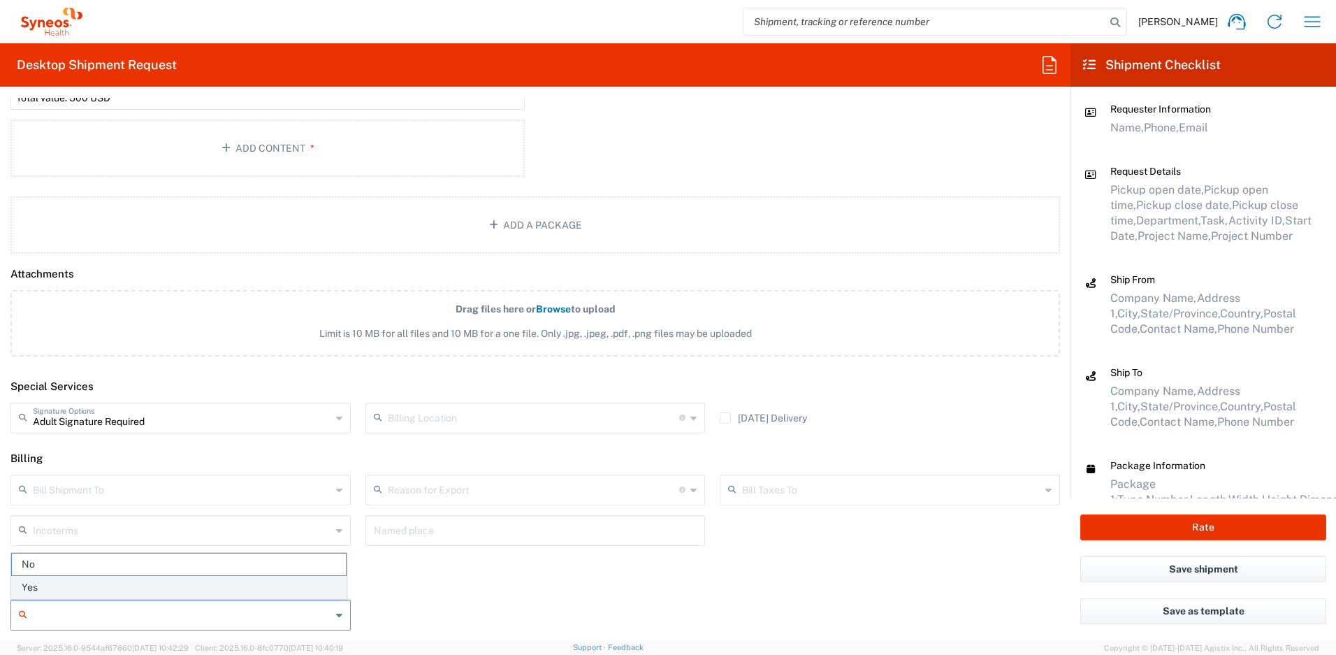
click at [141, 584] on span "Yes" at bounding box center [179, 587] width 334 height 22
type input "Yes"
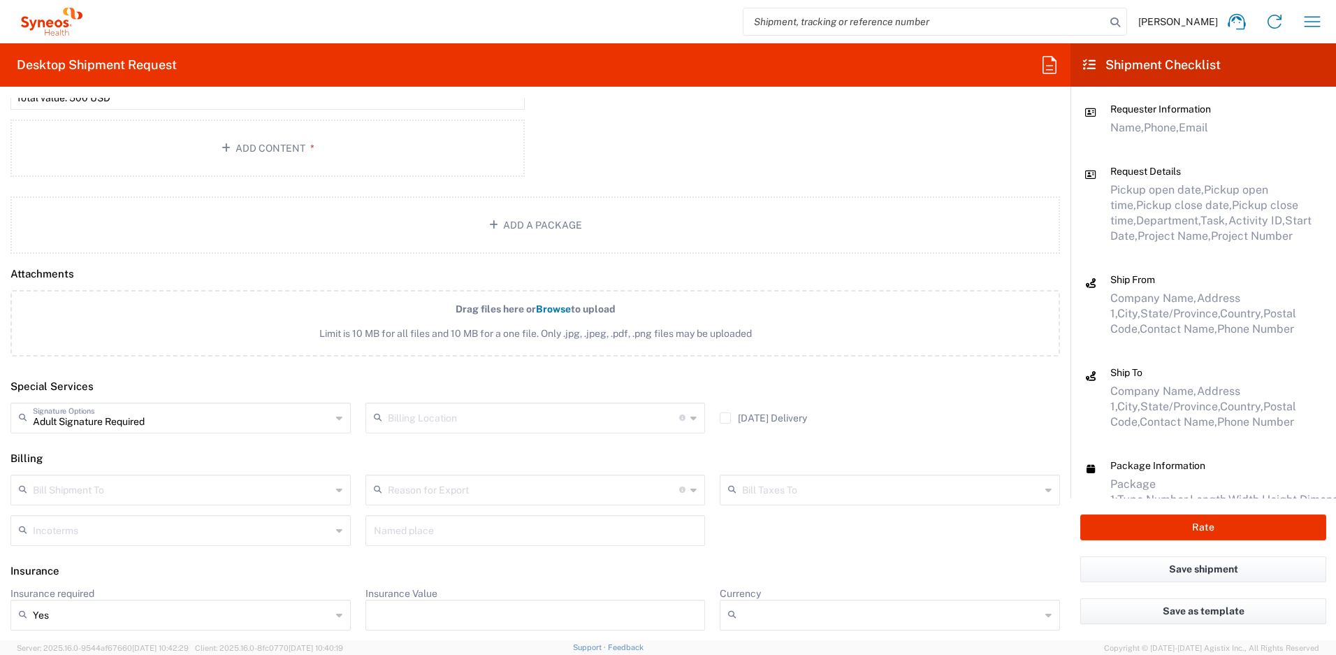
click at [442, 601] on div at bounding box center [535, 614] width 340 height 31
type input "500"
click at [742, 614] on input "Currency" at bounding box center [891, 615] width 298 height 22
click at [857, 579] on span "USD" at bounding box center [881, 587] width 334 height 22
type input "USD"
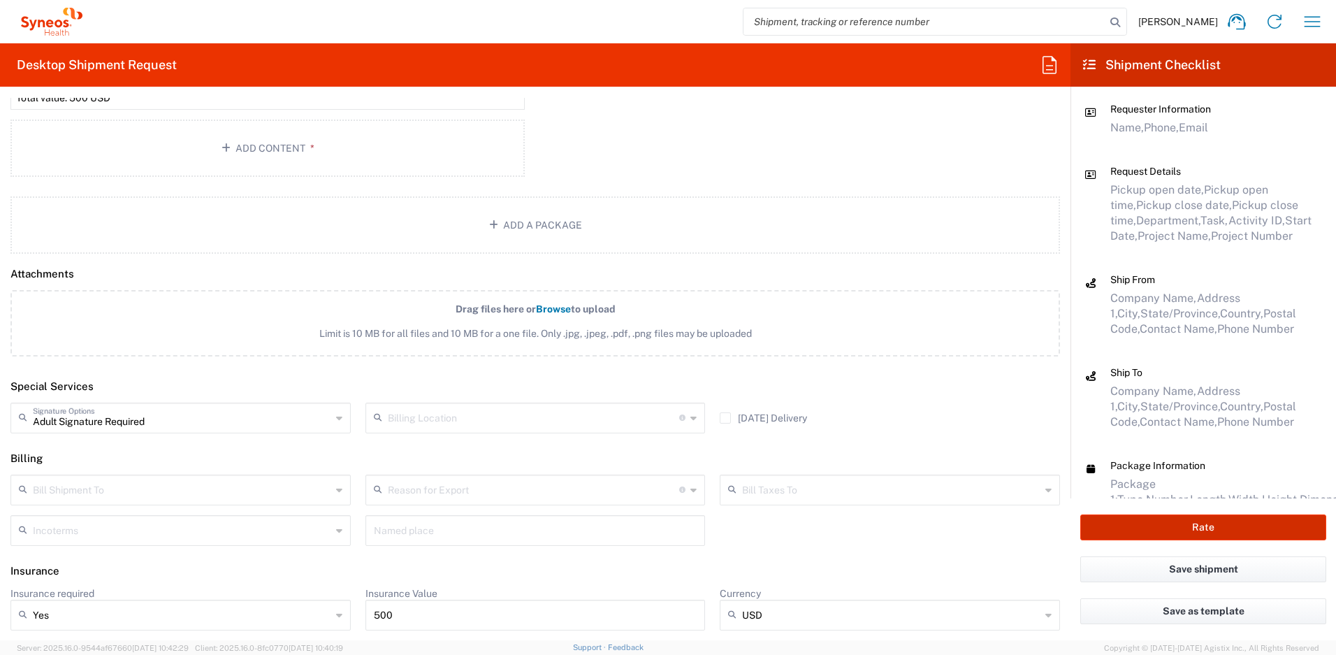
click at [1130, 534] on button "Rate" at bounding box center [1203, 527] width 246 height 26
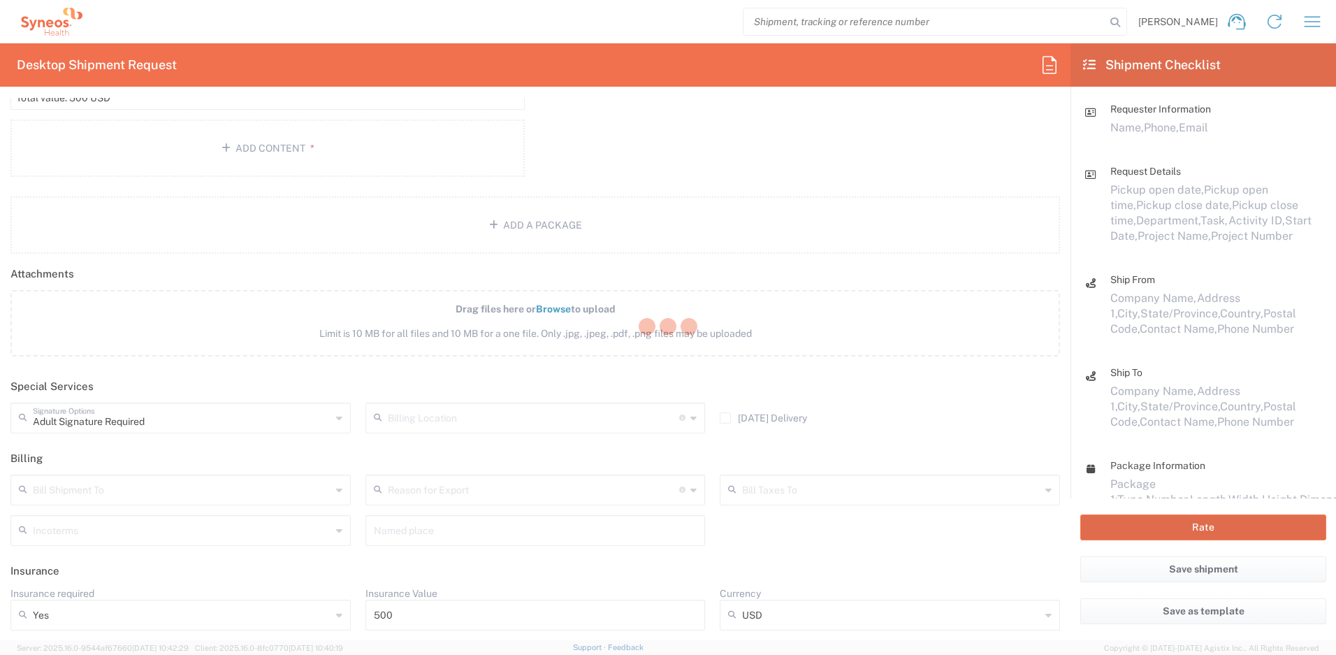
type input "4510 DEPARTMENTAL EXPENSE"
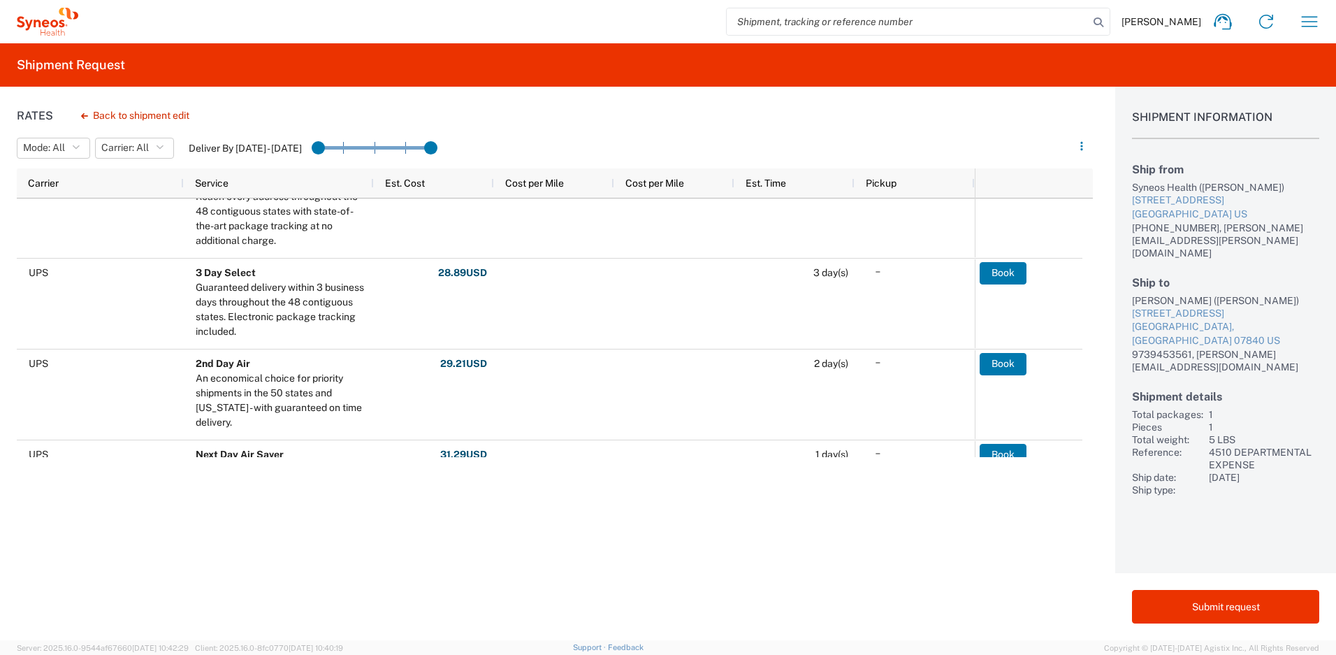
scroll to position [404, 0]
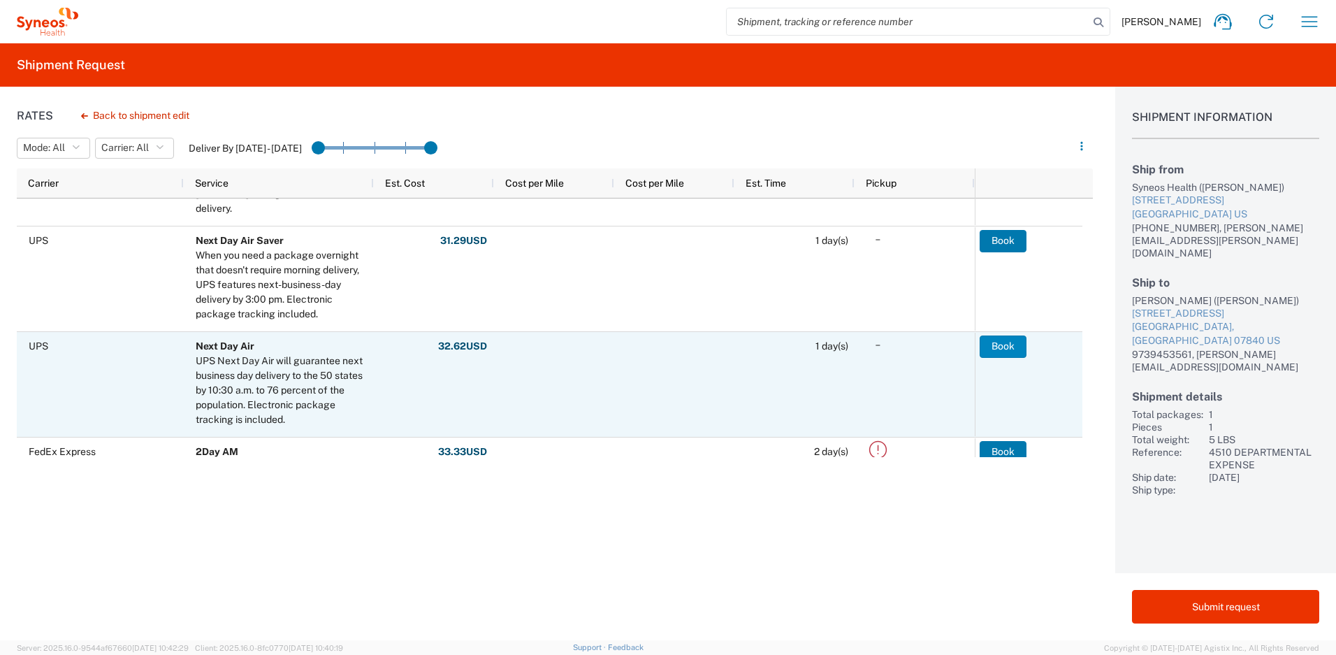
click at [989, 349] on button "Book" at bounding box center [1002, 346] width 47 height 22
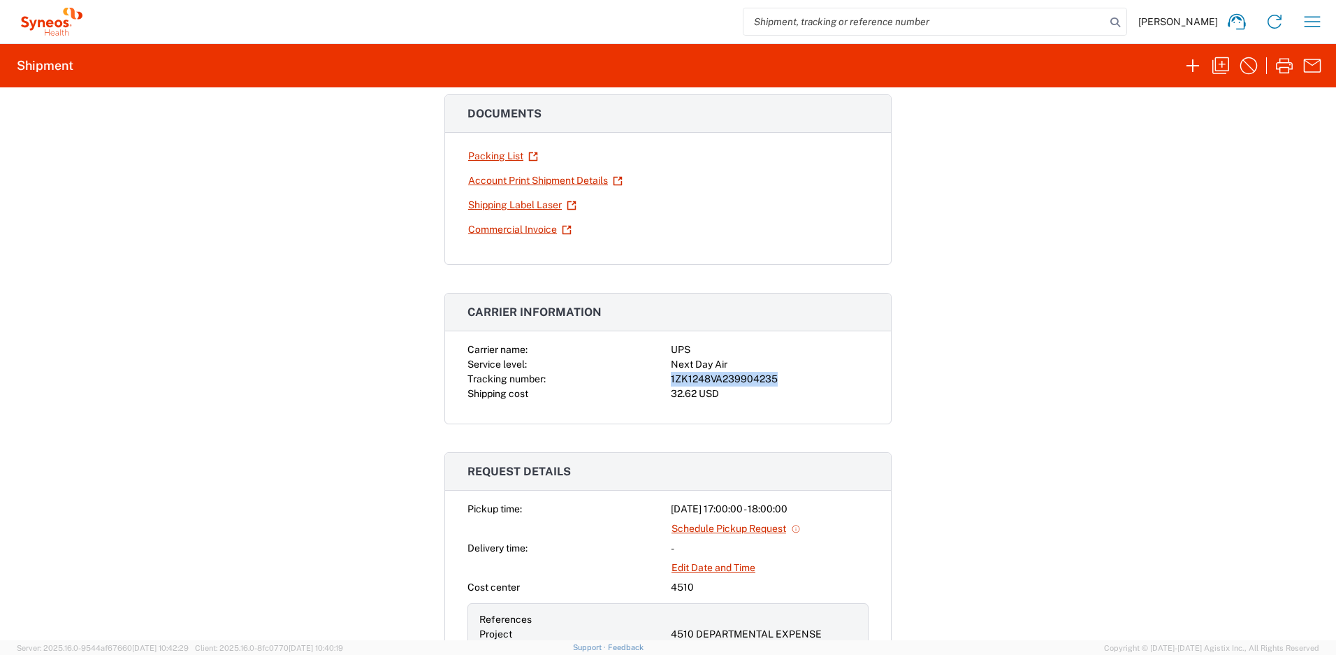
drag, startPoint x: 772, startPoint y: 379, endPoint x: 667, endPoint y: 381, distance: 104.8
click at [671, 381] on div "1ZK1248VA239904235" at bounding box center [770, 379] width 198 height 15
copy div "1ZK1248VA239904235"
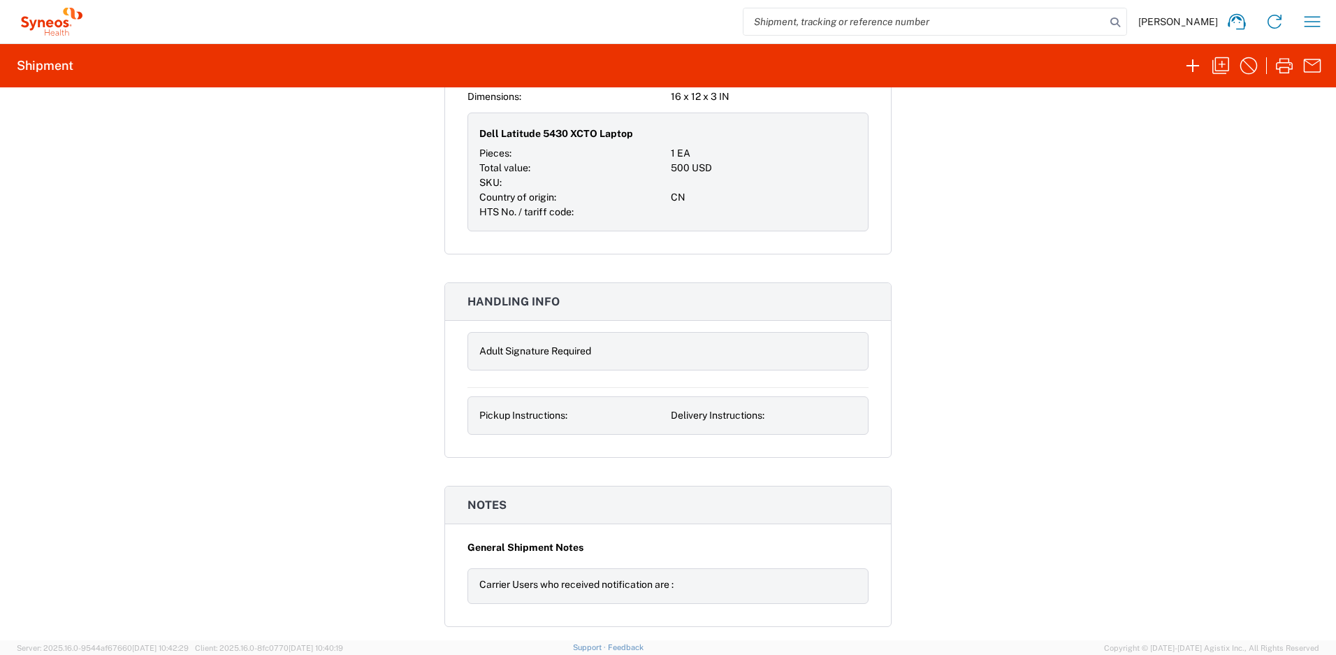
scroll to position [1274, 0]
